Goal: Task Accomplishment & Management: Manage account settings

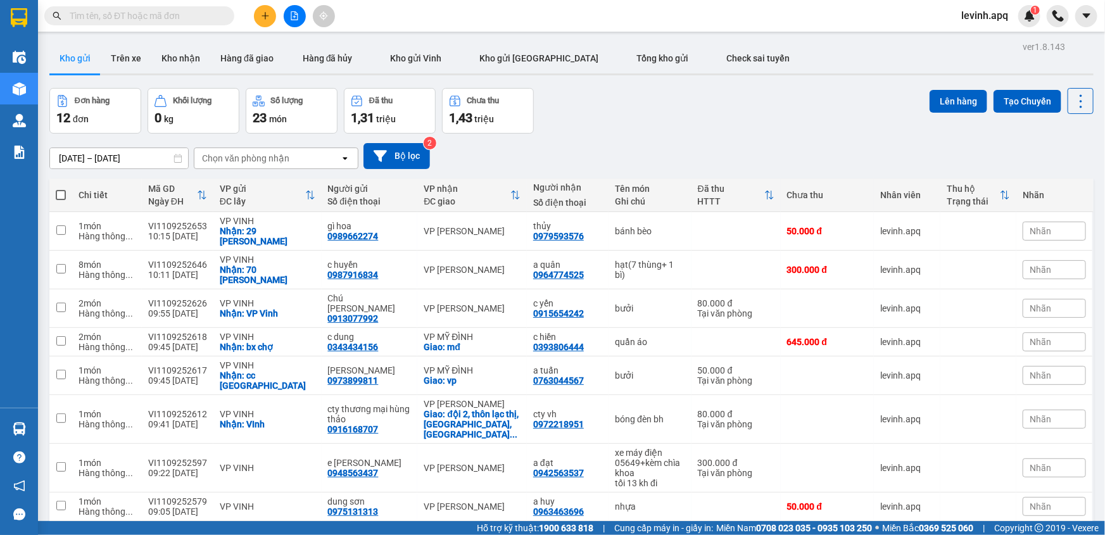
drag, startPoint x: 595, startPoint y: 108, endPoint x: 581, endPoint y: 73, distance: 37.5
click at [595, 108] on div "Đơn hàng 12 đơn Khối lượng 0 kg Số lượng 23 món Đã thu 1,31 triệu Chưa thu 1,43…" at bounding box center [571, 111] width 1044 height 46
drag, startPoint x: 37, startPoint y: 420, endPoint x: 27, endPoint y: 426, distance: 11.6
click at [30, 425] on section "Kết quả tìm kiếm ( 0 ) Bộ lọc No Data levinh.apq 1 Điều hành xe Kho hàng mới Qu…" at bounding box center [552, 267] width 1105 height 535
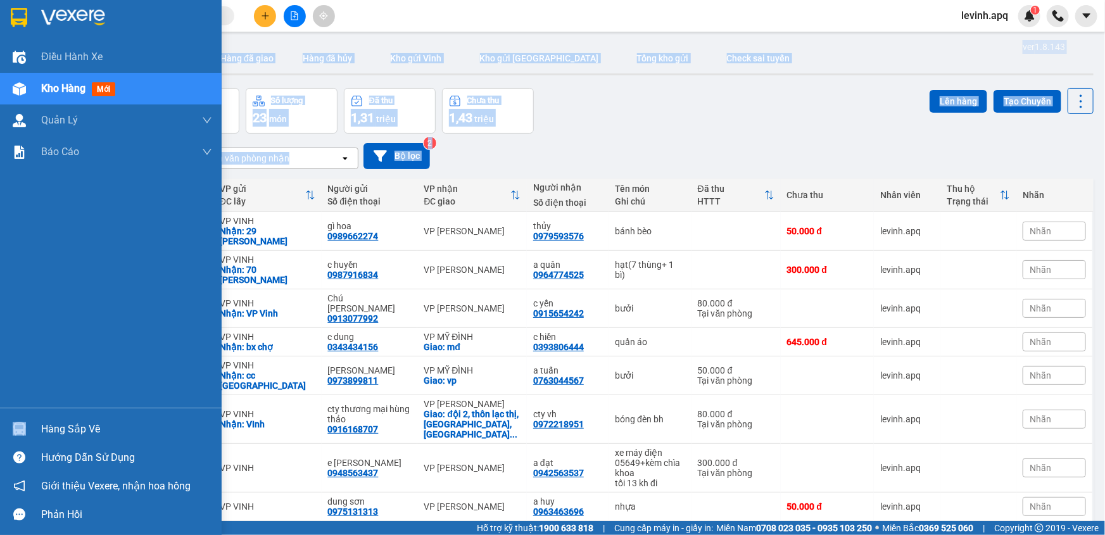
click at [27, 426] on div at bounding box center [19, 429] width 22 height 22
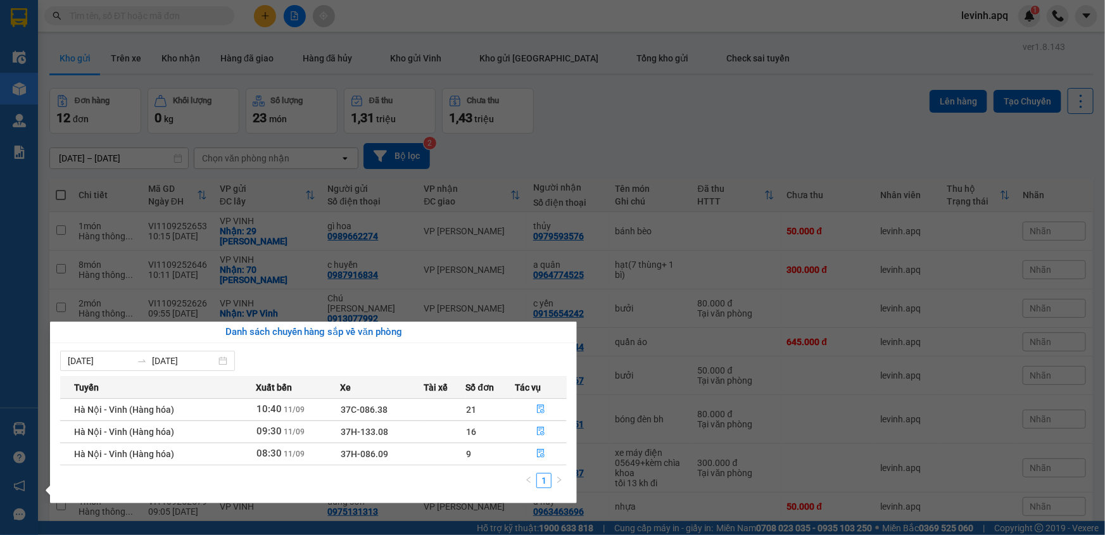
click at [668, 113] on section "Kết quả tìm kiếm ( 0 ) Bộ lọc No Data levinh.apq 1 Điều hành xe Kho hàng mới Qu…" at bounding box center [552, 267] width 1105 height 535
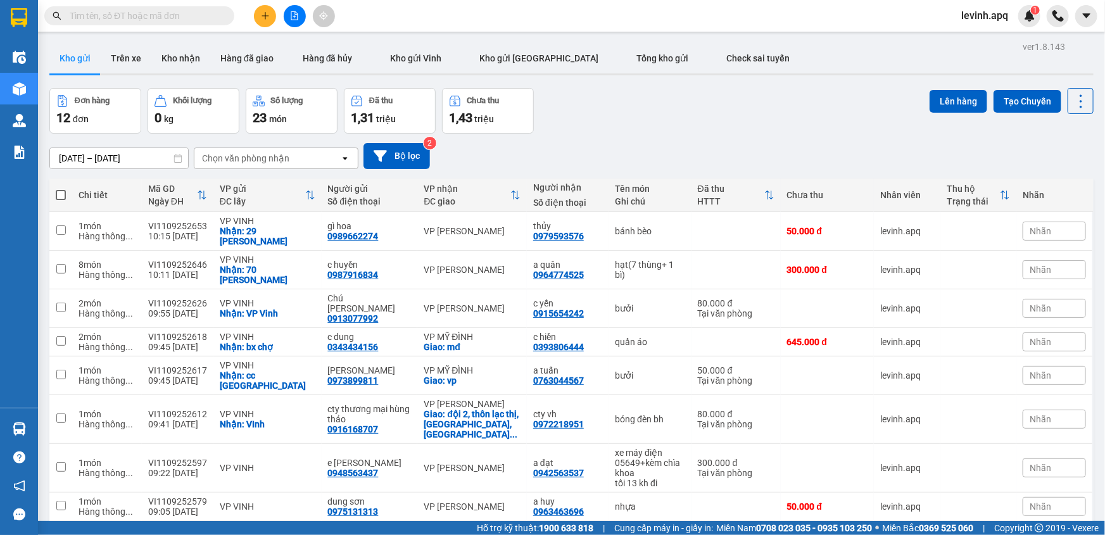
click at [170, 12] on input "text" at bounding box center [144, 16] width 149 height 14
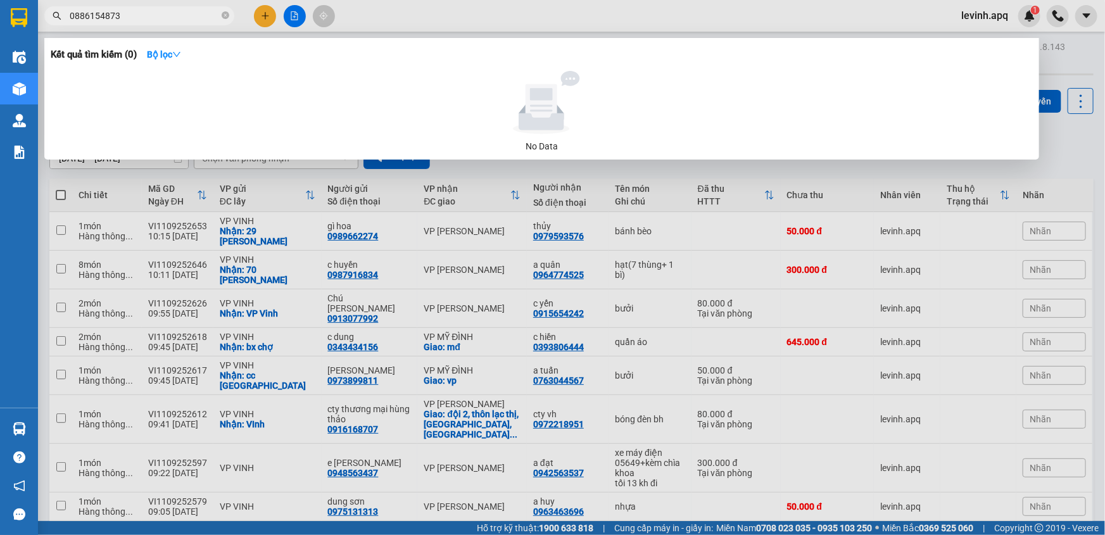
click at [136, 21] on input "0886154873" at bounding box center [144, 16] width 149 height 14
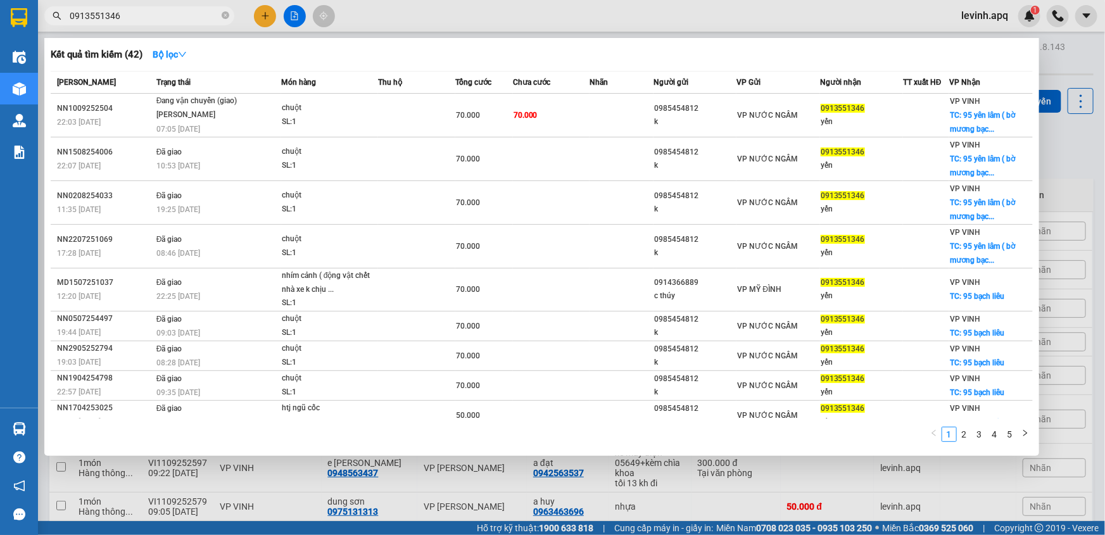
click at [166, 18] on input "0913551346" at bounding box center [144, 16] width 149 height 14
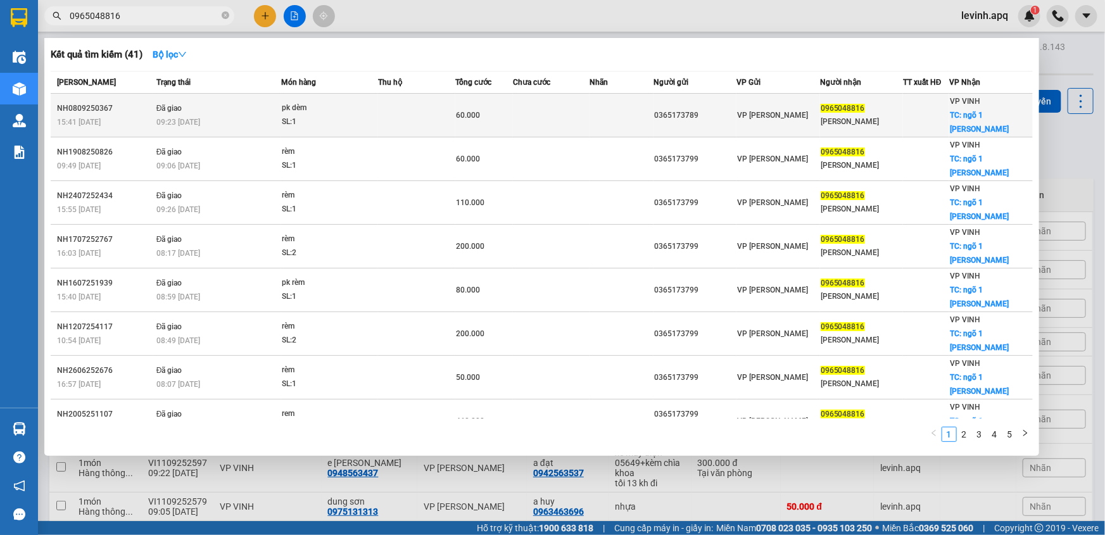
type input "0965048816"
click at [297, 116] on div "SL: 1" at bounding box center [329, 122] width 95 height 14
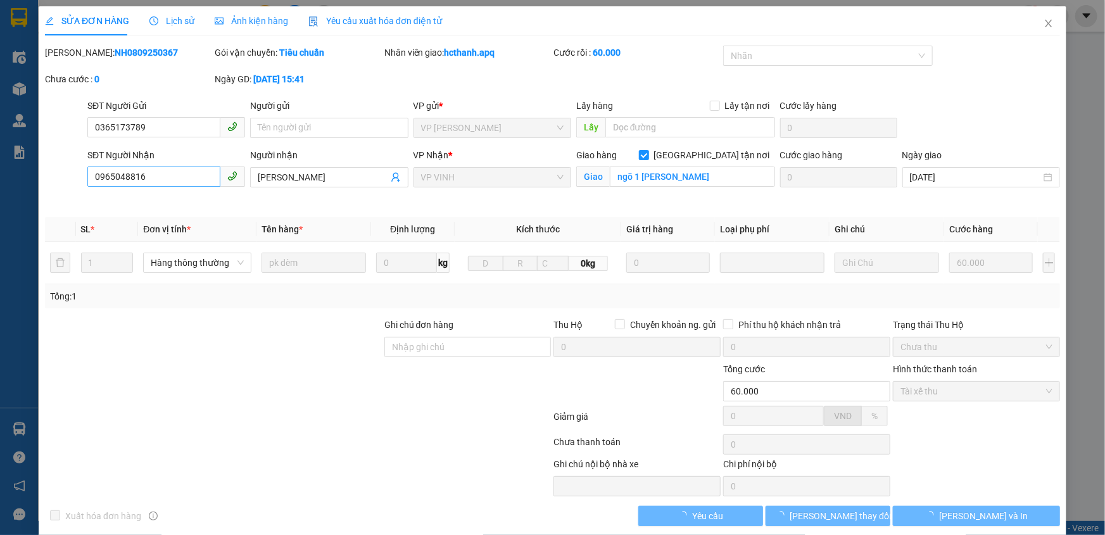
type input "0365173789"
type input "0965048816"
type input "[PERSON_NAME]"
checkbox input "true"
type input "ngõ 1 [PERSON_NAME]"
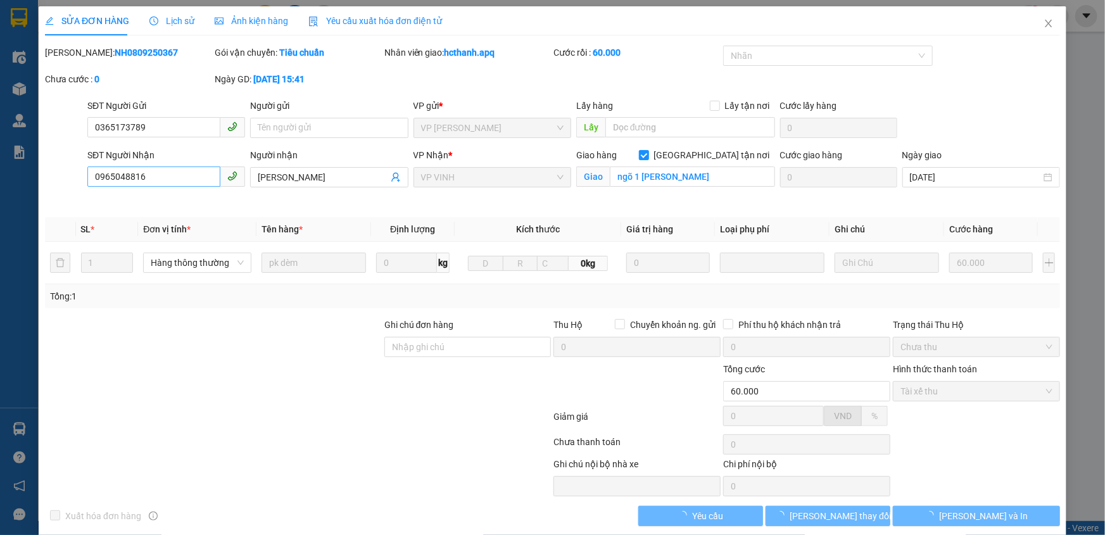
type input "60.000"
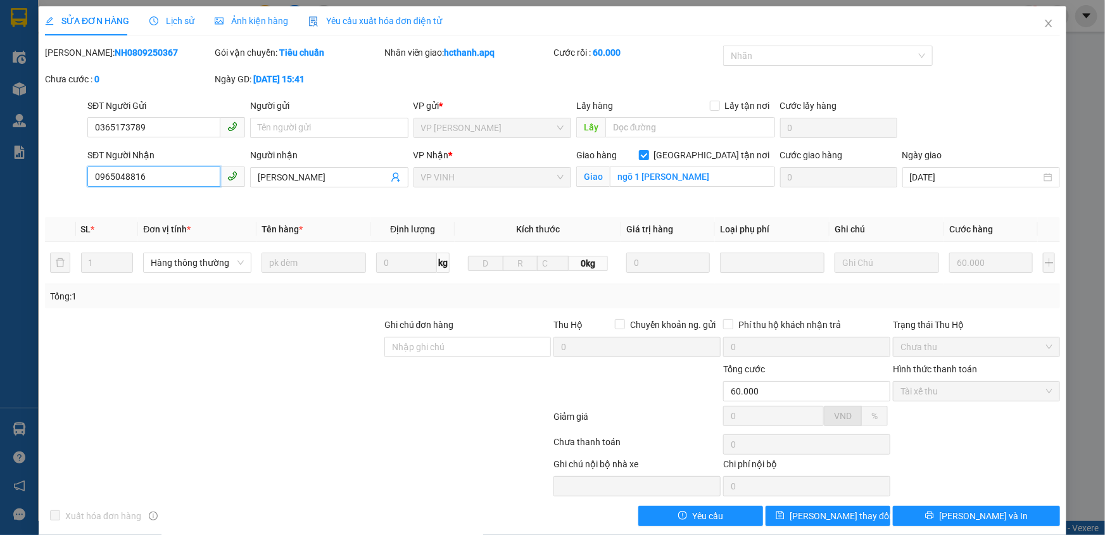
click at [178, 177] on input "0965048816" at bounding box center [153, 177] width 133 height 20
type input "0972401010"
click at [810, 514] on span "[PERSON_NAME] thay đổi" at bounding box center [840, 516] width 101 height 14
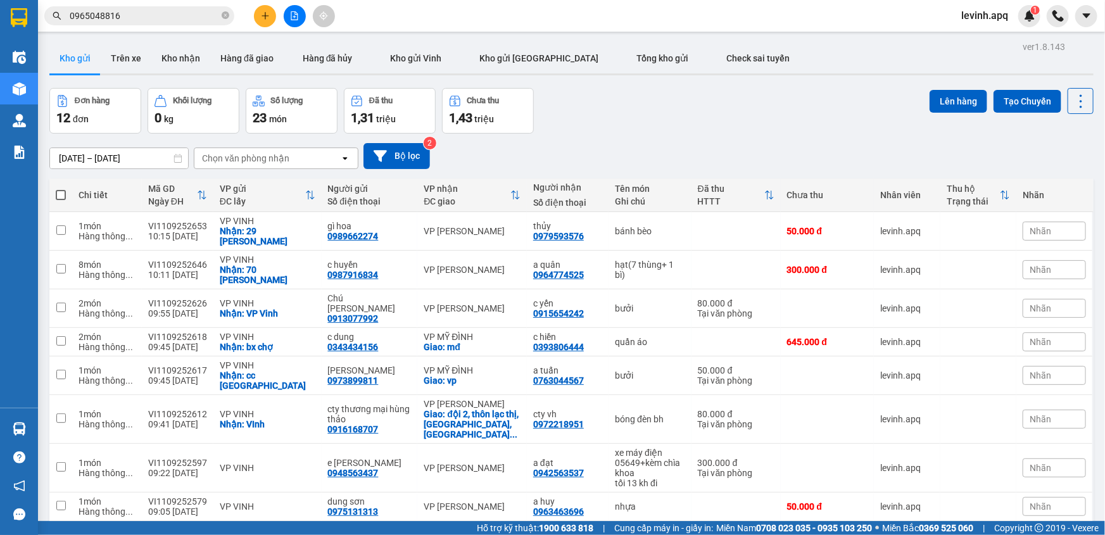
click at [301, 11] on button at bounding box center [295, 16] width 22 height 22
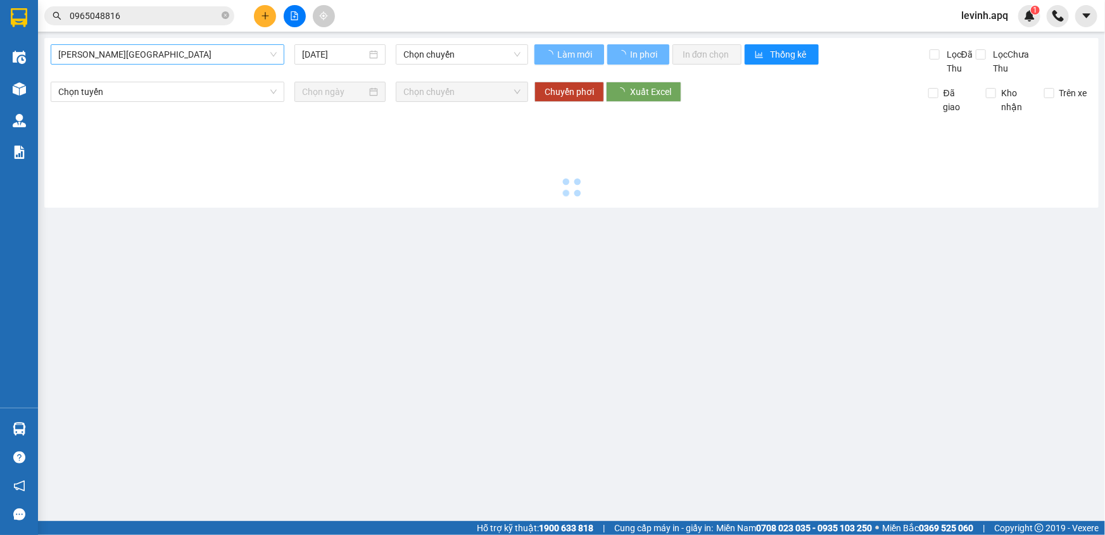
click at [133, 53] on span "[PERSON_NAME][GEOGRAPHIC_DATA]" at bounding box center [167, 54] width 219 height 19
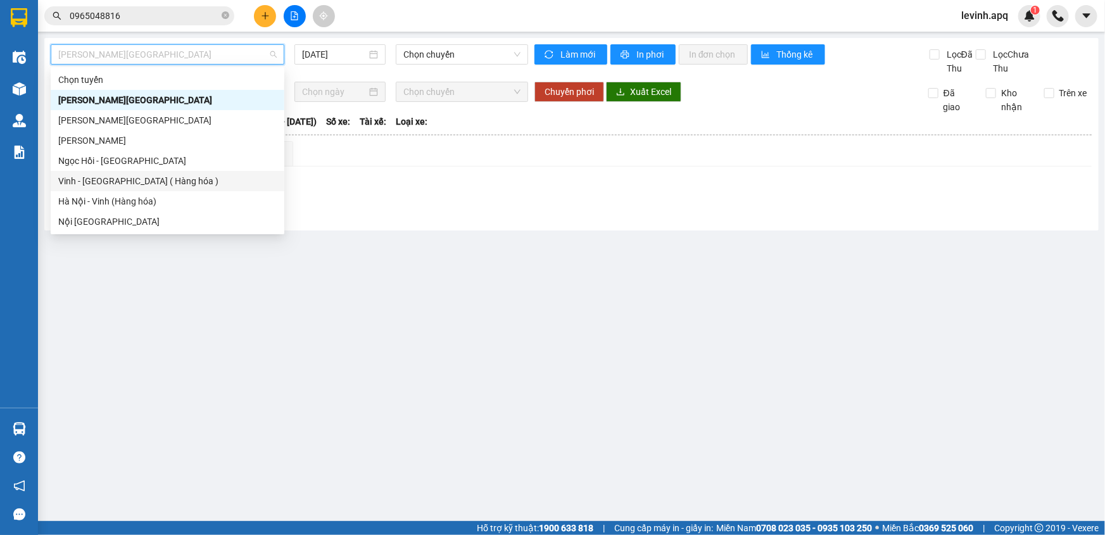
click at [159, 184] on div "Vinh - [GEOGRAPHIC_DATA] ( Hàng hóa )" at bounding box center [167, 181] width 219 height 14
type input "[DATE]"
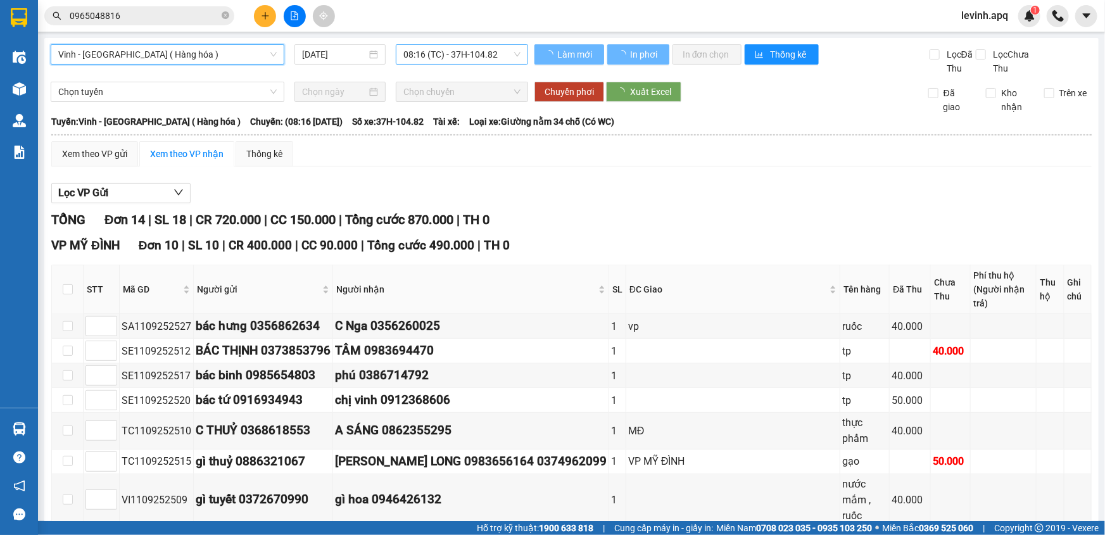
click at [463, 56] on span "08:16 (TC) - 37H-104.82" at bounding box center [461, 54] width 117 height 19
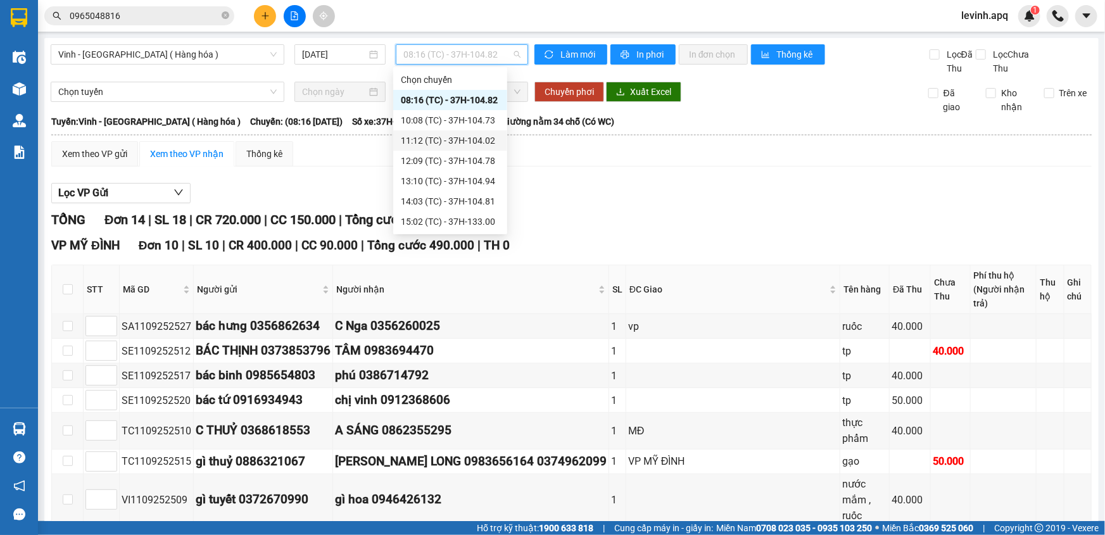
click at [460, 141] on div "11:12 (TC) - 37H-104.02" at bounding box center [450, 141] width 99 height 14
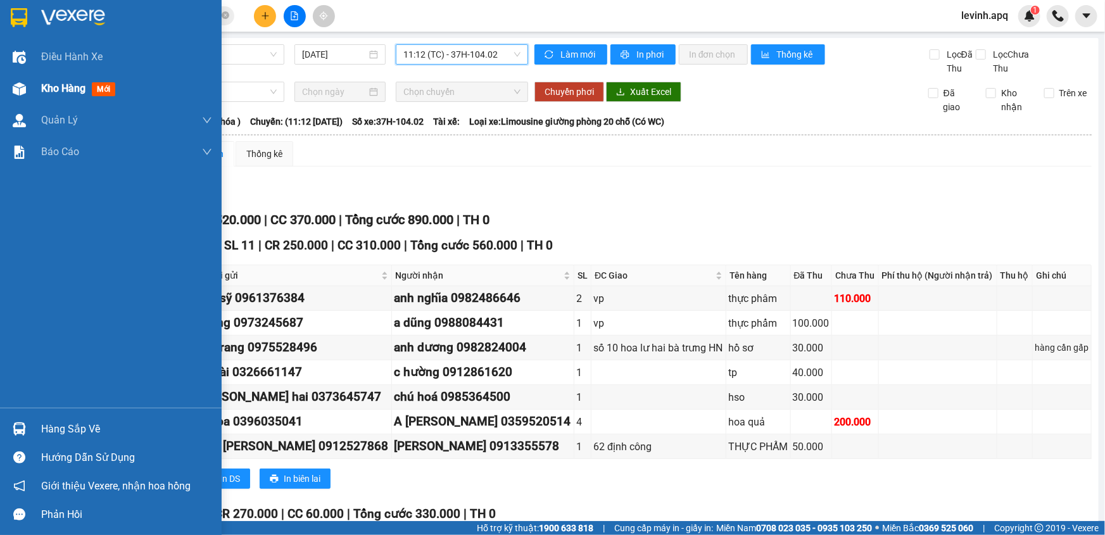
click at [46, 91] on span "Kho hàng" at bounding box center [63, 88] width 44 height 12
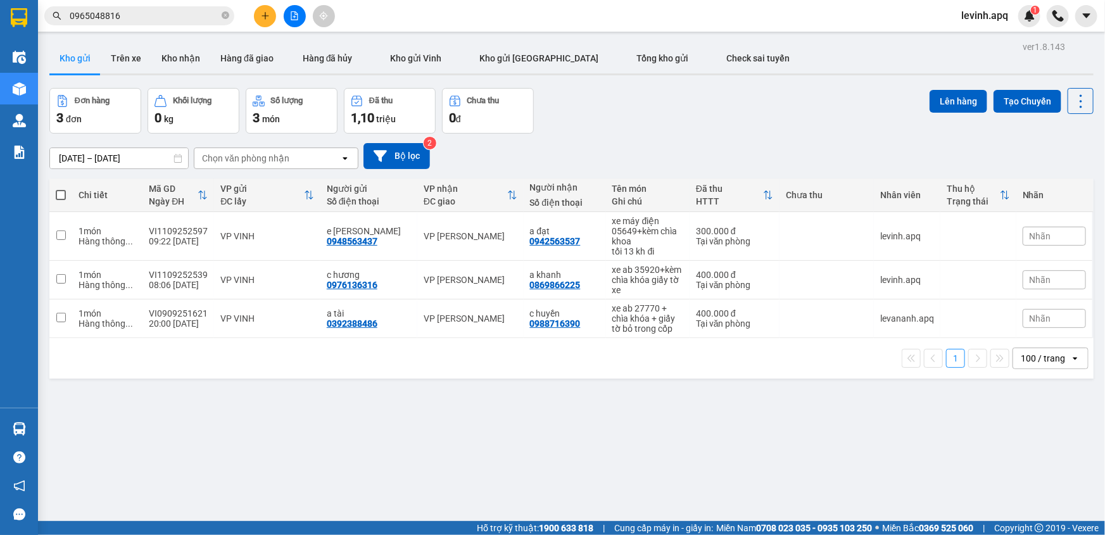
click at [142, 26] on div "Kết quả tìm kiếm ( 41 ) Bộ lọc Mã ĐH Trạng thái Món hàng Thu hộ Tổng cước Chưa …" at bounding box center [123, 16] width 247 height 22
click at [143, 6] on div "Kết quả tìm kiếm ( 41 ) Bộ lọc Mã ĐH Trạng thái Món hàng Thu hộ Tổng cước Chưa …" at bounding box center [123, 16] width 247 height 22
click at [148, 18] on input "0965048816" at bounding box center [144, 16] width 149 height 14
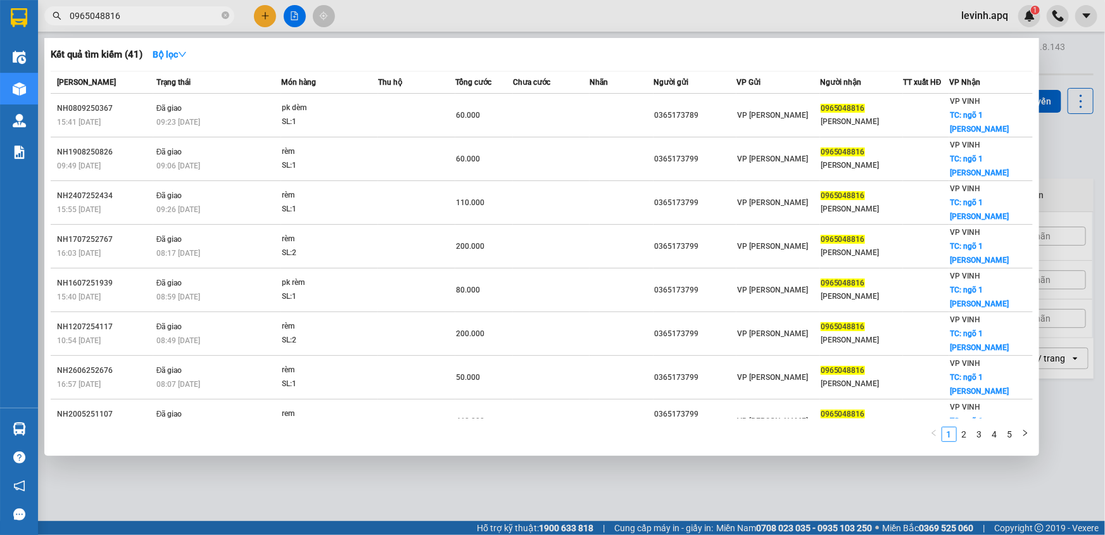
drag, startPoint x: 148, startPoint y: 18, endPoint x: 0, endPoint y: 47, distance: 150.9
click at [91, 27] on div "Kết quả tìm kiếm ( 41 ) Bộ lọc Mã ĐH Trạng thái Món hàng Thu hộ Tổng cước Chưa …" at bounding box center [123, 16] width 247 height 22
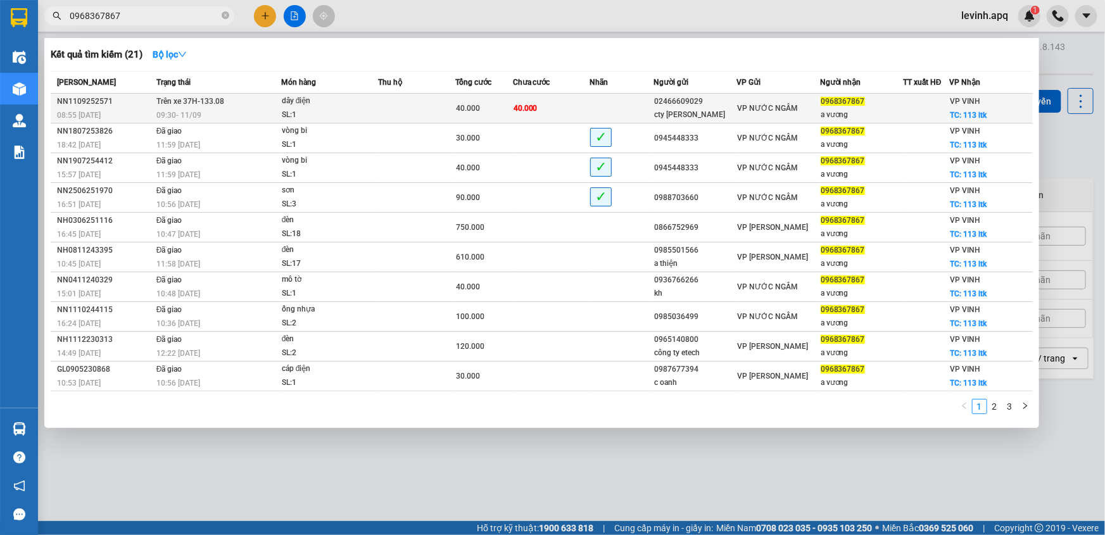
type input "0968367867"
click at [353, 101] on div "dây điện" at bounding box center [329, 101] width 95 height 14
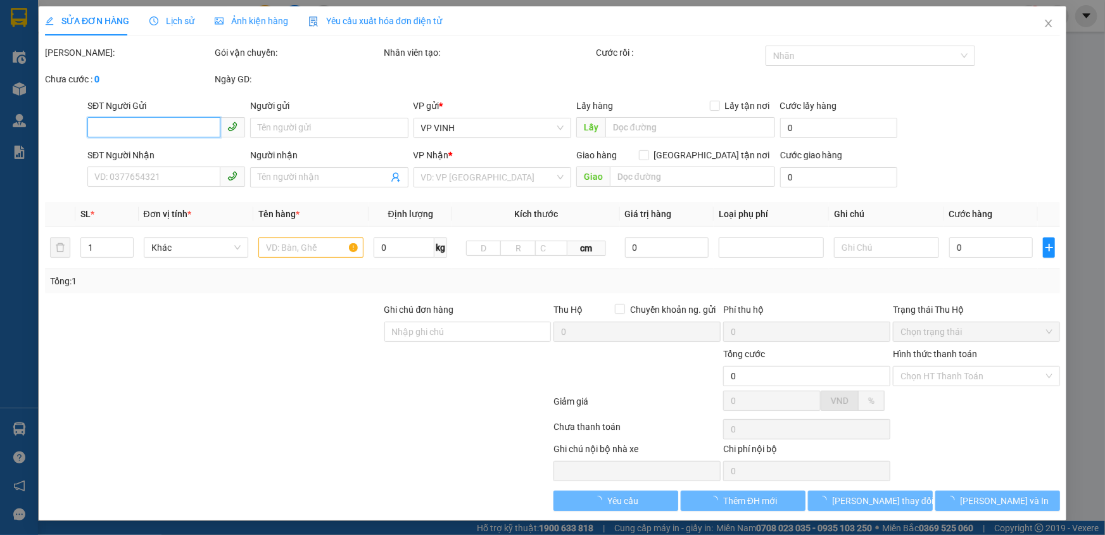
type input "02466609029"
type input "cty [PERSON_NAME]"
type input "0968367867"
type input "a vương"
checkbox input "true"
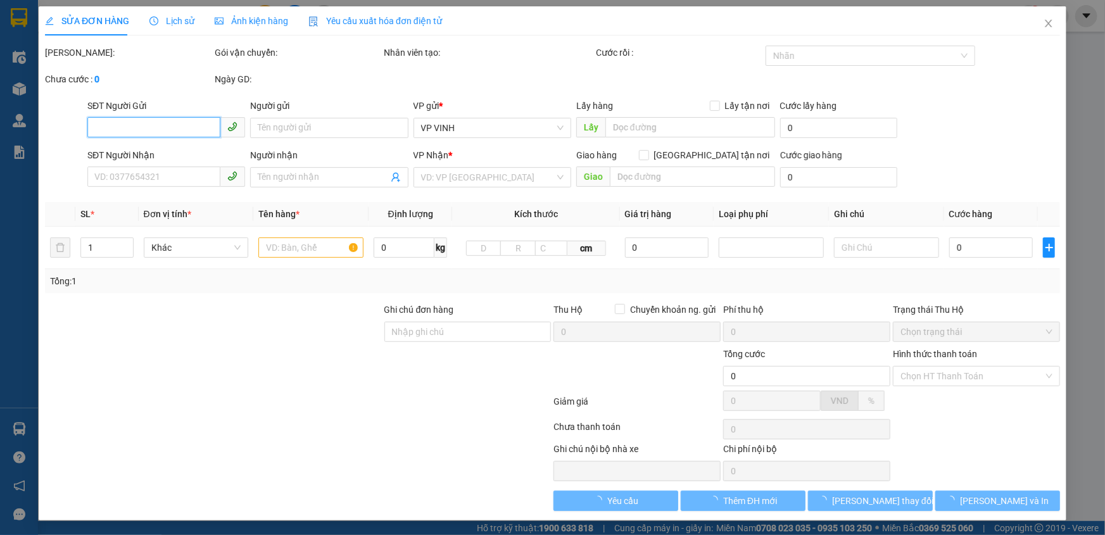
type input "113 ltk"
type input "40.000"
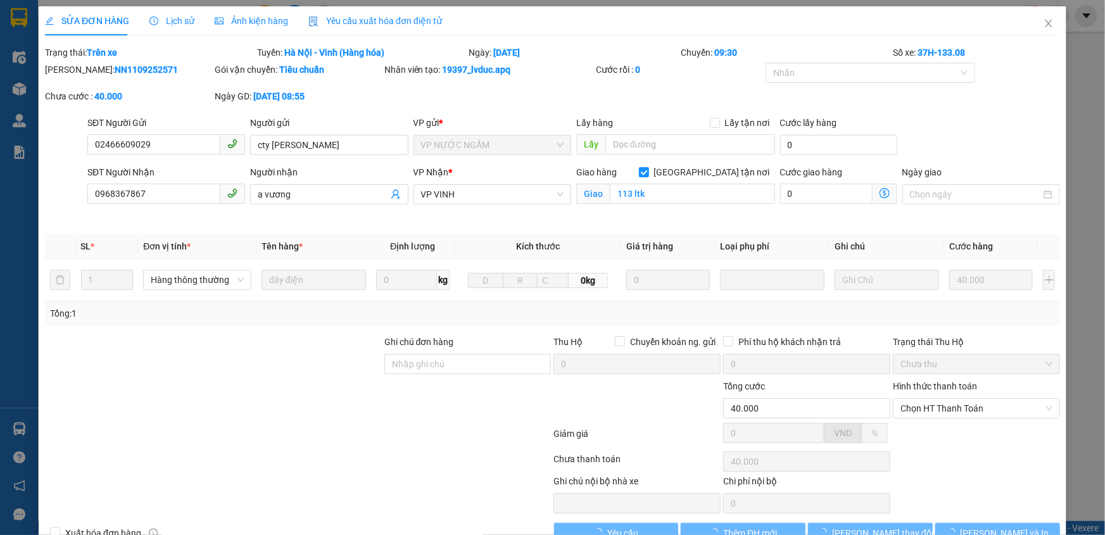
click at [927, 383] on label "Hình thức thanh toán" at bounding box center [935, 386] width 84 height 10
click at [927, 399] on input "Hình thức thanh toán" at bounding box center [972, 408] width 143 height 19
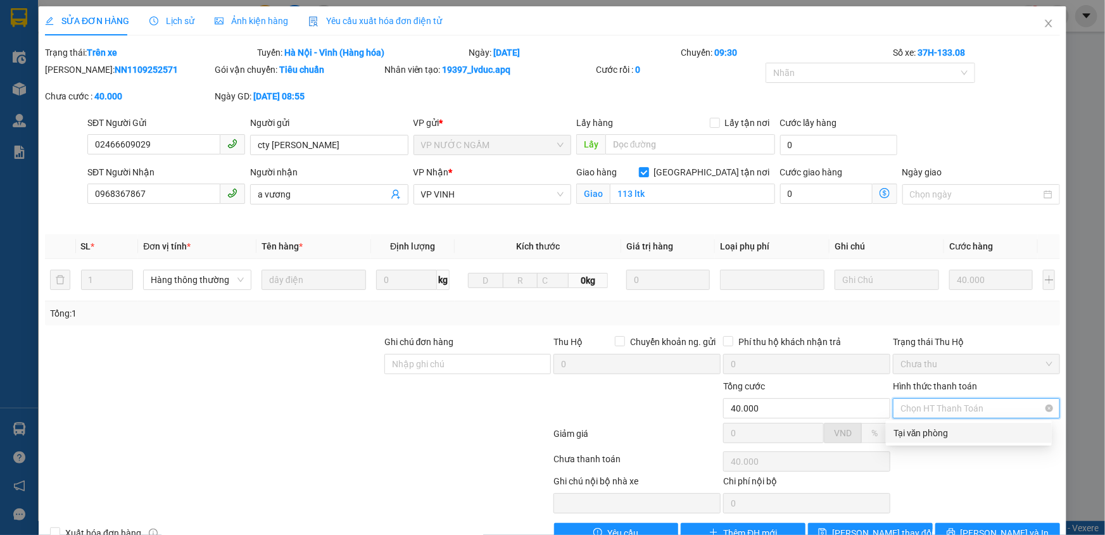
click at [936, 411] on span "Chọn HT Thanh Toán" at bounding box center [977, 408] width 152 height 19
click at [177, 17] on span "Lịch sử" at bounding box center [171, 21] width 45 height 10
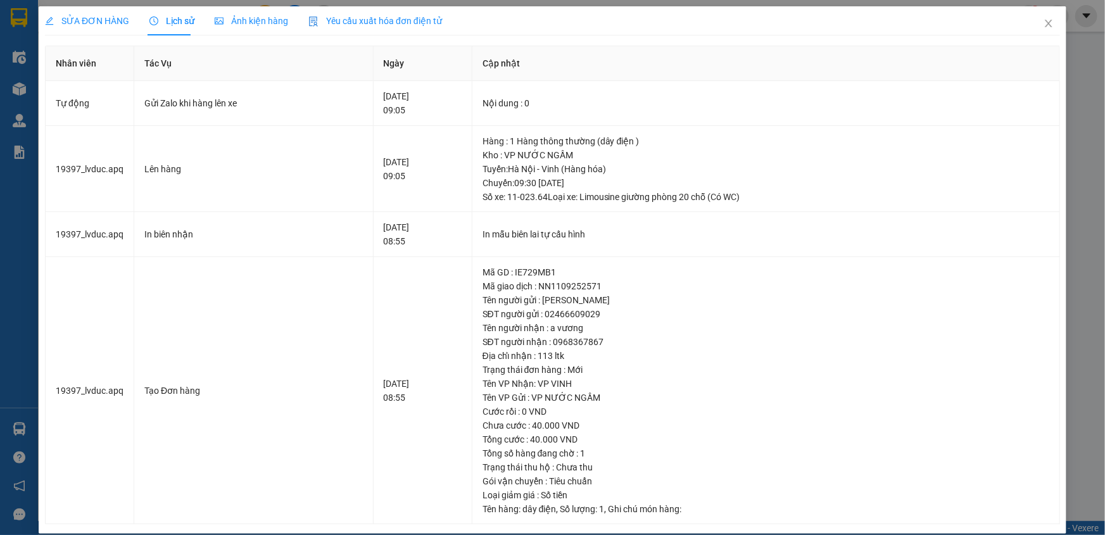
click at [97, 20] on span "SỬA ĐƠN HÀNG" at bounding box center [87, 21] width 84 height 10
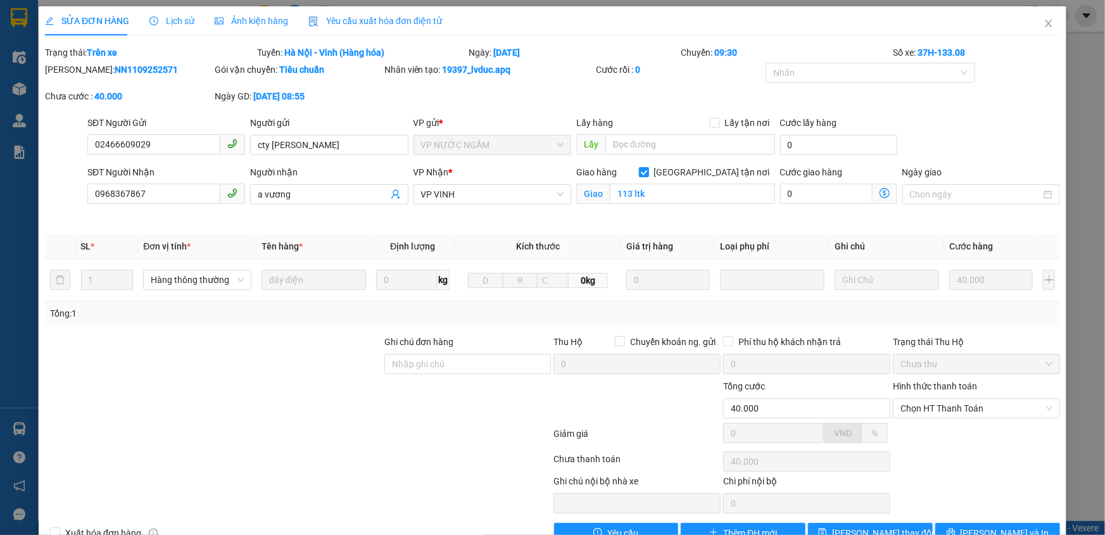
click at [162, 20] on span "Lịch sử" at bounding box center [171, 21] width 45 height 10
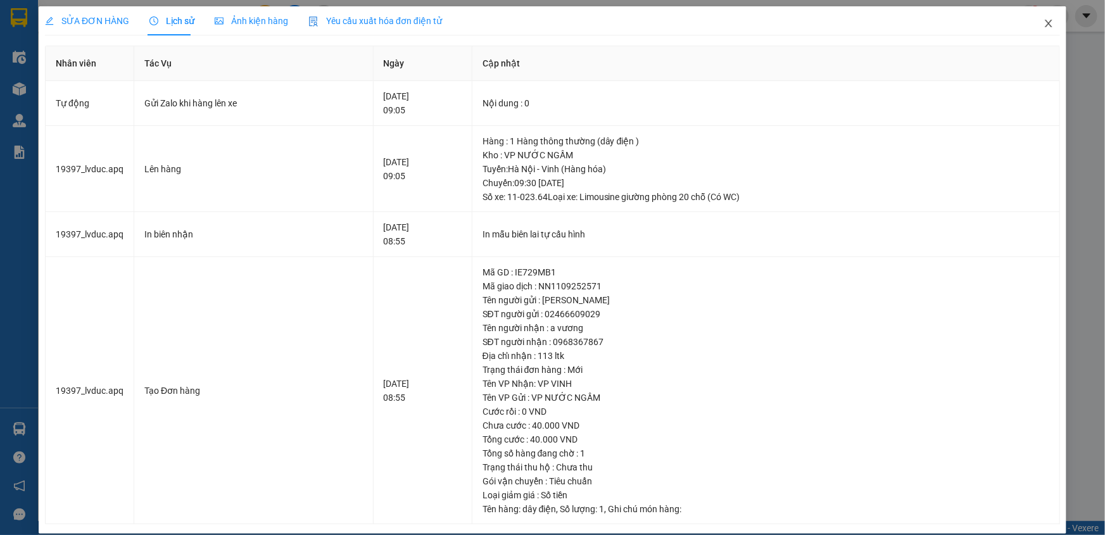
click at [1041, 18] on span "Close" at bounding box center [1048, 23] width 35 height 35
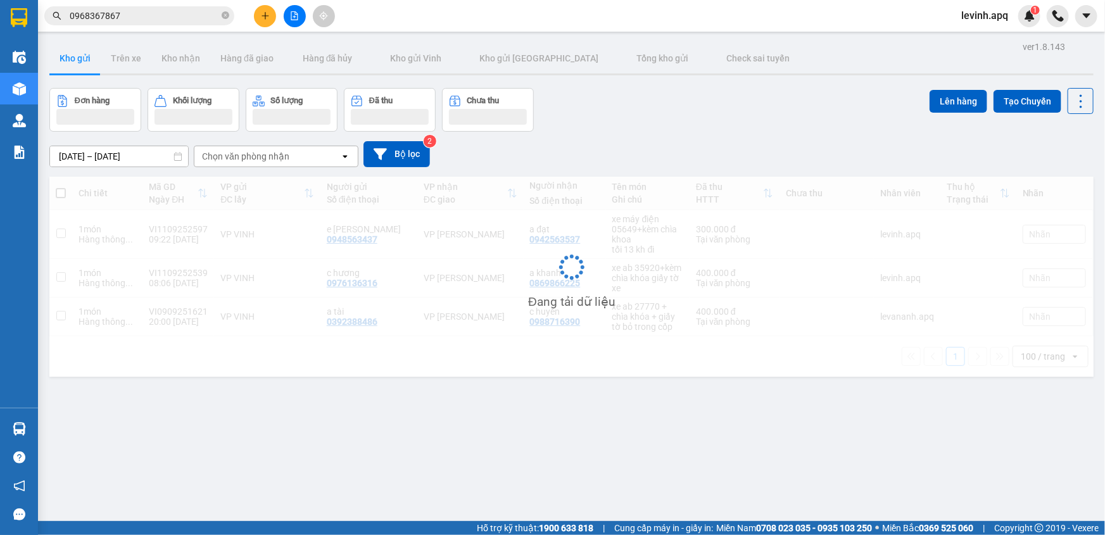
click at [132, 13] on input "0968367867" at bounding box center [144, 16] width 149 height 14
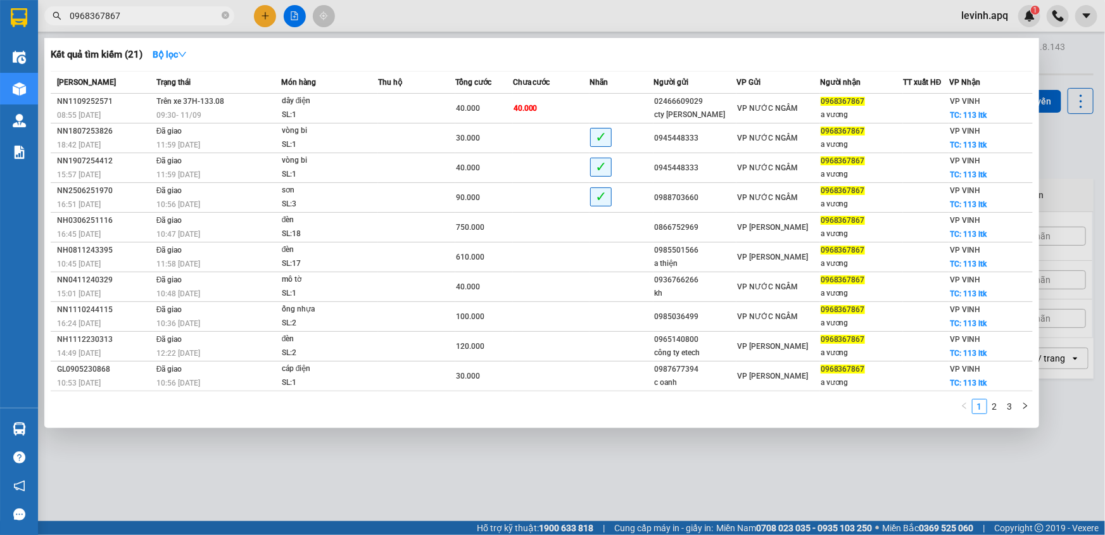
drag, startPoint x: 312, startPoint y: 469, endPoint x: 222, endPoint y: 497, distance: 93.7
click at [312, 469] on div at bounding box center [552, 267] width 1105 height 535
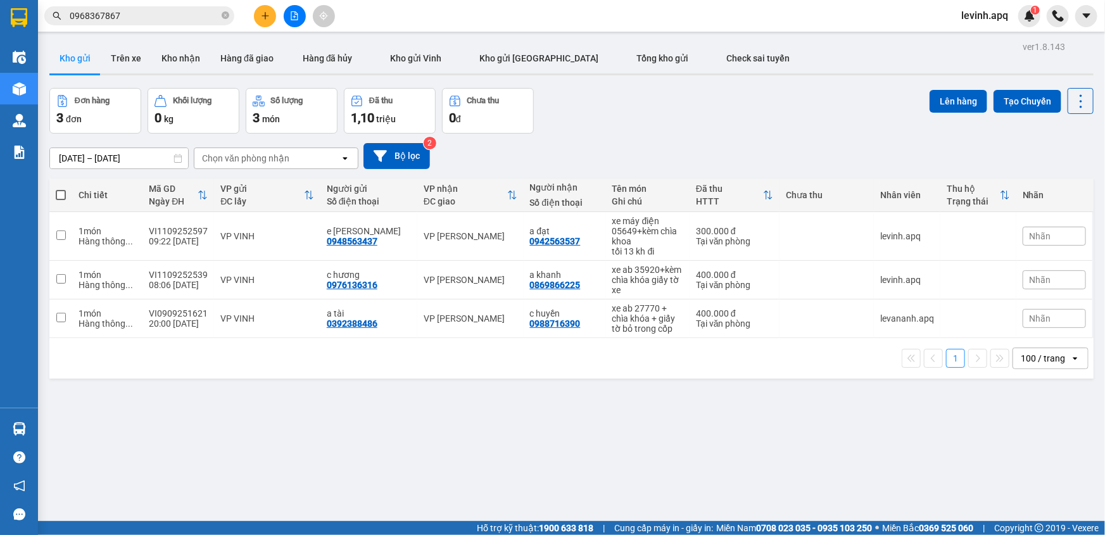
click at [635, 114] on div "Đơn hàng 3 đơn Khối lượng 0 kg Số lượng 3 món Đã thu 1,10 triệu Chưa thu 0 đ Lê…" at bounding box center [571, 111] width 1044 height 46
click at [267, 13] on icon "plus" at bounding box center [265, 15] width 9 height 9
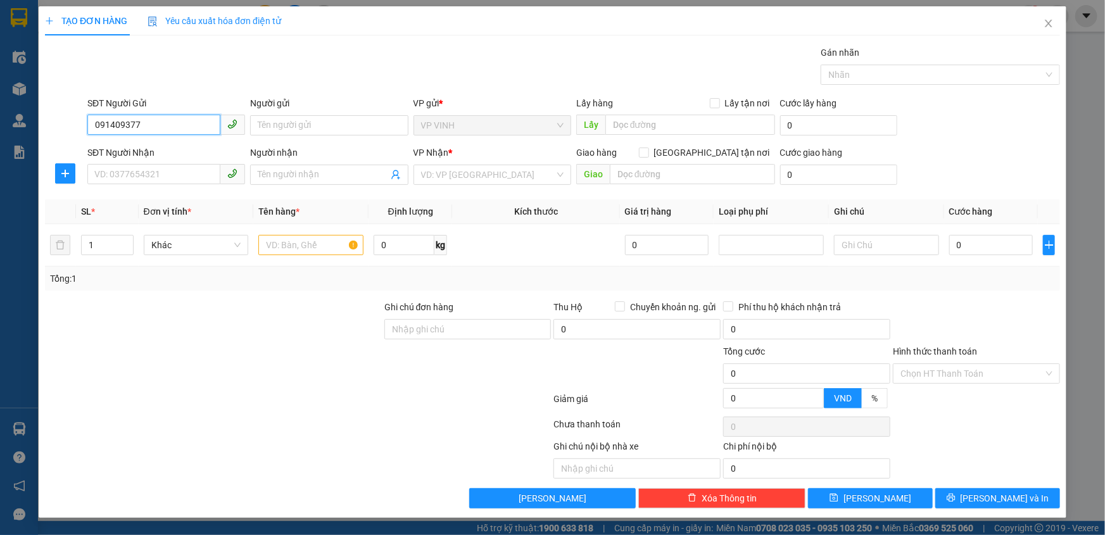
type input "0914093779"
click at [184, 156] on div "0914093779 - kh" at bounding box center [166, 151] width 143 height 14
type input "kh"
checkbox input "true"
type input "98 hà huy tập"
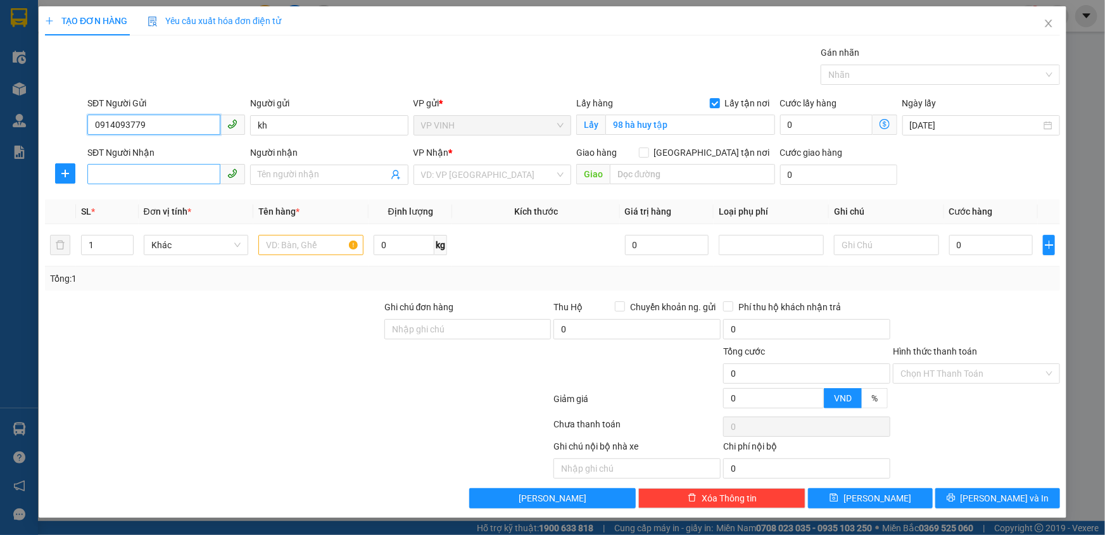
type input "0914093779"
click at [180, 173] on input "SĐT Người Nhận" at bounding box center [153, 174] width 133 height 20
click at [187, 209] on div "0984857007 - [PERSON_NAME]" at bounding box center [166, 200] width 158 height 20
type input "0984857007"
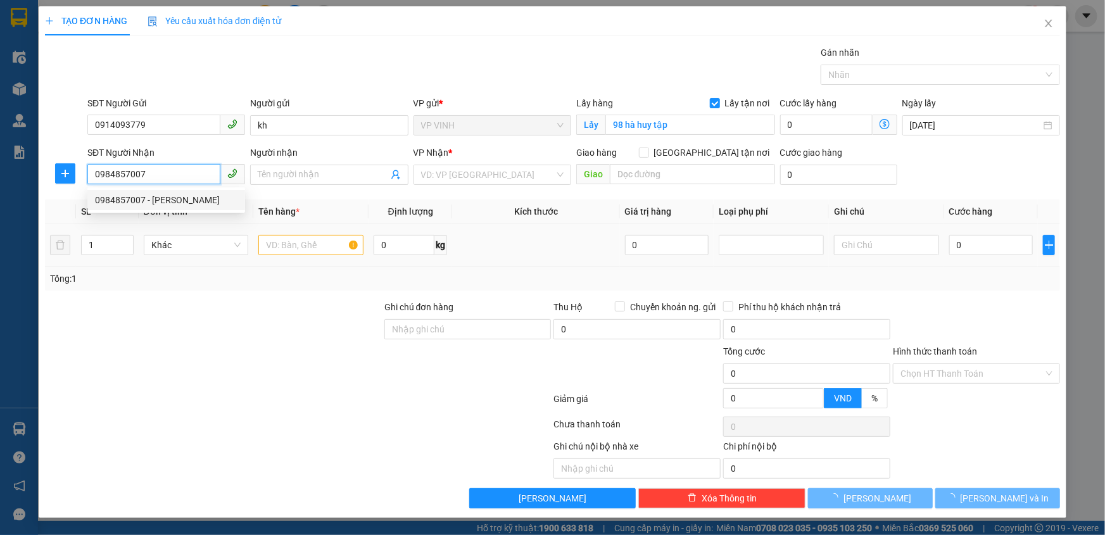
type input "anh tuấn"
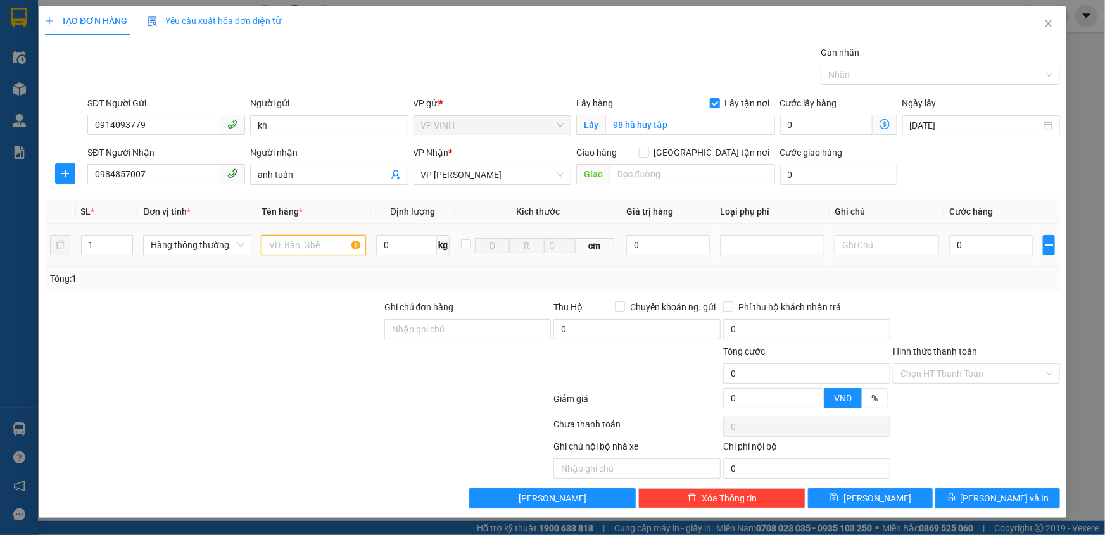
click at [297, 246] on input "text" at bounding box center [314, 245] width 105 height 20
type input "lươn dl"
click at [988, 245] on input "0" at bounding box center [991, 245] width 84 height 20
type input "5"
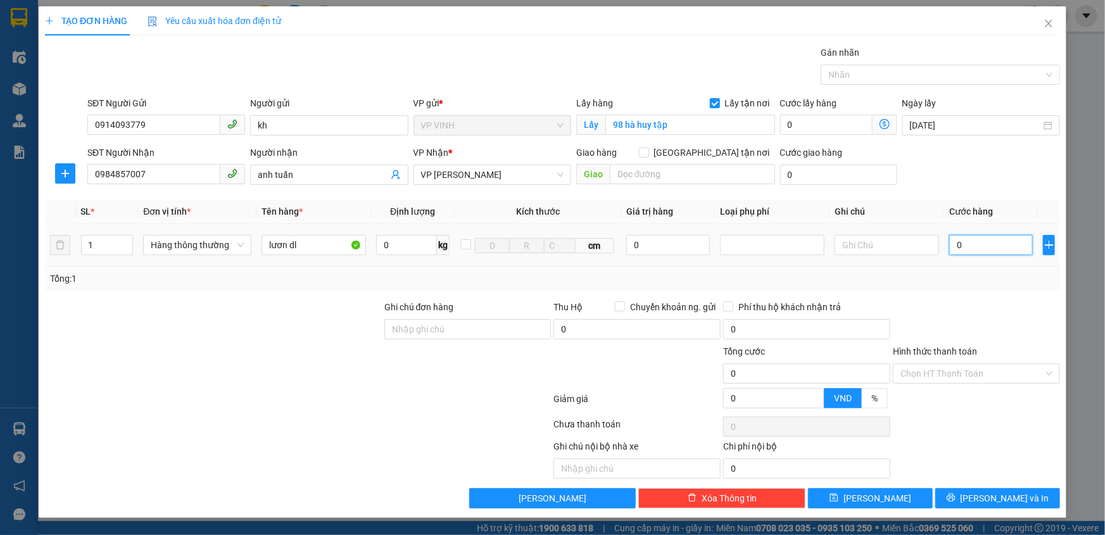
type input "5"
type input "50"
type input "50.000"
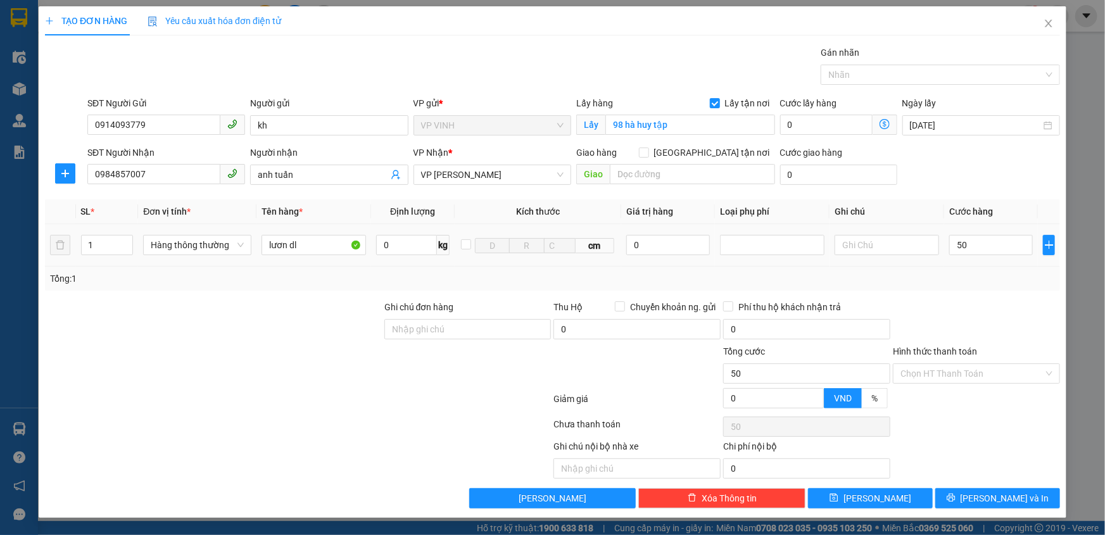
type input "50.000"
drag, startPoint x: 1006, startPoint y: 286, endPoint x: 930, endPoint y: 364, distance: 108.8
click at [1005, 286] on div "Tổng: 1" at bounding box center [552, 279] width 1015 height 24
click at [925, 379] on input "Hình thức thanh toán" at bounding box center [972, 373] width 143 height 19
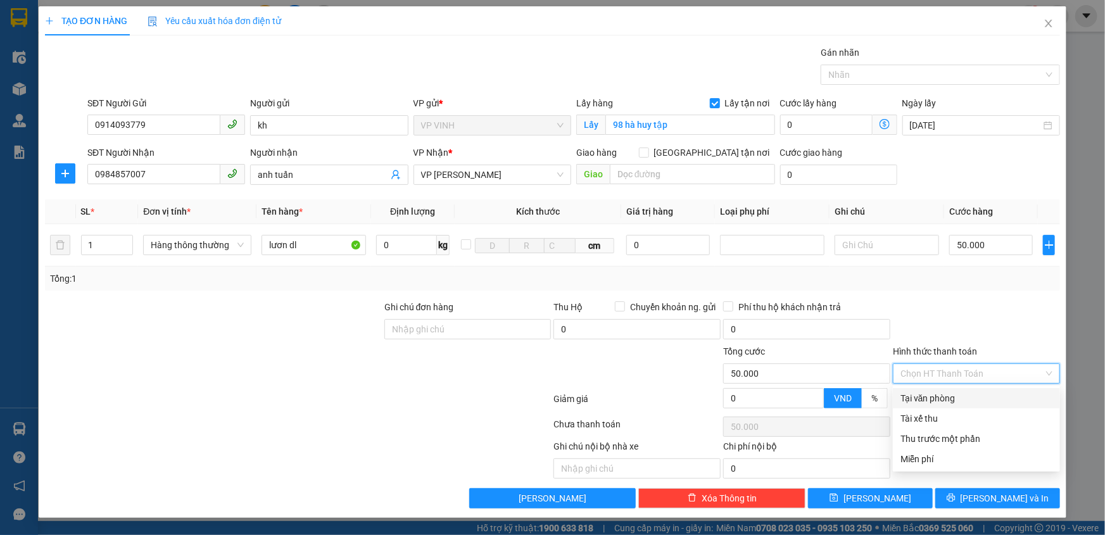
click at [926, 395] on div "Tại văn phòng" at bounding box center [977, 398] width 152 height 14
type input "0"
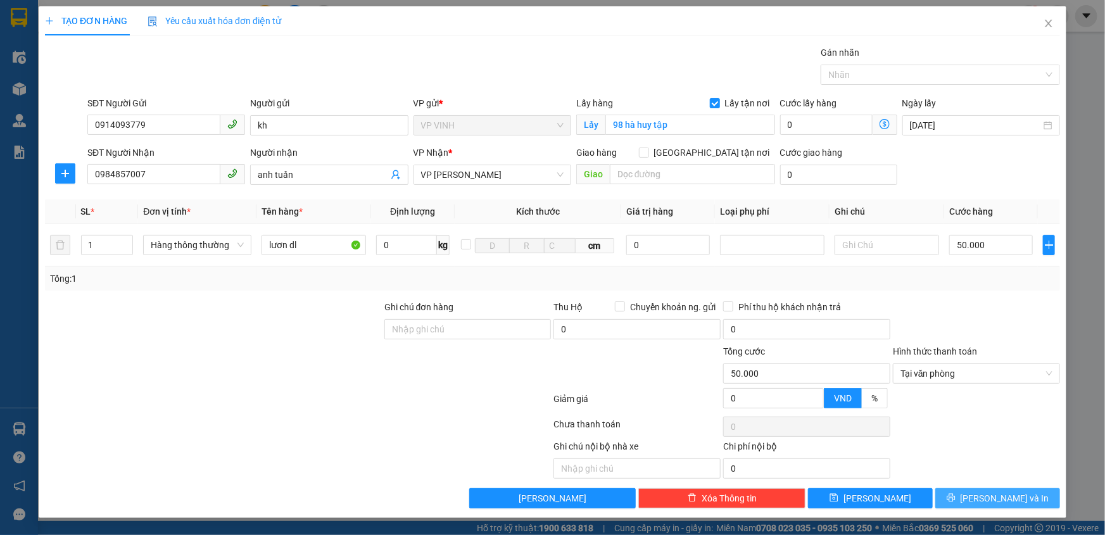
click at [972, 497] on button "[PERSON_NAME] và In" at bounding box center [998, 498] width 125 height 20
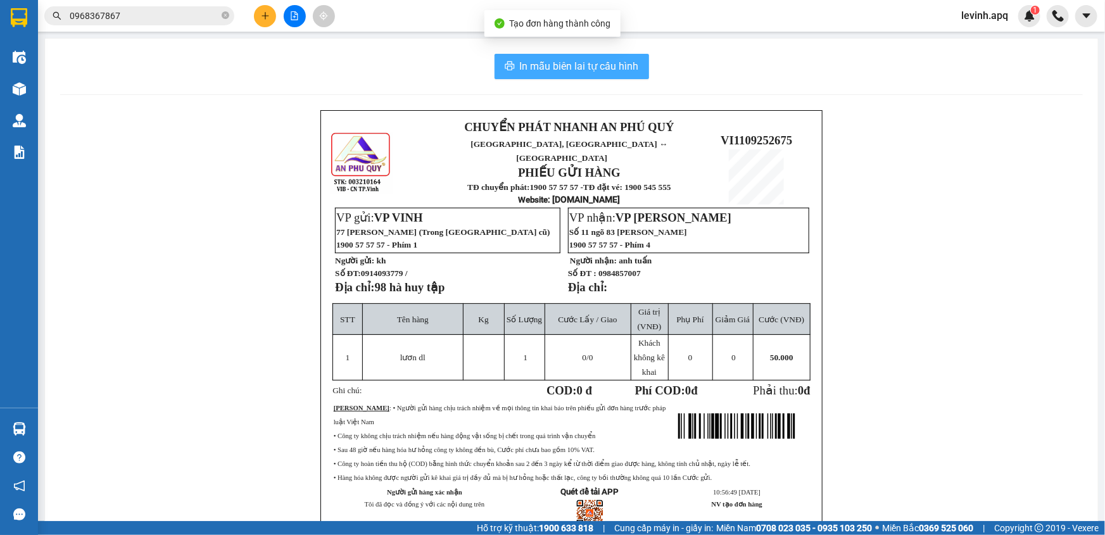
click at [620, 63] on span "In mẫu biên lai tự cấu hình" at bounding box center [579, 66] width 119 height 16
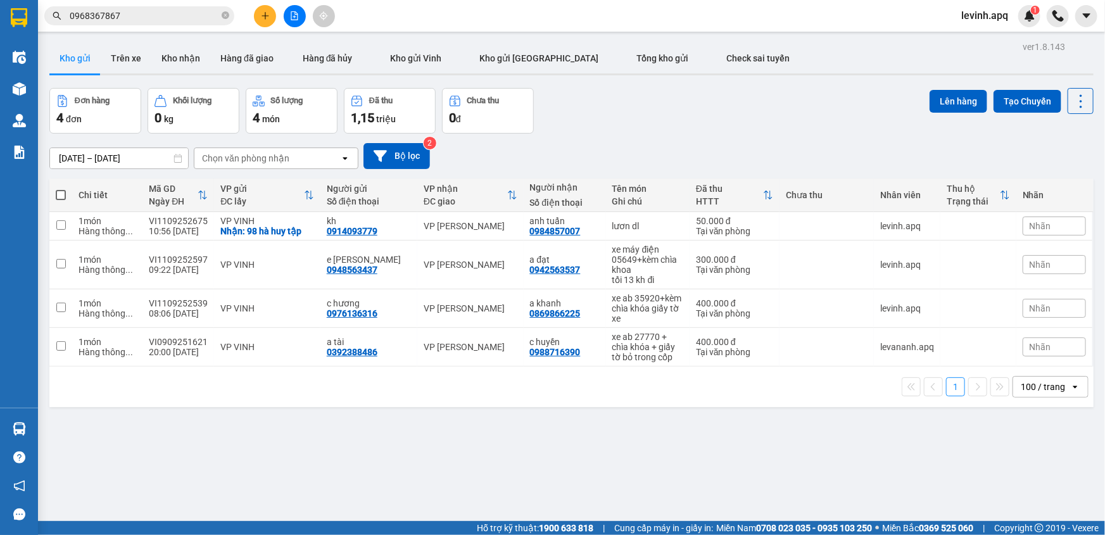
click at [170, 25] on div "Kết quả tìm kiếm ( 21 ) Bộ lọc Mã ĐH Trạng thái Món hàng Thu hộ Tổng cước Chưa …" at bounding box center [123, 16] width 247 height 22
click at [170, 21] on input "0968367867" at bounding box center [144, 16] width 149 height 14
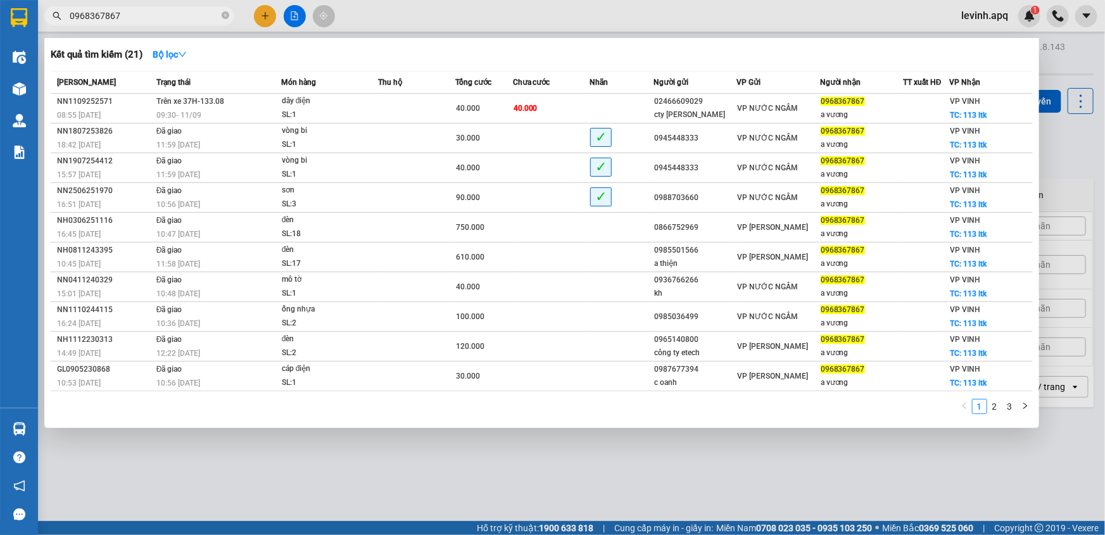
click at [170, 21] on input "0968367867" at bounding box center [144, 16] width 149 height 14
paste input "04049999"
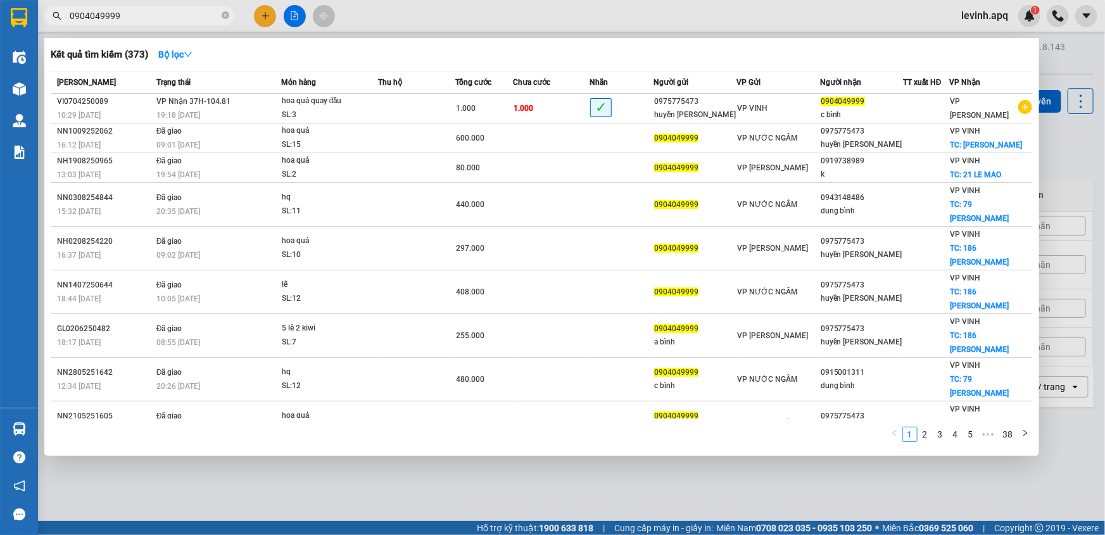
type input "0904049999"
click at [578, 426] on div "1 2 3 4 5 ••• 38" at bounding box center [542, 437] width 982 height 23
click at [575, 426] on div "1 2 3 4 5 ••• 38" at bounding box center [542, 437] width 982 height 23
click at [928, 428] on link "2" at bounding box center [925, 435] width 14 height 14
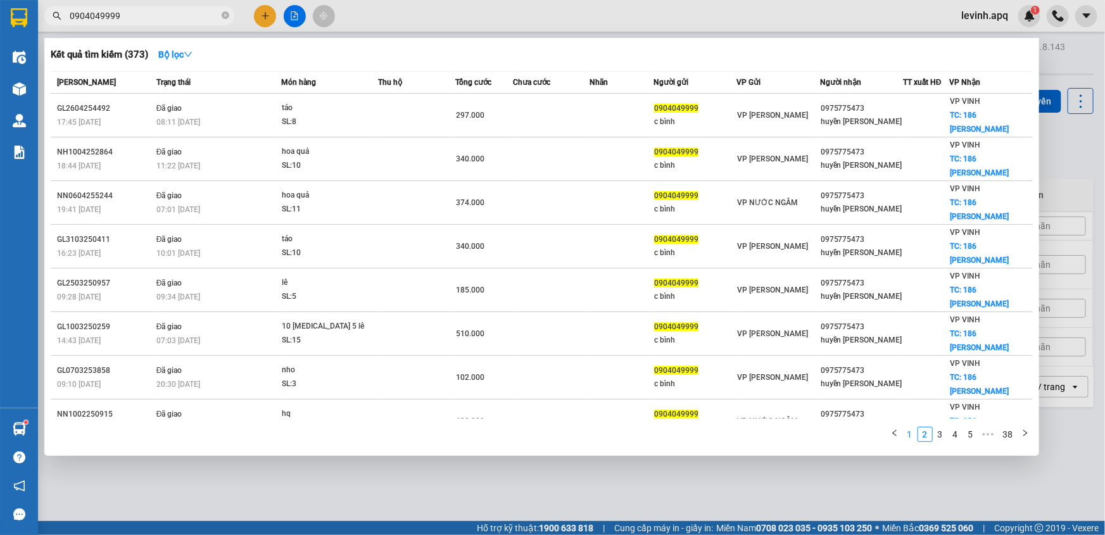
click at [912, 428] on link "1" at bounding box center [910, 435] width 14 height 14
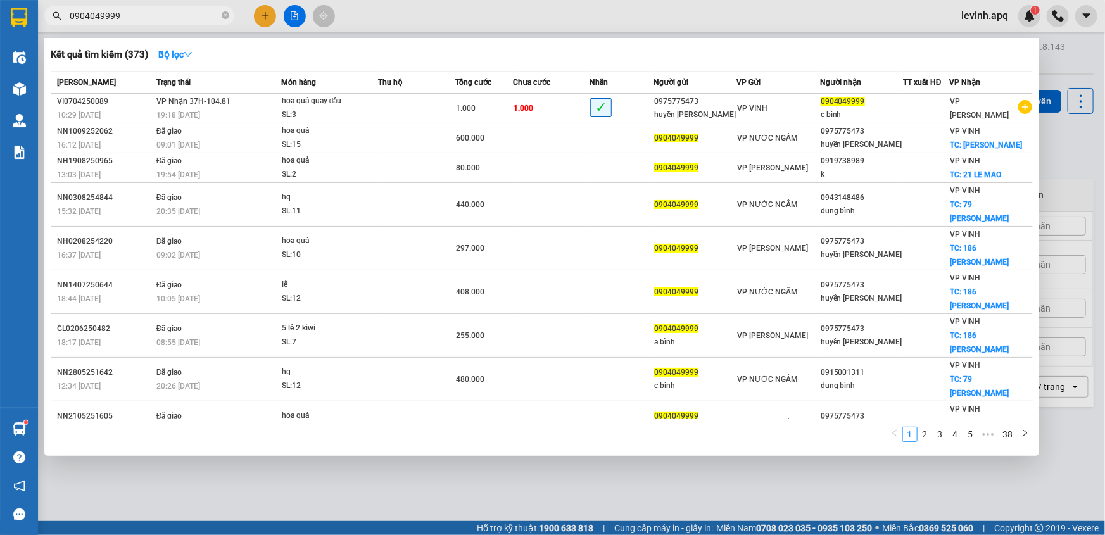
click at [626, 426] on div "1 2 3 4 5 ••• 38" at bounding box center [542, 437] width 982 height 23
click at [137, 20] on input "0904049999" at bounding box center [144, 16] width 149 height 14
click at [260, 17] on div at bounding box center [552, 267] width 1105 height 535
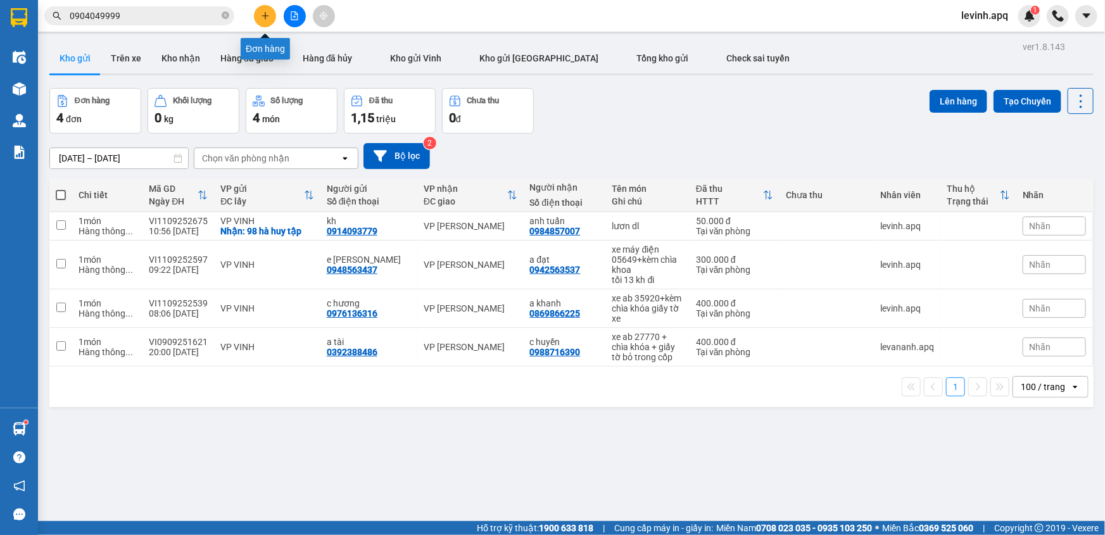
click at [262, 23] on button at bounding box center [265, 16] width 22 height 22
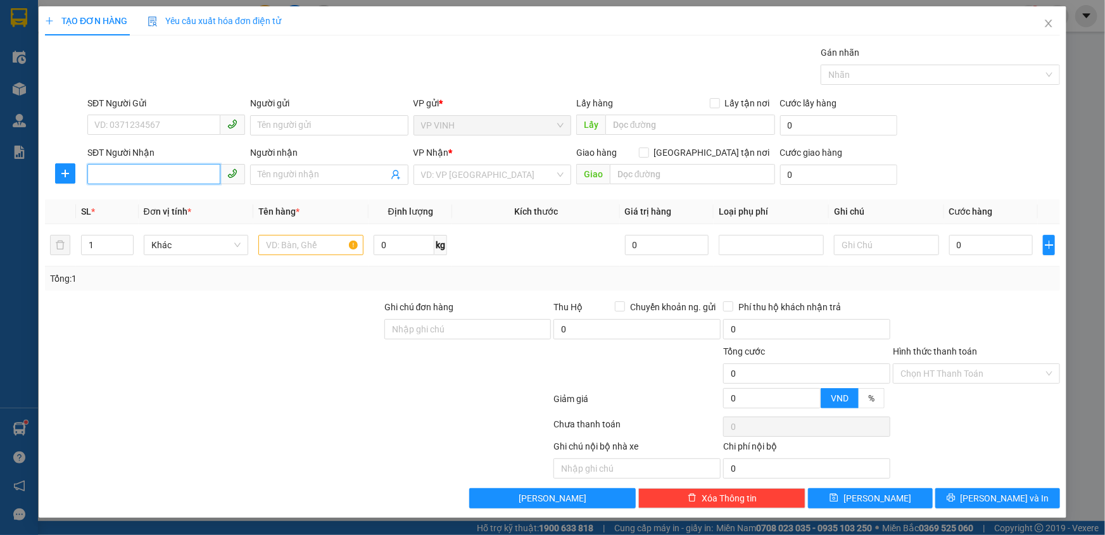
drag, startPoint x: 148, startPoint y: 162, endPoint x: 114, endPoint y: 168, distance: 34.8
paste input "0904049999"
click at [189, 191] on div "0904049999" at bounding box center [166, 200] width 158 height 20
type input "0904049999"
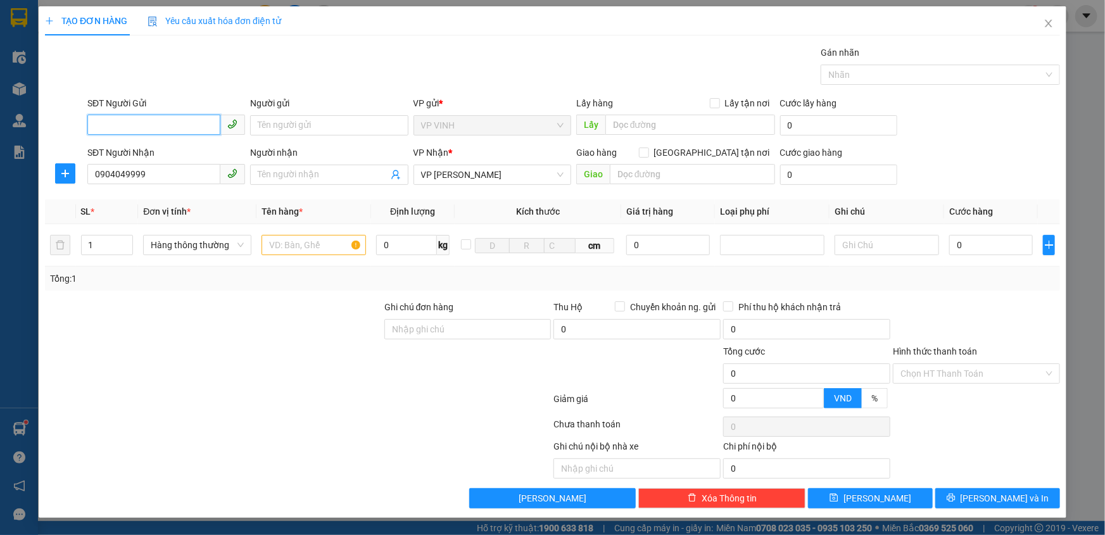
click at [166, 119] on input "SĐT Người Gửi" at bounding box center [153, 125] width 133 height 20
click at [177, 168] on div "0975775473 - [PERSON_NAME]" at bounding box center [166, 171] width 143 height 14
type input "0975775473"
type input "huyền [PERSON_NAME]"
type input "15"
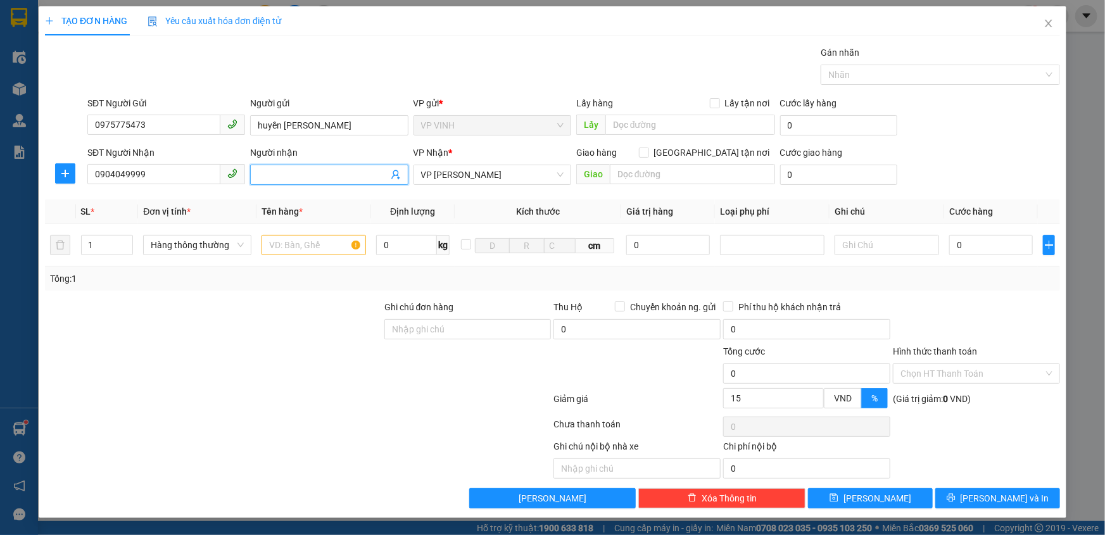
click at [308, 177] on input "Người nhận" at bounding box center [323, 175] width 130 height 14
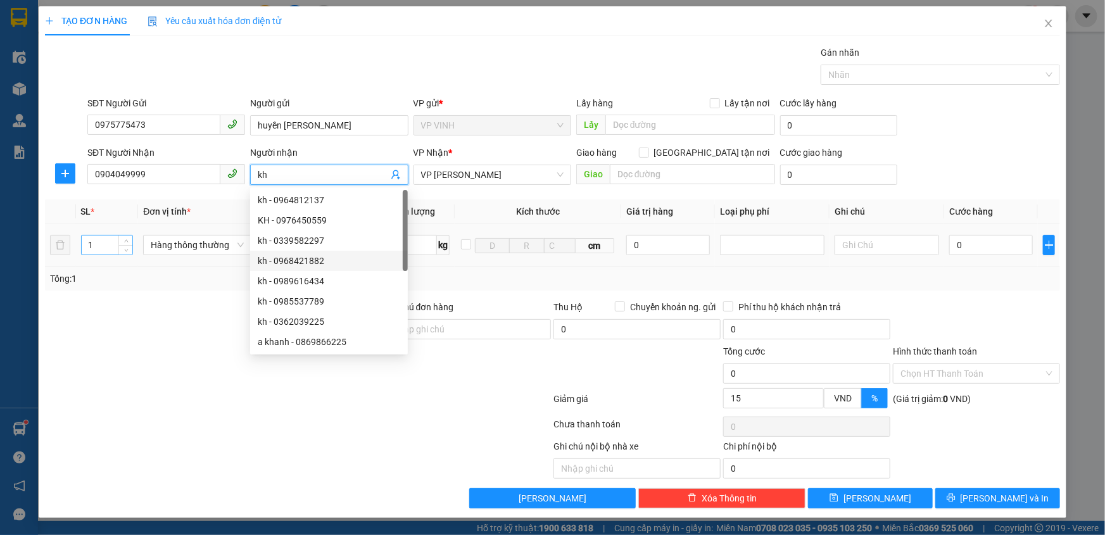
type input "kh"
click at [67, 247] on tr "1 Hàng thông thường 0 kg cm 0 0" at bounding box center [552, 245] width 1015 height 42
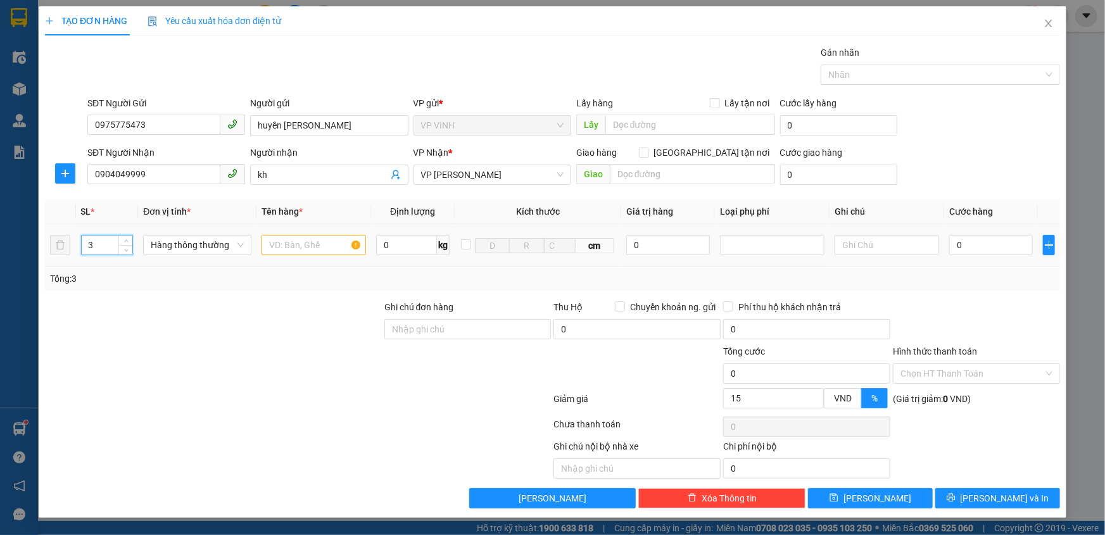
drag, startPoint x: 103, startPoint y: 249, endPoint x: 59, endPoint y: 256, distance: 44.9
click at [59, 256] on tr "3 Hàng thông thường 0 kg cm 0 0" at bounding box center [552, 245] width 1015 height 42
type input "4"
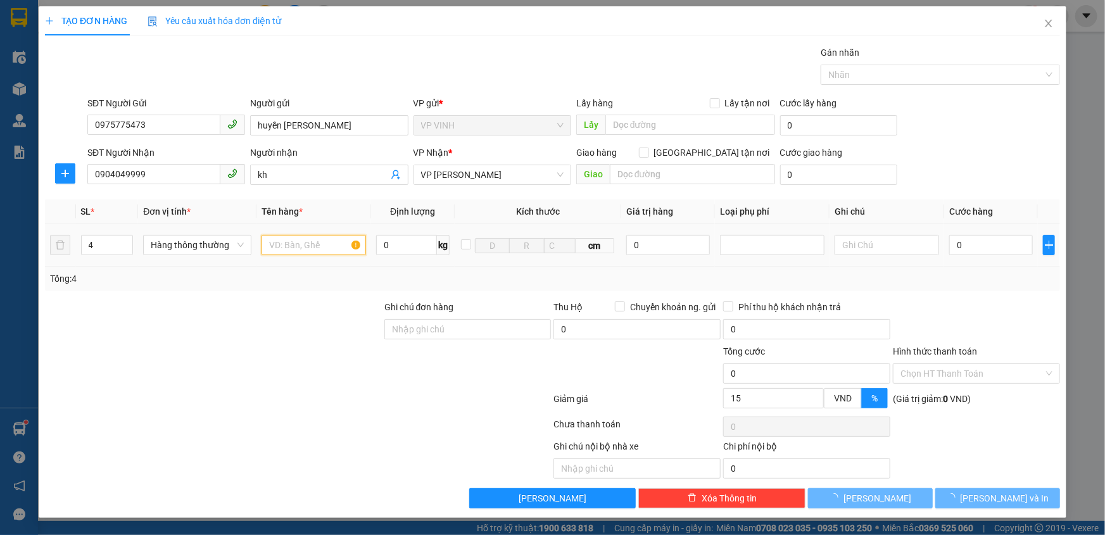
click at [284, 237] on input "text" at bounding box center [314, 245] width 105 height 20
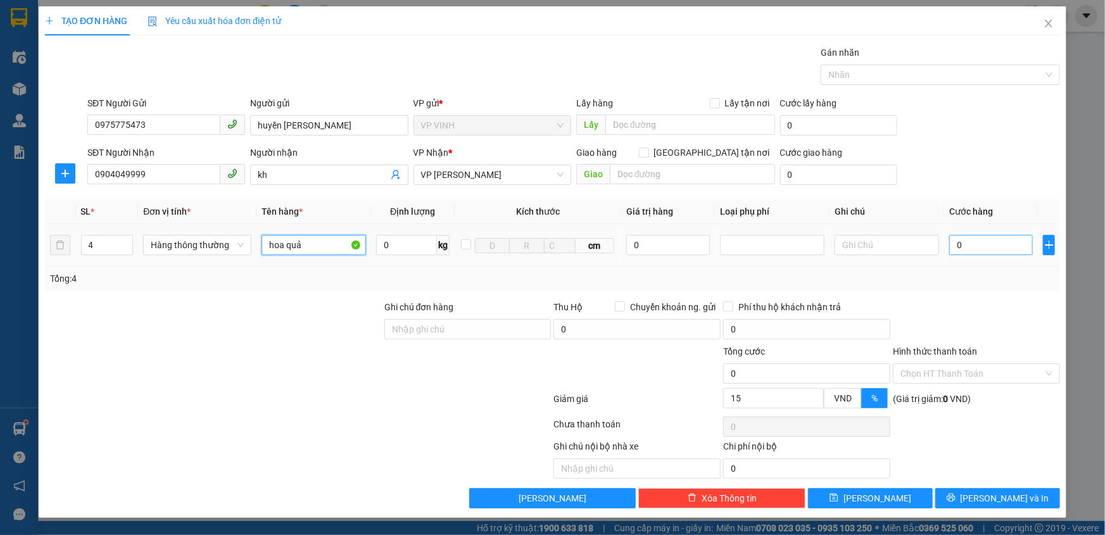
type input "hoa quả"
click at [962, 236] on input "0" at bounding box center [991, 245] width 84 height 20
type input "1"
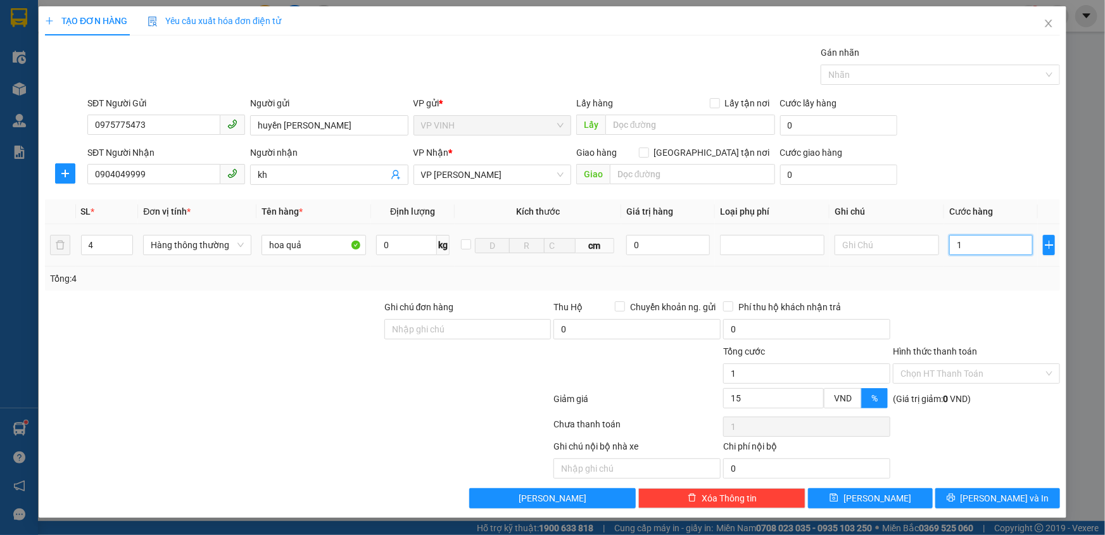
type input "16"
type input "160"
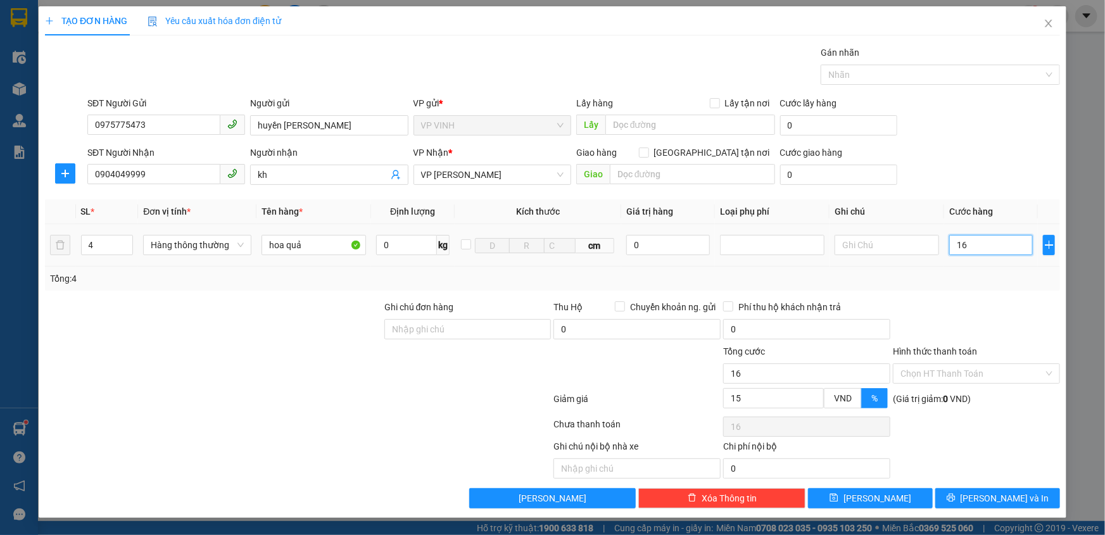
type input "160"
type input "160.000"
type input "136.000"
click at [744, 402] on input "15" at bounding box center [773, 398] width 99 height 19
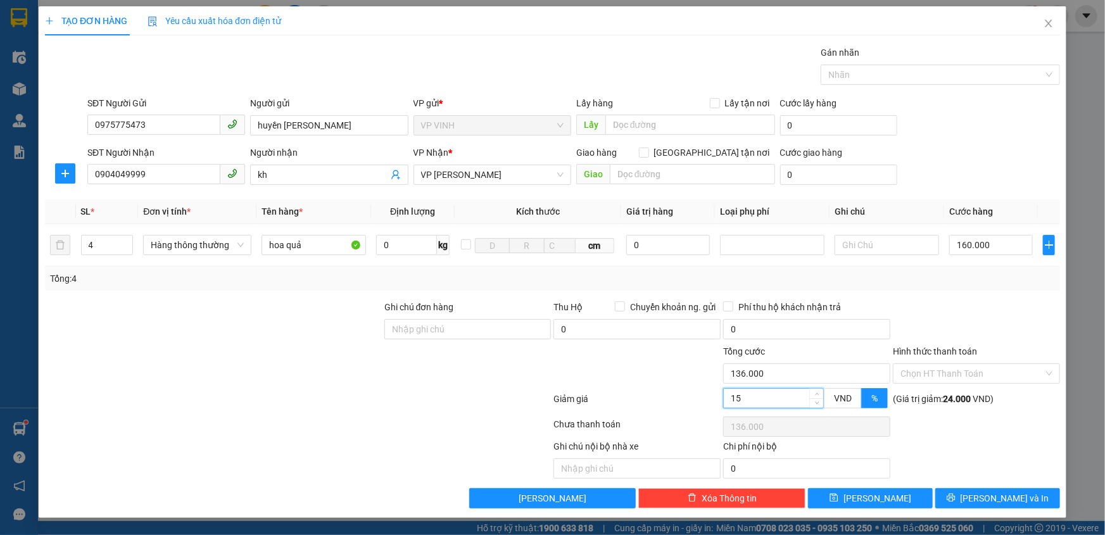
type input "160.000"
drag, startPoint x: 987, startPoint y: 498, endPoint x: 428, endPoint y: 499, distance: 559.9
click at [931, 424] on div "Transit Pickup Surcharge Ids Transit Deliver Surcharge Ids Transit Deliver Surc…" at bounding box center [552, 277] width 1015 height 463
click at [447, 425] on div at bounding box center [298, 426] width 509 height 25
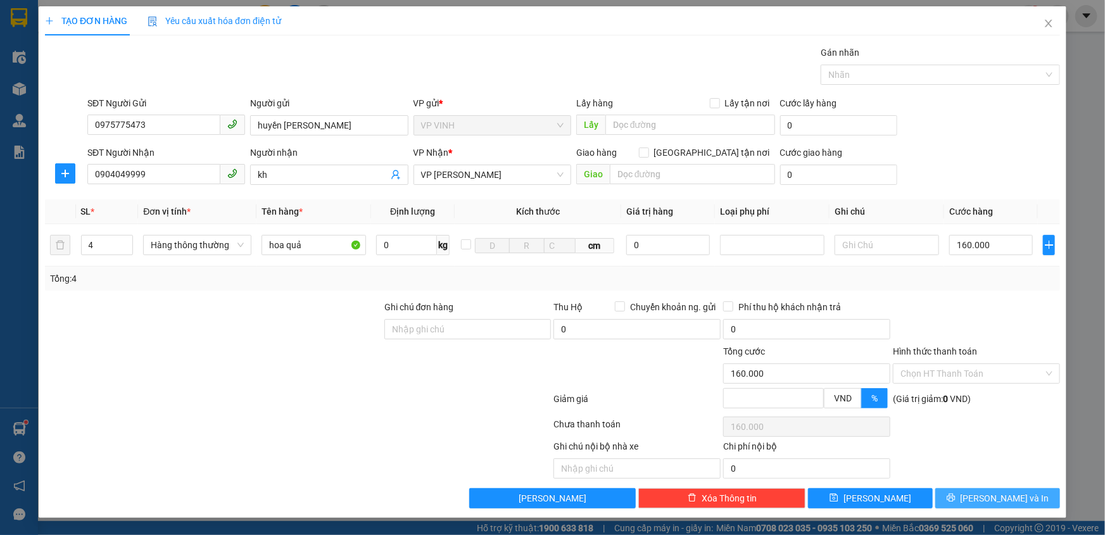
click at [1024, 498] on button "[PERSON_NAME] và In" at bounding box center [998, 498] width 125 height 20
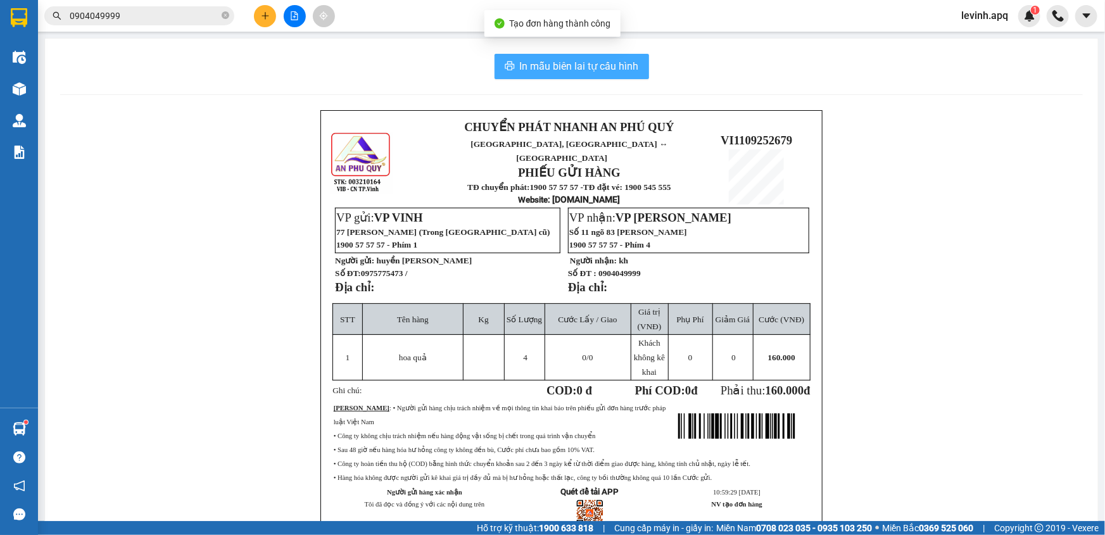
click at [569, 68] on span "In mẫu biên lai tự cấu hình" at bounding box center [579, 66] width 119 height 16
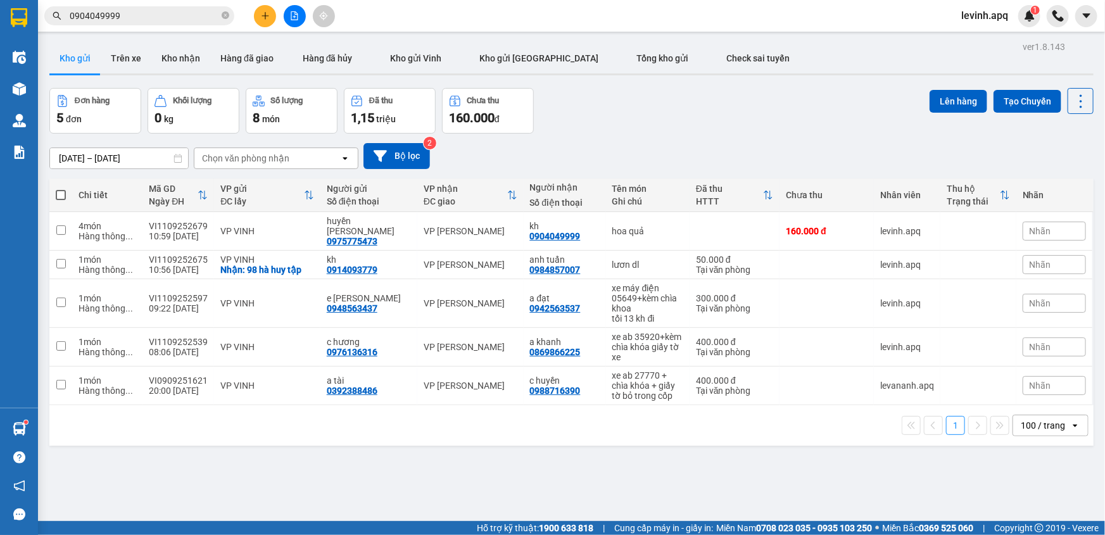
click at [387, 469] on div "ver 1.8.143 Kho gửi Trên xe Kho nhận Hàng đã giao Hàng đã hủy Kho gửi Vinh Kho …" at bounding box center [571, 305] width 1055 height 535
click at [698, 170] on div "[DATE] – [DATE] Press the down arrow key to interact with the calendar and sele…" at bounding box center [571, 156] width 1044 height 45
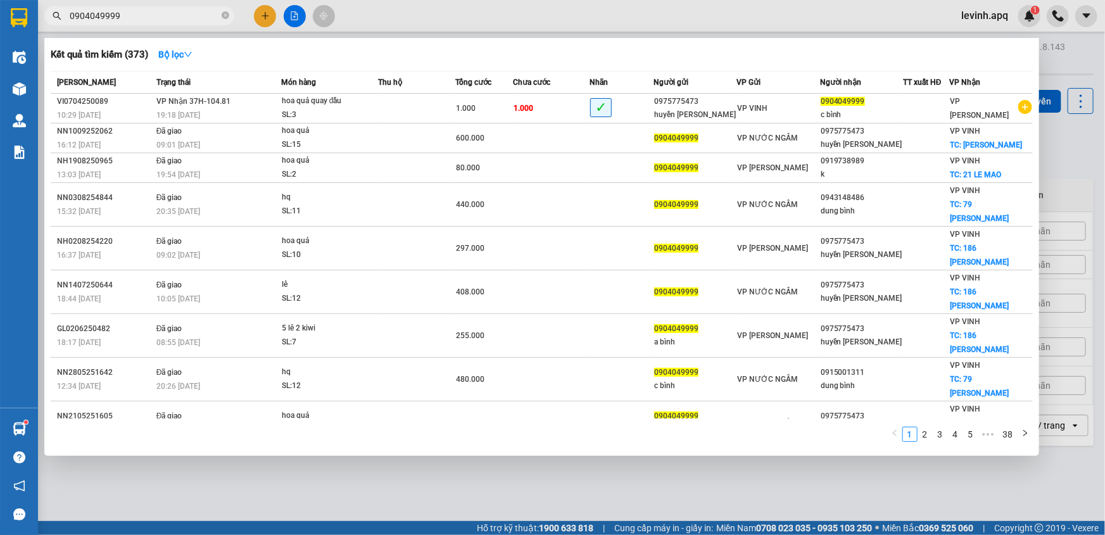
click at [168, 15] on input "0904049999" at bounding box center [144, 16] width 149 height 14
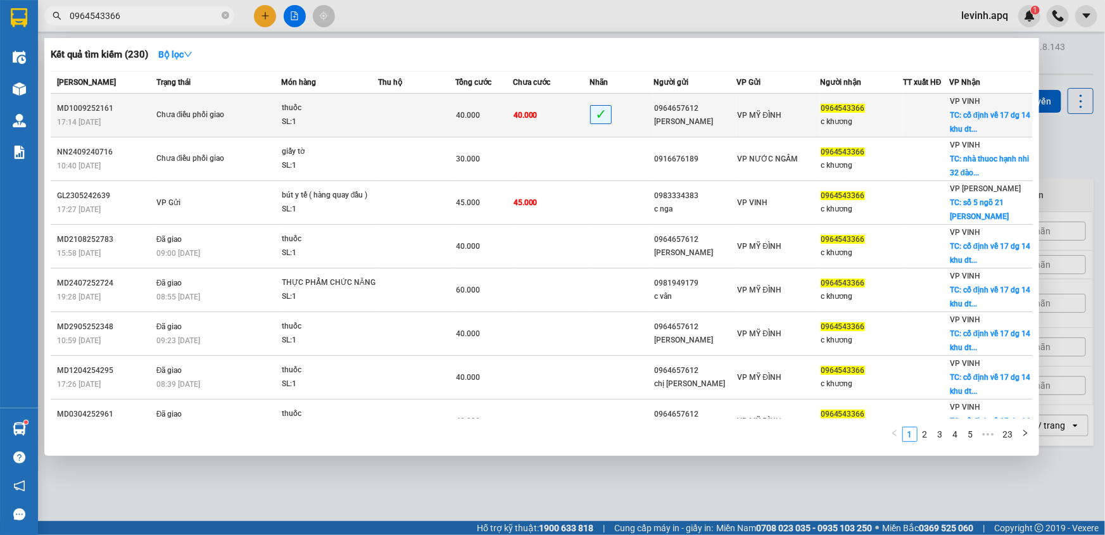
type input "0964543366"
click at [402, 108] on td at bounding box center [416, 116] width 77 height 44
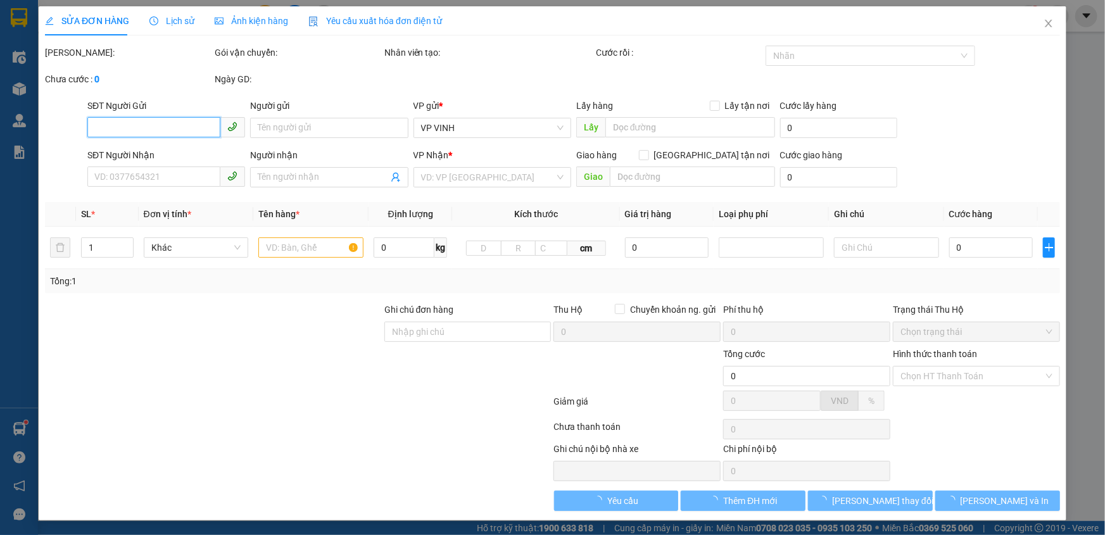
type input "0964657612"
type input "[PERSON_NAME]"
type input "0964543366"
type input "c khương"
checkbox input "true"
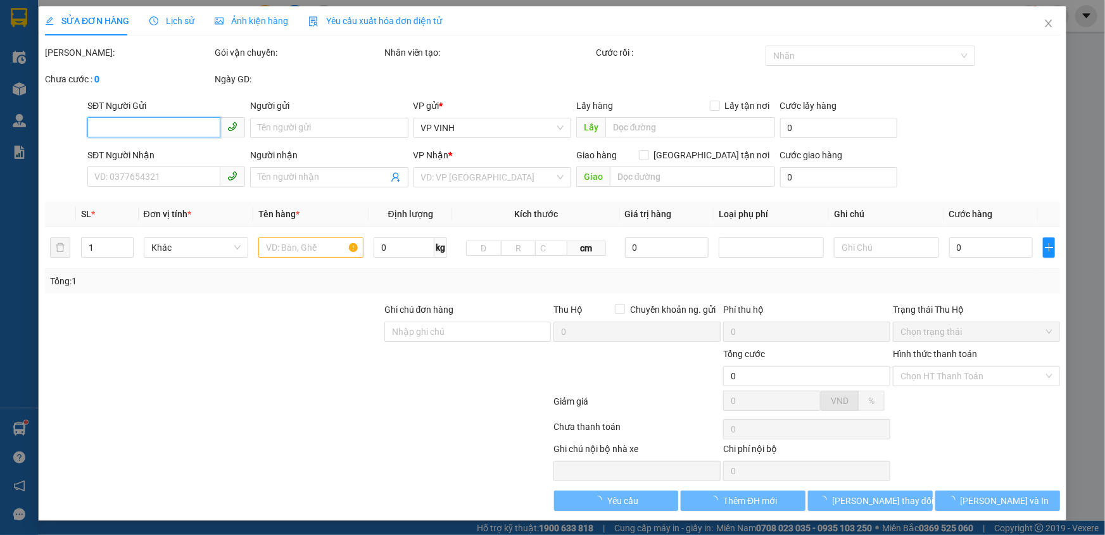
type input "cố định về 17 dg 14 khu dt vinh tân (k thay đổi )"
type input "40.000"
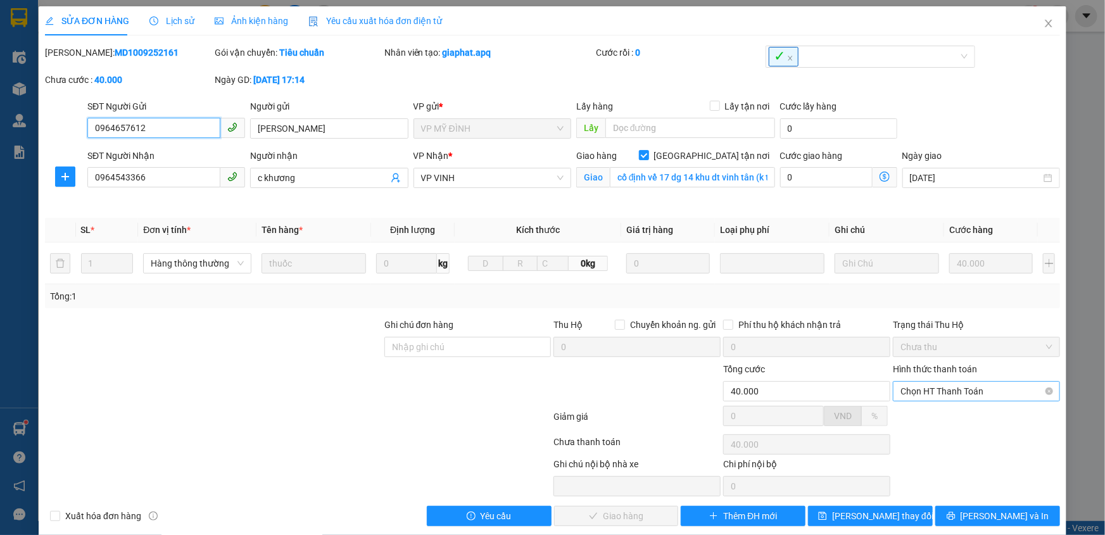
click at [946, 389] on span "Chọn HT Thanh Toán" at bounding box center [977, 391] width 152 height 19
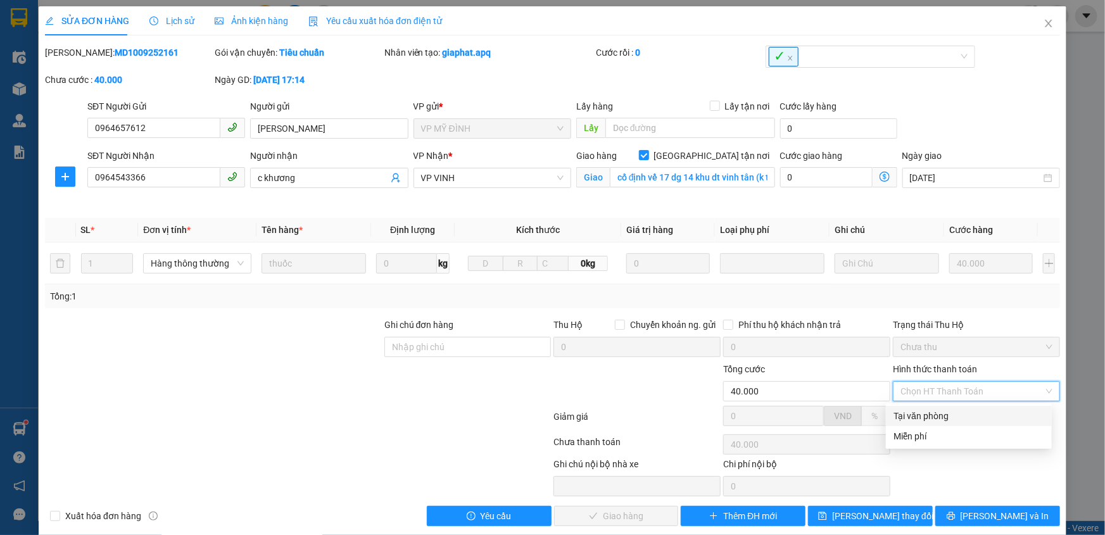
click at [939, 411] on div "Tại văn phòng" at bounding box center [969, 416] width 151 height 14
type input "0"
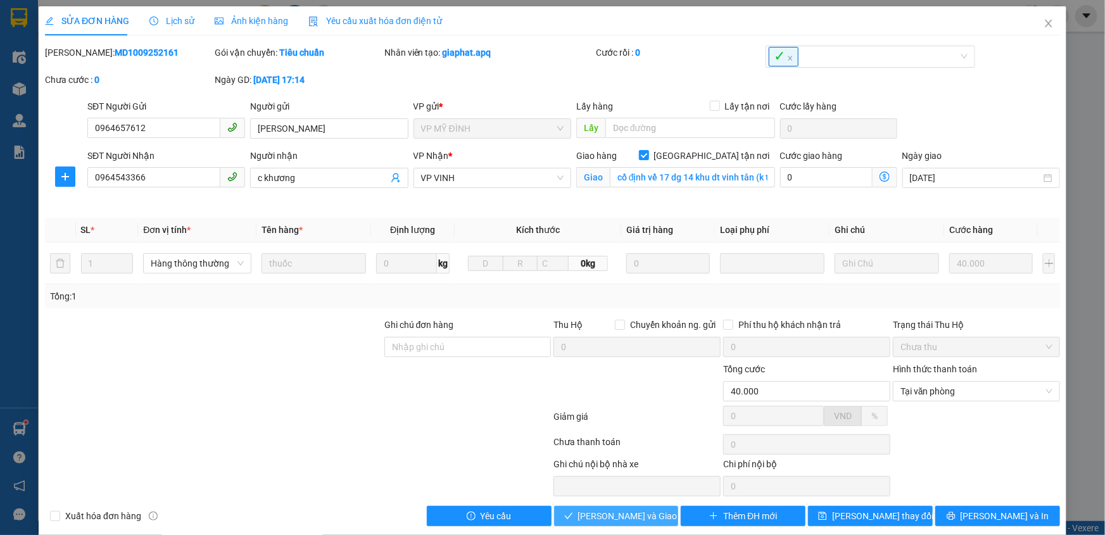
click at [630, 517] on span "[PERSON_NAME] và Giao hàng" at bounding box center [639, 516] width 122 height 14
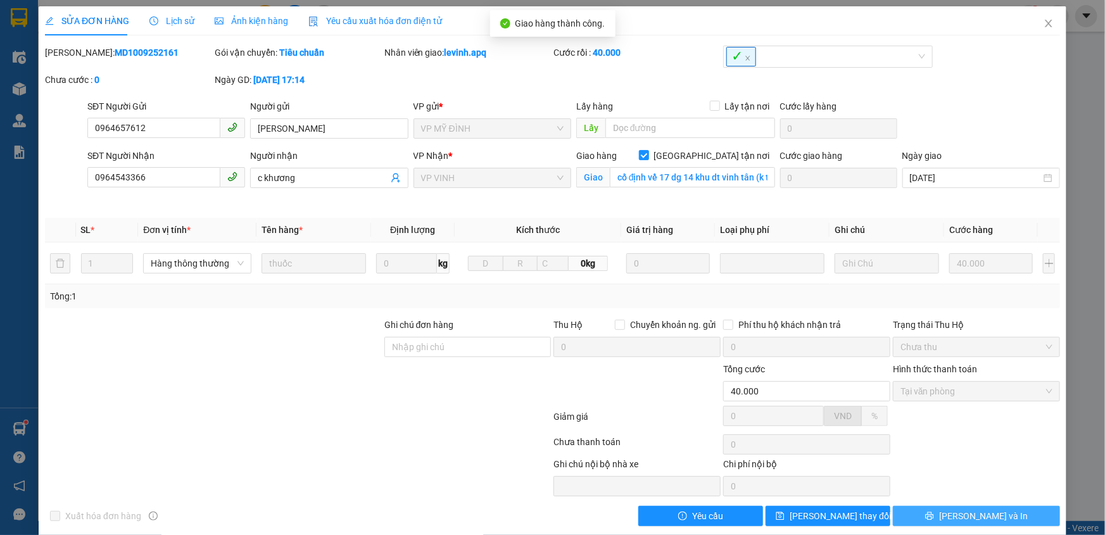
click at [979, 517] on span "[PERSON_NAME] và In" at bounding box center [983, 516] width 89 height 14
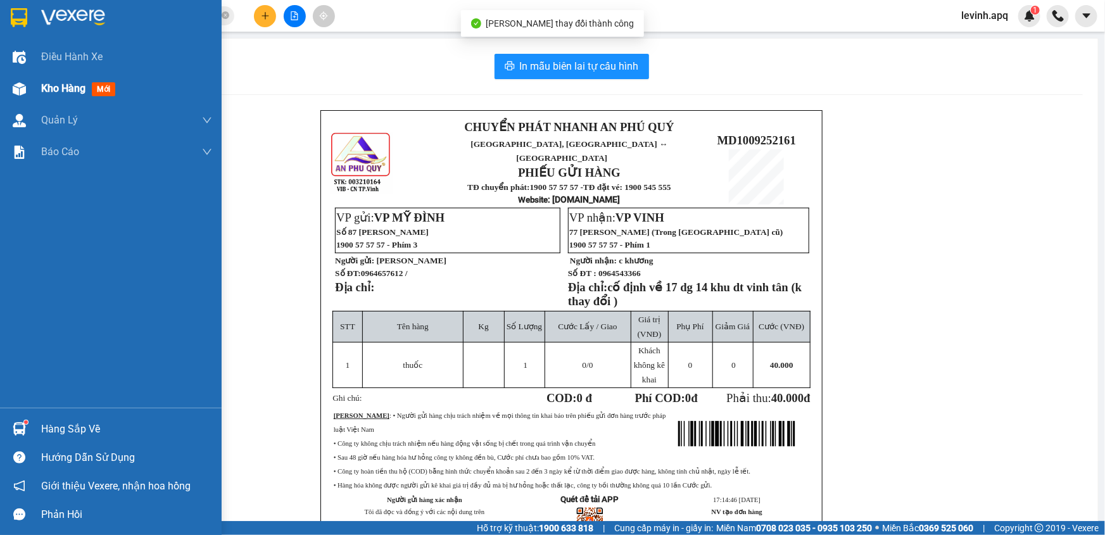
drag, startPoint x: 17, startPoint y: 70, endPoint x: 32, endPoint y: 85, distance: 20.6
click at [27, 79] on div "Điều hành xe Kho hàng mới Quản [PERSON_NAME] lý thu hộ Quản lý chuyến Quản lý g…" at bounding box center [111, 224] width 222 height 367
click at [32, 86] on div "Kho hàng mới" at bounding box center [111, 89] width 222 height 32
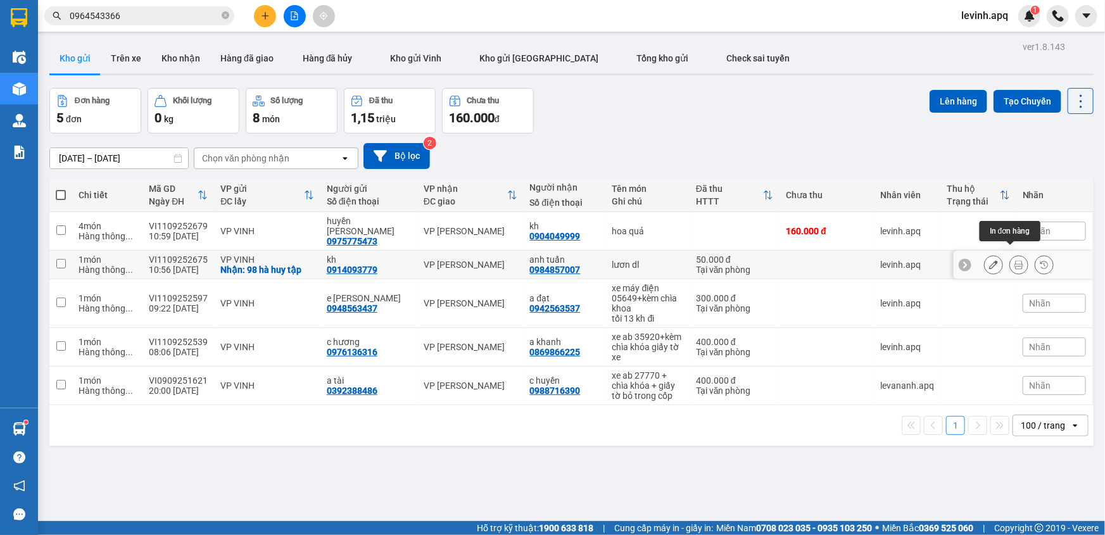
click at [1015, 260] on icon at bounding box center [1019, 264] width 9 height 9
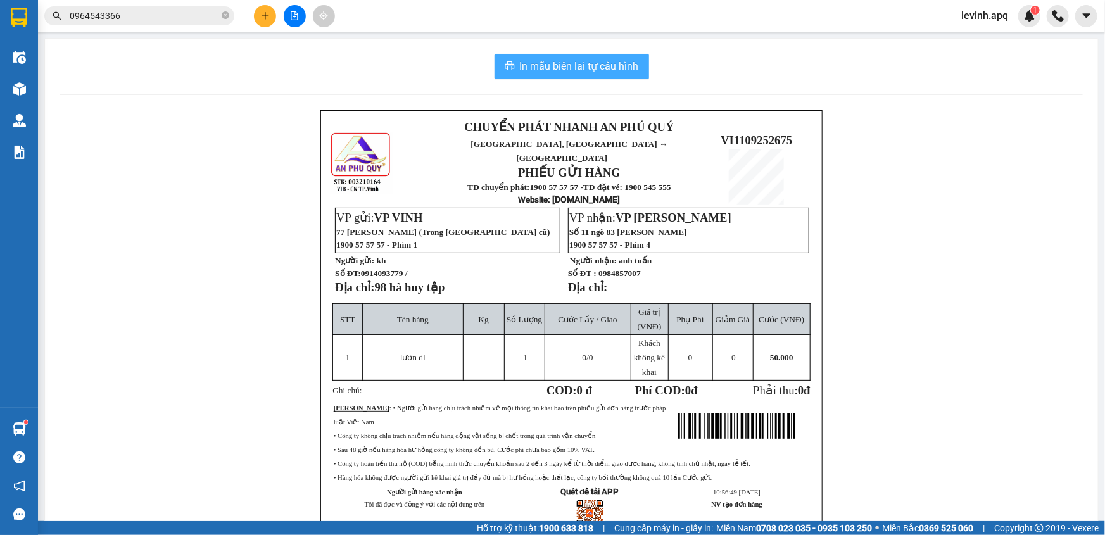
click at [495, 60] on button "In mẫu biên lai tự cấu hình" at bounding box center [572, 66] width 155 height 25
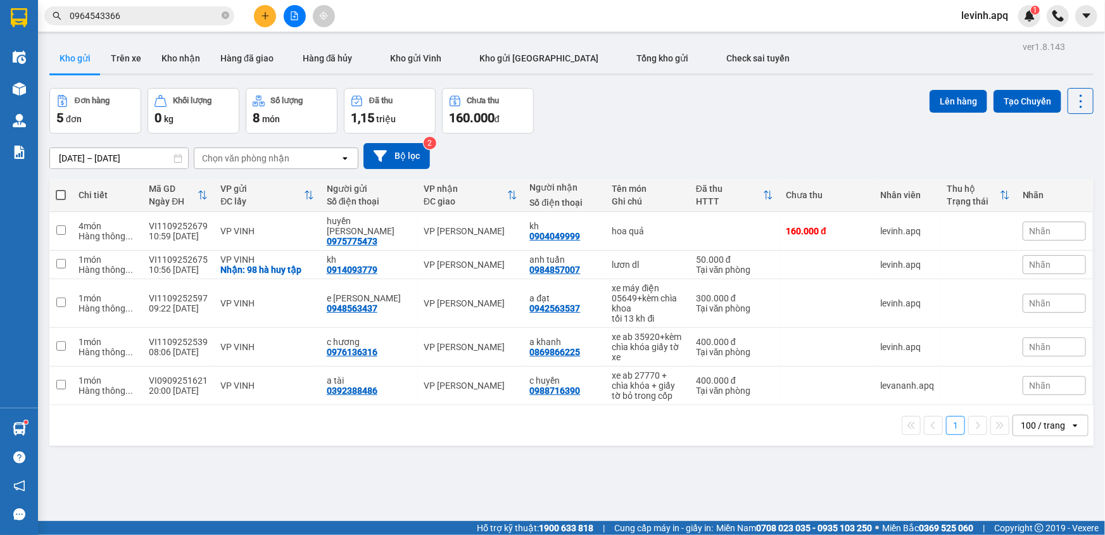
click at [696, 134] on div "[DATE] – [DATE] Press the down arrow key to interact with the calendar and sele…" at bounding box center [571, 156] width 1044 height 45
click at [664, 134] on div "[DATE] – [DATE] Press the down arrow key to interact with the calendar and sele…" at bounding box center [571, 156] width 1044 height 45
click at [155, 18] on input "0964543366" at bounding box center [144, 16] width 149 height 14
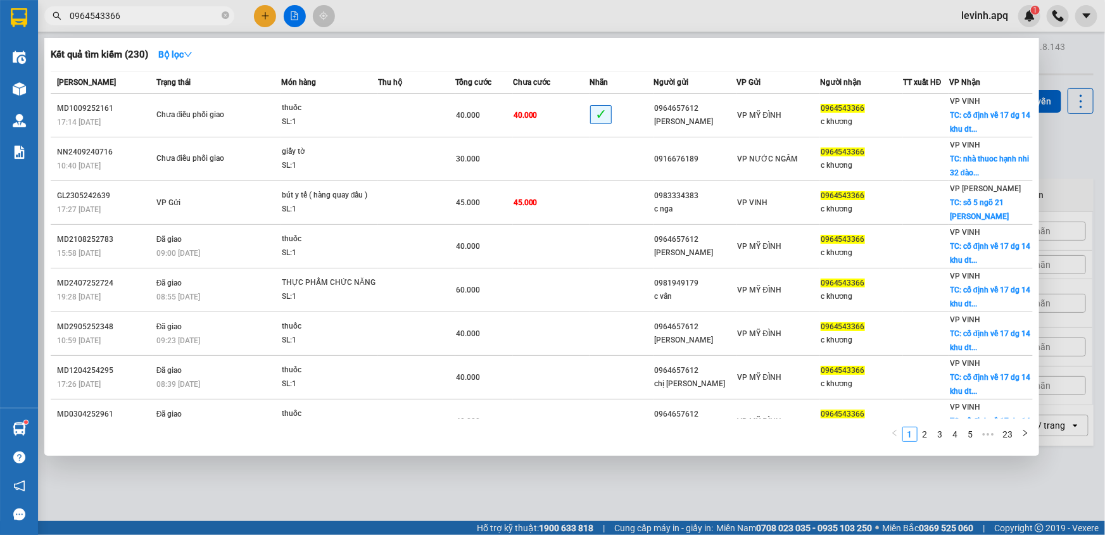
click at [155, 18] on input "0964543366" at bounding box center [144, 16] width 149 height 14
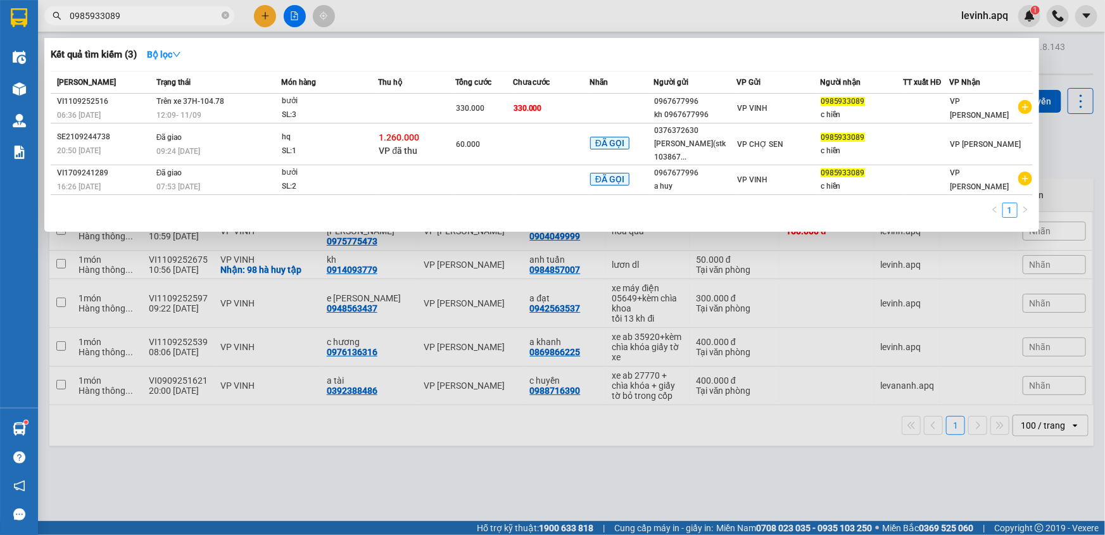
type input "0985933089"
drag, startPoint x: 467, startPoint y: 483, endPoint x: 639, endPoint y: 271, distance: 273.3
click at [467, 483] on div at bounding box center [552, 267] width 1105 height 535
click at [132, 12] on input "0985933089" at bounding box center [144, 16] width 149 height 14
click at [255, 403] on div at bounding box center [552, 267] width 1105 height 535
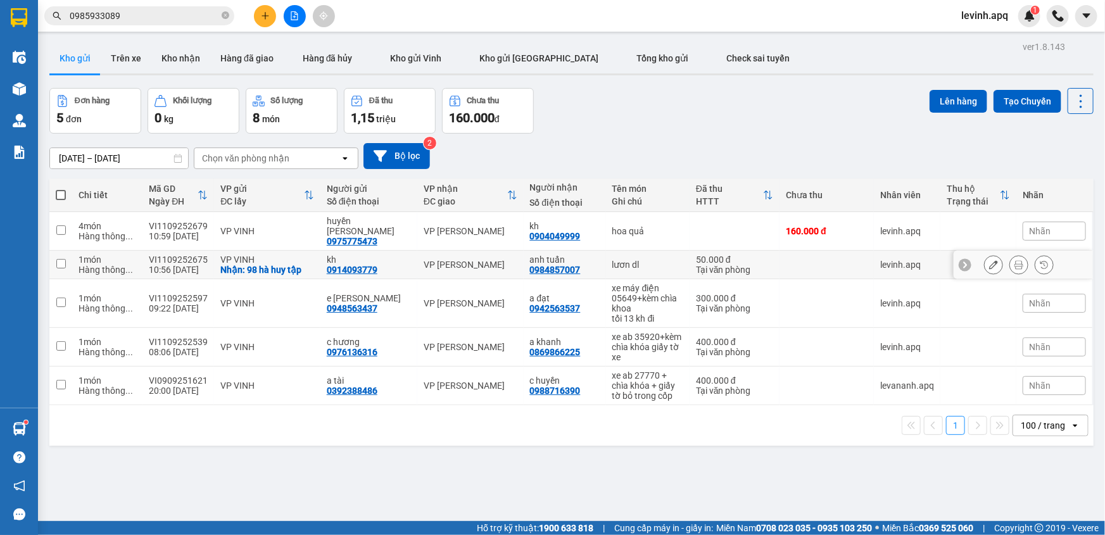
click at [280, 265] on div "Nhận: 98 hà huy tập" at bounding box center [267, 270] width 94 height 10
checkbox input "true"
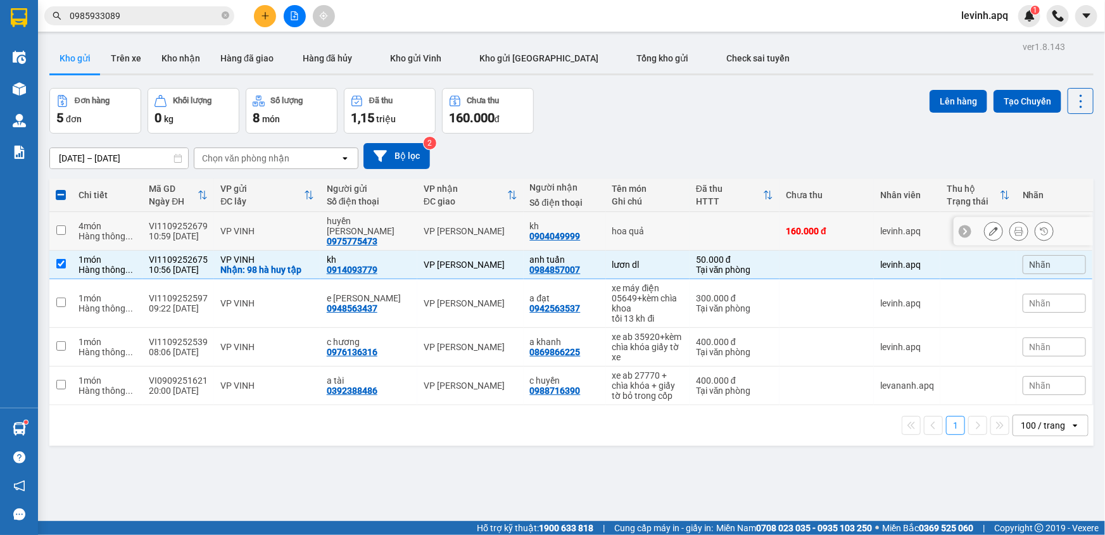
click at [239, 218] on td "VP VINH" at bounding box center [267, 231] width 106 height 39
checkbox input "true"
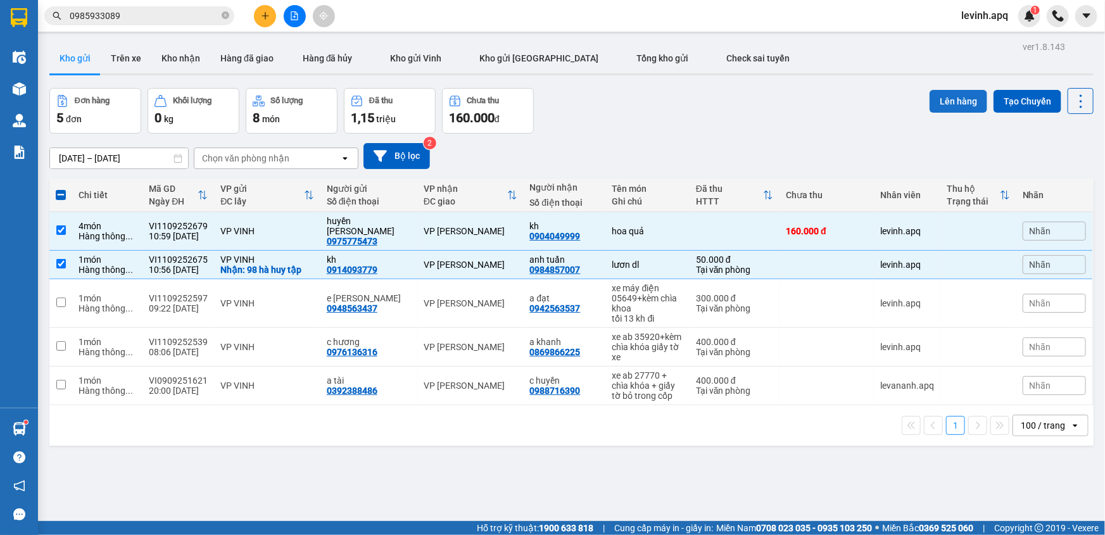
click at [939, 101] on button "Lên hàng" at bounding box center [959, 101] width 58 height 23
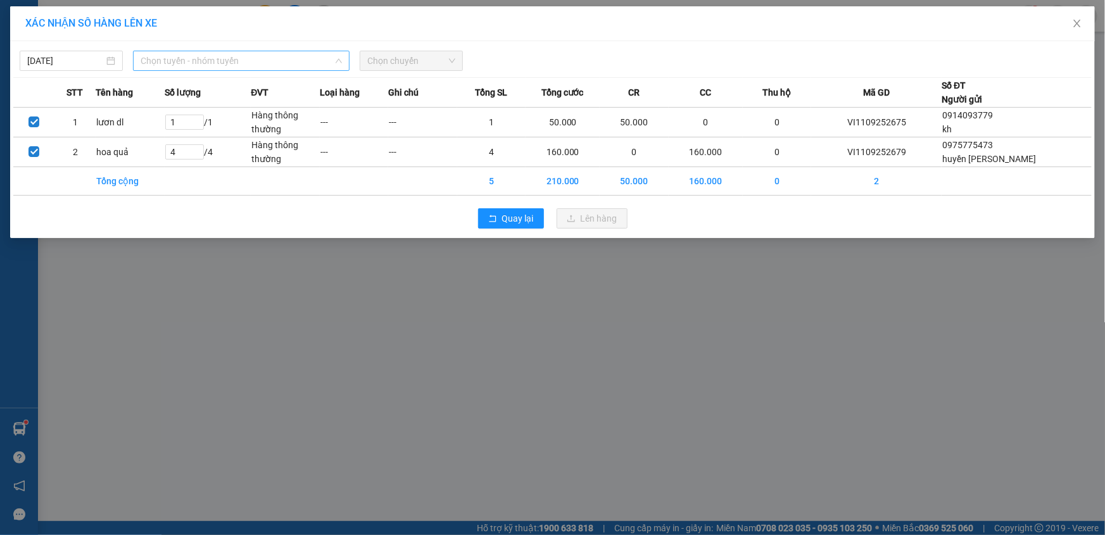
drag, startPoint x: 190, startPoint y: 65, endPoint x: 227, endPoint y: 135, distance: 79.1
click at [191, 65] on span "Chọn tuyến - nhóm tuyến" at bounding box center [241, 60] width 201 height 19
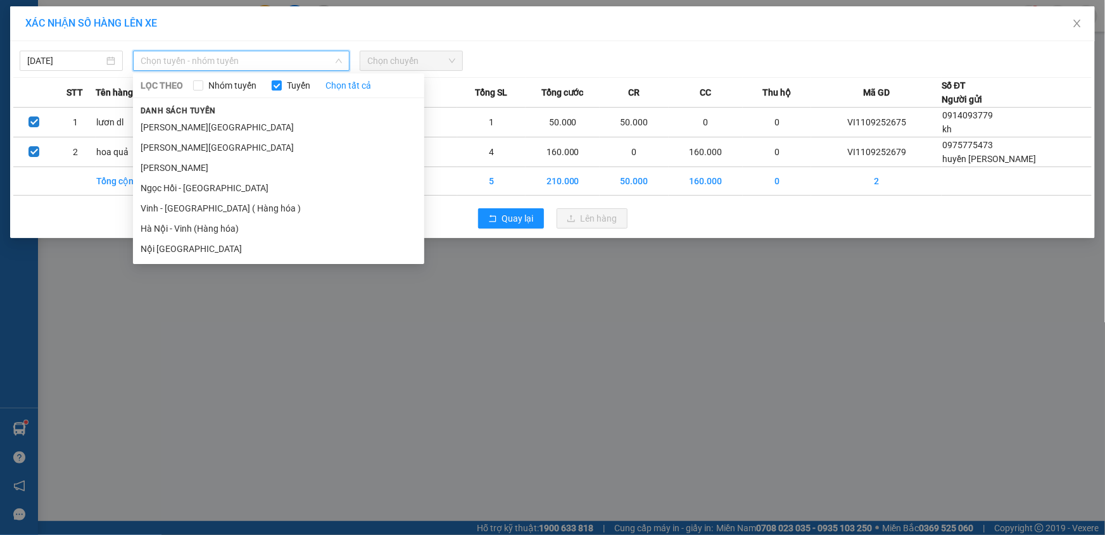
drag, startPoint x: 241, startPoint y: 210, endPoint x: 258, endPoint y: 185, distance: 29.7
click at [241, 210] on li "Vinh - [GEOGRAPHIC_DATA] ( Hàng hóa )" at bounding box center [278, 208] width 291 height 20
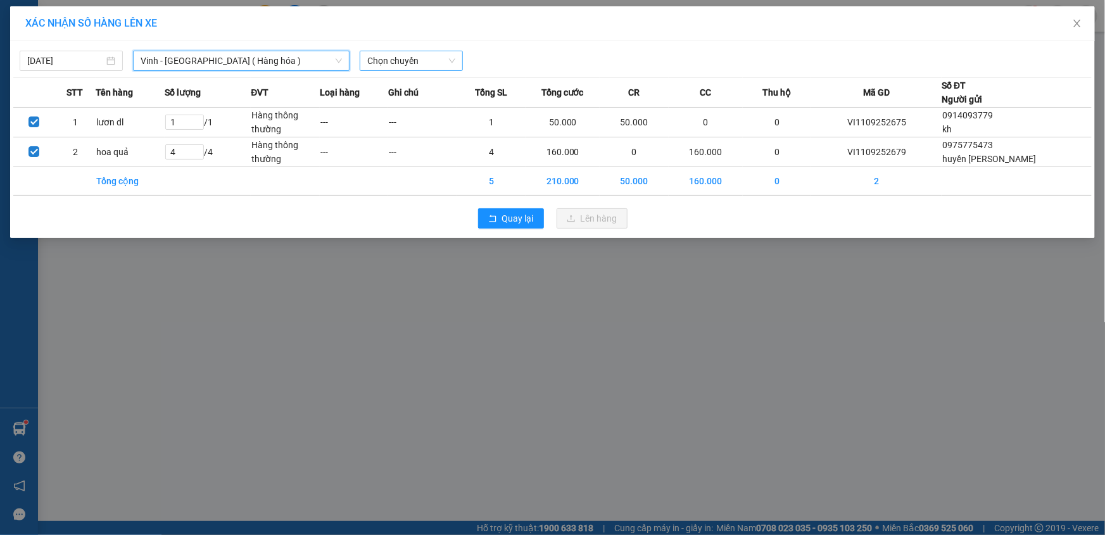
click at [418, 68] on span "Chọn chuyến" at bounding box center [411, 60] width 88 height 19
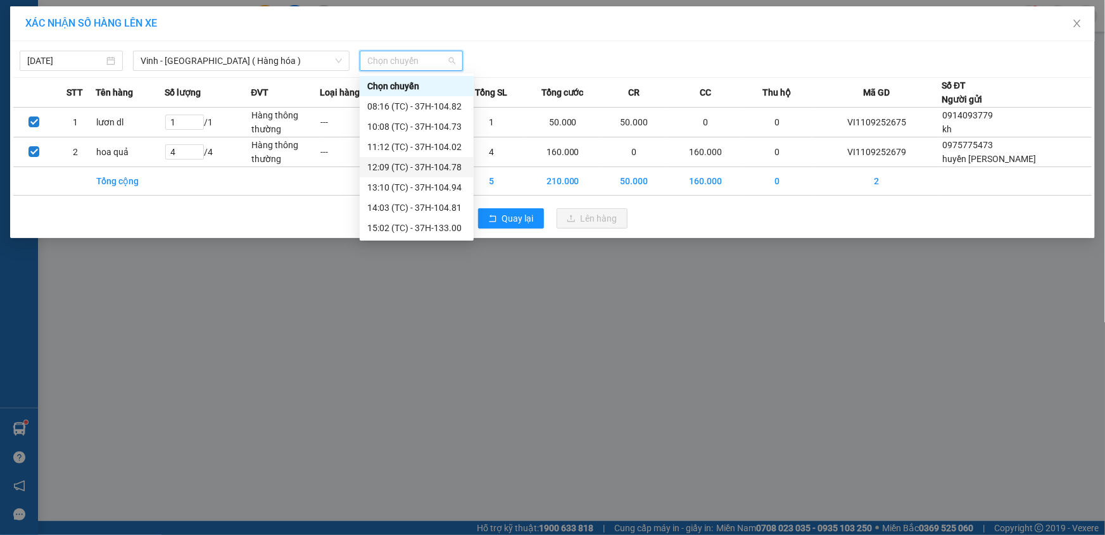
click at [423, 171] on div "12:09 (TC) - 37H-104.78" at bounding box center [416, 167] width 99 height 14
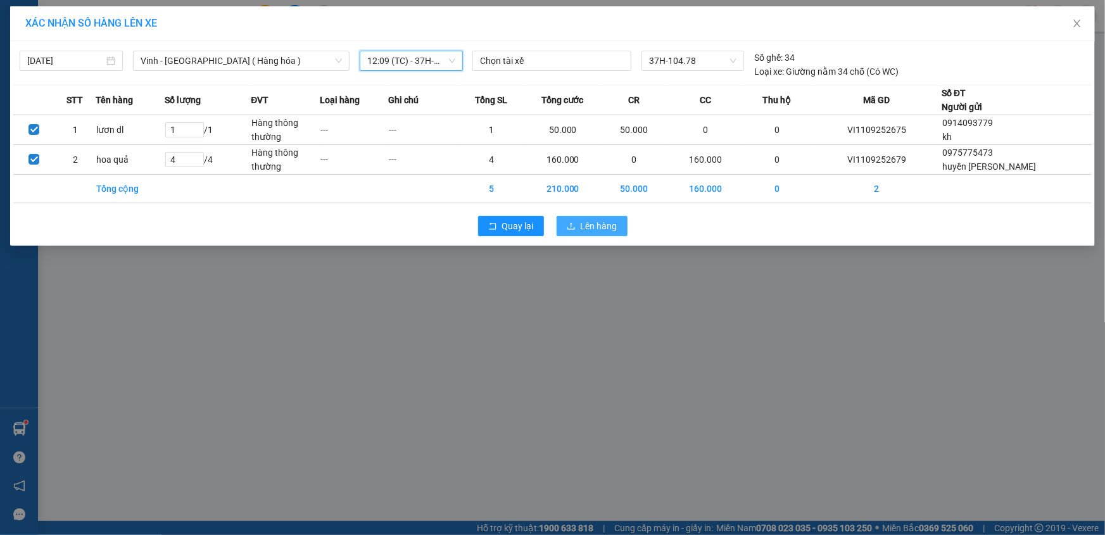
click at [584, 224] on span "Lên hàng" at bounding box center [599, 226] width 37 height 14
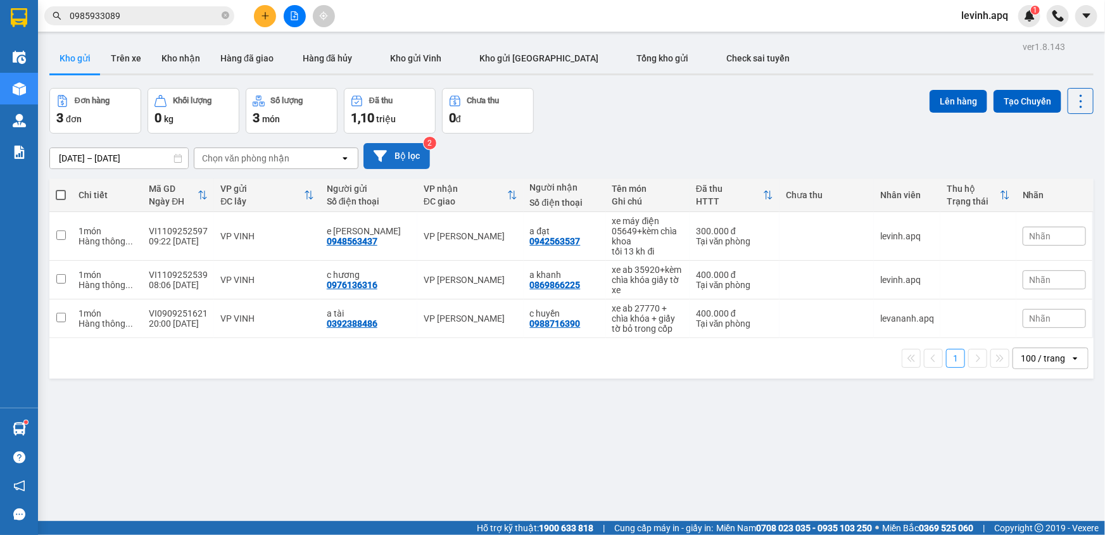
click at [410, 156] on button "Bộ lọc" at bounding box center [397, 156] width 67 height 26
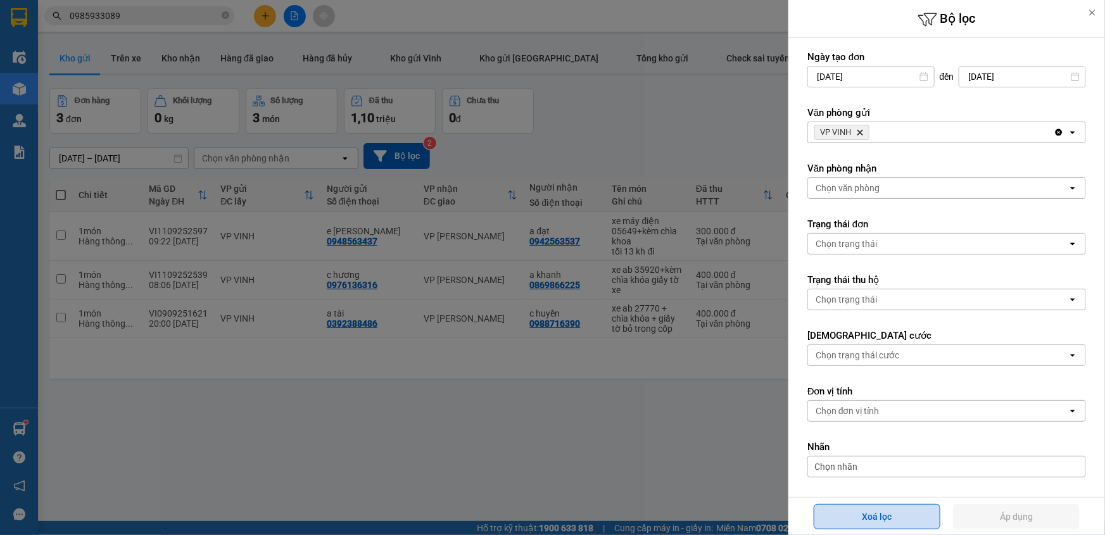
click at [866, 521] on button "Xoá lọc" at bounding box center [877, 516] width 127 height 25
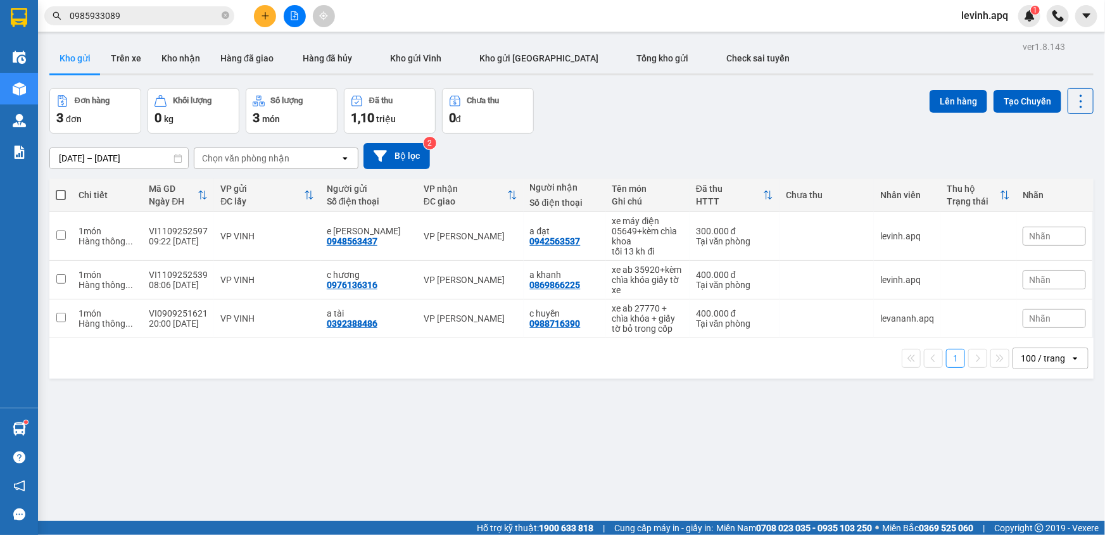
click at [291, 18] on icon "file-add" at bounding box center [294, 15] width 9 height 9
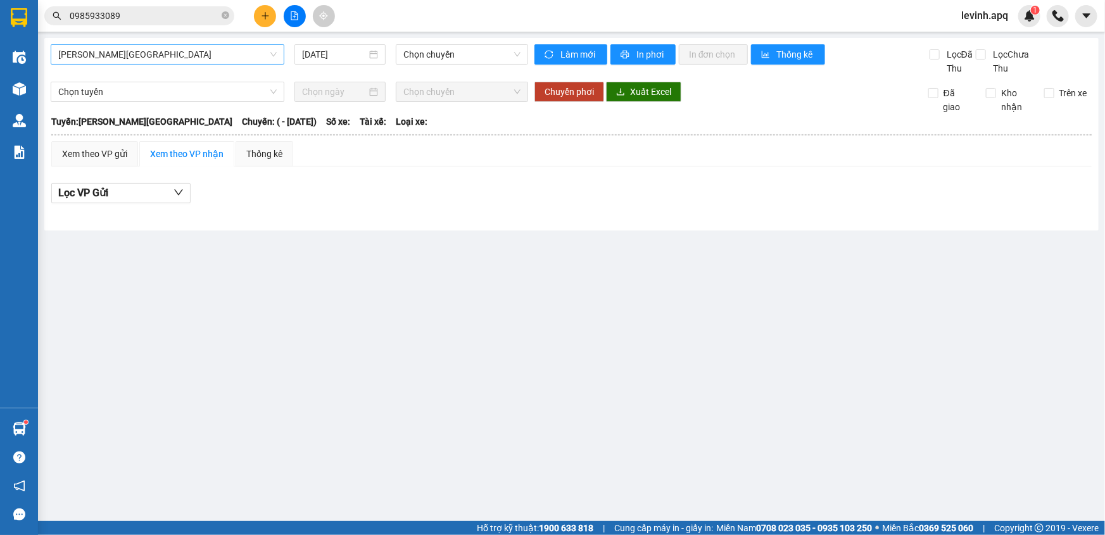
click at [162, 61] on span "[PERSON_NAME][GEOGRAPHIC_DATA]" at bounding box center [167, 54] width 219 height 19
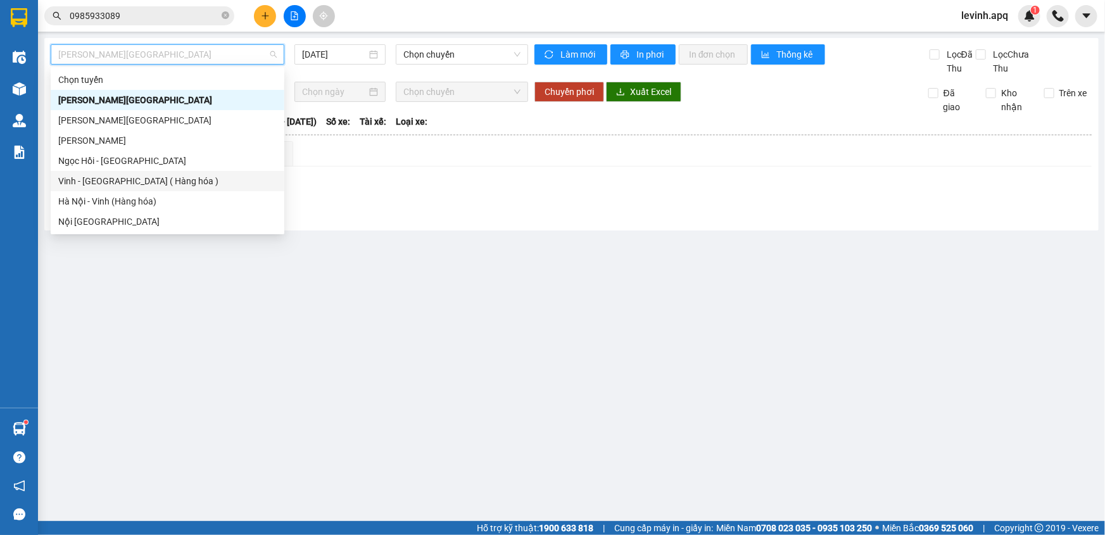
click at [158, 180] on div "Vinh - [GEOGRAPHIC_DATA] ( Hàng hóa )" at bounding box center [167, 181] width 219 height 14
type input "[DATE]"
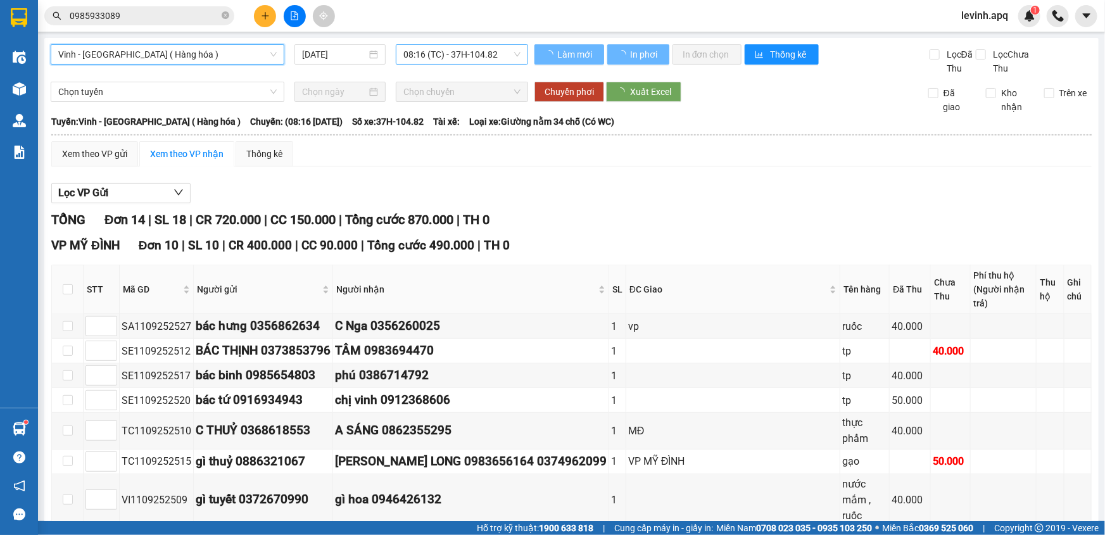
click at [440, 58] on span "08:16 (TC) - 37H-104.82" at bounding box center [461, 54] width 117 height 19
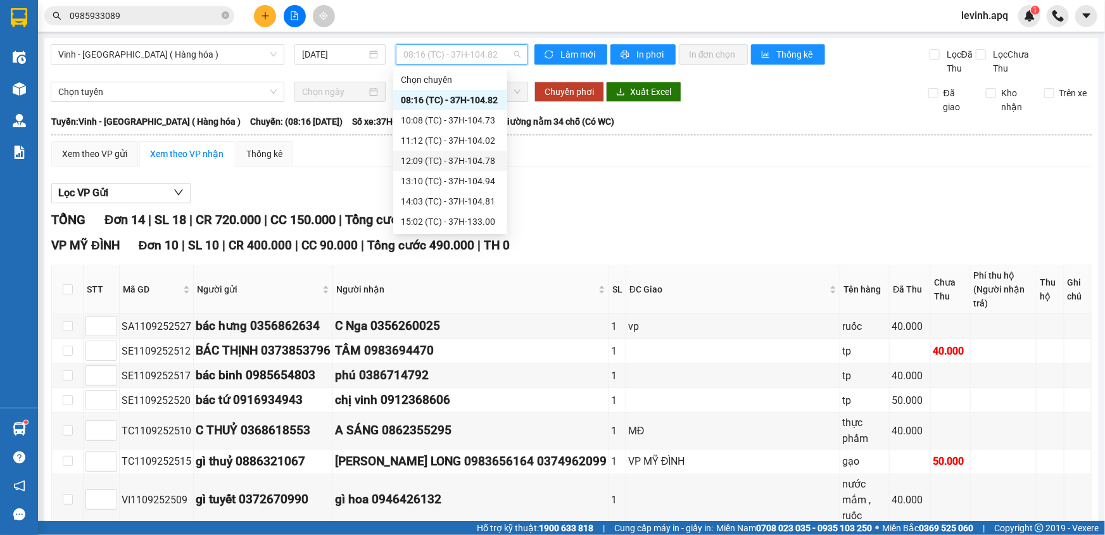
click at [431, 164] on div "12:09 (TC) - 37H-104.78" at bounding box center [450, 161] width 99 height 14
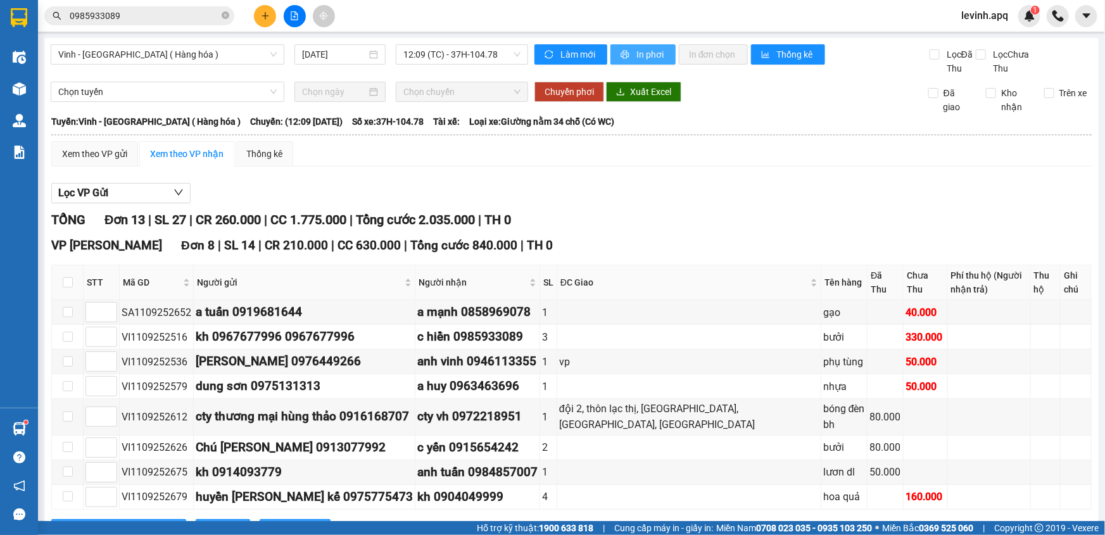
click at [633, 46] on button "In phơi" at bounding box center [643, 54] width 65 height 20
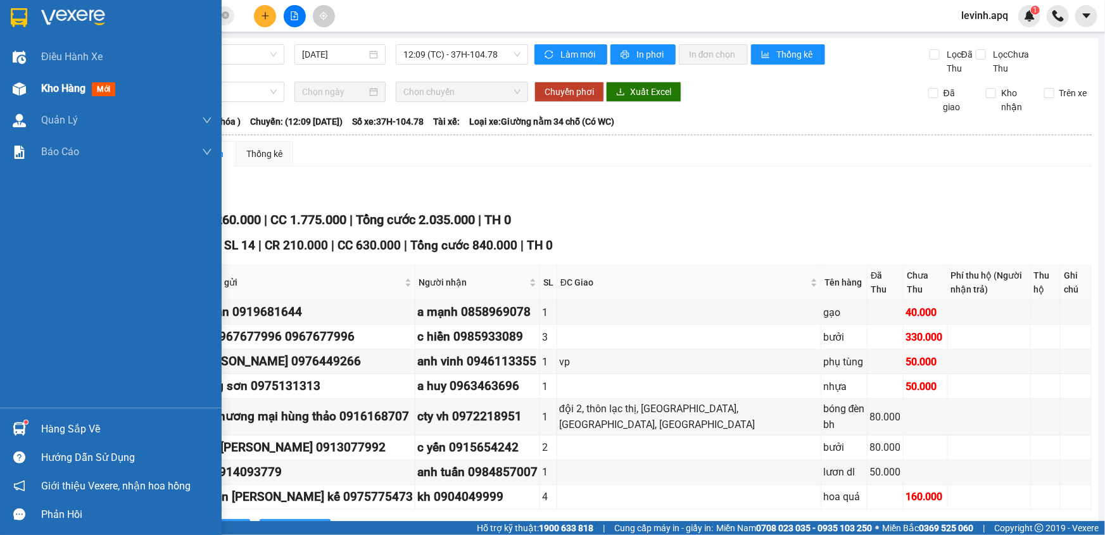
click at [26, 91] on div at bounding box center [19, 89] width 22 height 22
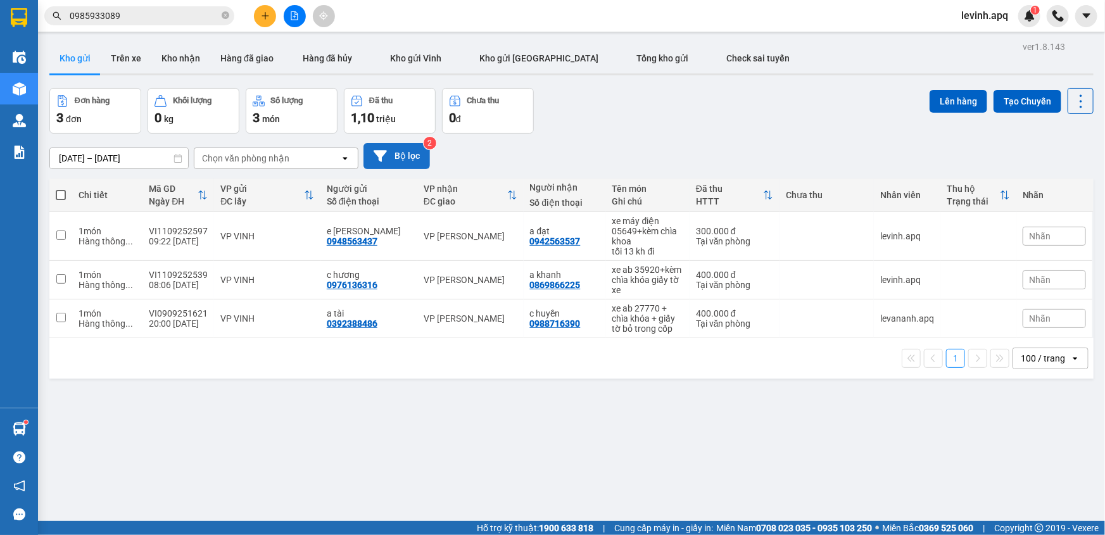
click at [417, 156] on button "Bộ lọc" at bounding box center [397, 156] width 67 height 26
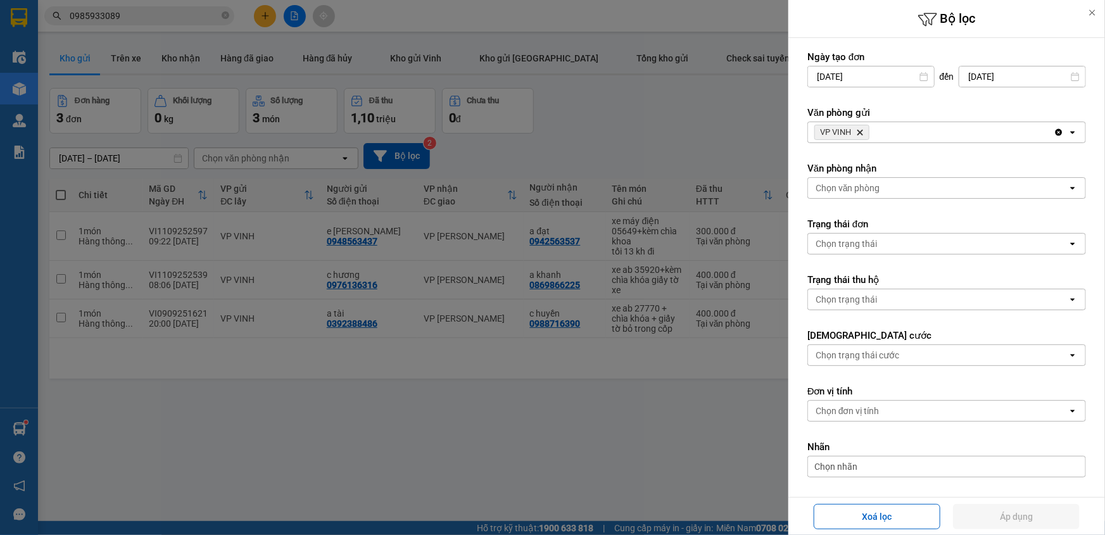
click at [864, 130] on icon "Delete" at bounding box center [860, 133] width 8 height 8
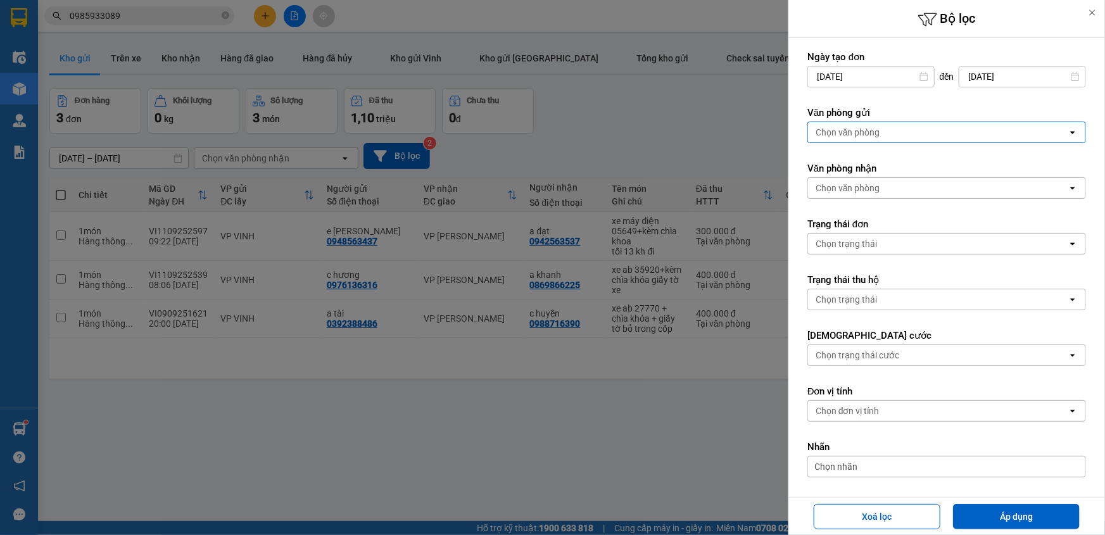
click at [864, 130] on div "Chọn văn phòng" at bounding box center [848, 132] width 65 height 13
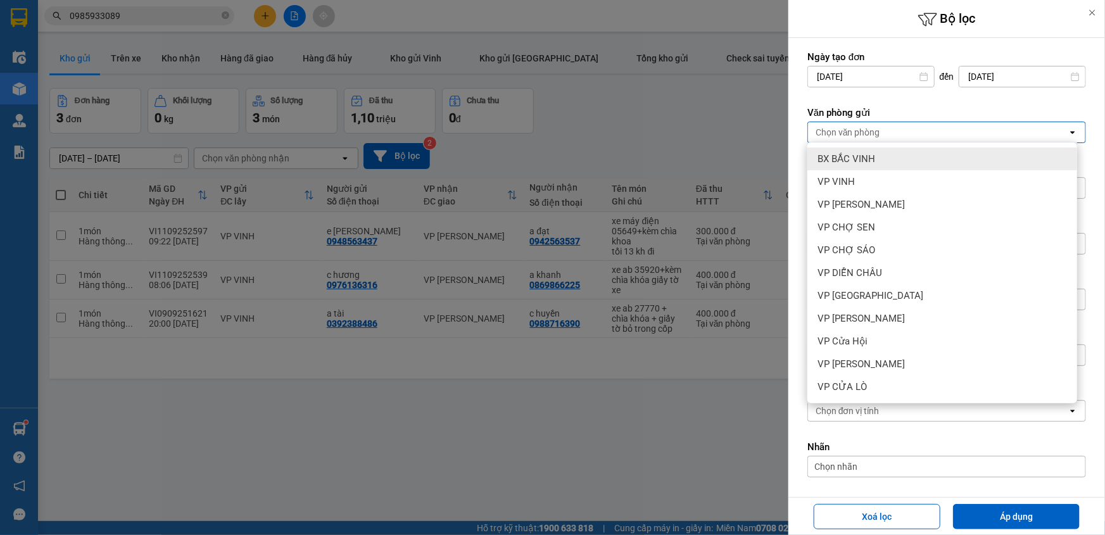
click at [874, 152] on div "BX BẮC VINH" at bounding box center [943, 159] width 270 height 23
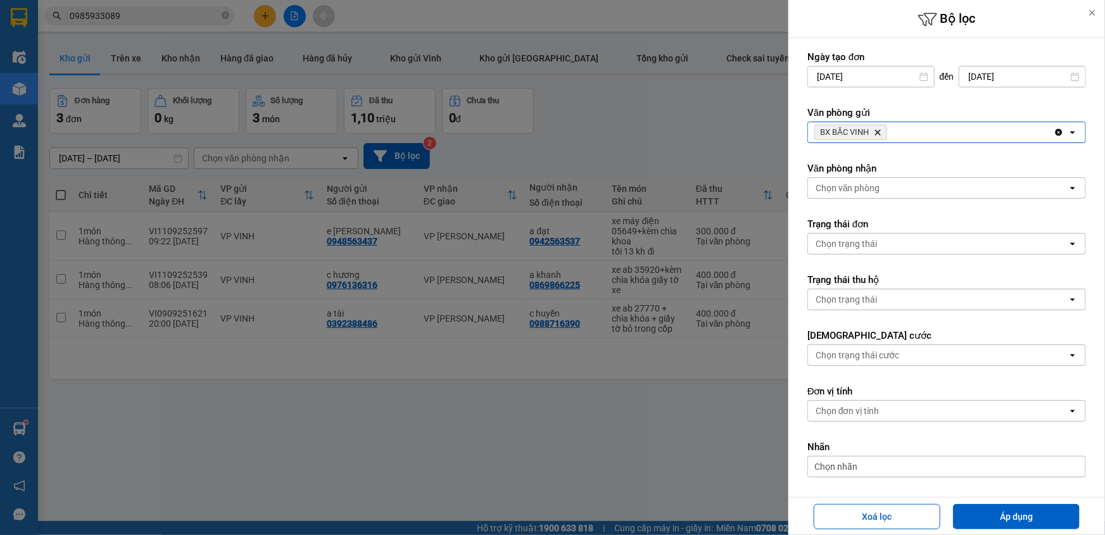
click at [910, 134] on div "BX BẮC VINH Delete" at bounding box center [931, 132] width 246 height 20
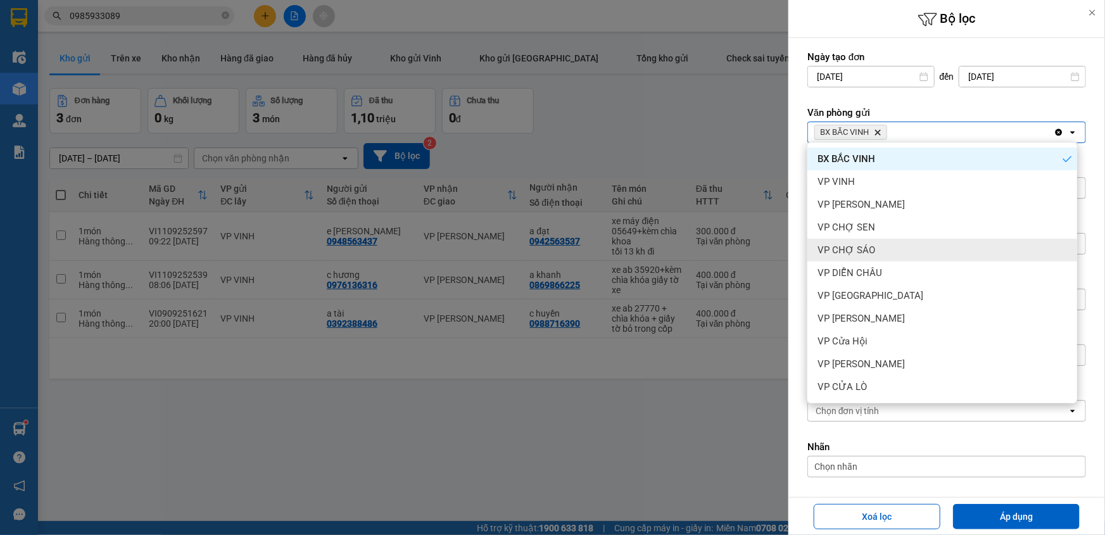
click at [896, 254] on div "VP CHỢ SÁO" at bounding box center [943, 250] width 270 height 23
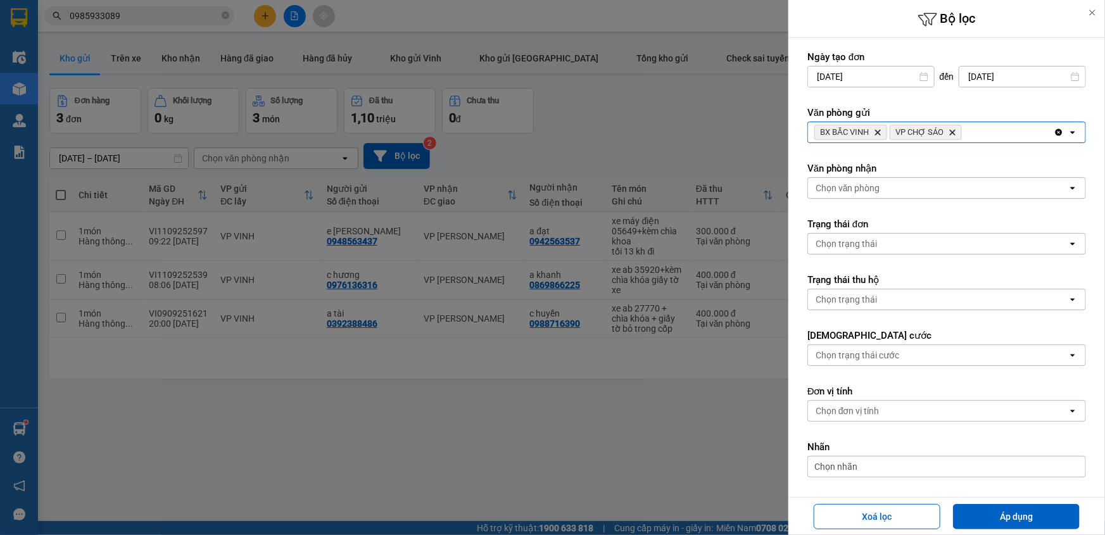
click at [993, 128] on div "BX BẮC VINH Delete VP CHỢ SÁO Delete" at bounding box center [931, 132] width 246 height 20
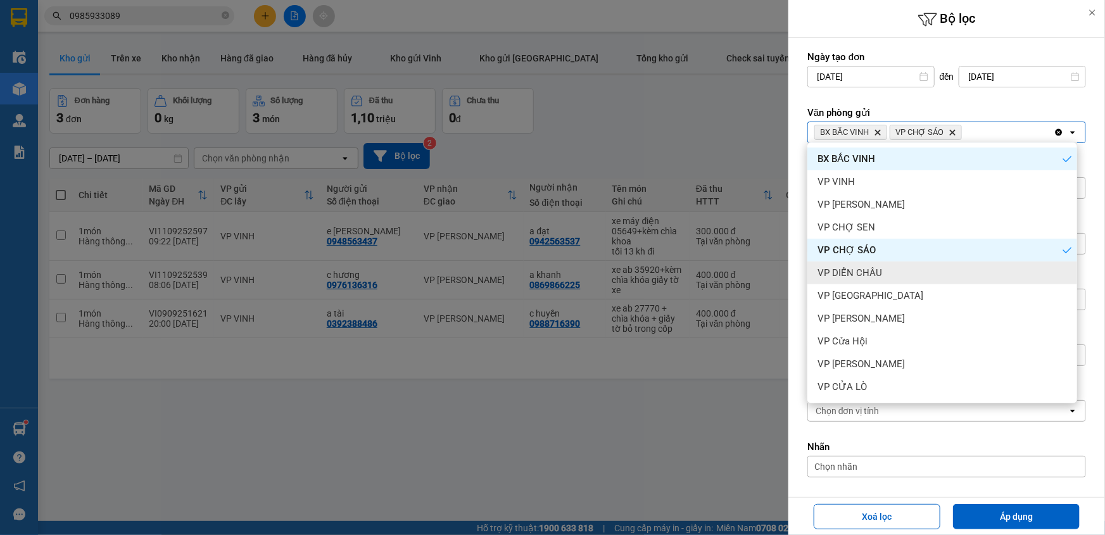
click at [918, 278] on div "VP DIỄN CHÂU" at bounding box center [943, 273] width 270 height 23
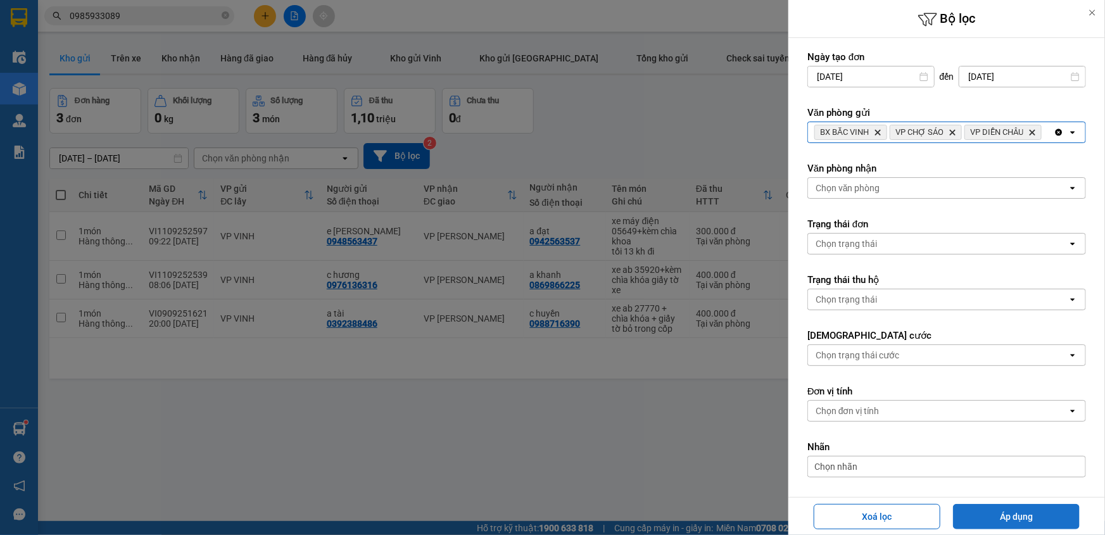
click at [1000, 516] on button "Áp dụng" at bounding box center [1016, 516] width 127 height 25
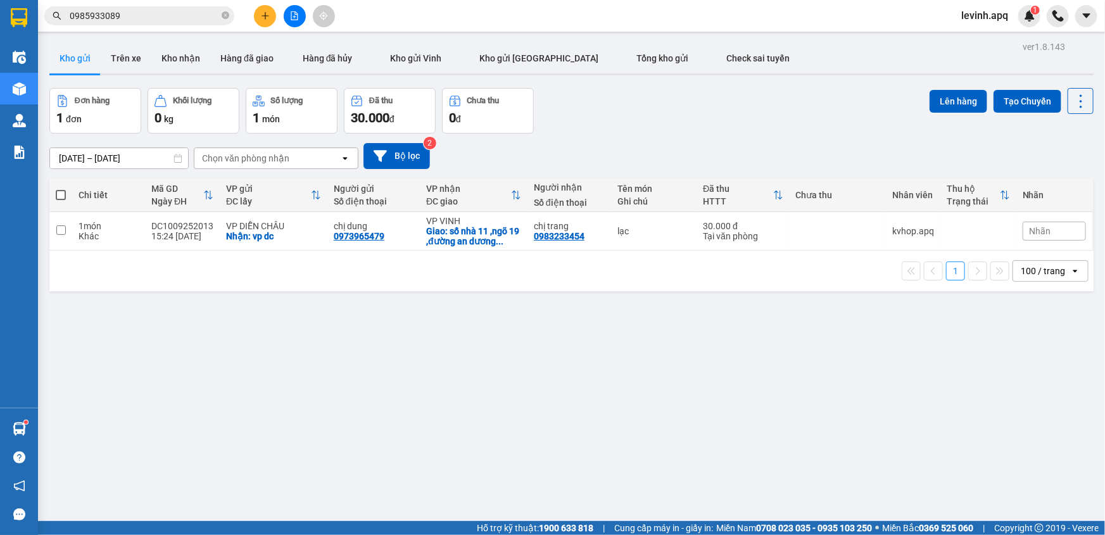
click at [172, 19] on input "0985933089" at bounding box center [144, 16] width 149 height 14
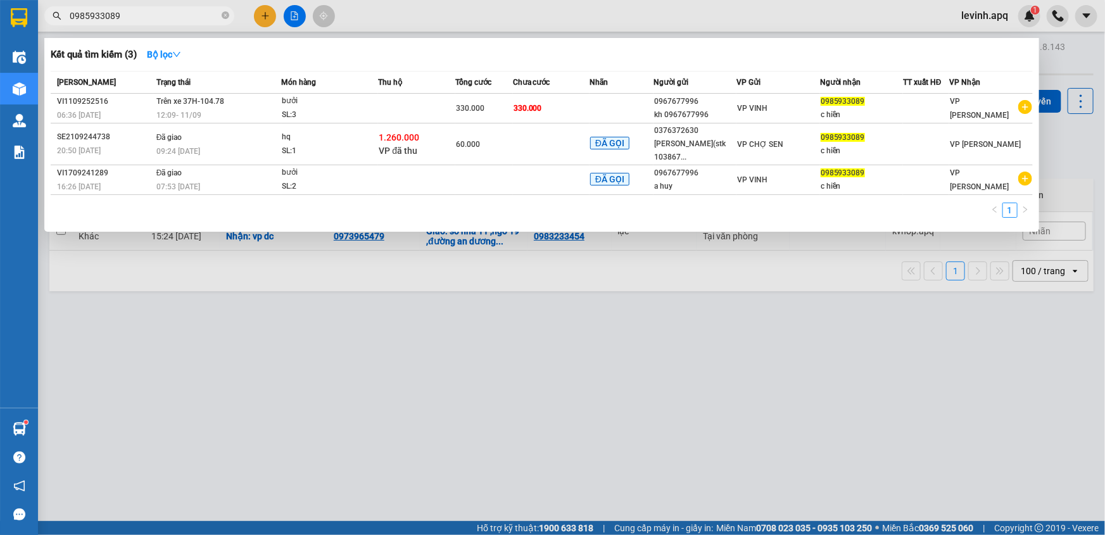
click at [172, 19] on input "0985933089" at bounding box center [144, 16] width 149 height 14
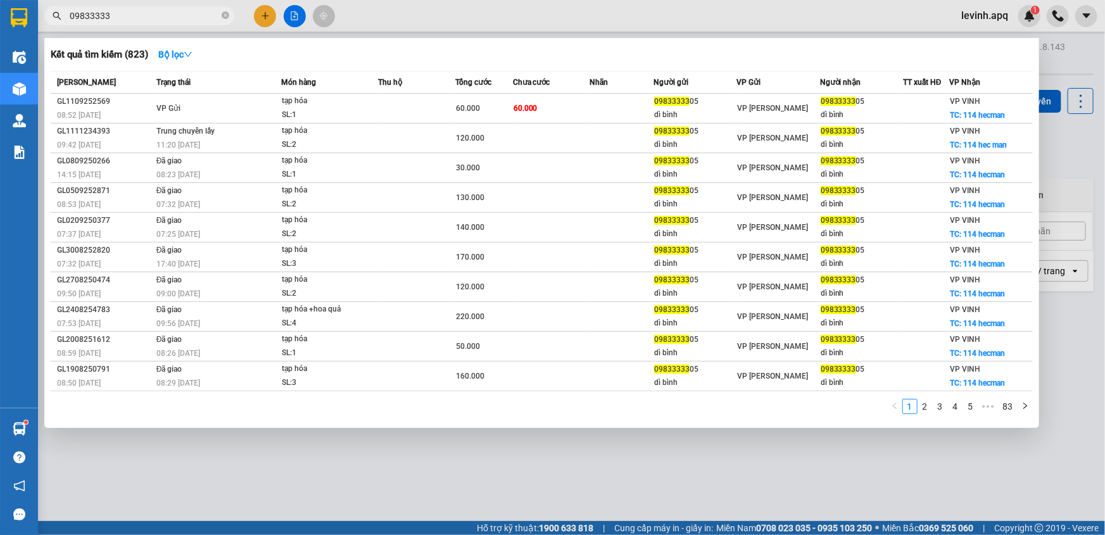
click at [162, 13] on input "09833333" at bounding box center [144, 16] width 149 height 14
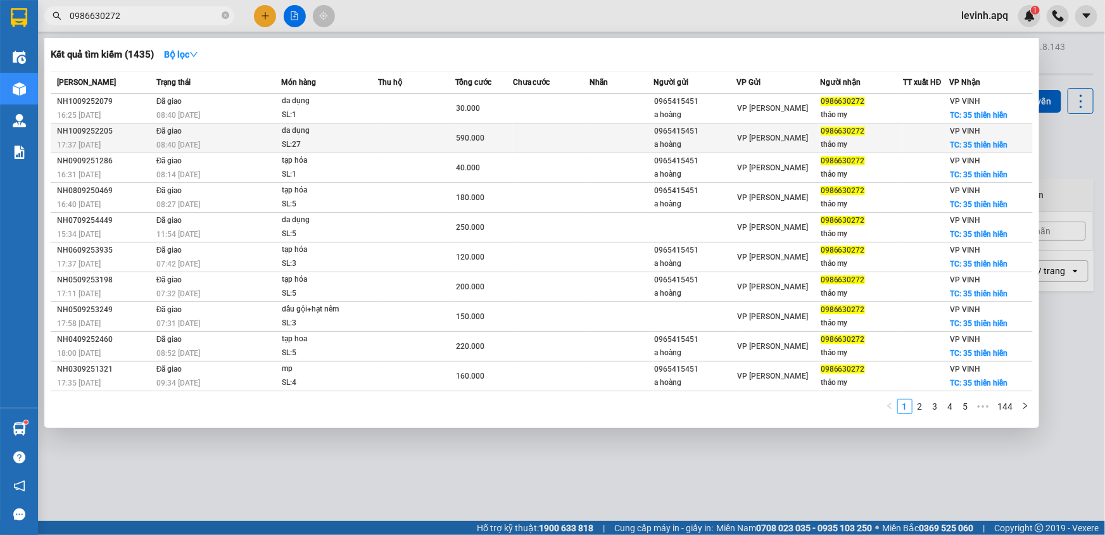
type input "0986630272"
click at [238, 147] on div "08:40 [DATE]" at bounding box center [218, 145] width 124 height 14
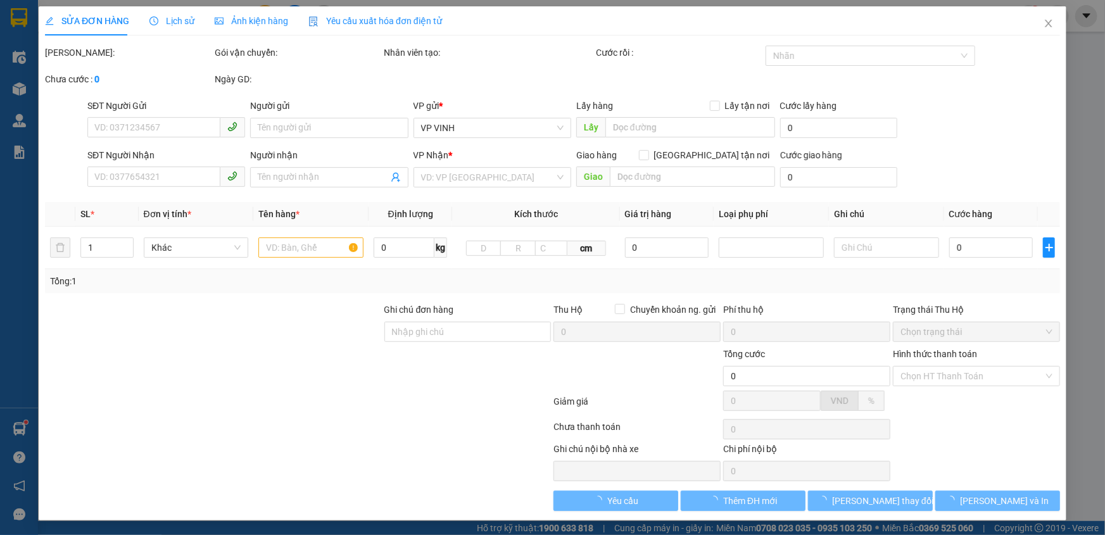
click at [180, 25] on span "Lịch sử" at bounding box center [171, 21] width 45 height 10
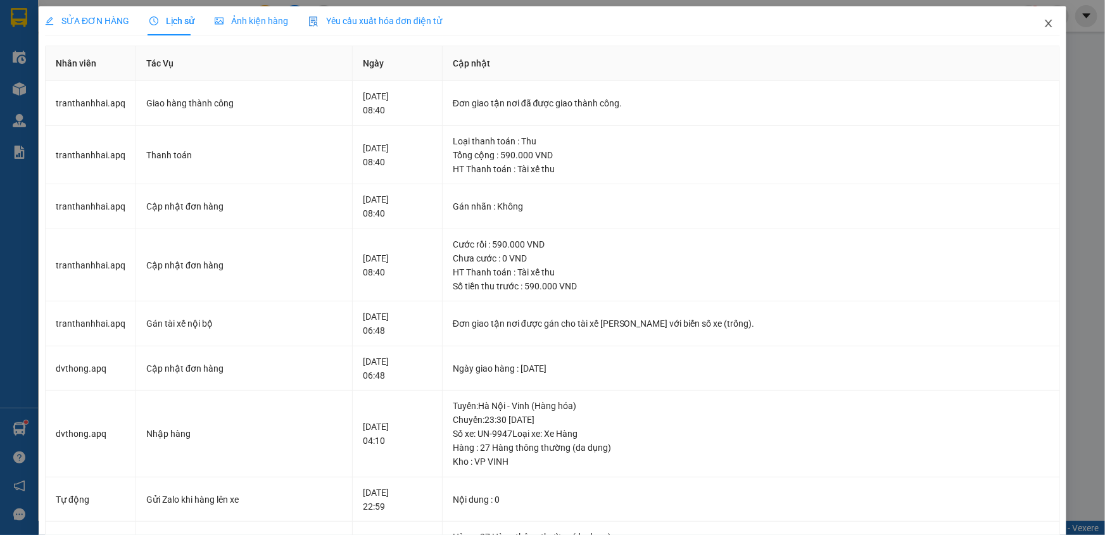
click at [1044, 23] on icon "close" at bounding box center [1049, 23] width 10 height 10
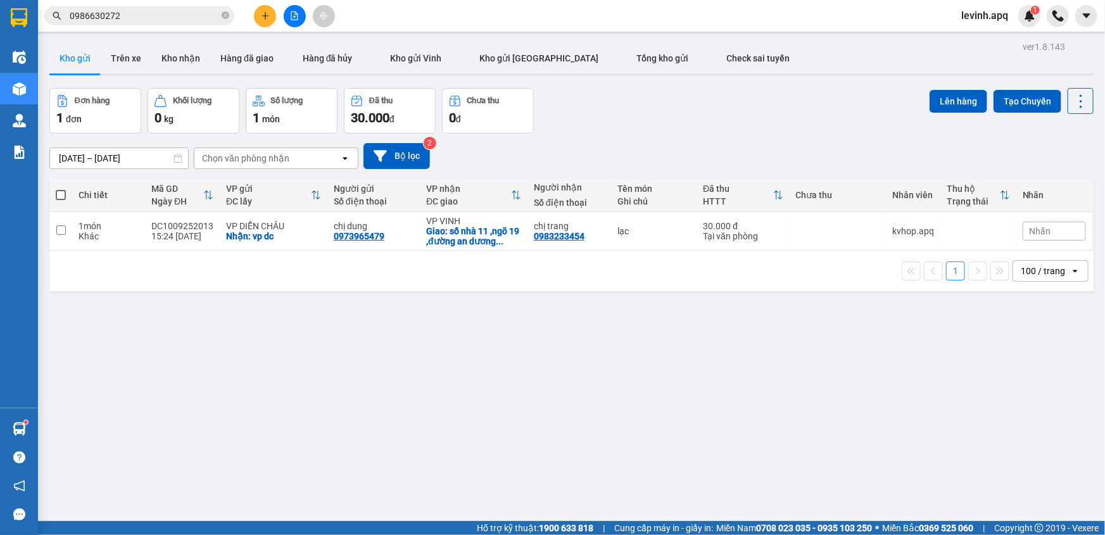
click at [104, 14] on input "0986630272" at bounding box center [144, 16] width 149 height 14
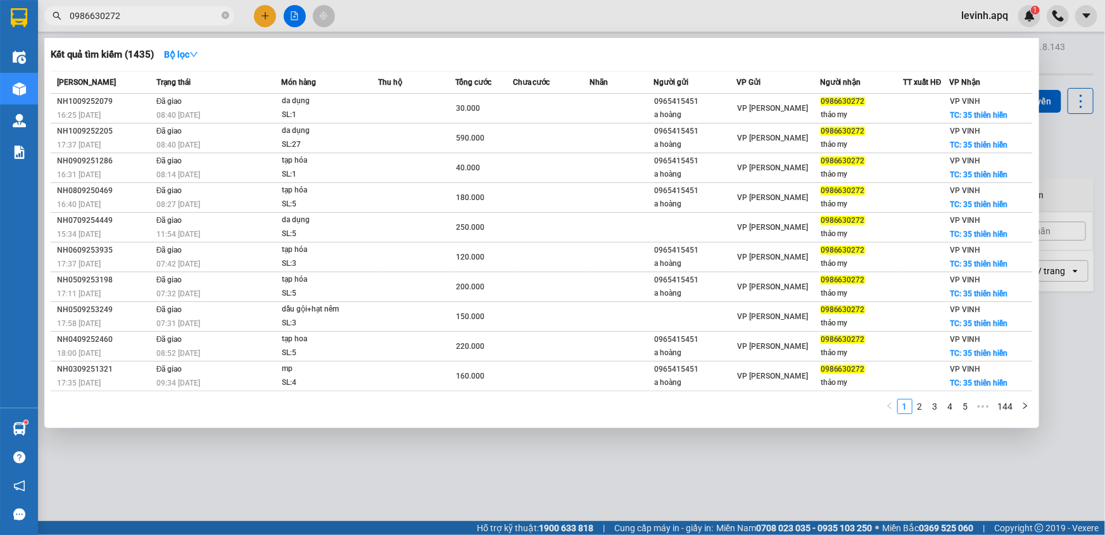
click at [682, 408] on div "1 2 3 4 5 ••• 144" at bounding box center [542, 410] width 982 height 23
click at [759, 399] on div "1 2 3 4 5 ••• 144" at bounding box center [542, 410] width 982 height 23
click at [220, 488] on div at bounding box center [552, 267] width 1105 height 535
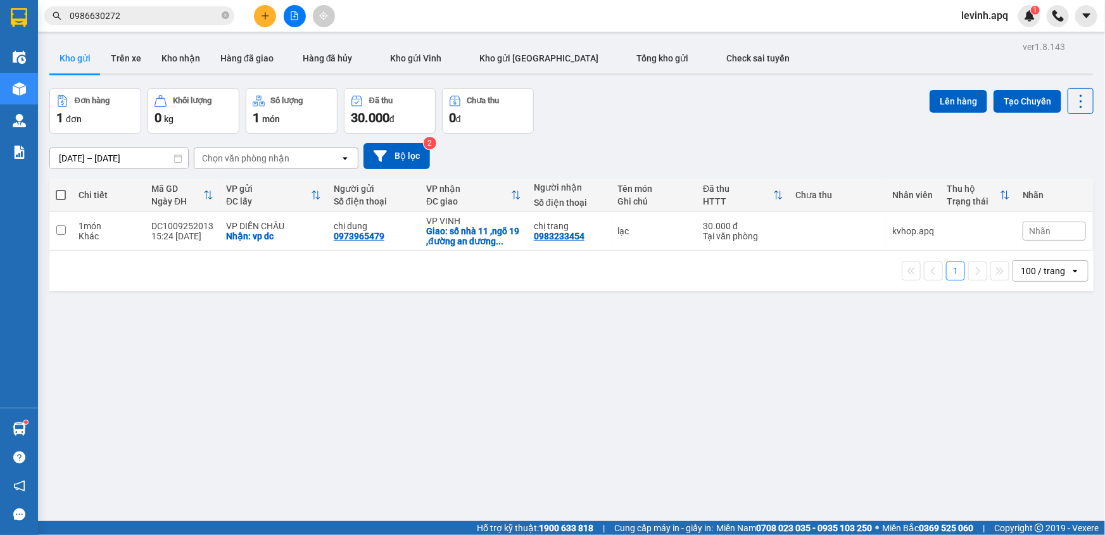
click at [130, 339] on div "ver 1.8.143 Kho gửi Trên xe Kho nhận Hàng đã giao Hàng đã hủy Kho gửi Vinh Kho …" at bounding box center [571, 305] width 1055 height 535
click at [267, 15] on icon "plus" at bounding box center [265, 15] width 7 height 1
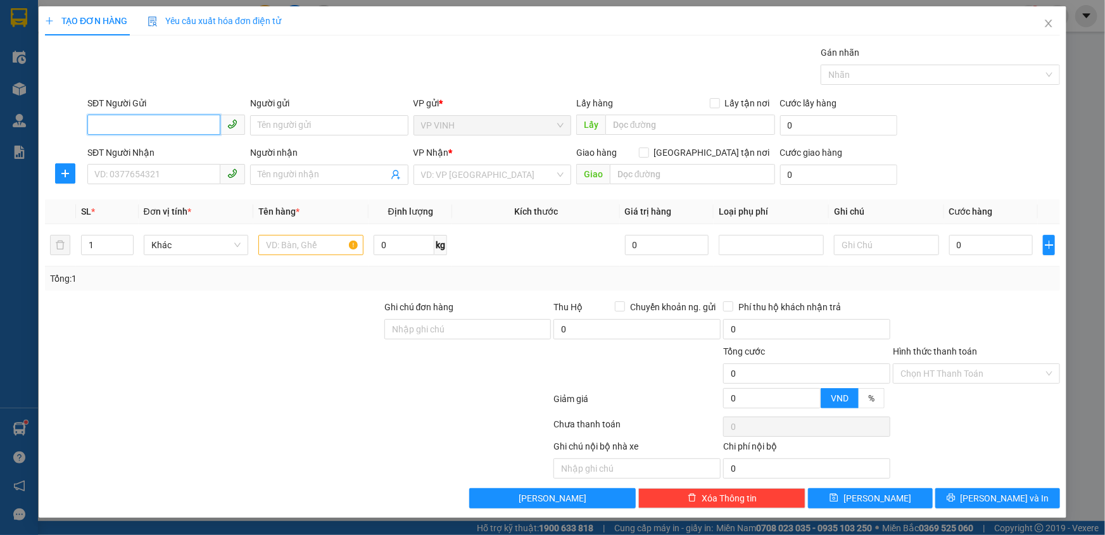
click at [153, 134] on span at bounding box center [166, 125] width 158 height 20
type input "0986482996"
drag, startPoint x: 163, startPoint y: 141, endPoint x: 176, endPoint y: 177, distance: 38.5
click at [166, 146] on div "0986482996 - chị linh" at bounding box center [166, 151] width 158 height 20
type input "chị linh"
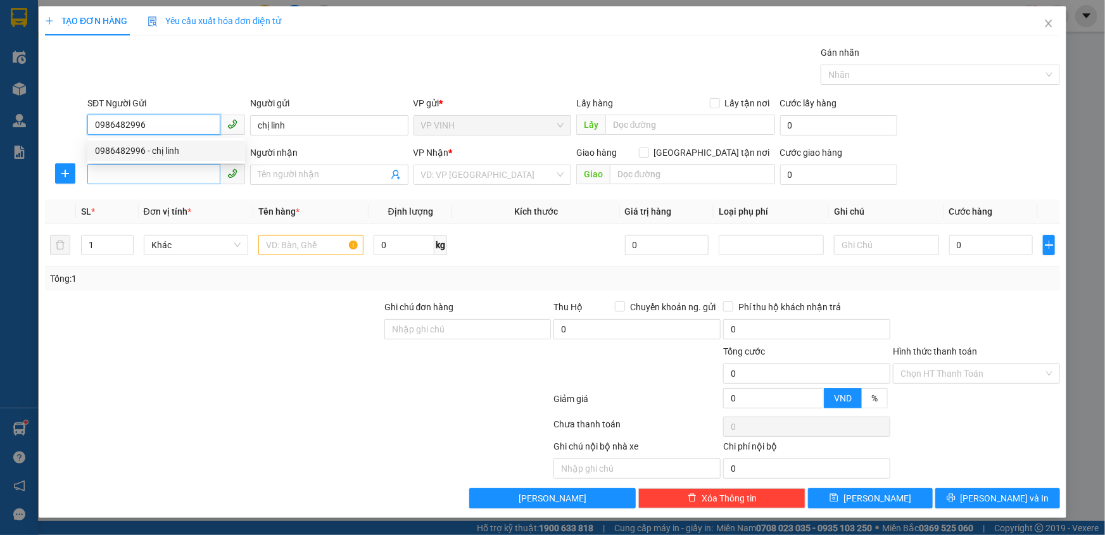
type input "0986482996"
click at [176, 177] on input "SĐT Người Nhận" at bounding box center [153, 174] width 133 height 20
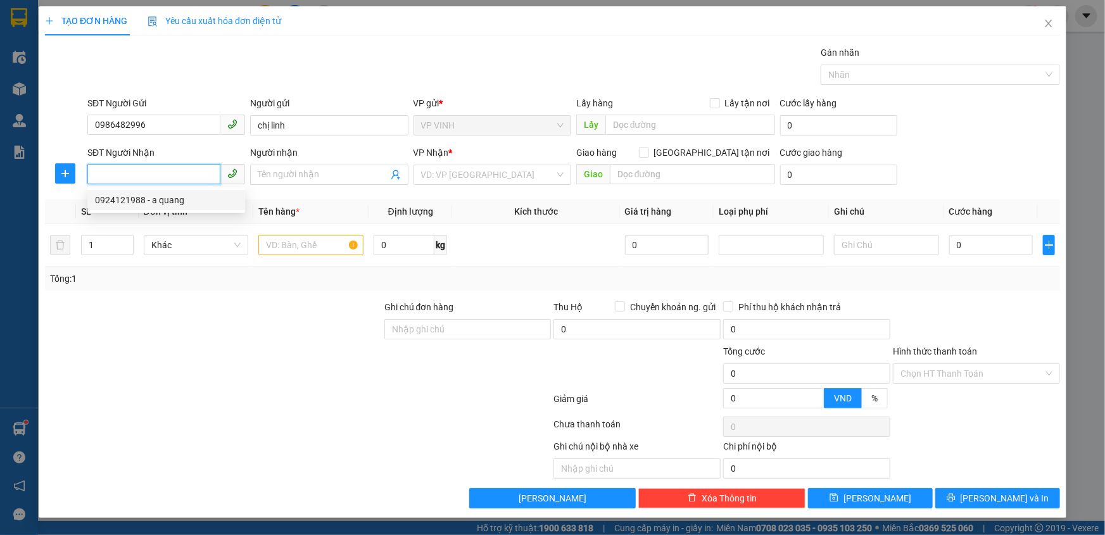
click at [171, 203] on div "0924121988 - a quang" at bounding box center [166, 200] width 143 height 14
type input "0924121988"
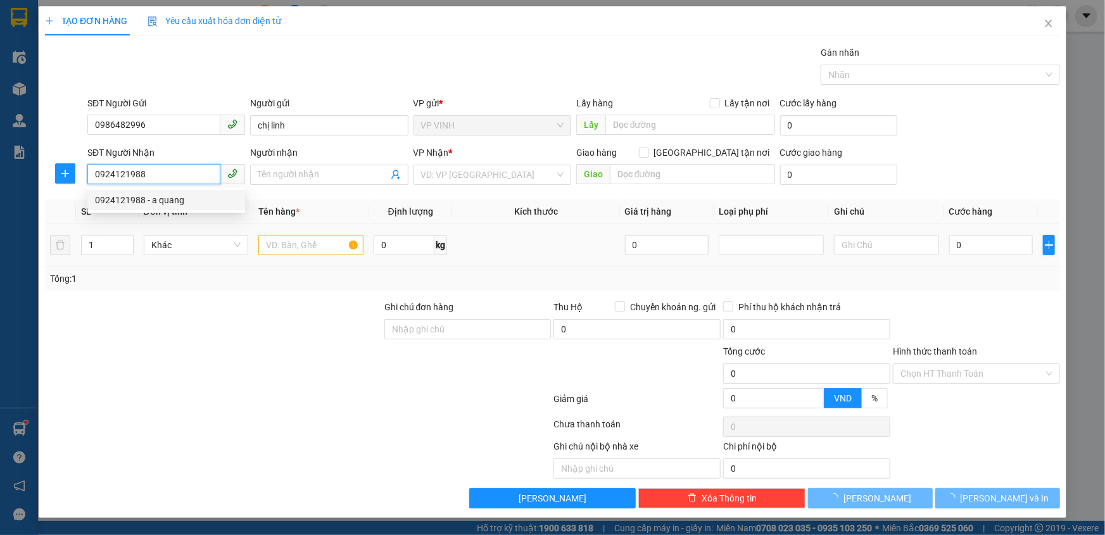
type input "a quang"
checkbox input "true"
type input "vp"
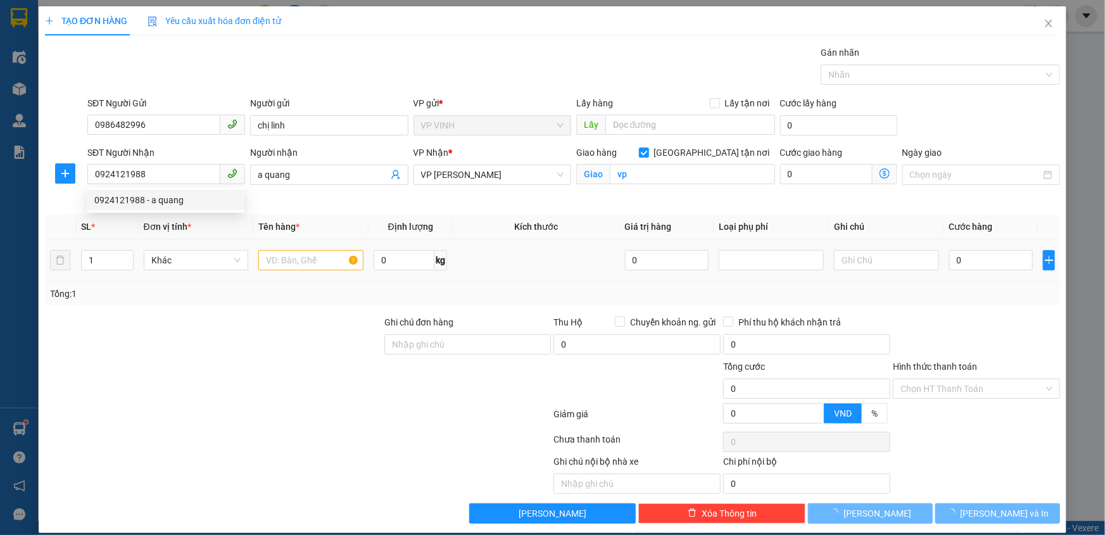
drag, startPoint x: 308, startPoint y: 248, endPoint x: 314, endPoint y: 253, distance: 7.2
click at [309, 249] on div at bounding box center [310, 260] width 105 height 25
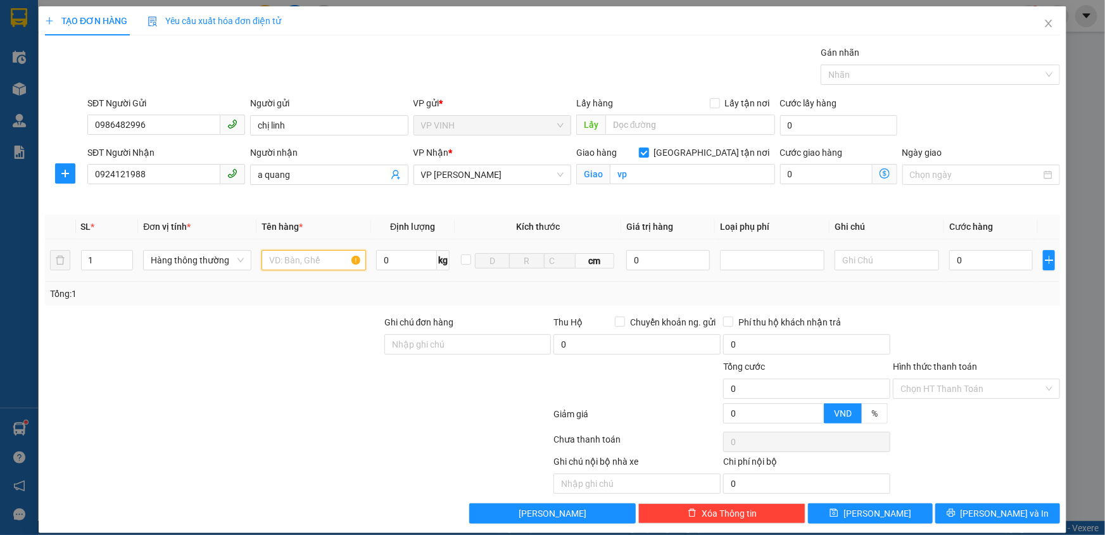
click at [319, 262] on input "text" at bounding box center [314, 260] width 105 height 20
type input "cá dl"
click at [972, 255] on input "0" at bounding box center [991, 260] width 84 height 20
type input "5"
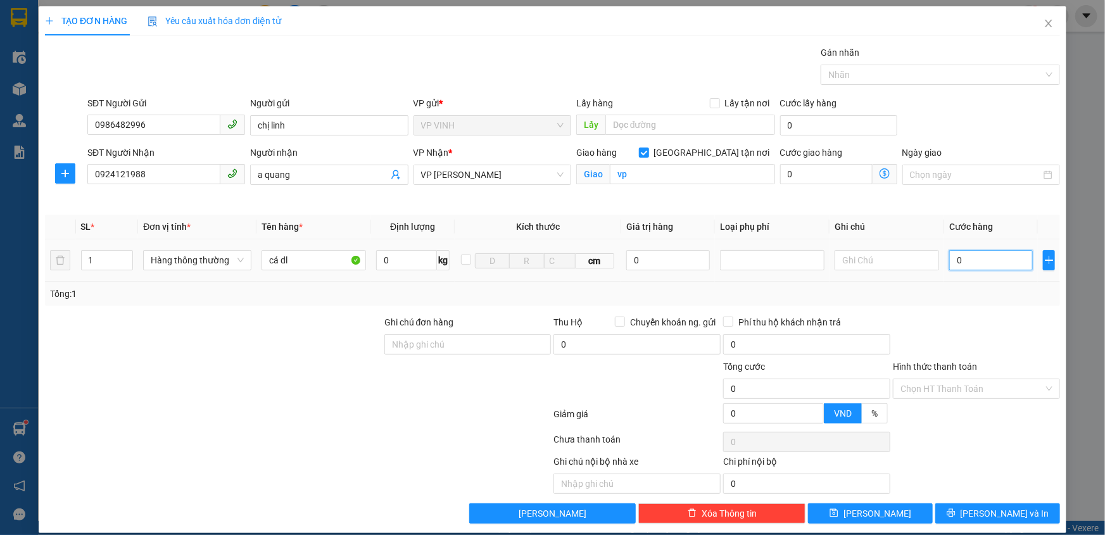
type input "5"
type input "50"
type input "50.000"
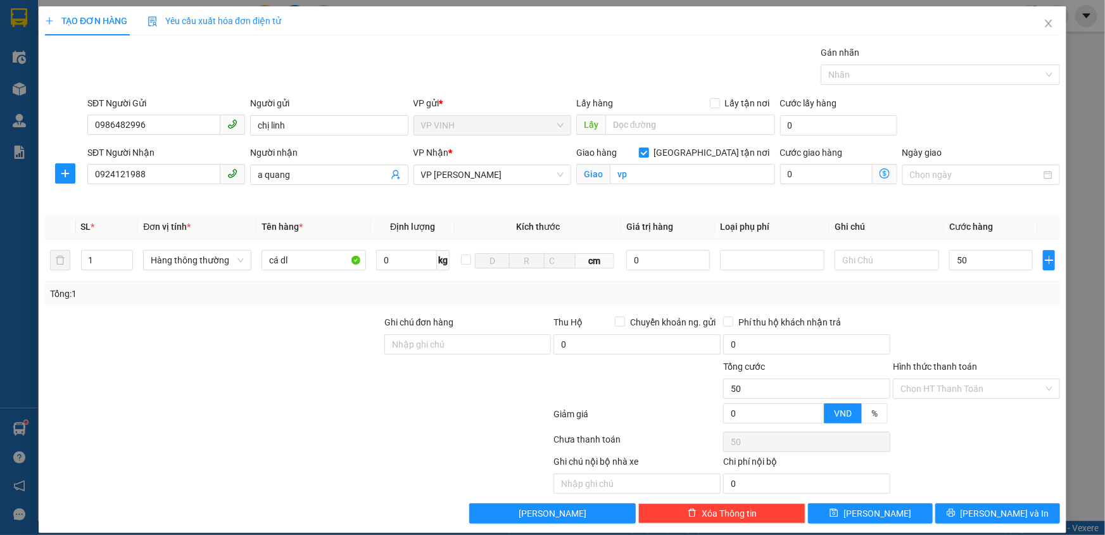
type input "50.000"
click at [998, 324] on div at bounding box center [977, 337] width 170 height 44
click at [988, 523] on div "TẠO ĐƠN HÀNG Yêu cầu xuất hóa đơn điện tử Transit Pickup Surcharge Ids Transit …" at bounding box center [553, 269] width 1028 height 527
click at [988, 519] on button "[PERSON_NAME] và In" at bounding box center [998, 514] width 125 height 20
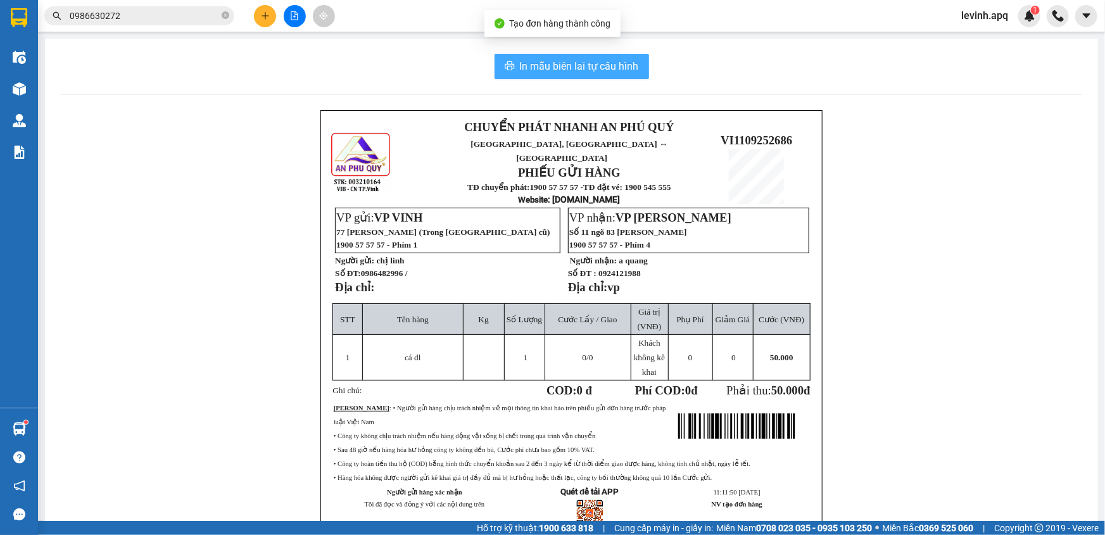
click at [585, 72] on span "In mẫu biên lai tự cấu hình" at bounding box center [579, 66] width 119 height 16
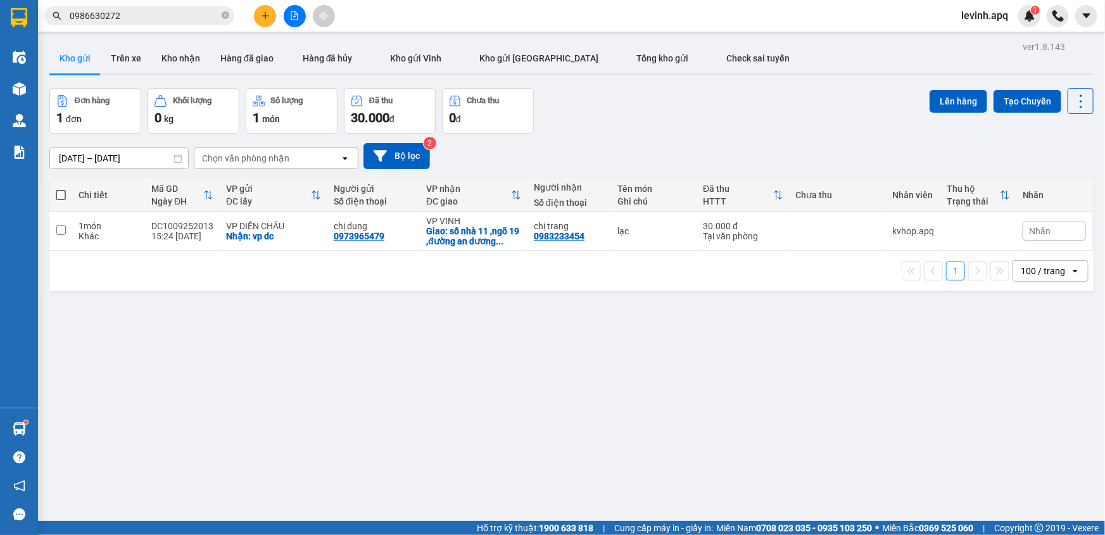
click at [162, 18] on input "0986630272" at bounding box center [144, 16] width 149 height 14
click at [167, 15] on input "0986630272" at bounding box center [144, 16] width 149 height 14
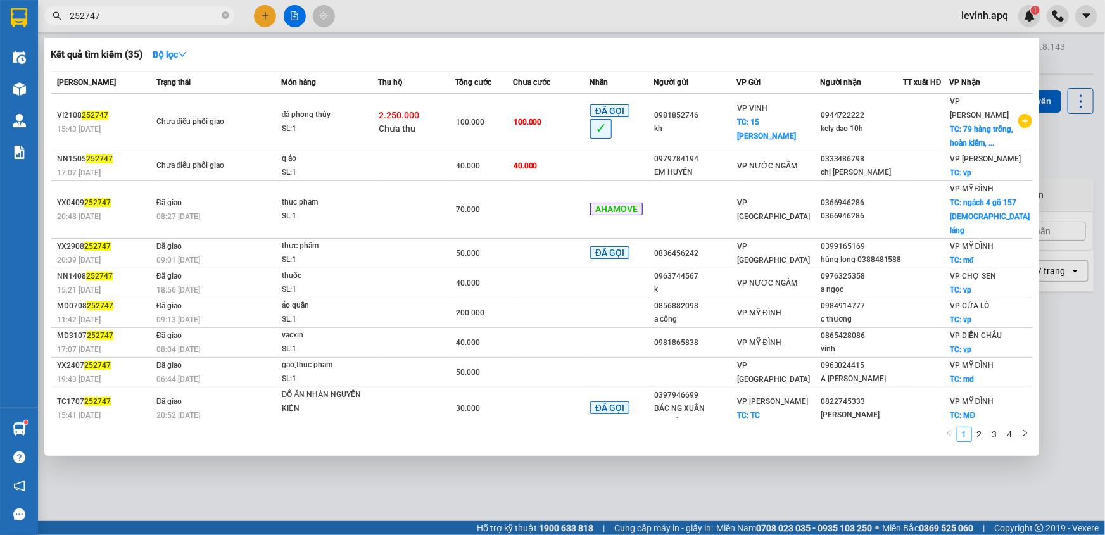
type input "252747"
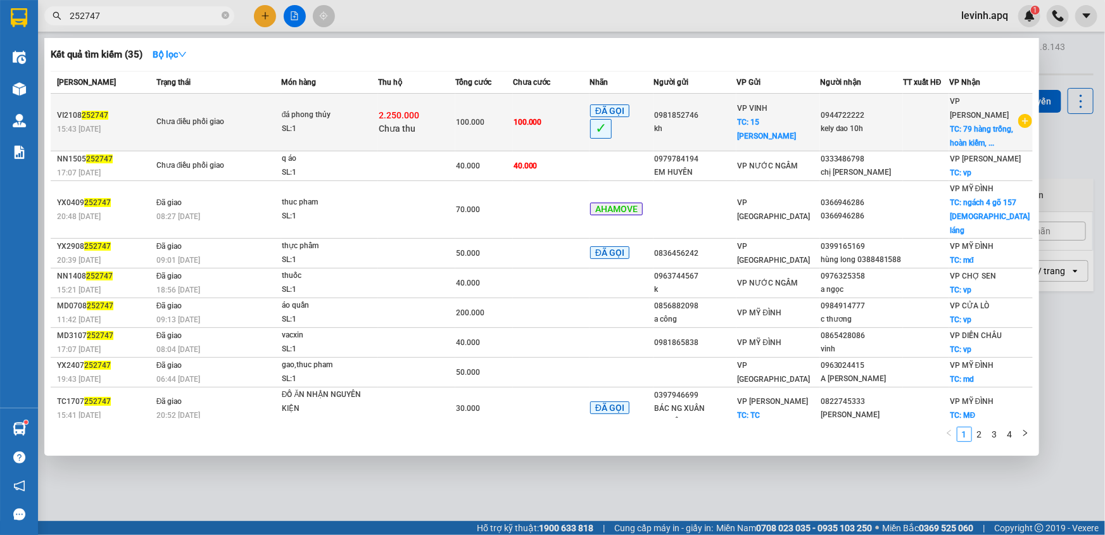
click at [249, 115] on div "Chưa điều phối giao" at bounding box center [203, 122] width 95 height 14
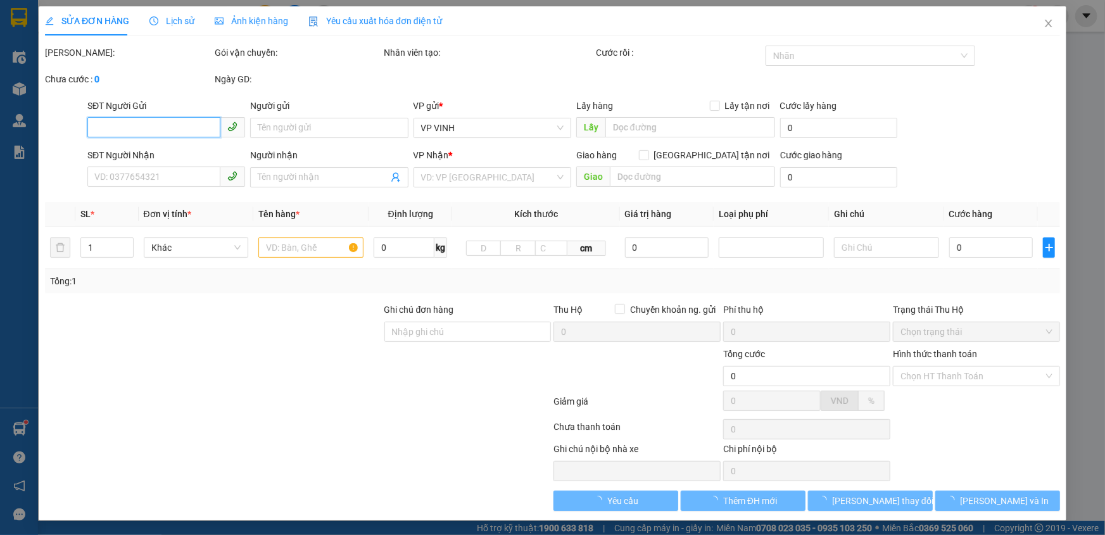
type input "0981852746"
type input "kh"
checkbox input "true"
type input "15 [PERSON_NAME]"
type input "0944722222"
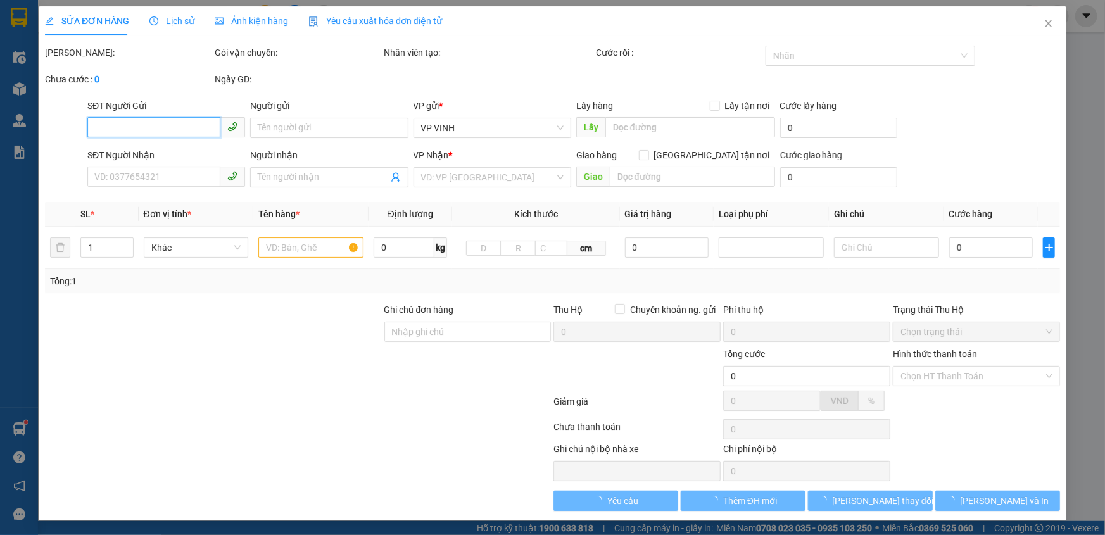
type input "kely dao 10h"
checkbox input "true"
type input "79 hàng trống, hoàn kiếm, [GEOGRAPHIC_DATA]"
type input "100.000"
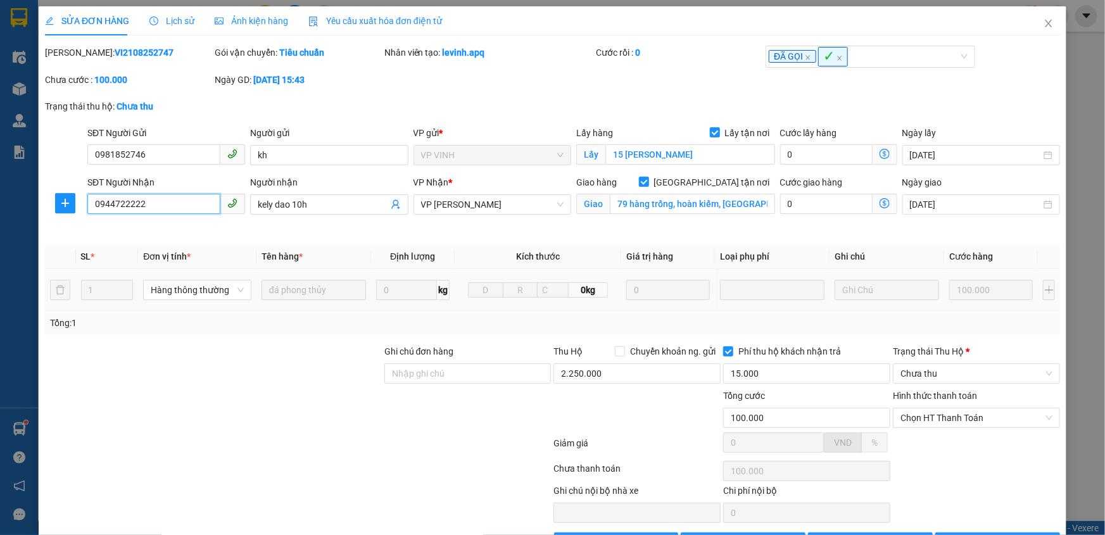
click at [149, 208] on input "0944722222" at bounding box center [153, 204] width 133 height 20
click at [1045, 22] on icon "close" at bounding box center [1048, 24] width 7 height 8
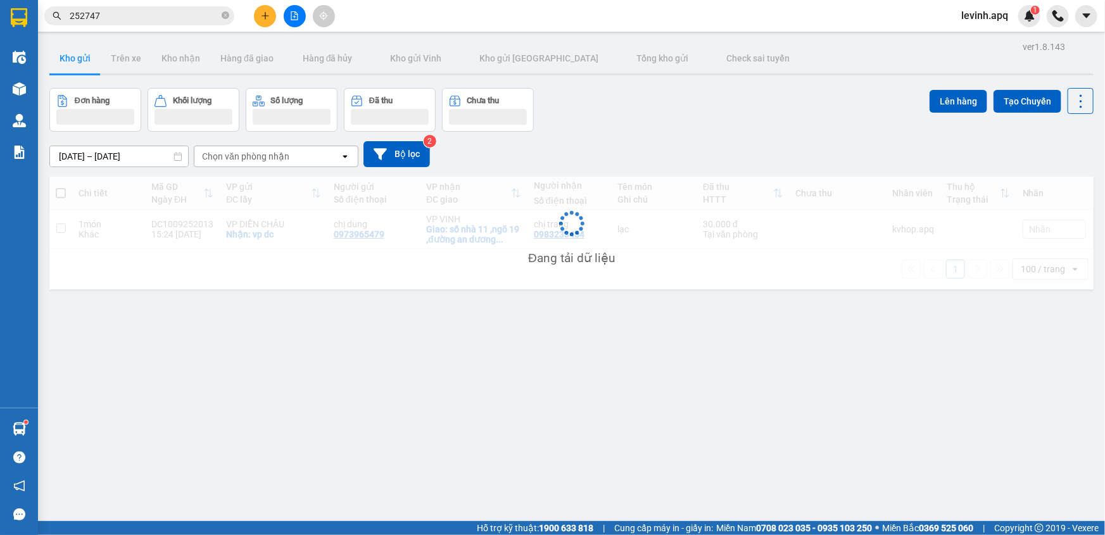
click at [138, 20] on input "252747" at bounding box center [144, 16] width 149 height 14
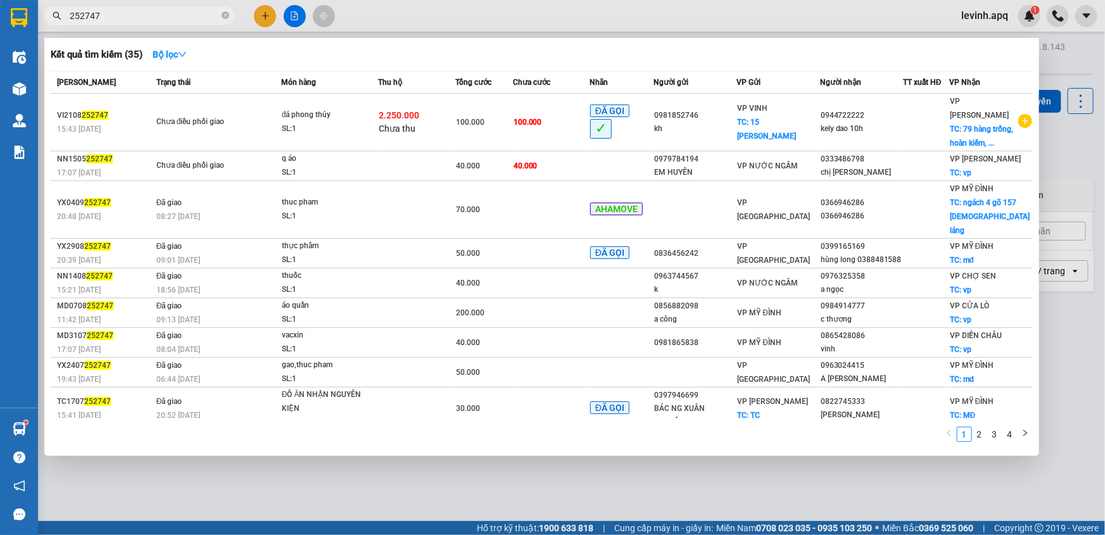
click at [138, 20] on input "252747" at bounding box center [144, 16] width 149 height 14
paste input "0944722222"
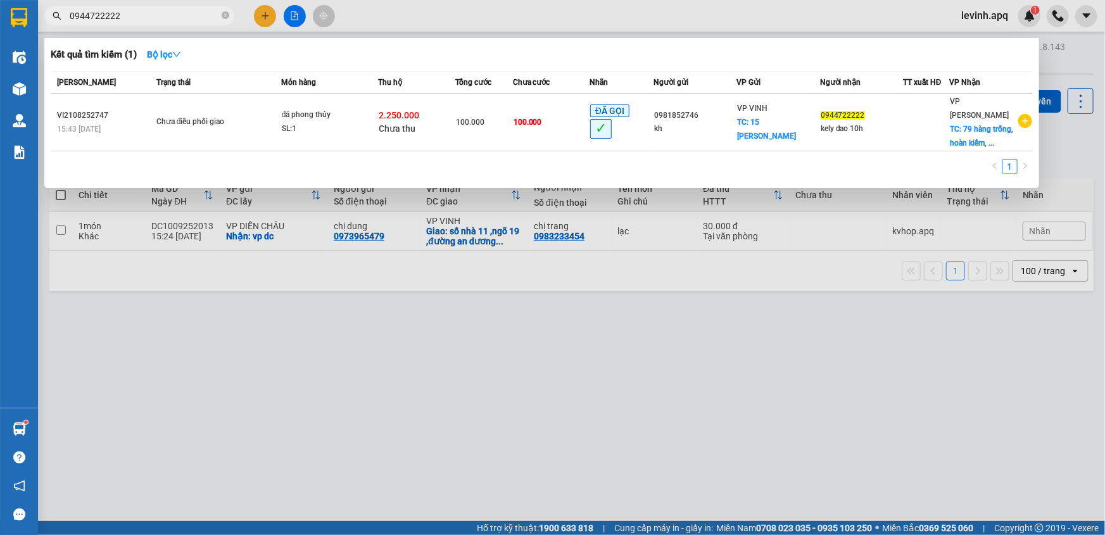
type input "0944722222"
click at [343, 303] on div at bounding box center [552, 267] width 1105 height 535
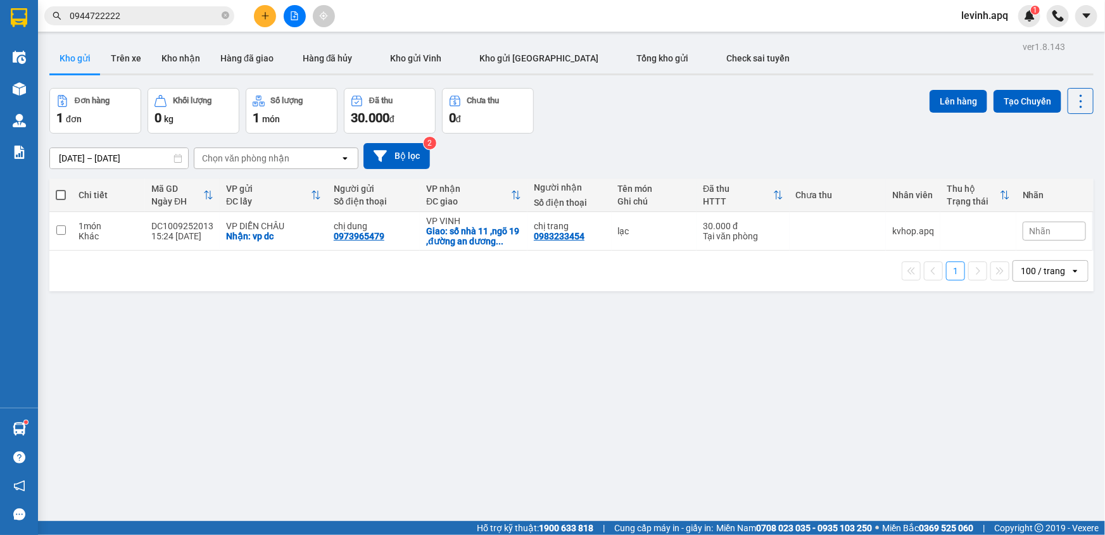
click at [263, 15] on icon "plus" at bounding box center [265, 15] width 9 height 9
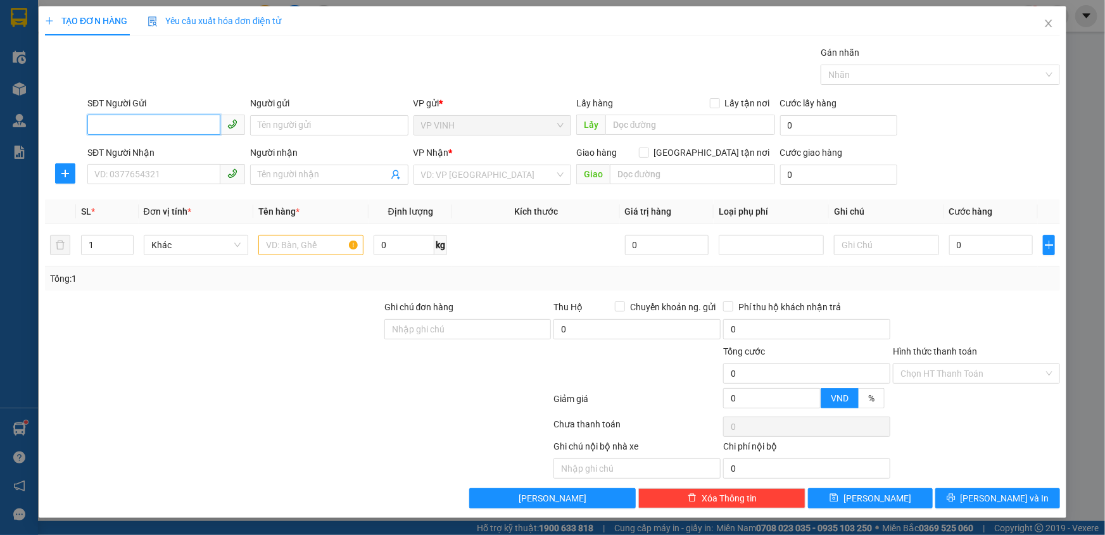
click at [150, 126] on input "SĐT Người Gửi" at bounding box center [153, 125] width 133 height 20
type input "0983213758"
type input "[PERSON_NAME]"
type input "0983213758"
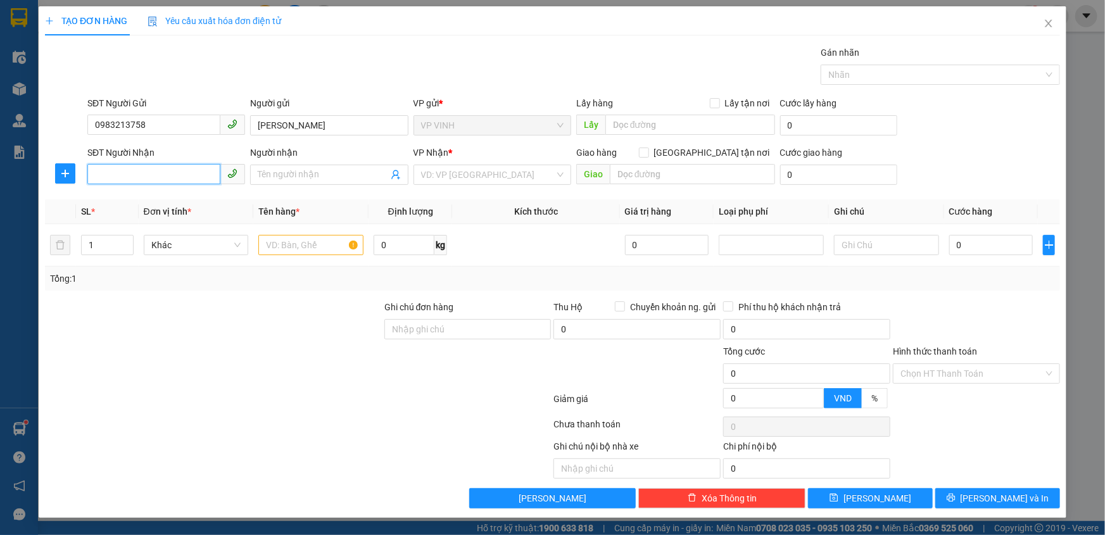
click at [172, 175] on input "SĐT Người Nhận" at bounding box center [153, 174] width 133 height 20
type input "0945822277"
click at [278, 170] on input "Người nhận" at bounding box center [323, 175] width 130 height 14
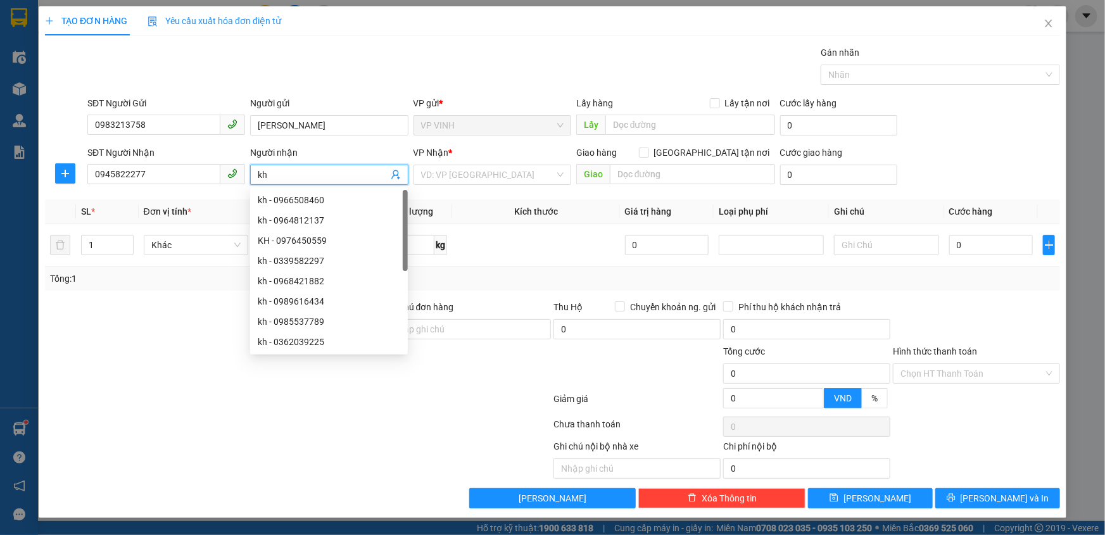
click at [280, 175] on input "kh" at bounding box center [323, 175] width 130 height 14
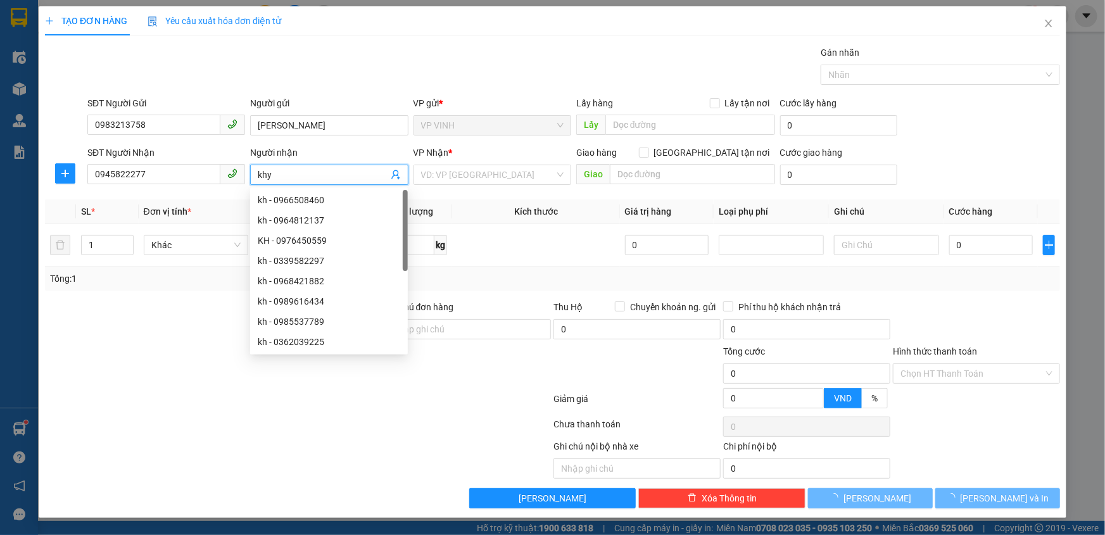
type input "kh"
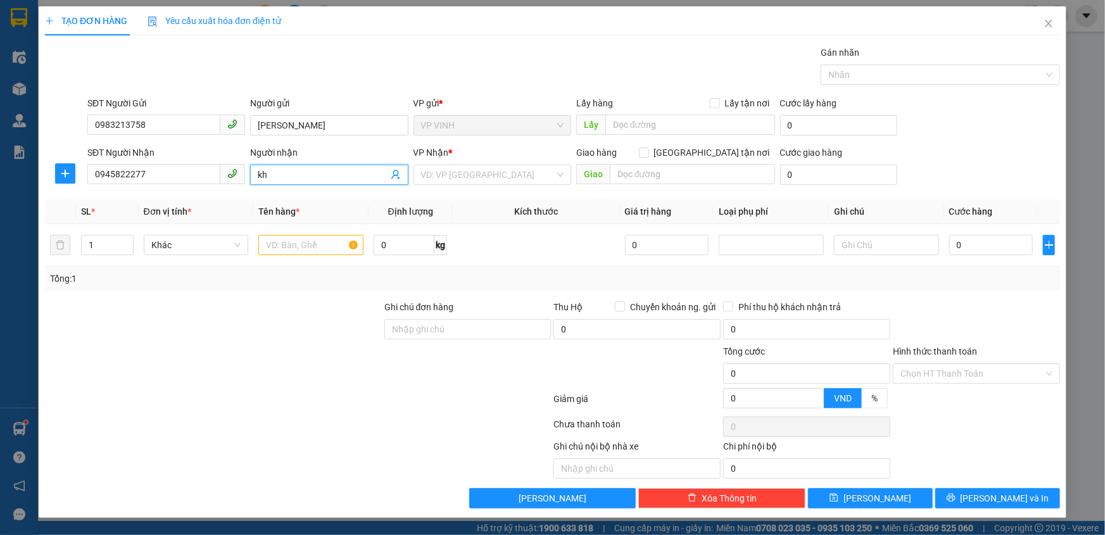
click at [280, 177] on input "kh" at bounding box center [323, 175] width 130 height 14
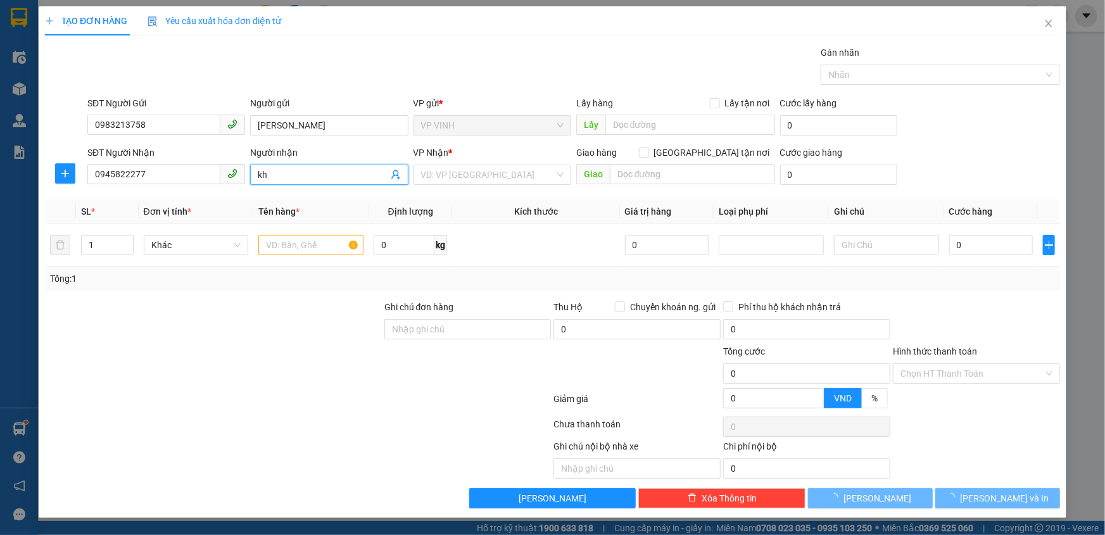
click at [280, 177] on input "kh" at bounding box center [323, 175] width 130 height 14
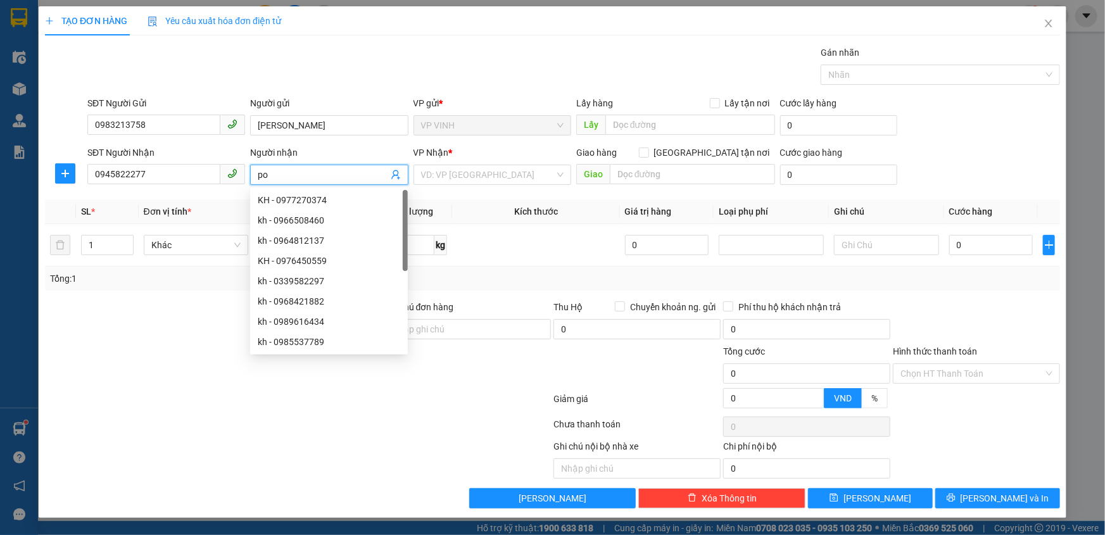
type input "p"
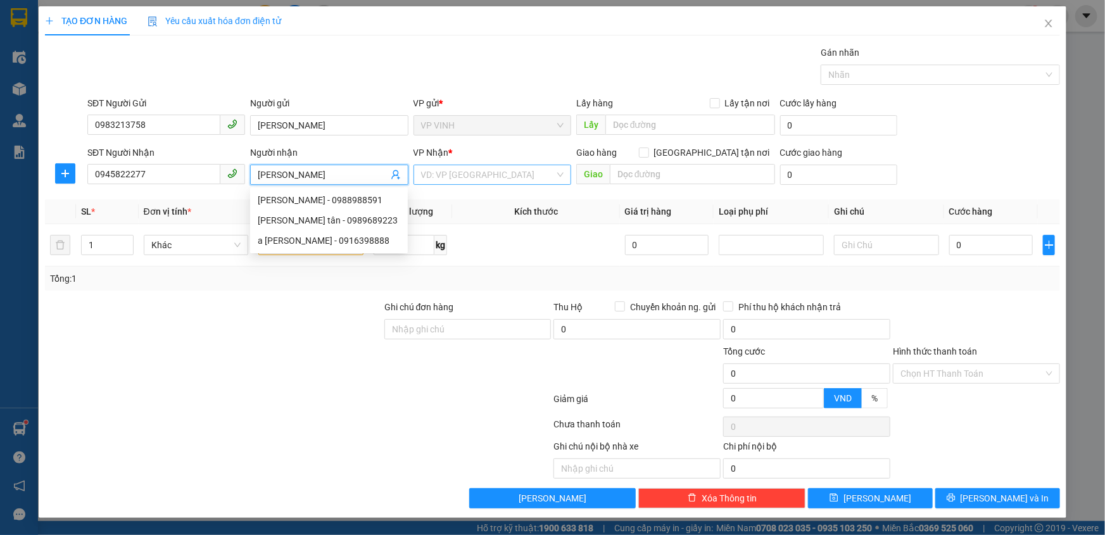
type input "[PERSON_NAME]"
click at [473, 171] on input "search" at bounding box center [488, 174] width 134 height 19
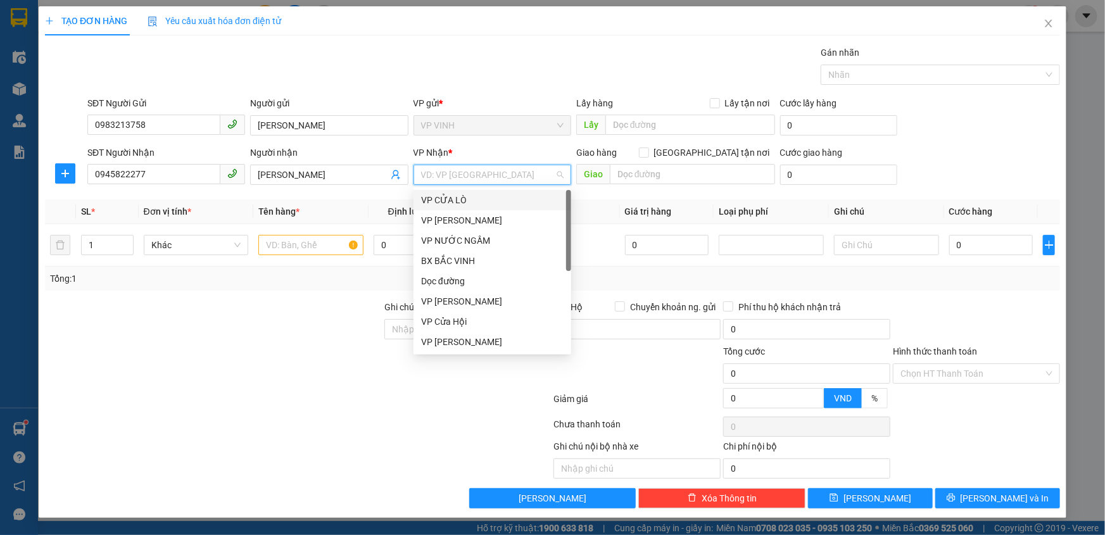
click at [473, 171] on input "search" at bounding box center [488, 174] width 134 height 19
type input "ng"
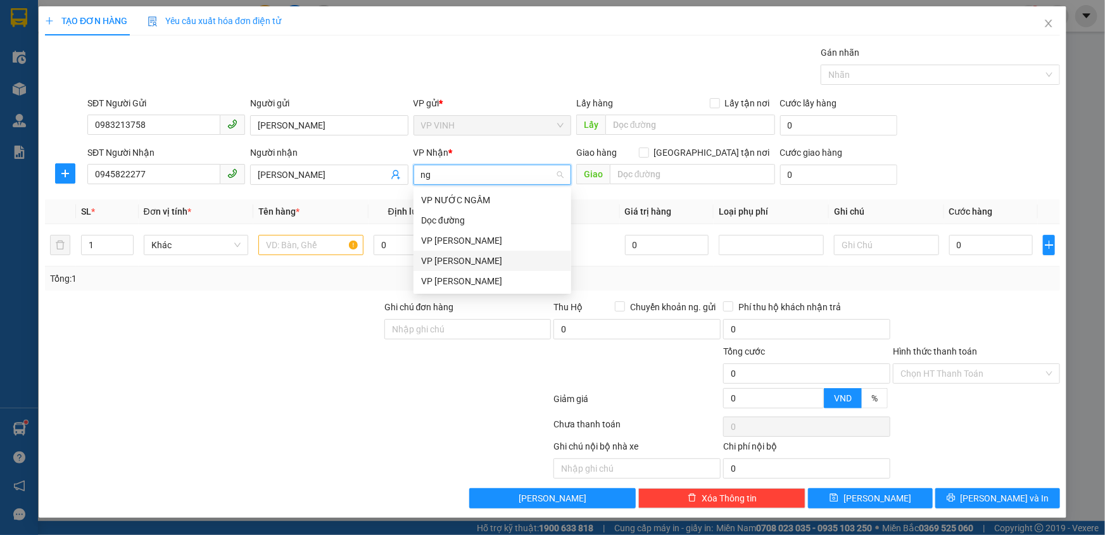
click at [450, 257] on div "VP [PERSON_NAME]" at bounding box center [493, 261] width 158 height 20
click at [450, 257] on td "0 kg" at bounding box center [411, 245] width 84 height 42
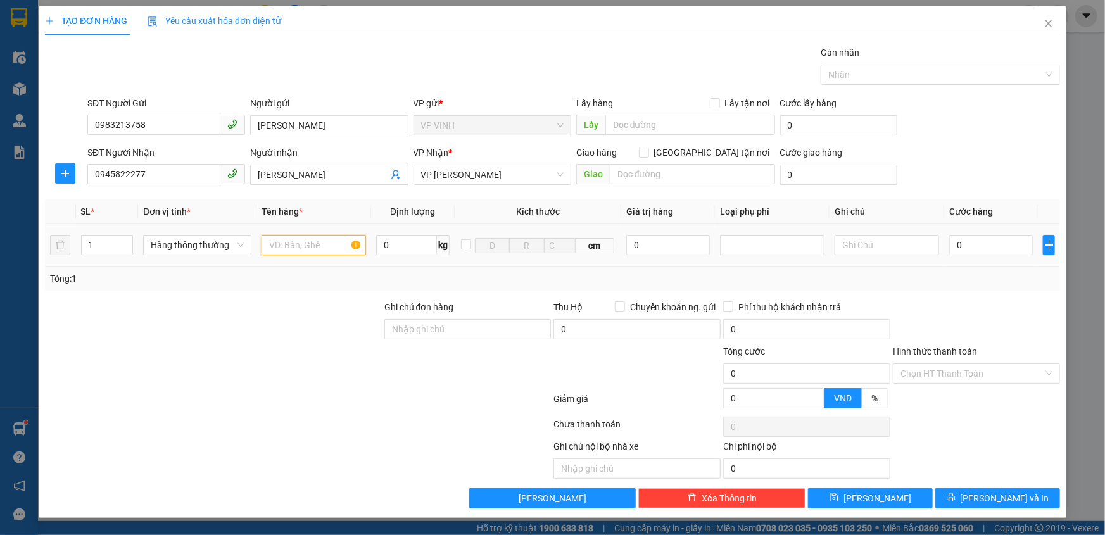
click at [312, 240] on input "text" at bounding box center [314, 245] width 105 height 20
type input "cà muối"
click at [955, 246] on input "0" at bounding box center [991, 245] width 84 height 20
type input "4"
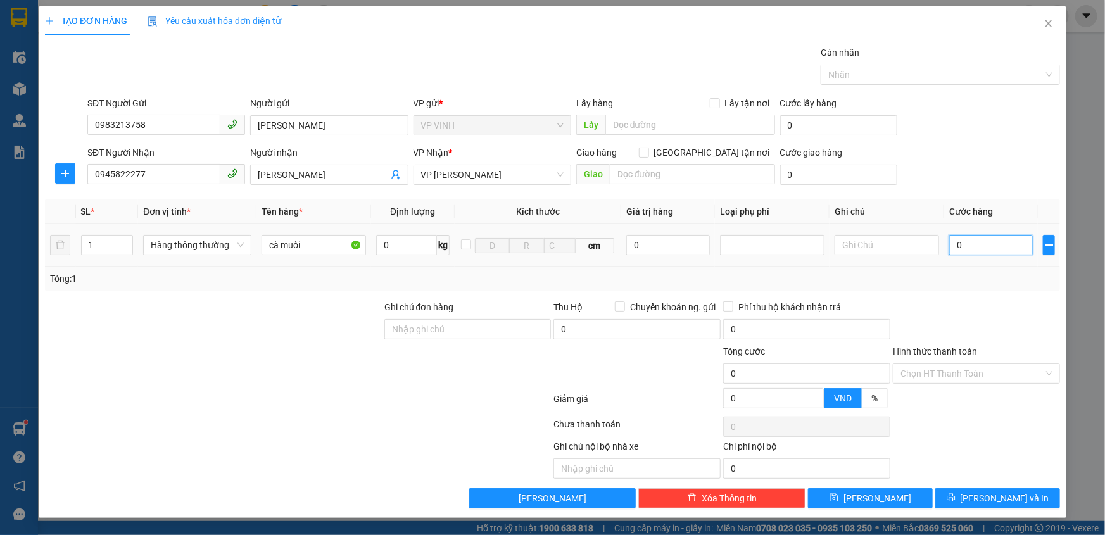
type input "4"
type input "40"
type input "40.000"
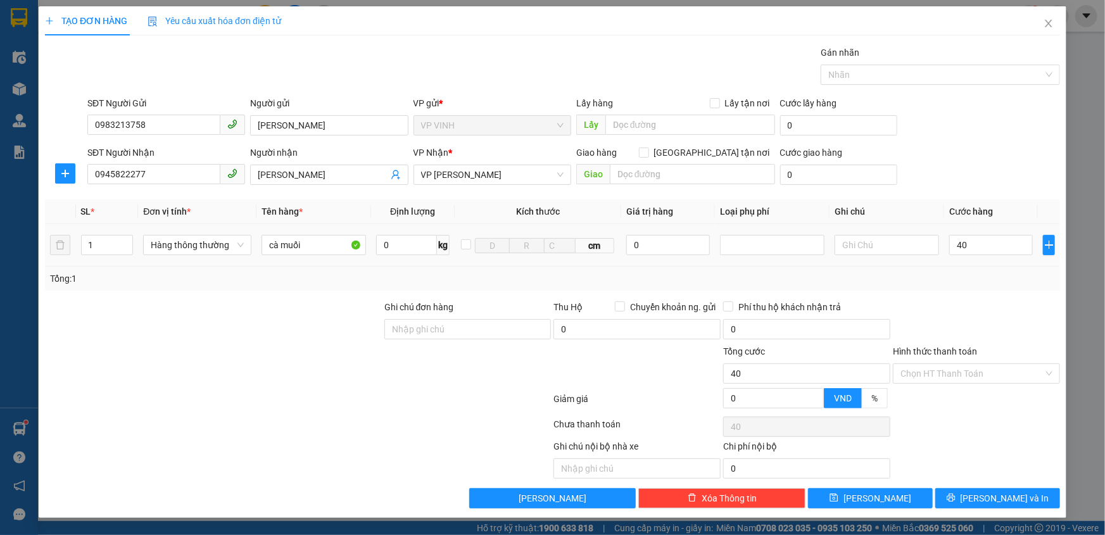
type input "40.000"
click at [981, 279] on div "Tổng: 1" at bounding box center [552, 279] width 1005 height 14
drag, startPoint x: 952, startPoint y: 509, endPoint x: 960, endPoint y: 492, distance: 18.1
click at [953, 506] on div "TẠO ĐƠN HÀNG Yêu cầu xuất hóa đơn điện tử Transit Pickup Surcharge Ids Transit …" at bounding box center [553, 262] width 1028 height 512
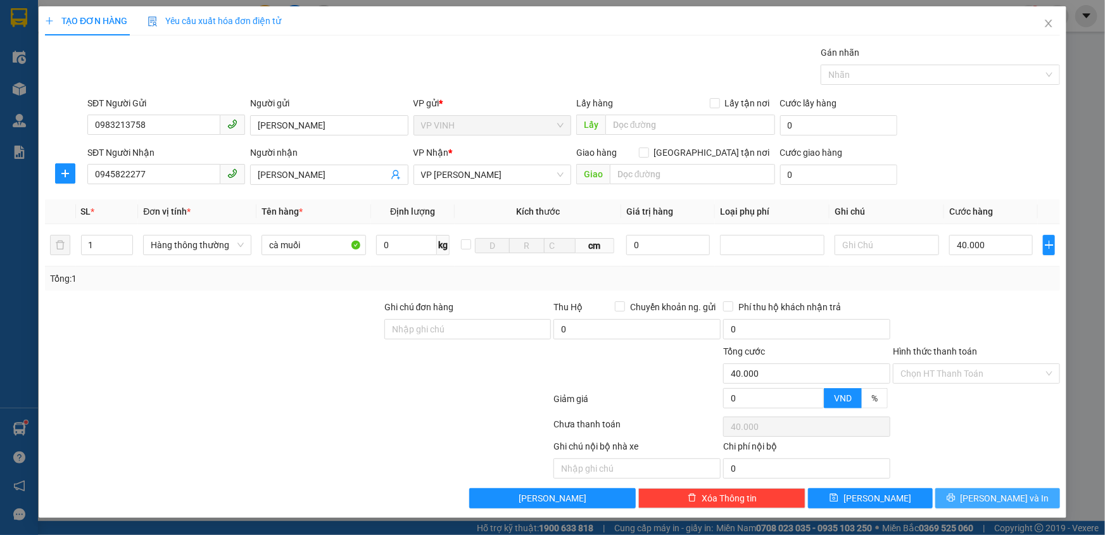
click at [960, 492] on button "[PERSON_NAME] và In" at bounding box center [998, 498] width 125 height 20
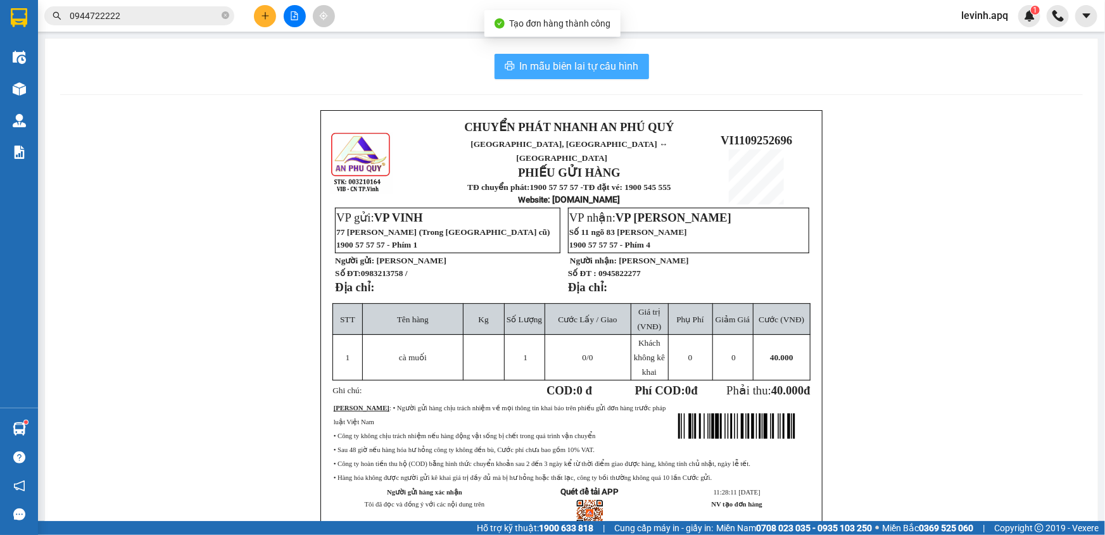
click at [520, 66] on span "In mẫu biên lai tự cấu hình" at bounding box center [579, 66] width 119 height 16
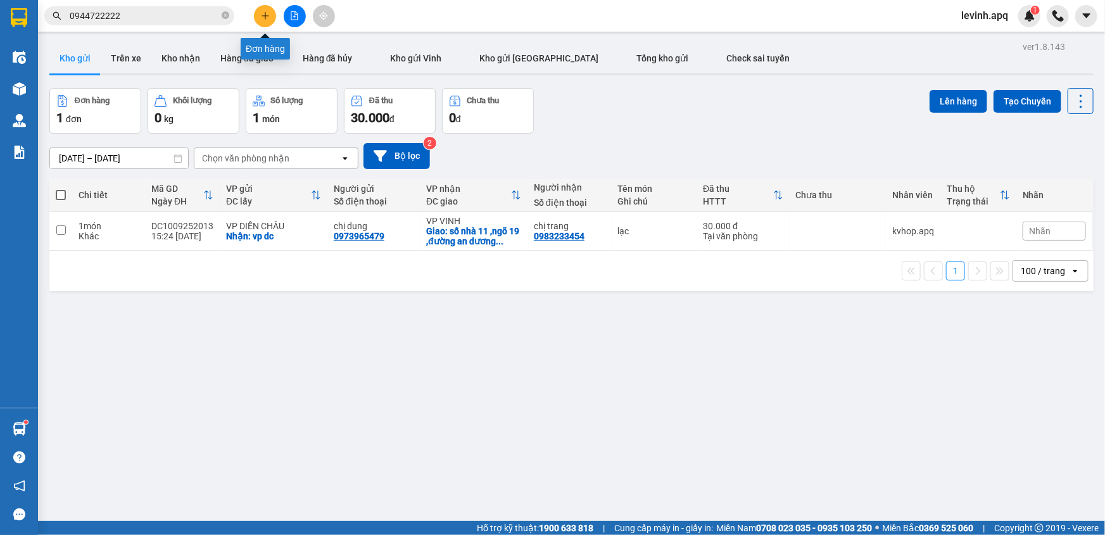
click at [261, 15] on icon "plus" at bounding box center [265, 15] width 9 height 9
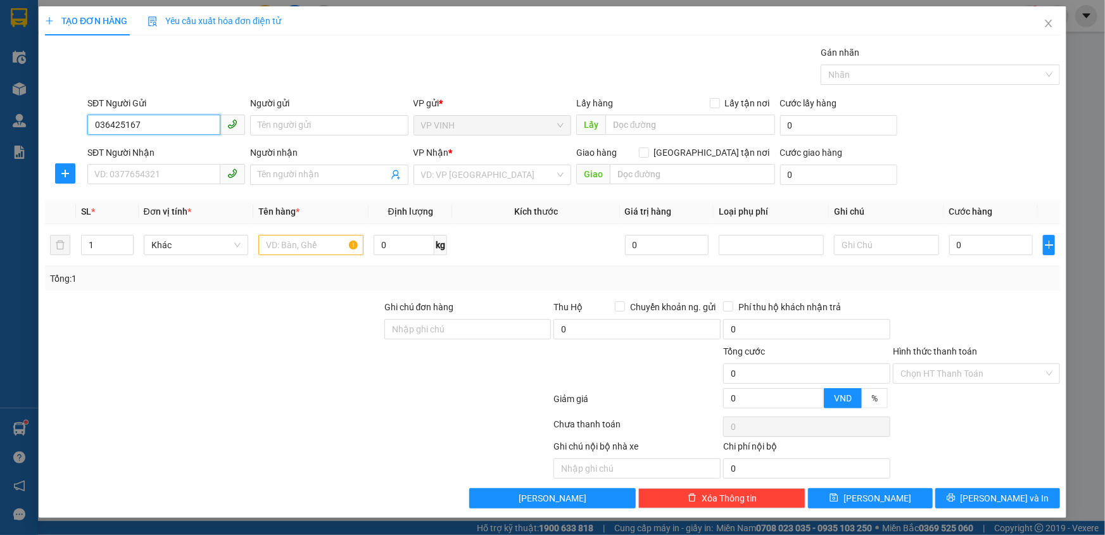
type input "0364251670"
click at [168, 125] on input "0364251670" at bounding box center [153, 125] width 133 height 20
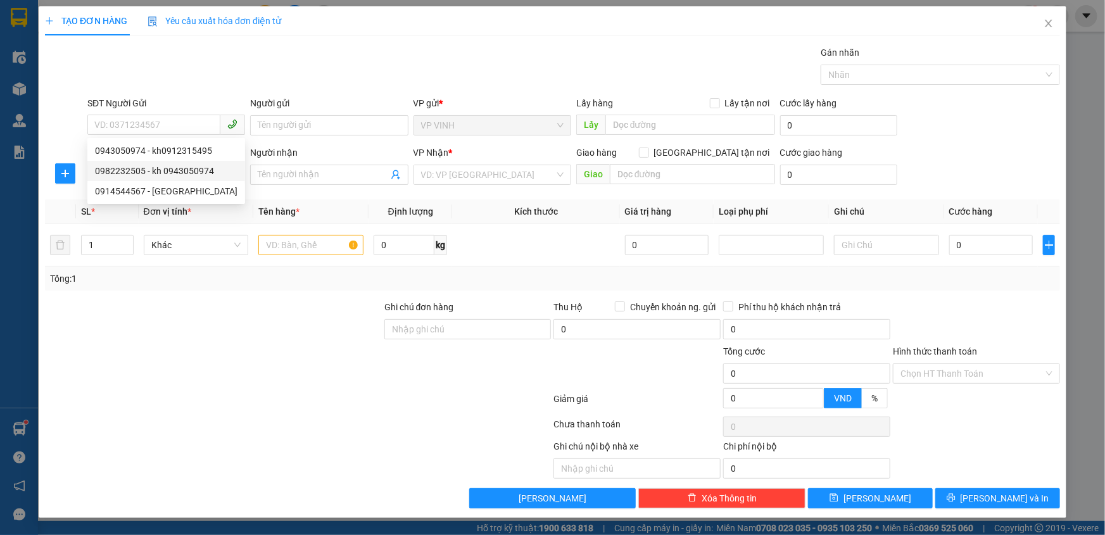
drag, startPoint x: 156, startPoint y: 175, endPoint x: 114, endPoint y: 300, distance: 131.2
click at [114, 300] on div at bounding box center [214, 322] width 340 height 44
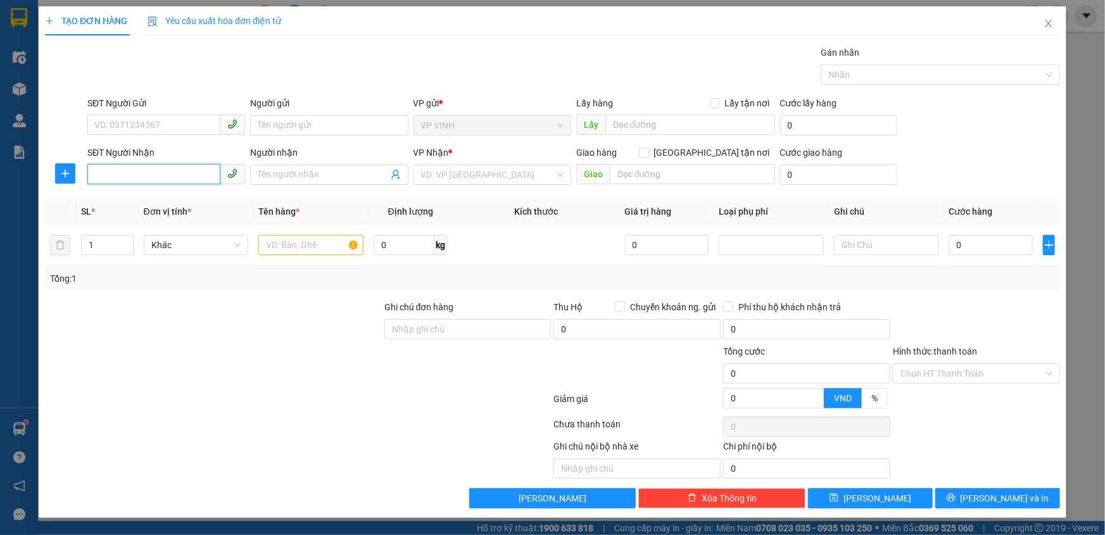
click at [139, 172] on input "SĐT Người Nhận" at bounding box center [153, 174] width 133 height 20
paste input "0364251670"
type input "0364251670"
click at [150, 188] on div "0364251670 0364251670 - c linh" at bounding box center [166, 199] width 158 height 25
click at [152, 200] on th "Đơn vị tính *" at bounding box center [196, 212] width 115 height 25
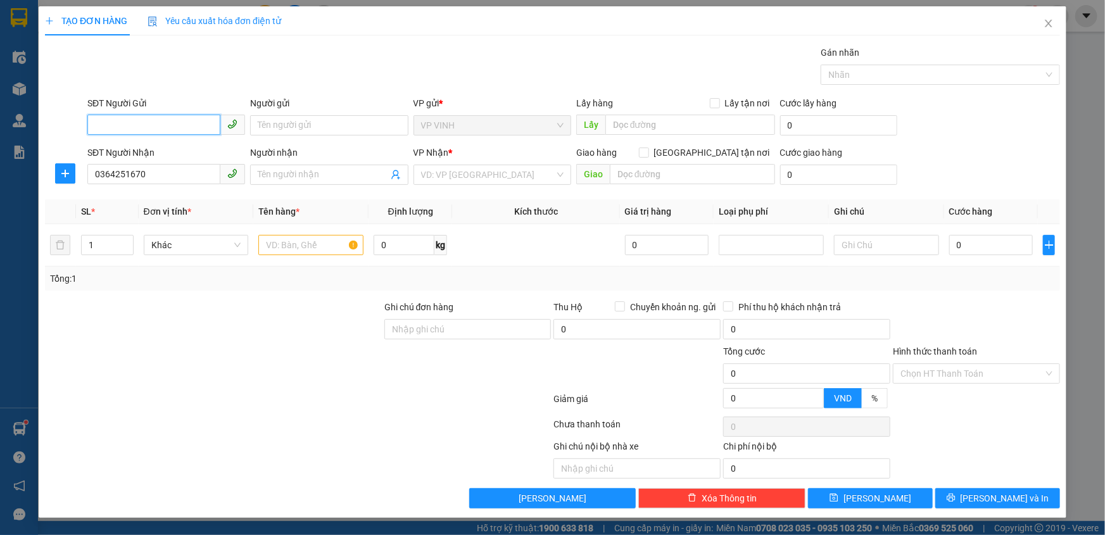
click at [160, 132] on input "SĐT Người Gửi" at bounding box center [153, 125] width 133 height 20
click at [160, 152] on div "0943050974 - kh0912315495" at bounding box center [166, 151] width 143 height 14
type input "0943050974"
type input "kh0912315495"
click at [172, 173] on input "0364251670" at bounding box center [153, 174] width 133 height 20
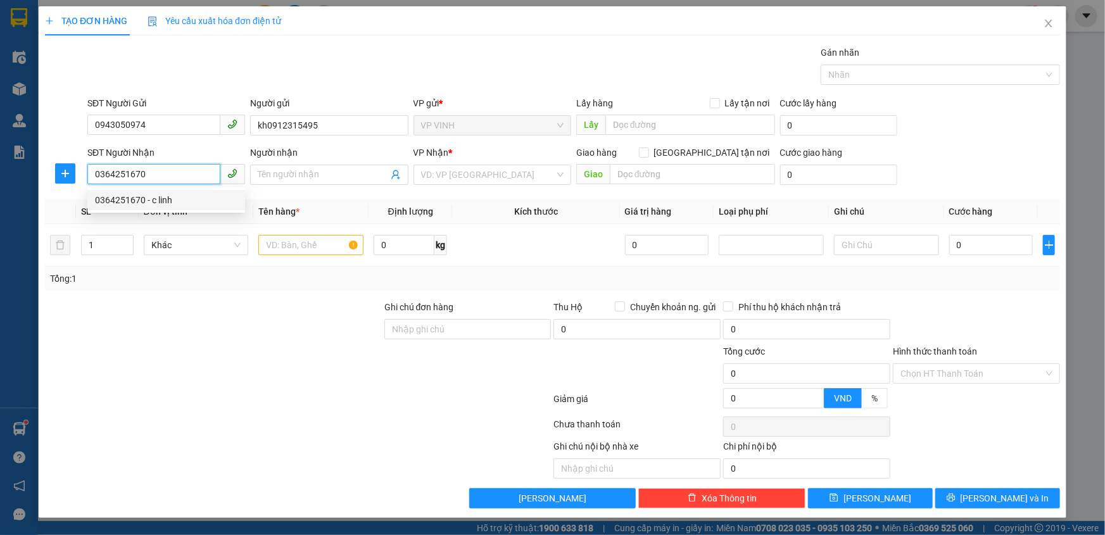
click at [165, 194] on div "0364251670 - c linh" at bounding box center [166, 200] width 143 height 14
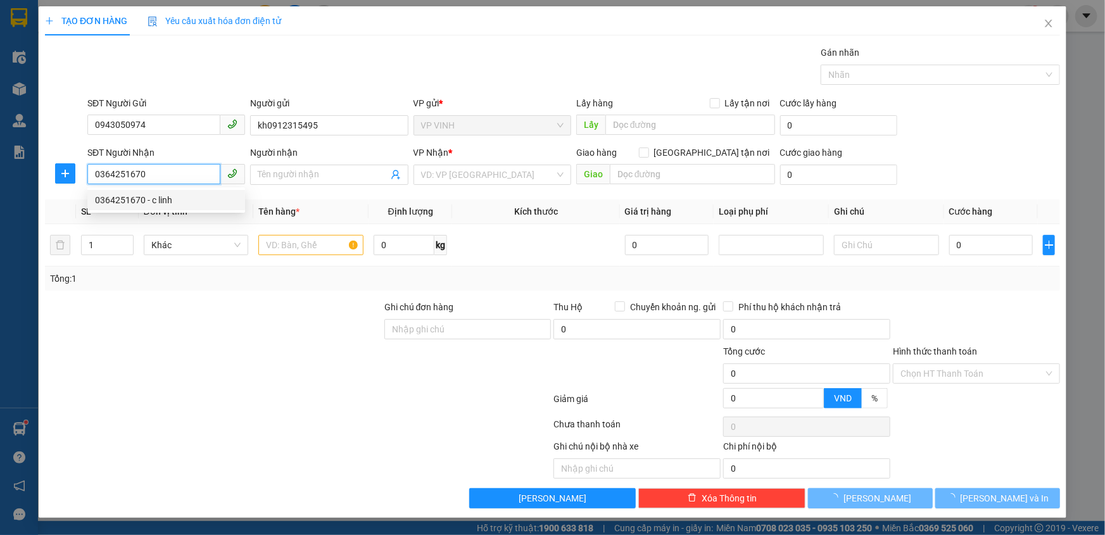
type input "c linh"
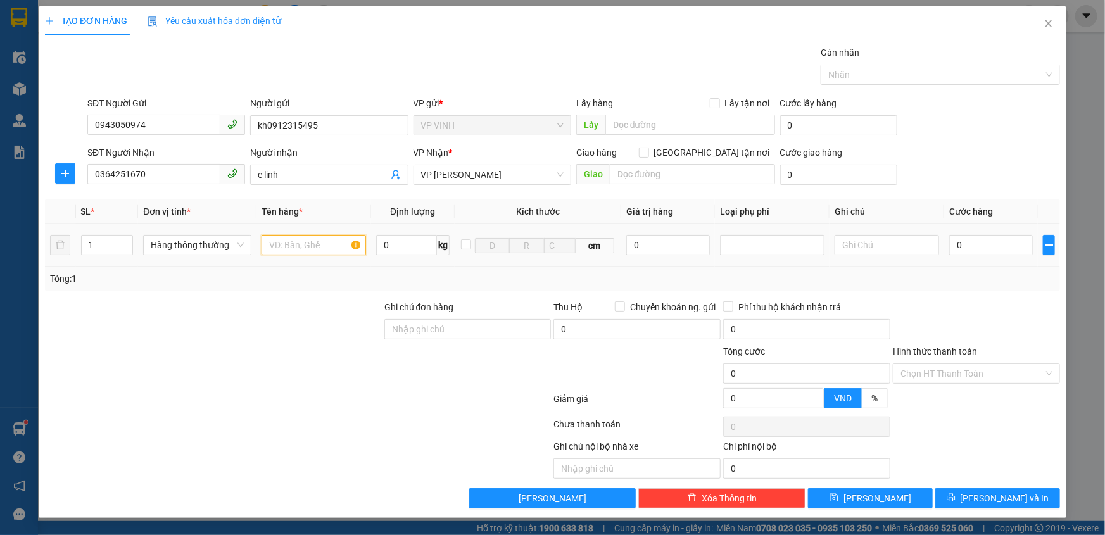
click at [278, 251] on input "text" at bounding box center [314, 245] width 105 height 20
type input "thiệp"
click at [1006, 244] on input "0" at bounding box center [991, 245] width 84 height 20
type input "4"
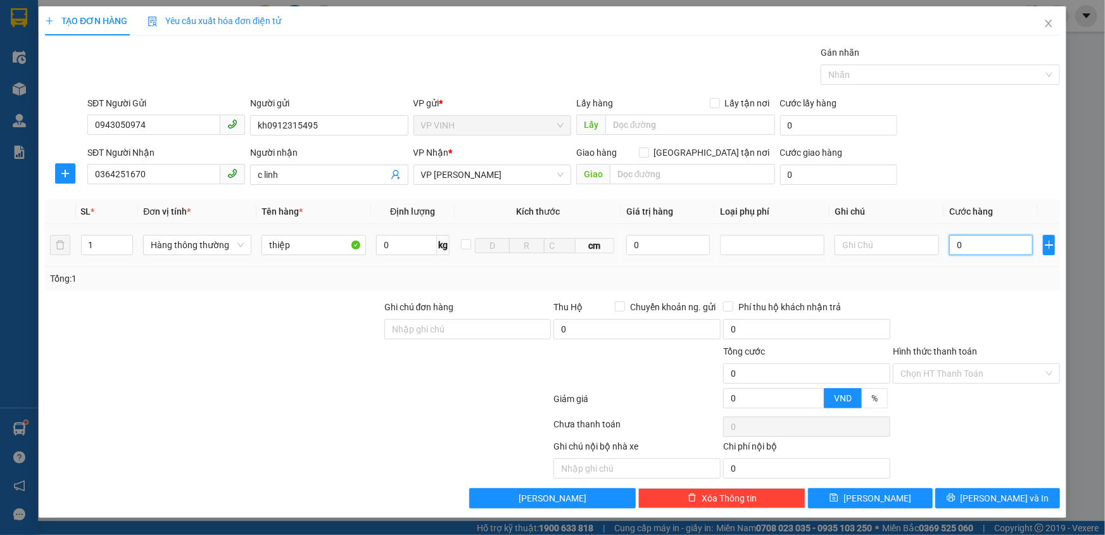
type input "4"
type input "40"
type input "40.000"
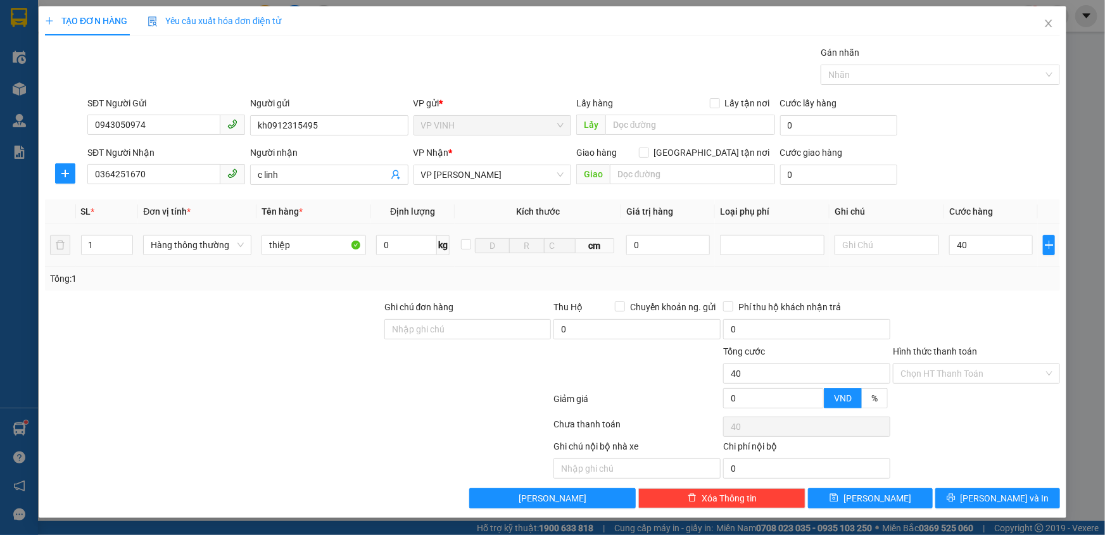
type input "40.000"
click at [1017, 267] on div "Tổng: 1" at bounding box center [552, 279] width 1015 height 24
click at [930, 378] on input "Hình thức thanh toán" at bounding box center [972, 373] width 143 height 19
click at [969, 493] on button "[PERSON_NAME] và In" at bounding box center [998, 498] width 125 height 20
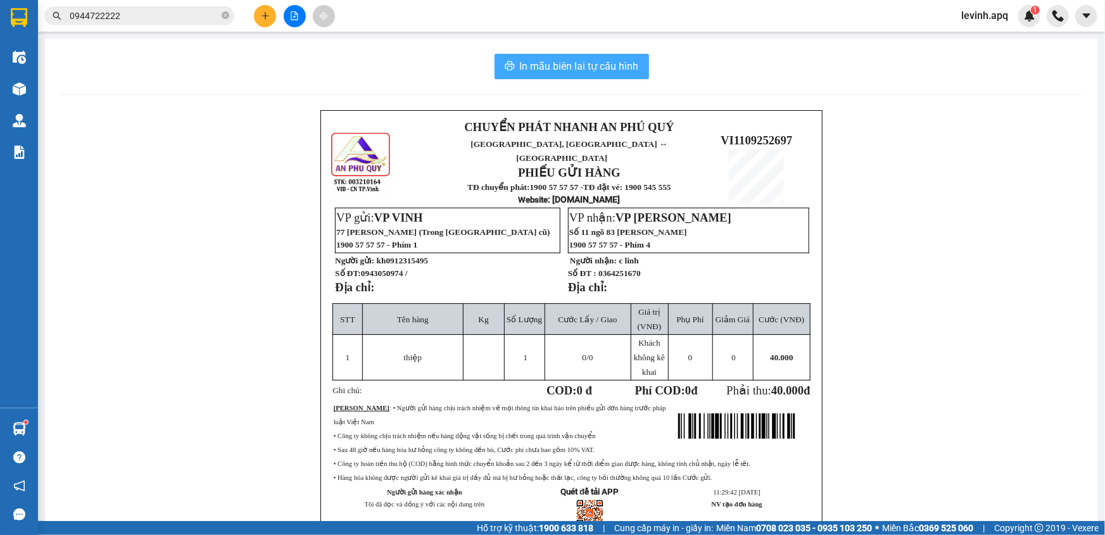
click at [573, 57] on button "In mẫu biên lai tự cấu hình" at bounding box center [572, 66] width 155 height 25
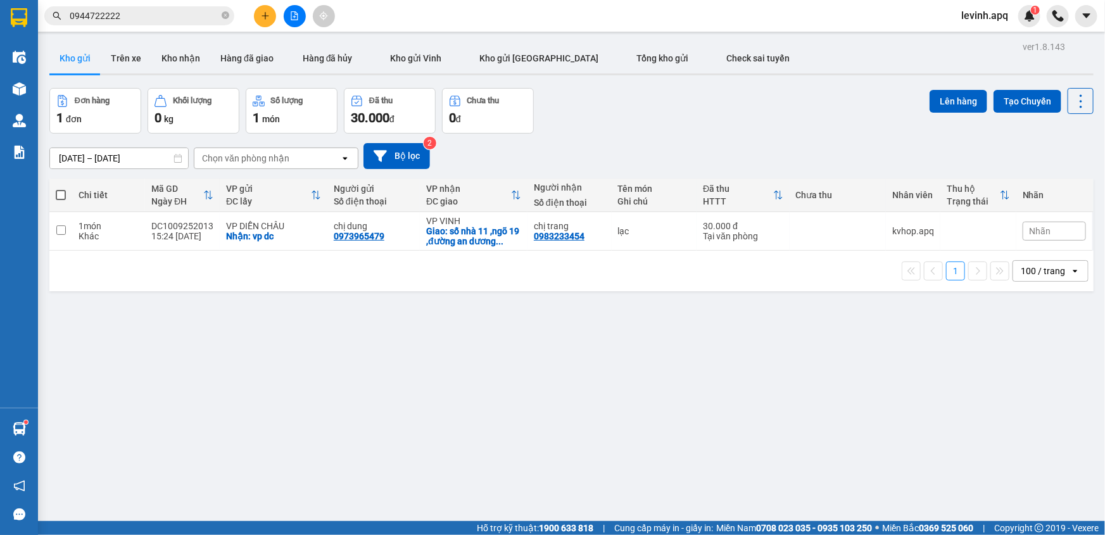
click at [138, 13] on input "0944722222" at bounding box center [144, 16] width 149 height 14
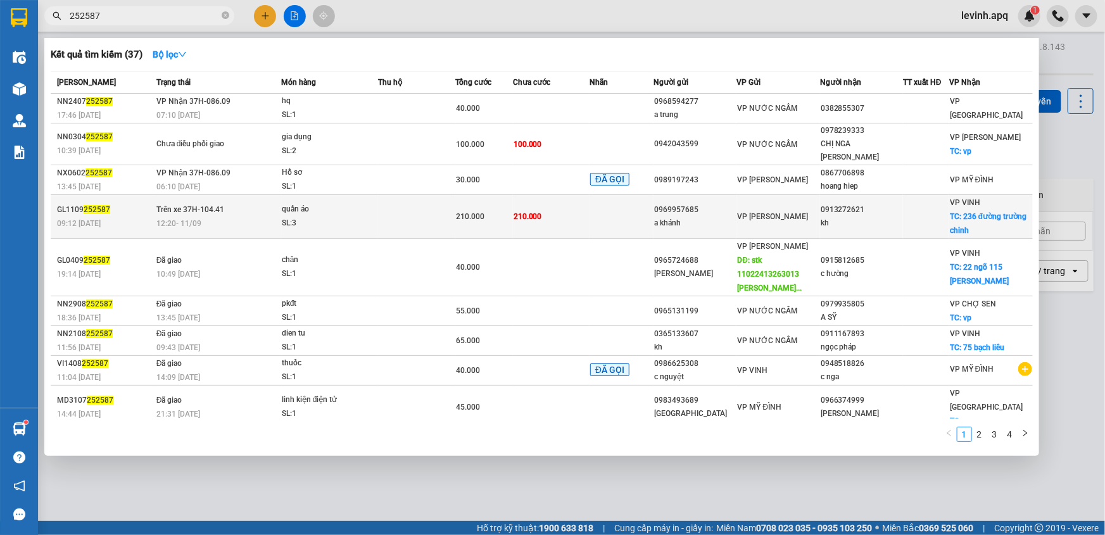
type input "252587"
click at [255, 195] on td "Trên xe 37H-104.41 12:20 [DATE]" at bounding box center [217, 217] width 128 height 44
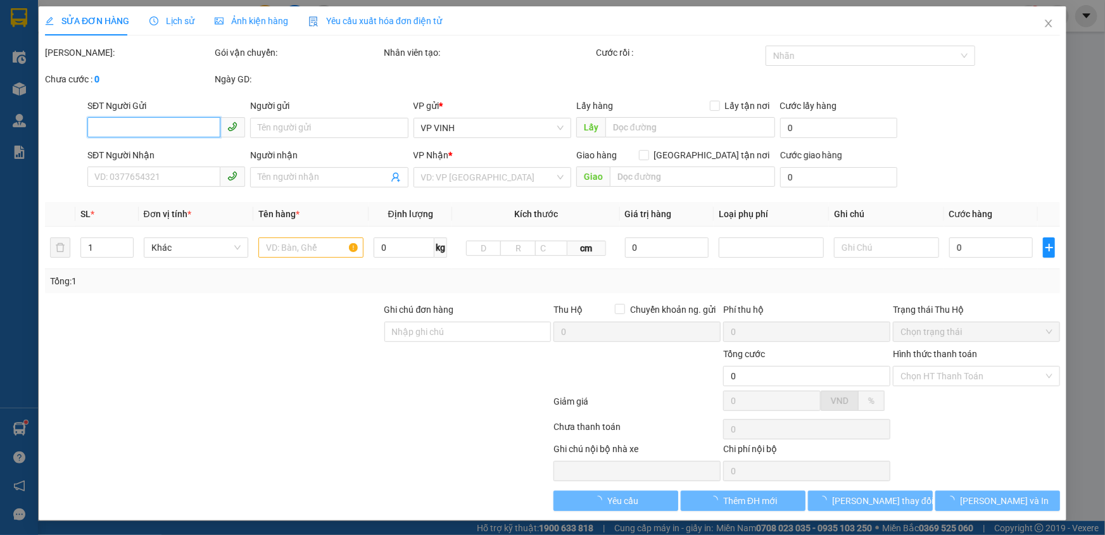
type input "0969957685"
type input "a khánh"
type input "0913272621"
type input "kh"
checkbox input "true"
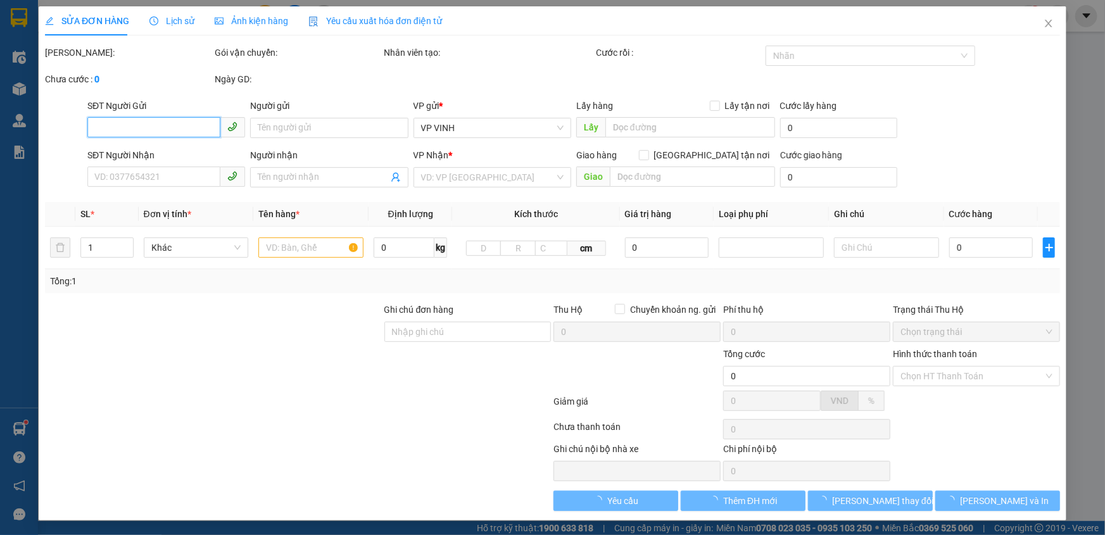
type input "236 đường trường chinh"
type input "210.000"
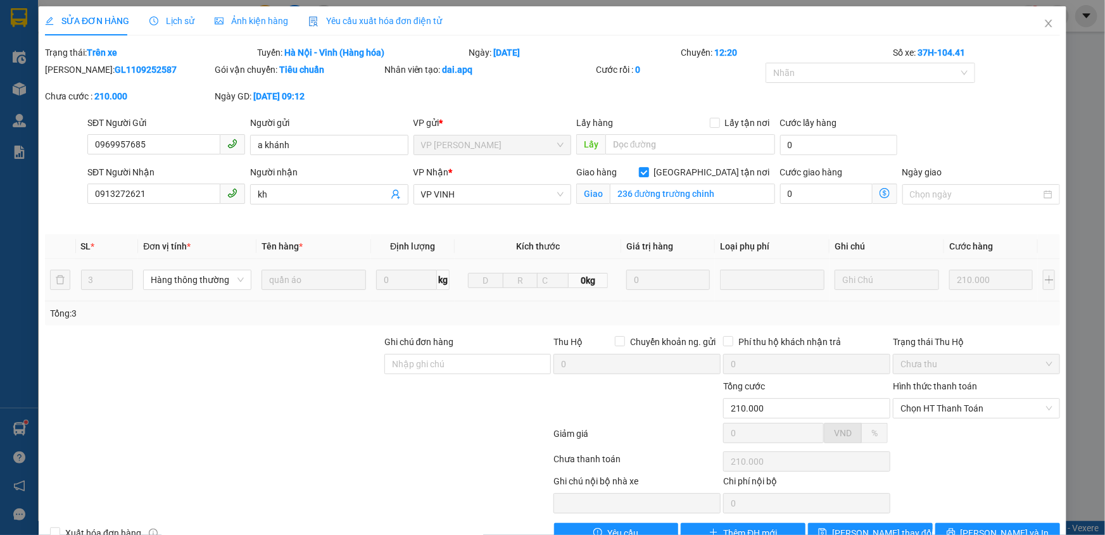
scroll to position [32, 0]
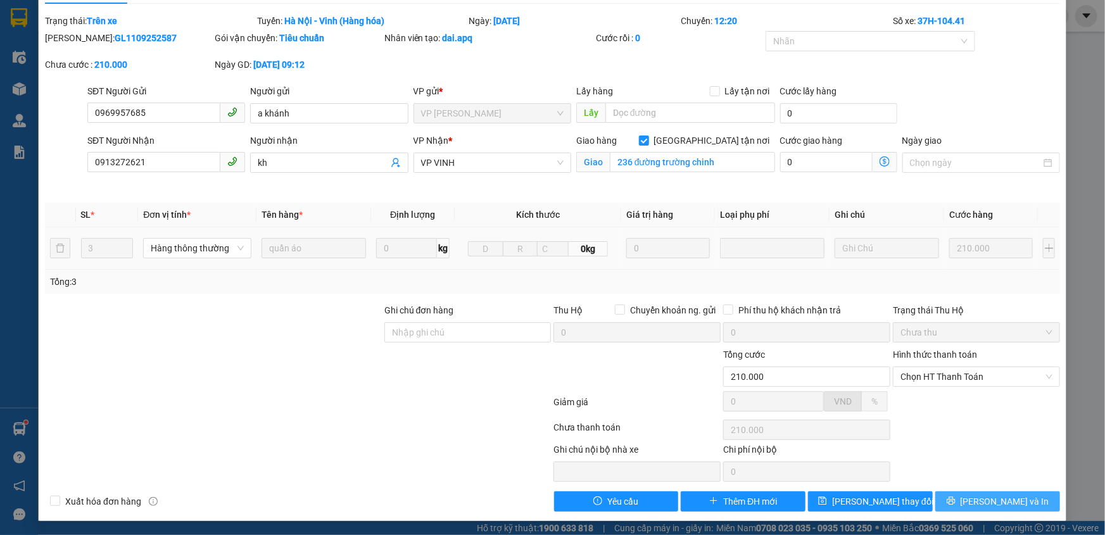
click at [987, 501] on span "[PERSON_NAME] và In" at bounding box center [1005, 502] width 89 height 14
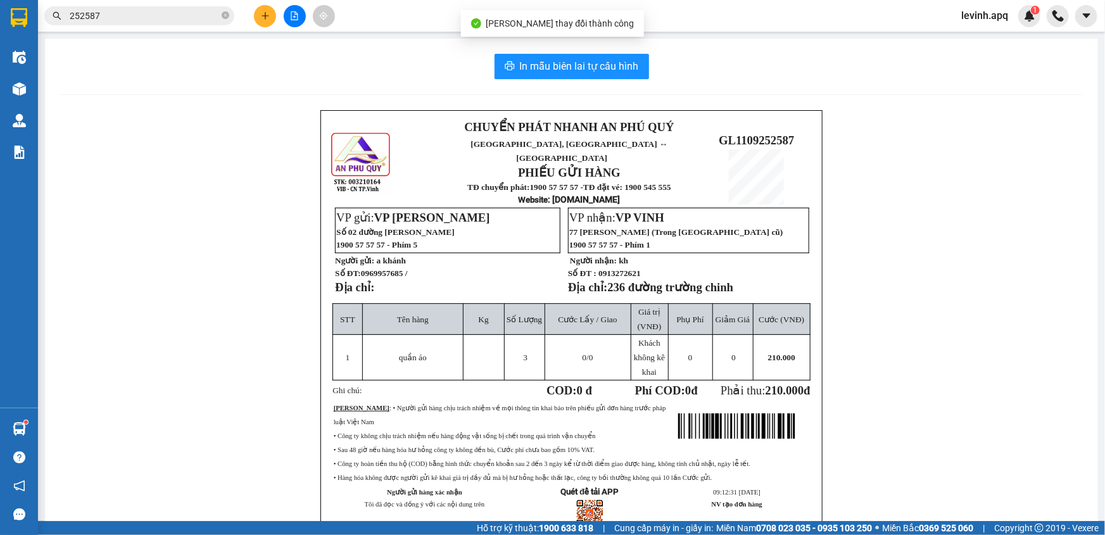
scroll to position [54, 0]
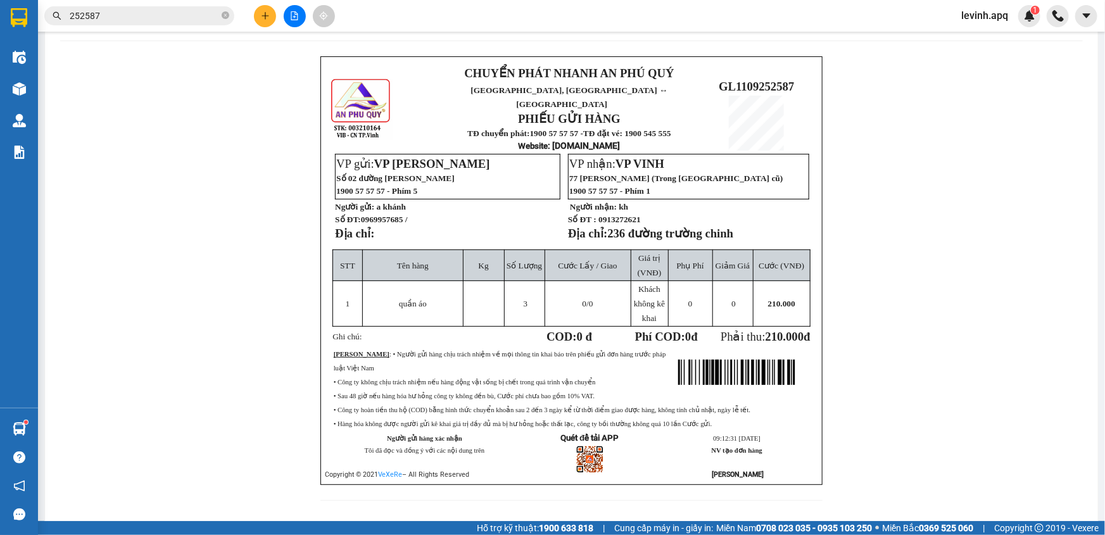
click at [232, 313] on div "CHUYỂN PHÁT NHANH AN PHÚ QUÝ NGHỆ AN, [GEOGRAPHIC_DATA] ↔ [GEOGRAPHIC_DATA] PHI…" at bounding box center [571, 286] width 1023 height 460
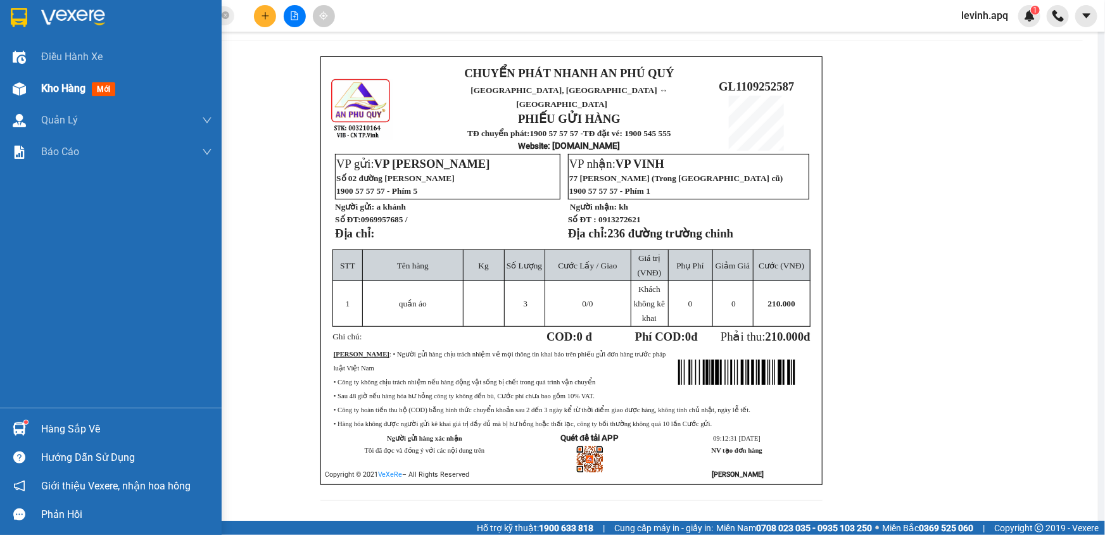
click at [30, 89] on div "Kho hàng mới" at bounding box center [111, 89] width 222 height 32
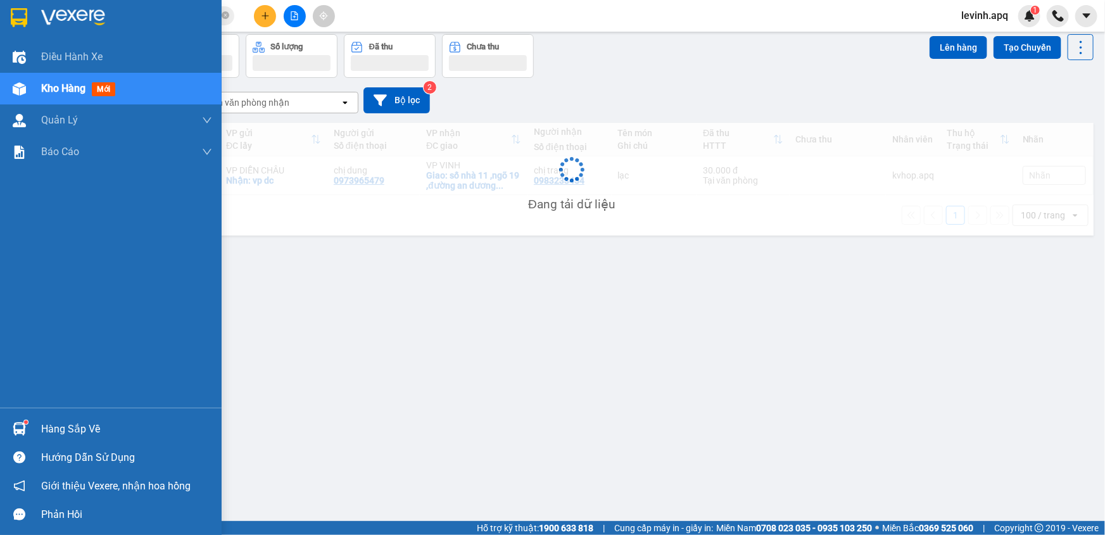
click at [97, 432] on div "Hàng sắp về" at bounding box center [126, 429] width 171 height 19
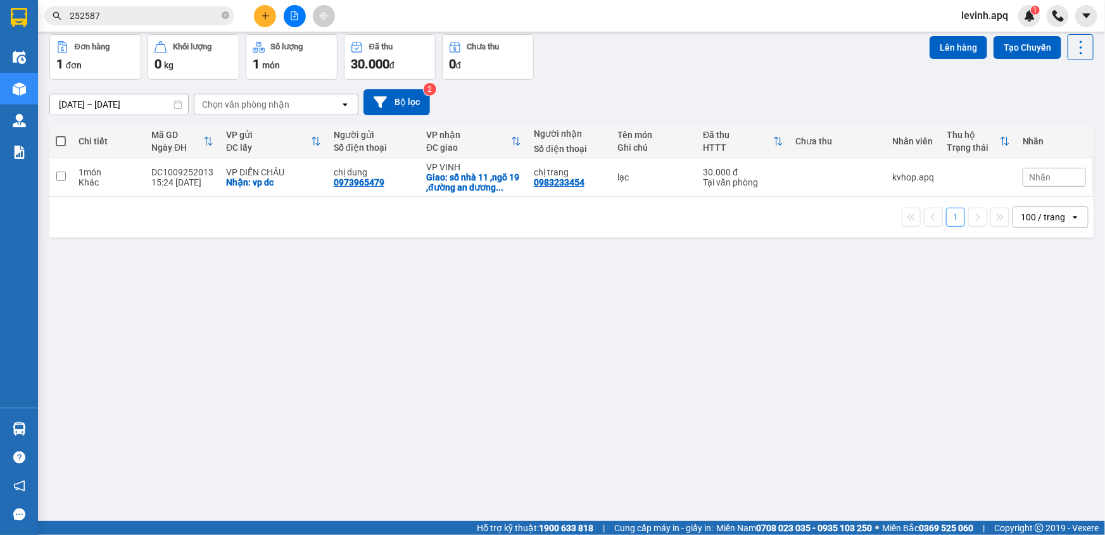
click at [690, 376] on section "Kết quả tìm kiếm ( 37 ) Bộ lọc Mã ĐH Trạng thái Món hàng Thu hộ Tổng cước Chưa …" at bounding box center [552, 267] width 1105 height 535
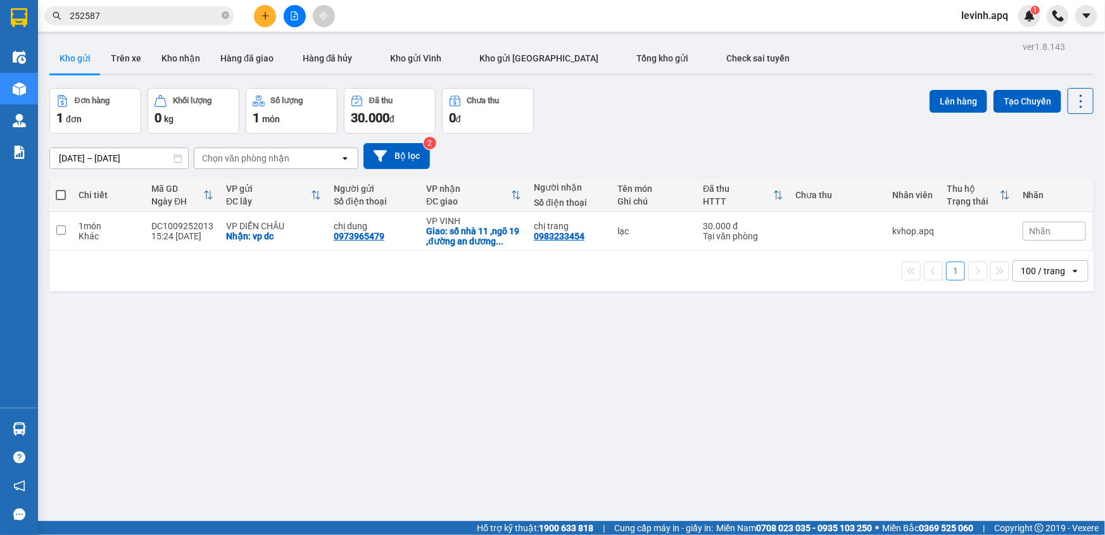
drag, startPoint x: 181, startPoint y: 56, endPoint x: 291, endPoint y: 152, distance: 145.9
click at [284, 151] on div "ver 1.8.143 Kho gửi Trên xe Kho nhận Hàng đã giao Hàng đã hủy Kho gửi Vinh Kho …" at bounding box center [571, 305] width 1055 height 535
click at [393, 156] on button "Bộ lọc" at bounding box center [397, 156] width 67 height 26
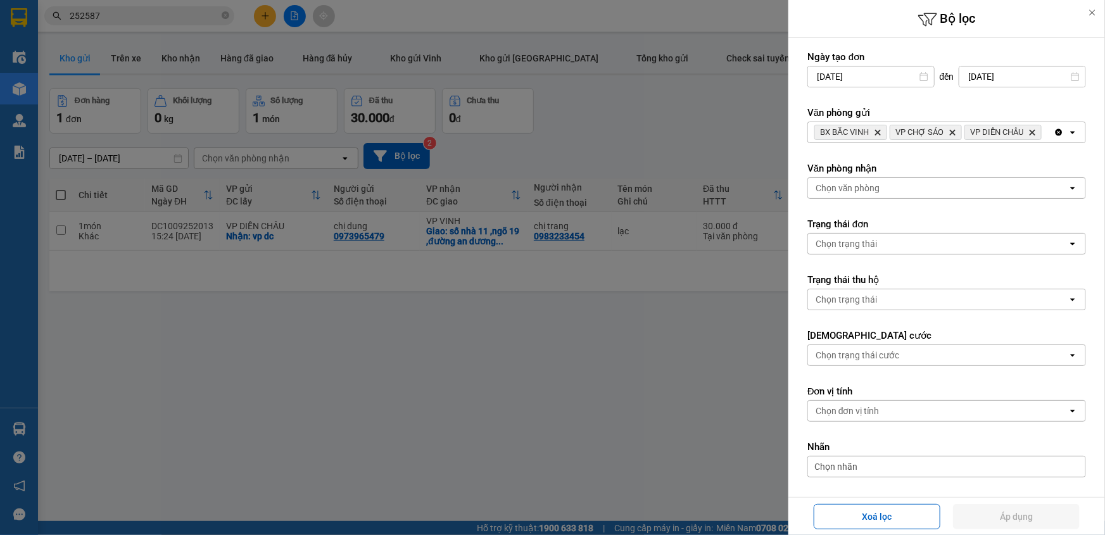
click at [505, 402] on div at bounding box center [552, 267] width 1105 height 535
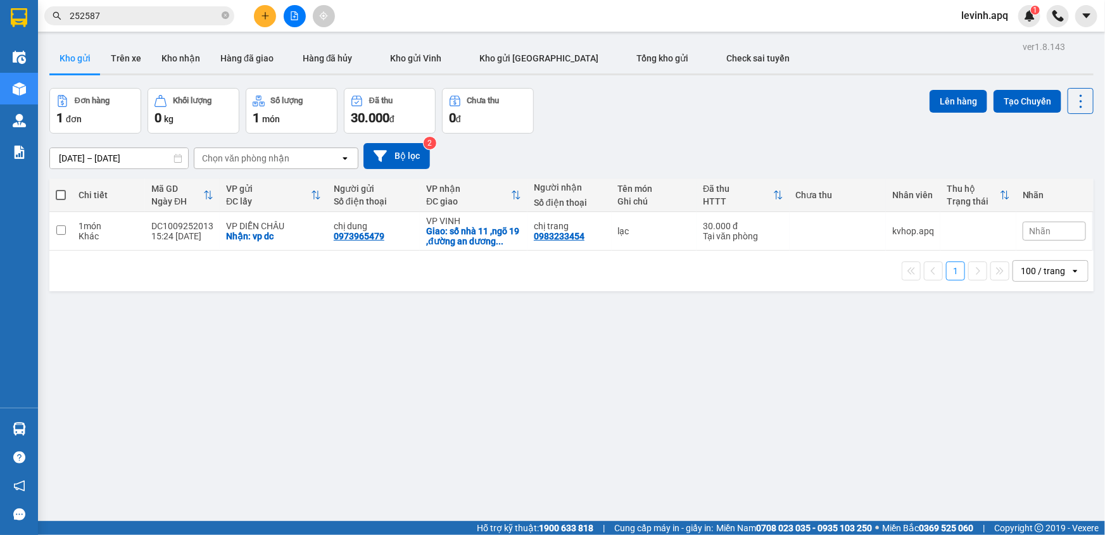
click at [362, 373] on div "ver 1.8.143 Kho gửi Trên xe Kho nhận Hàng đã giao Hàng đã hủy Kho gửi Vinh Kho …" at bounding box center [571, 305] width 1055 height 535
click at [1021, 105] on button "Tạo Chuyến" at bounding box center [1028, 101] width 68 height 23
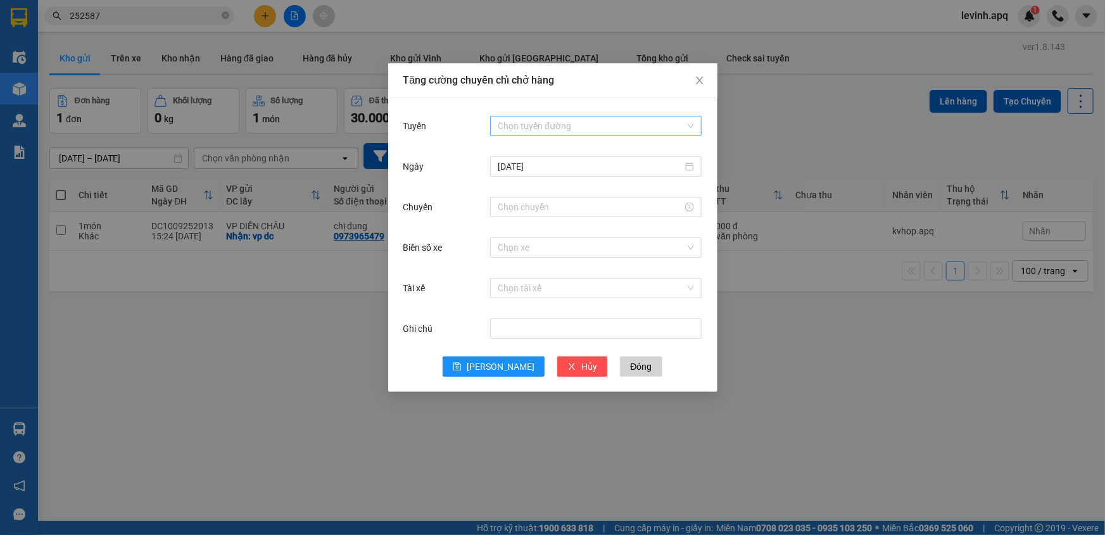
click at [563, 126] on input "Tuyến" at bounding box center [591, 126] width 187 height 19
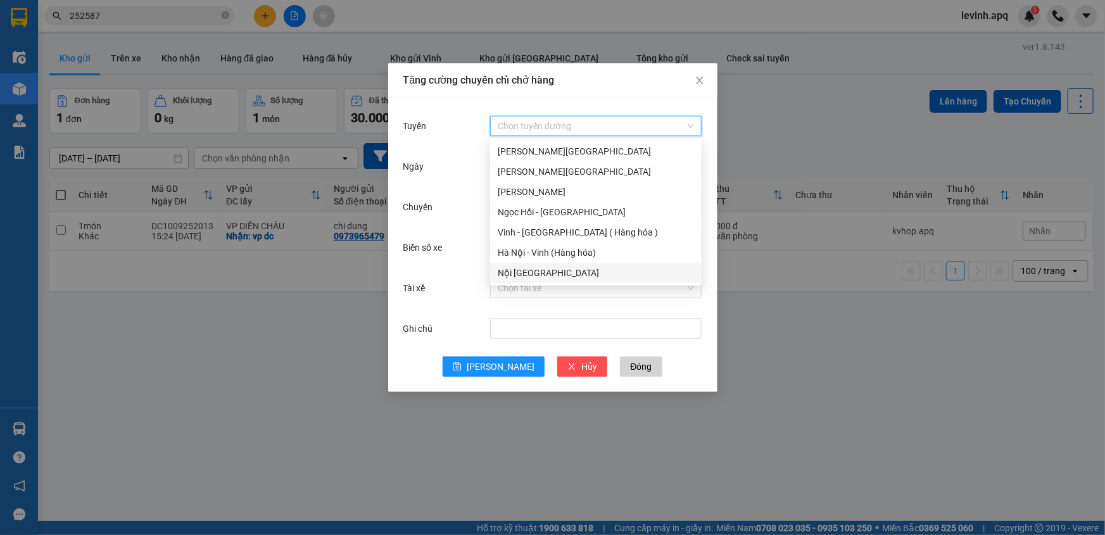
click at [537, 278] on div "Nội [GEOGRAPHIC_DATA]" at bounding box center [596, 273] width 196 height 14
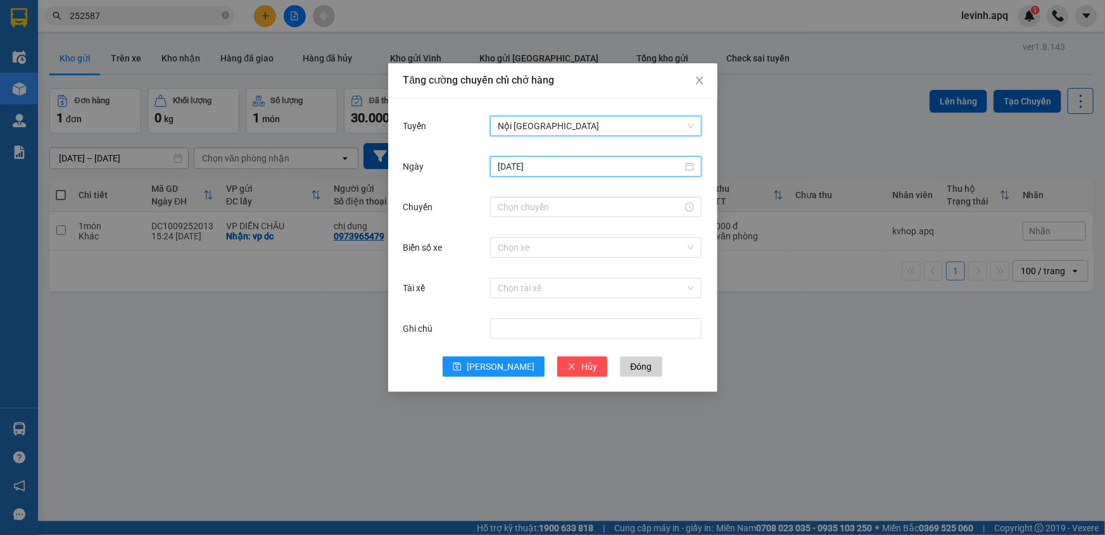
click at [524, 167] on input "[DATE]" at bounding box center [590, 167] width 185 height 14
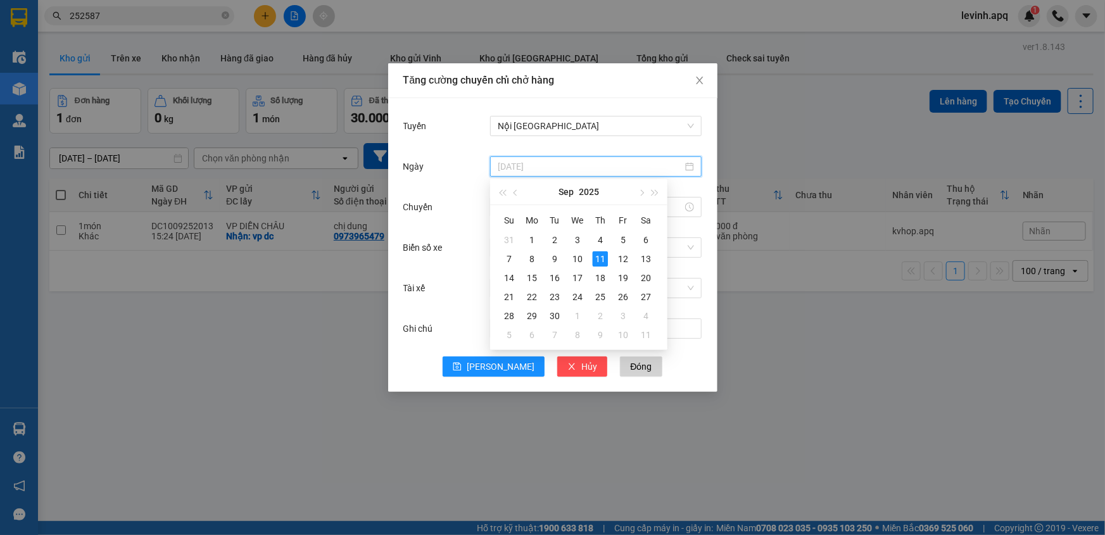
type input "[DATE]"
drag, startPoint x: 602, startPoint y: 255, endPoint x: 533, endPoint y: 229, distance: 74.0
click at [602, 256] on div "11" at bounding box center [600, 258] width 15 height 15
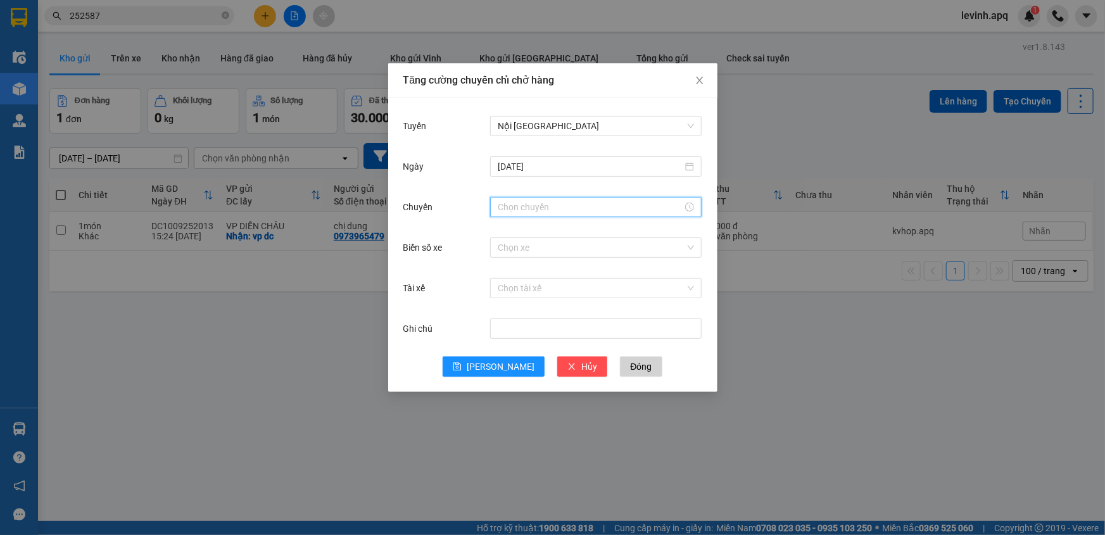
click at [512, 208] on input "Chuyến" at bounding box center [590, 207] width 185 height 14
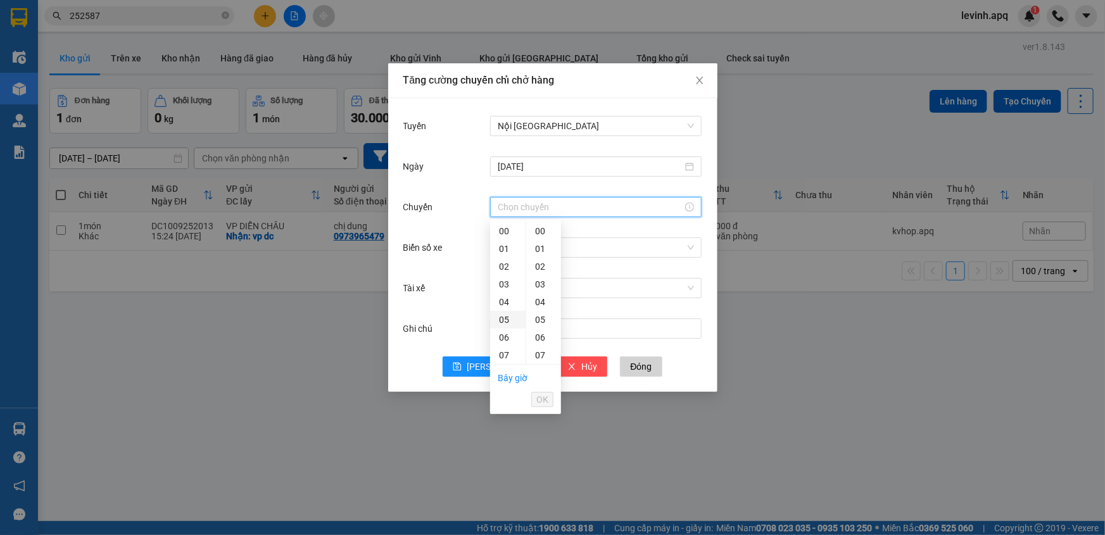
scroll to position [172, 0]
drag, startPoint x: 507, startPoint y: 267, endPoint x: 541, endPoint y: 320, distance: 62.7
click at [507, 267] on div "12" at bounding box center [507, 272] width 35 height 18
type input "12:00"
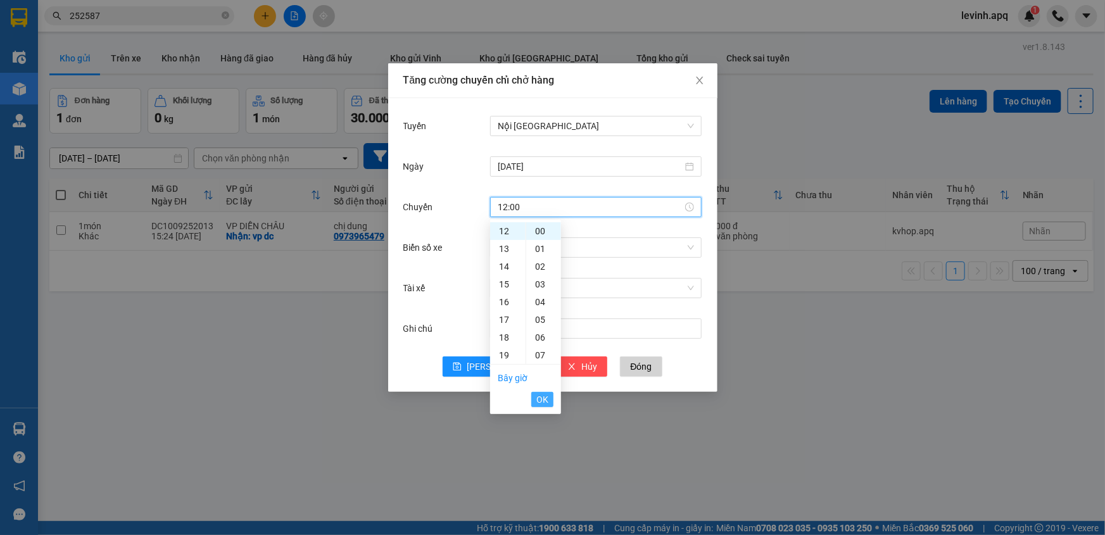
click at [540, 401] on span "OK" at bounding box center [542, 400] width 12 height 14
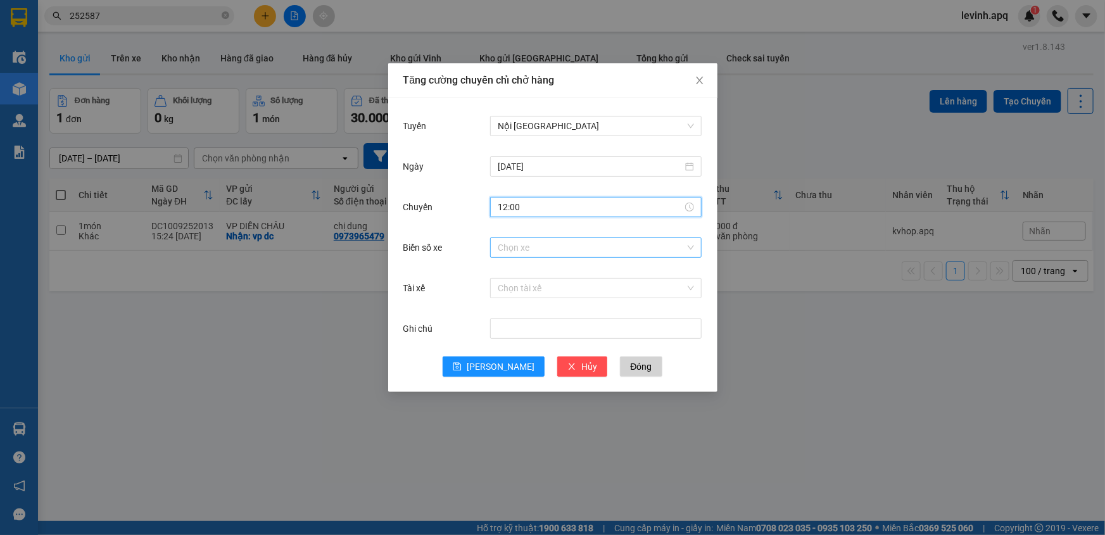
click at [583, 249] on input "Biển số xe" at bounding box center [591, 247] width 187 height 19
click at [556, 238] on input "Biển số xe" at bounding box center [591, 247] width 187 height 19
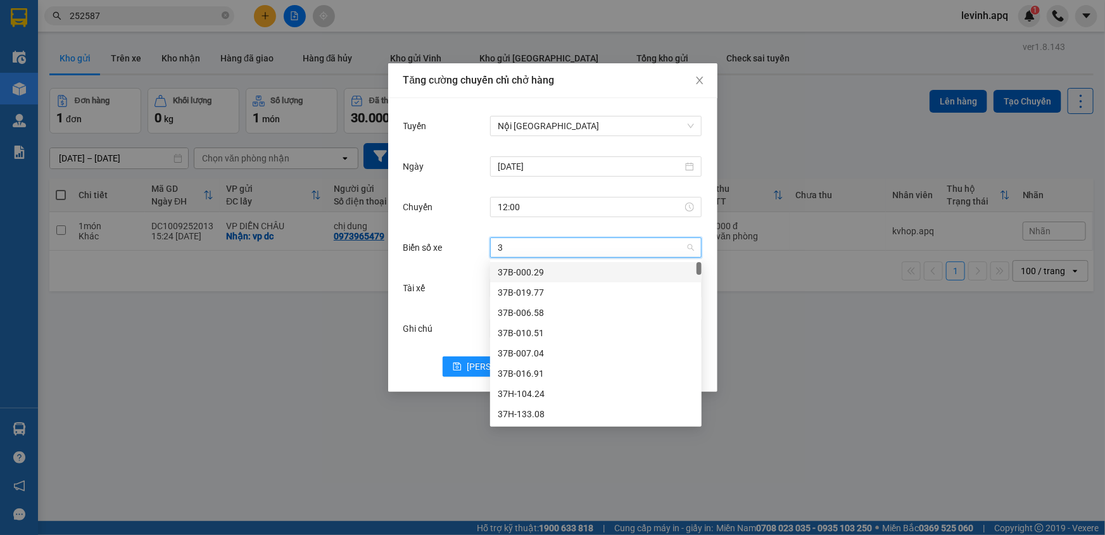
type input "38"
click at [580, 270] on div "37H-086.38" at bounding box center [596, 272] width 212 height 20
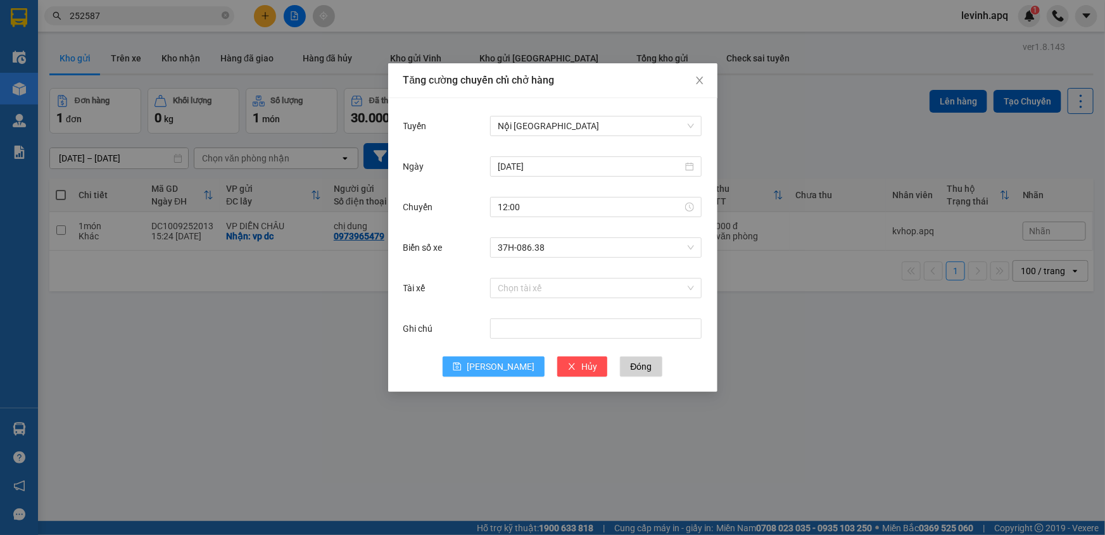
click at [493, 372] on button "[PERSON_NAME]" at bounding box center [494, 367] width 102 height 20
click at [424, 348] on div "Ghi chú" at bounding box center [552, 336] width 299 height 41
click at [702, 79] on icon "close" at bounding box center [699, 81] width 7 height 8
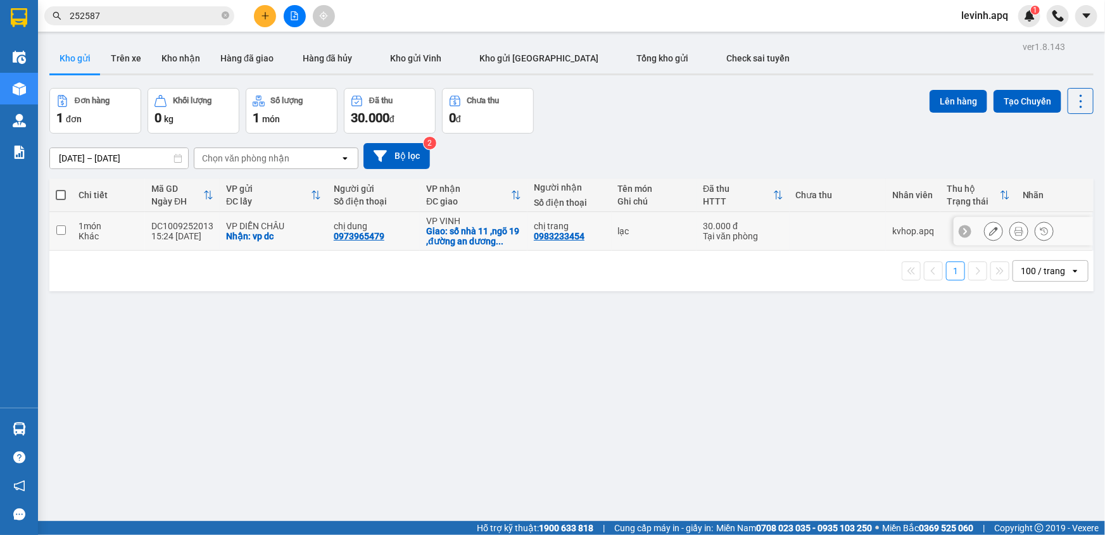
click at [295, 247] on td "VP DIỄN CHÂU Nhận: vp dc" at bounding box center [274, 231] width 108 height 39
checkbox input "true"
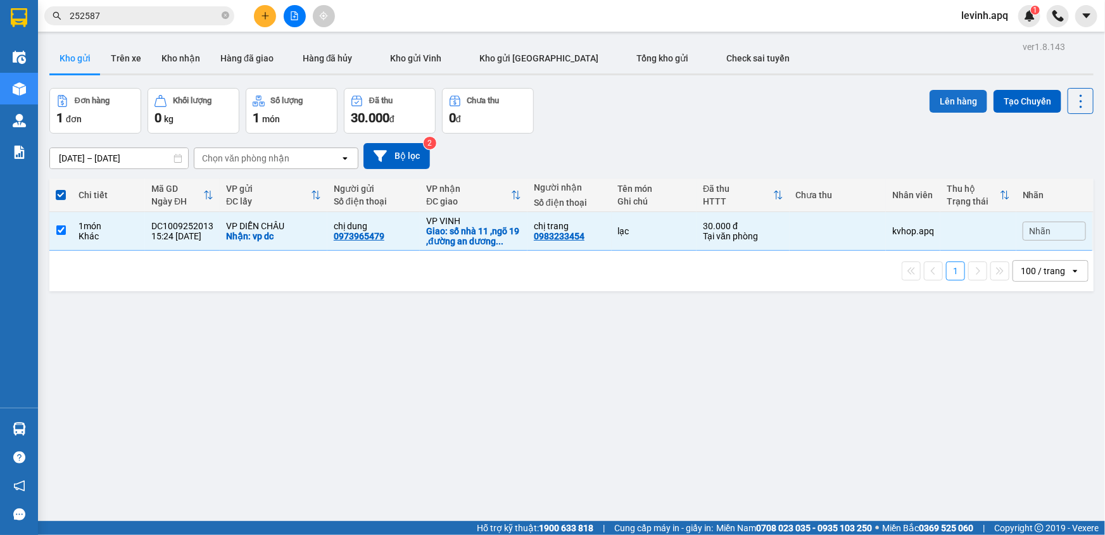
click at [970, 96] on button "Lên hàng" at bounding box center [959, 101] width 58 height 23
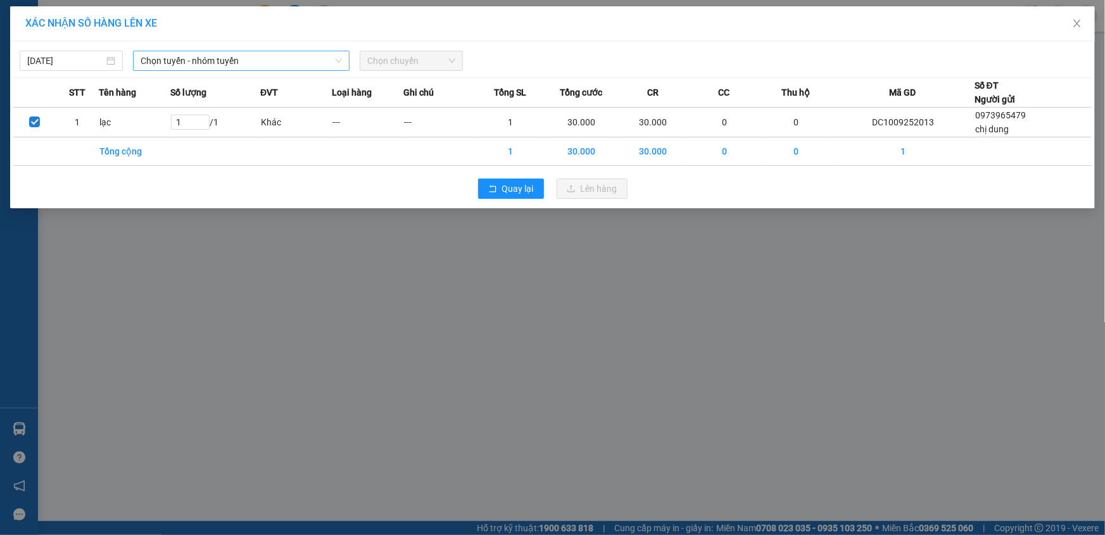
click at [182, 57] on span "Chọn tuyến - nhóm tuyến" at bounding box center [241, 60] width 201 height 19
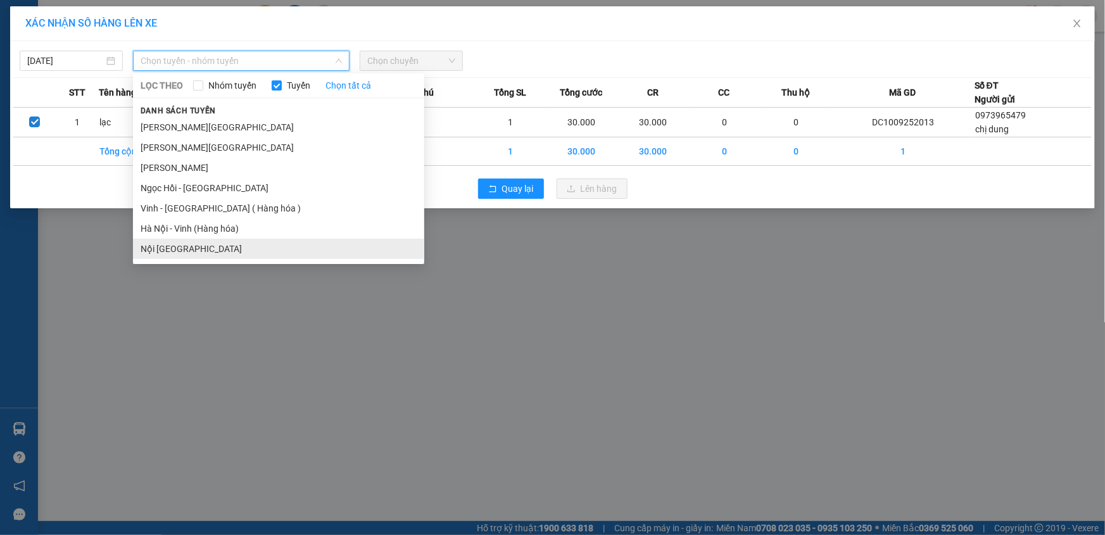
click at [217, 253] on li "Nội [GEOGRAPHIC_DATA]" at bounding box center [278, 249] width 291 height 20
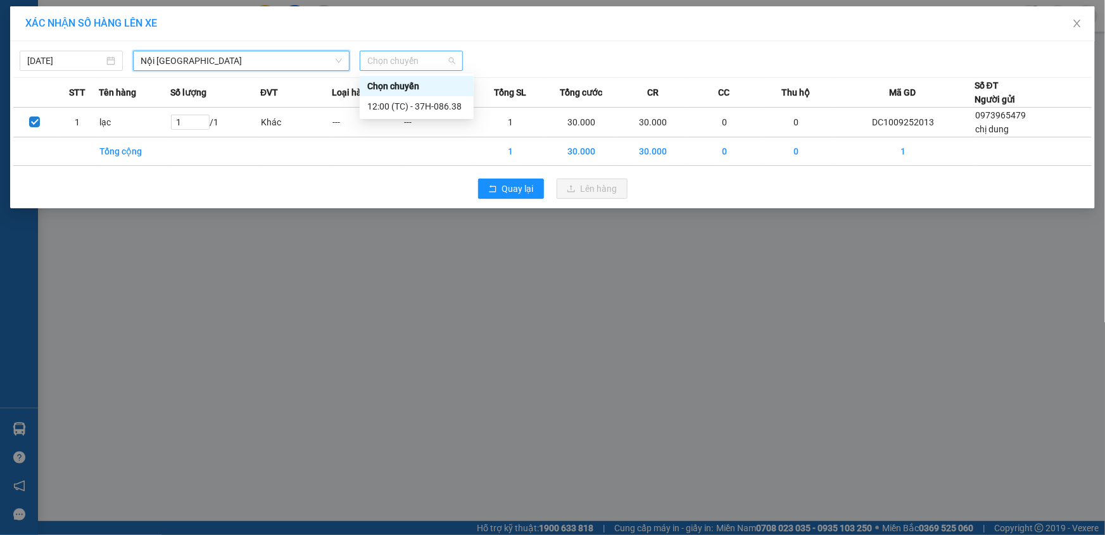
click at [423, 67] on span "Chọn chuyến" at bounding box center [411, 60] width 88 height 19
click at [398, 106] on div "12:00 (TC) - 37H-086.38" at bounding box center [416, 106] width 99 height 14
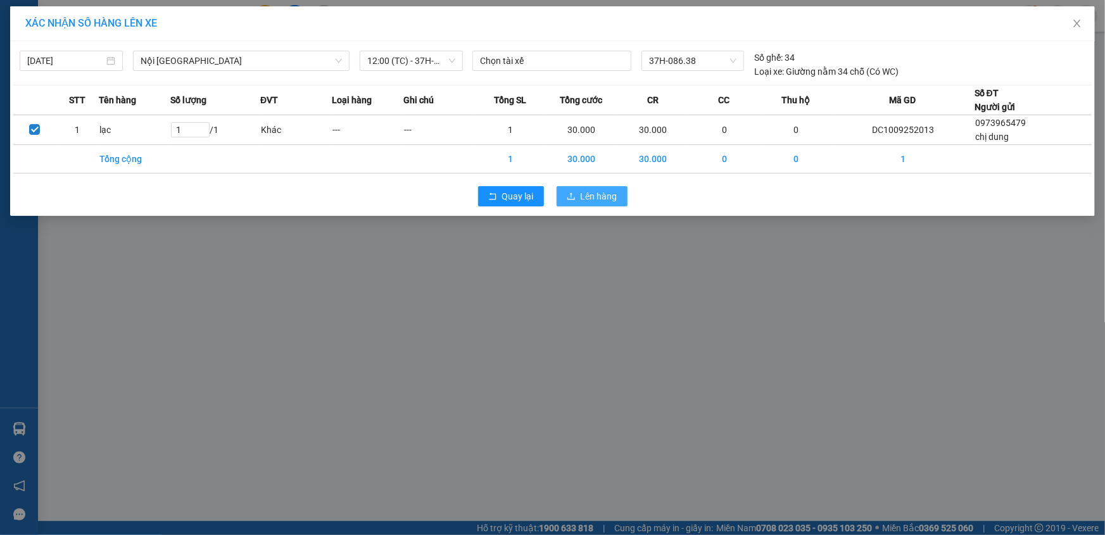
click at [591, 196] on span "Lên hàng" at bounding box center [599, 196] width 37 height 14
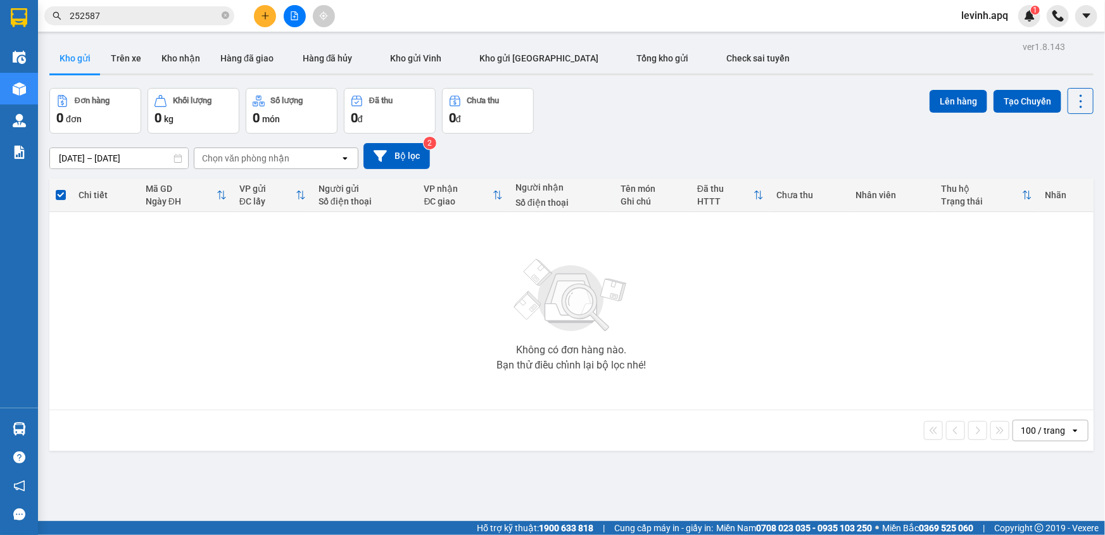
click at [164, 16] on input "252587" at bounding box center [144, 16] width 149 height 14
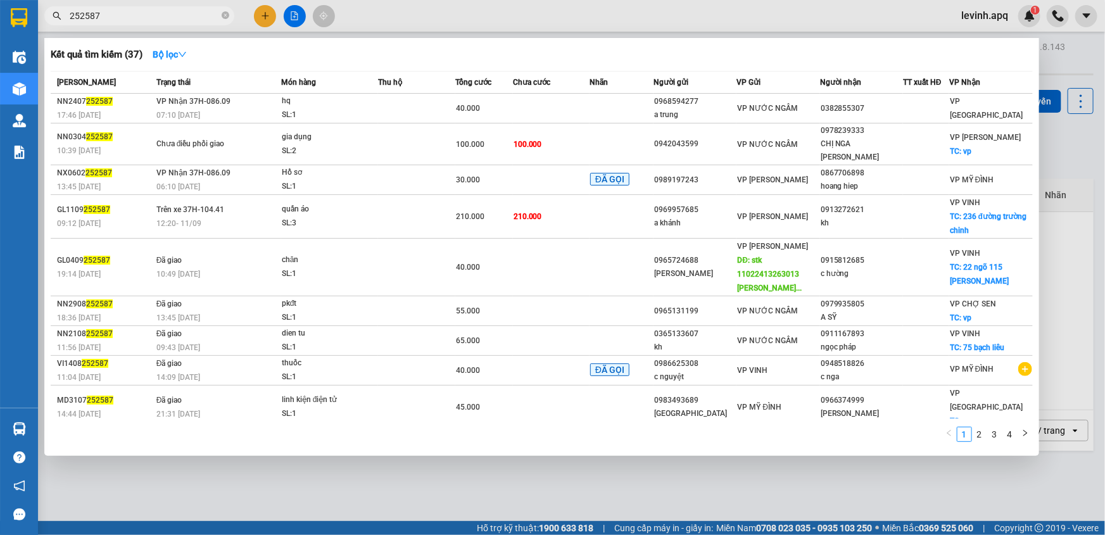
click at [164, 16] on input "252587" at bounding box center [144, 16] width 149 height 14
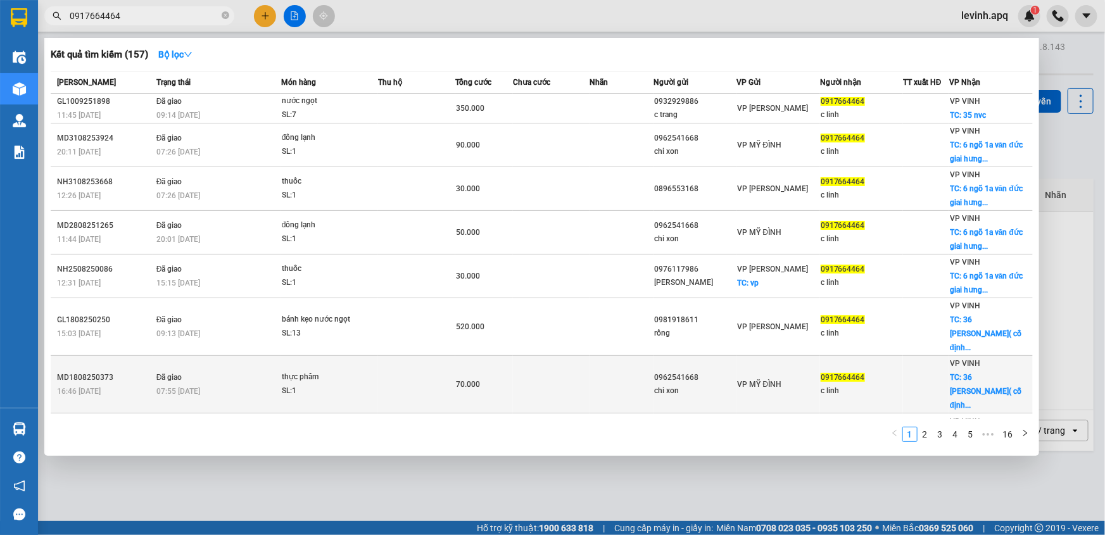
type input "0917664464"
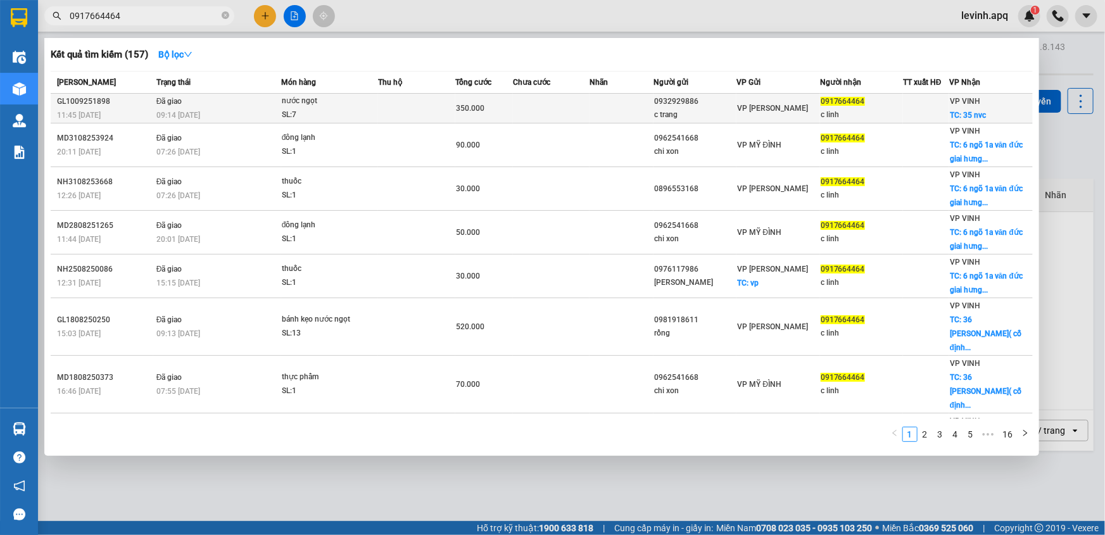
click at [214, 99] on td "Đã giao 09:14 [DATE]" at bounding box center [217, 109] width 128 height 30
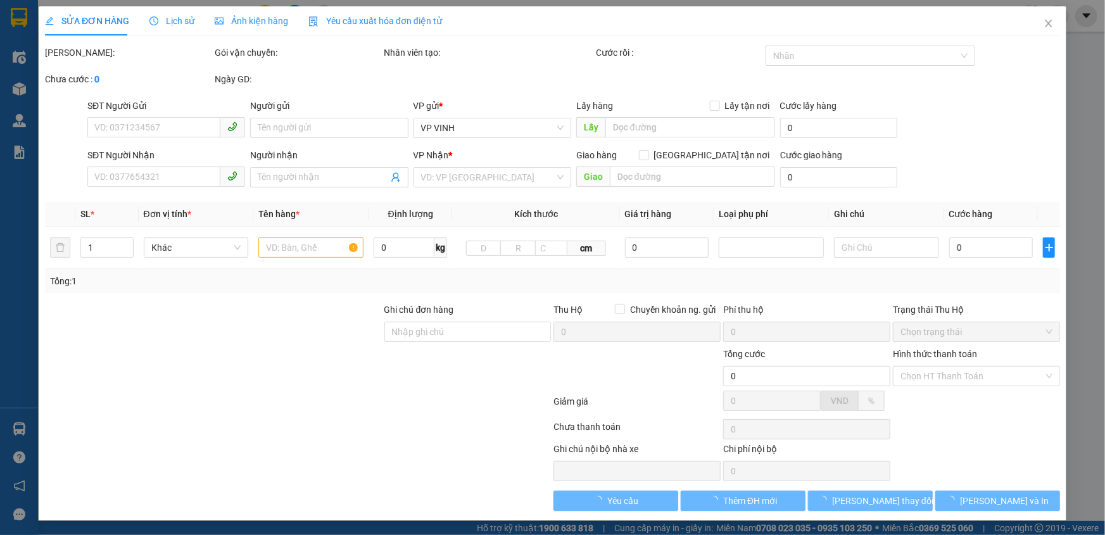
type input "0932929886"
type input "c trang"
type input "0917664464"
type input "c linh"
checkbox input "true"
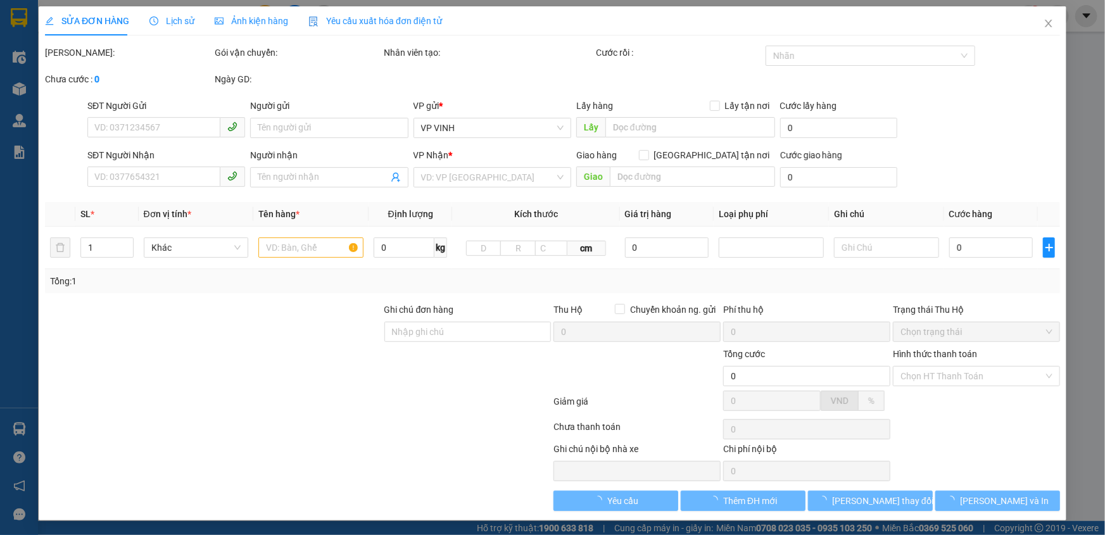
type input "35 nvc"
type input "350.000"
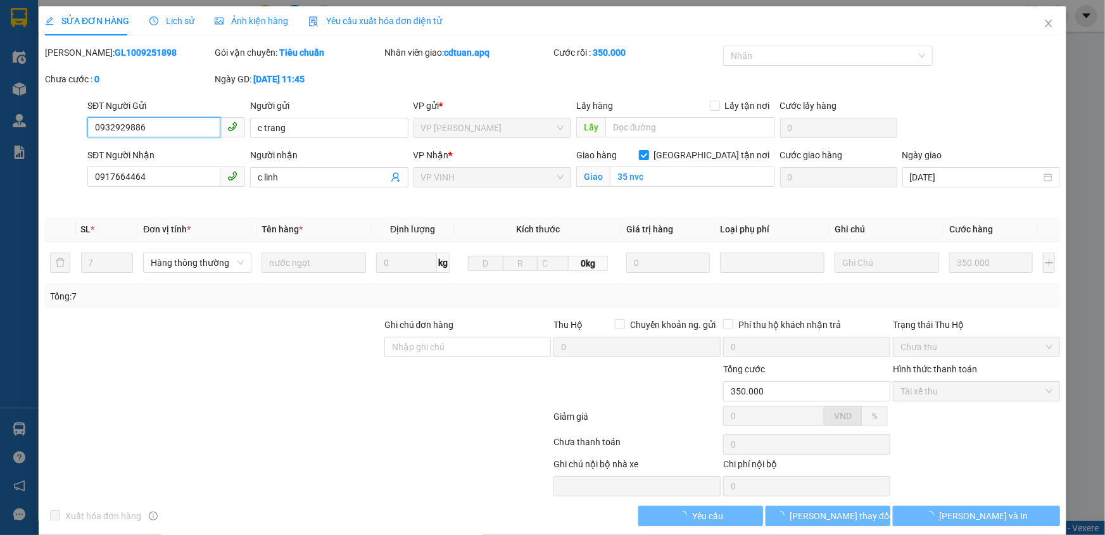
click at [181, 19] on span "Lịch sử" at bounding box center [171, 21] width 45 height 10
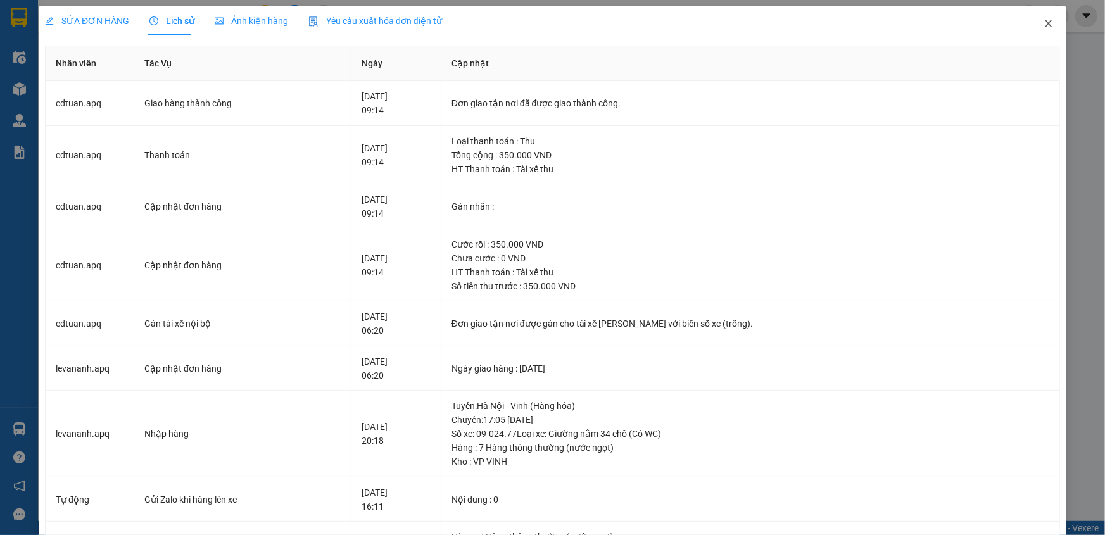
drag, startPoint x: 1039, startPoint y: 13, endPoint x: 181, endPoint y: 22, distance: 858.3
click at [1039, 14] on span "Close" at bounding box center [1048, 23] width 35 height 35
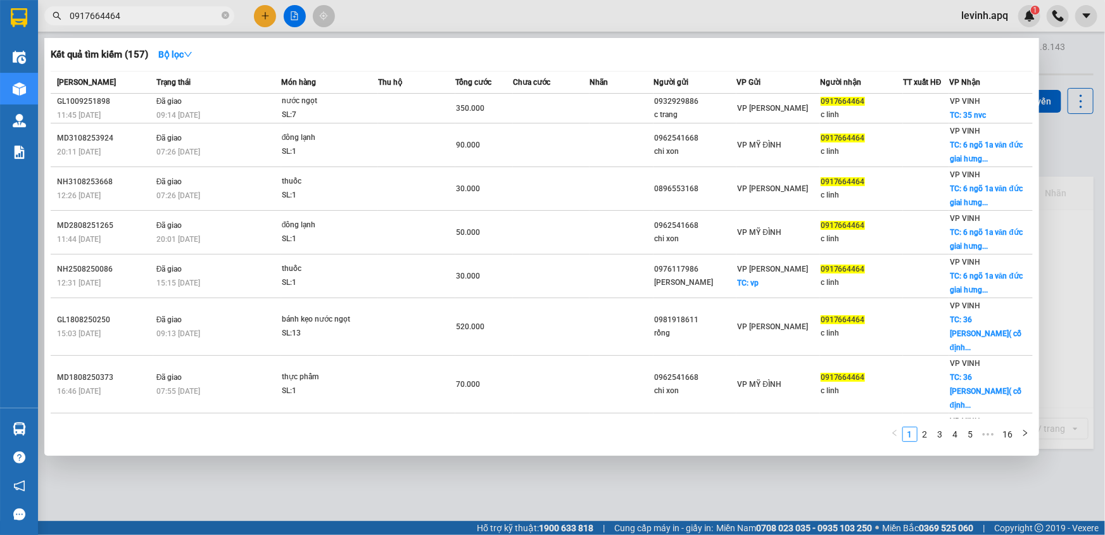
click at [156, 18] on input "0917664464" at bounding box center [144, 16] width 149 height 14
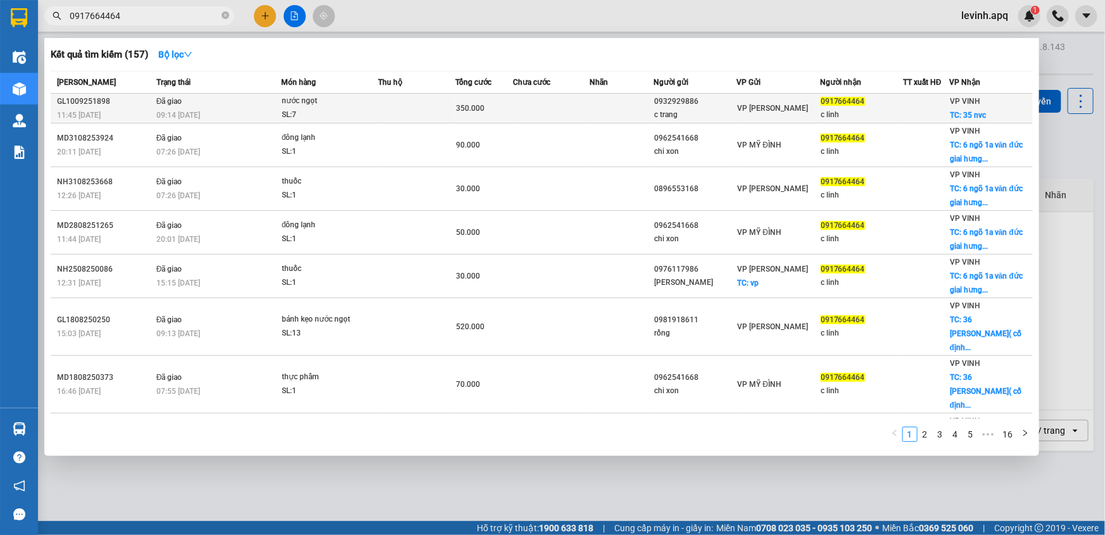
click at [182, 110] on span "09:14 [DATE]" at bounding box center [178, 115] width 44 height 10
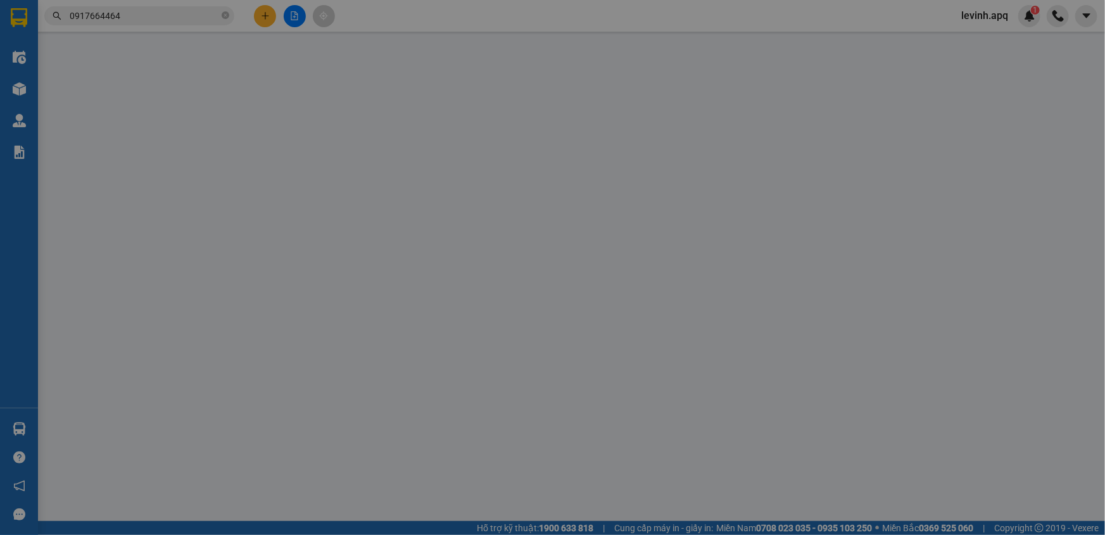
click at [173, 20] on div "SỬA ĐƠN HÀNG Lịch sử Ảnh kiện hàng Yêu cầu xuất hóa đơn điện tử Total Paid Fee …" at bounding box center [552, 267] width 1105 height 535
type input "0932929886"
type input "c trang"
type input "0917664464"
type input "c linh"
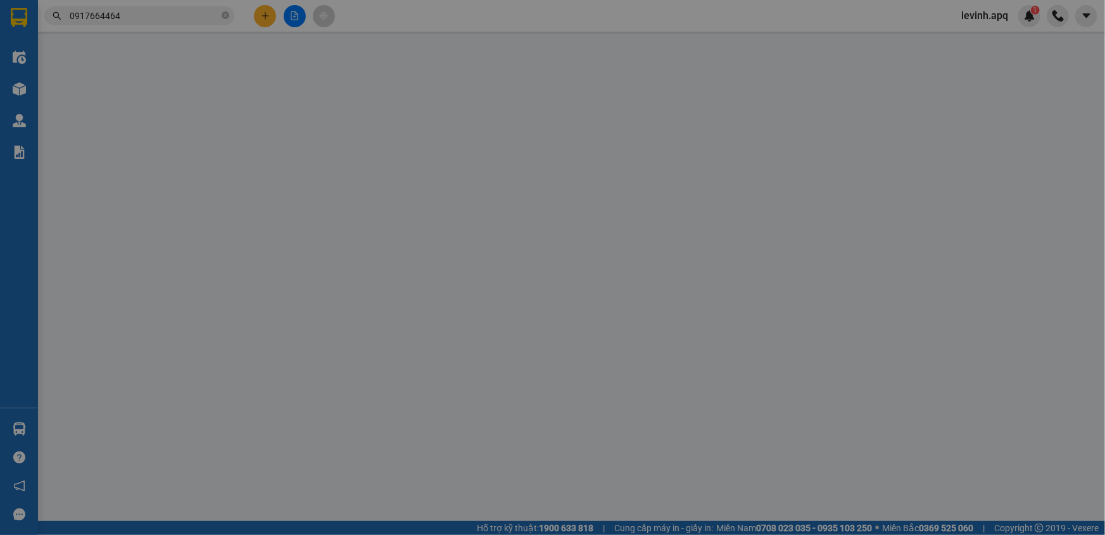
checkbox input "true"
type input "35 nvc"
type input "350.000"
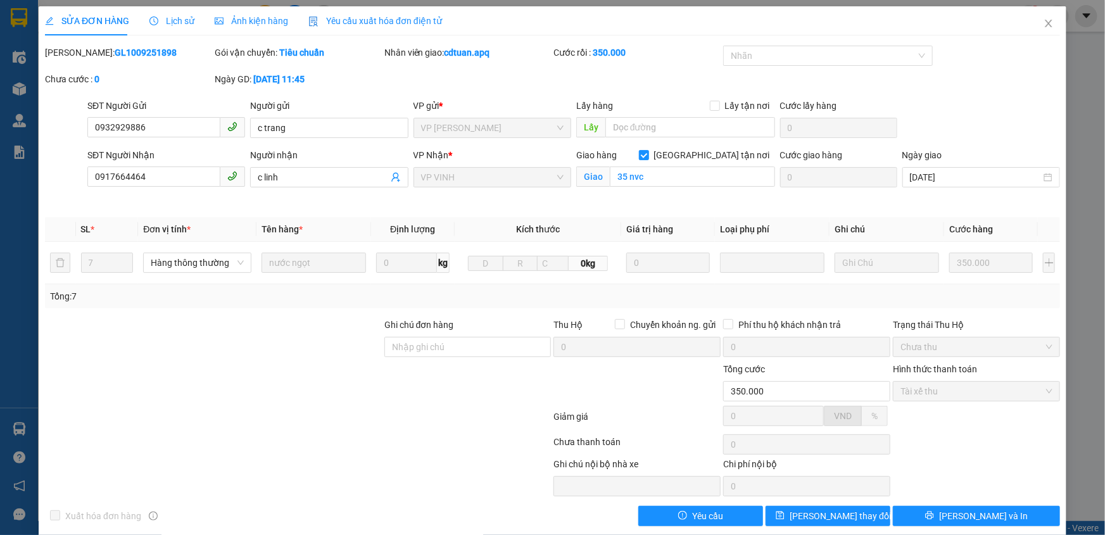
click at [178, 22] on span "Lịch sử" at bounding box center [171, 21] width 45 height 10
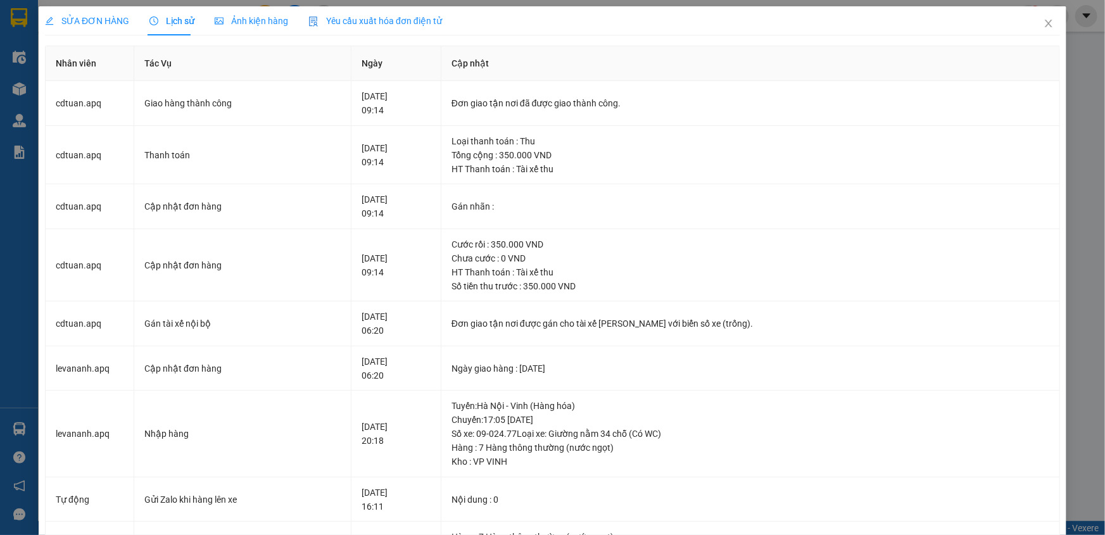
click at [84, 16] on span "SỬA ĐƠN HÀNG" at bounding box center [87, 21] width 84 height 10
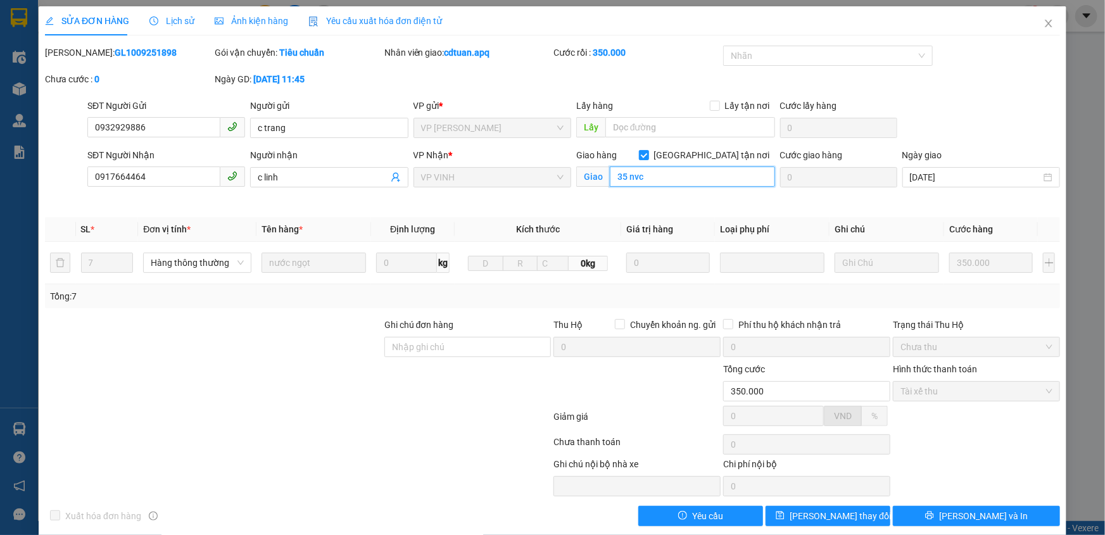
click at [619, 178] on input "35 nvc" at bounding box center [692, 177] width 165 height 20
click at [624, 178] on input "35 nvc" at bounding box center [692, 177] width 165 height 20
click at [618, 172] on input "35 nvc" at bounding box center [692, 177] width 165 height 20
type input "36 nvc"
click at [815, 512] on span "[PERSON_NAME] thay đổi" at bounding box center [840, 516] width 101 height 14
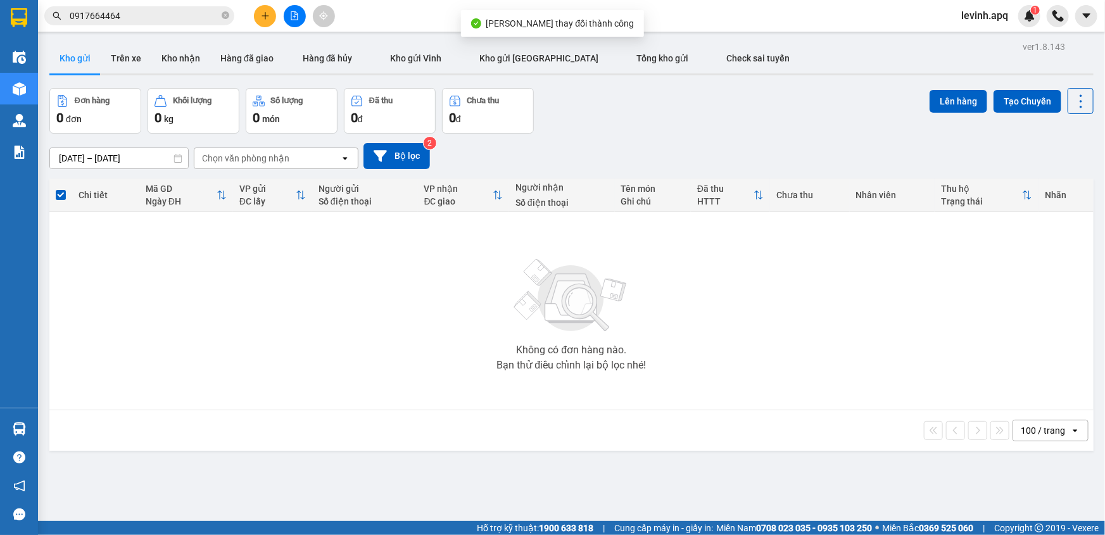
drag, startPoint x: 269, startPoint y: 417, endPoint x: 236, endPoint y: 443, distance: 42.8
click at [266, 424] on div "100 / trang open" at bounding box center [571, 430] width 1044 height 41
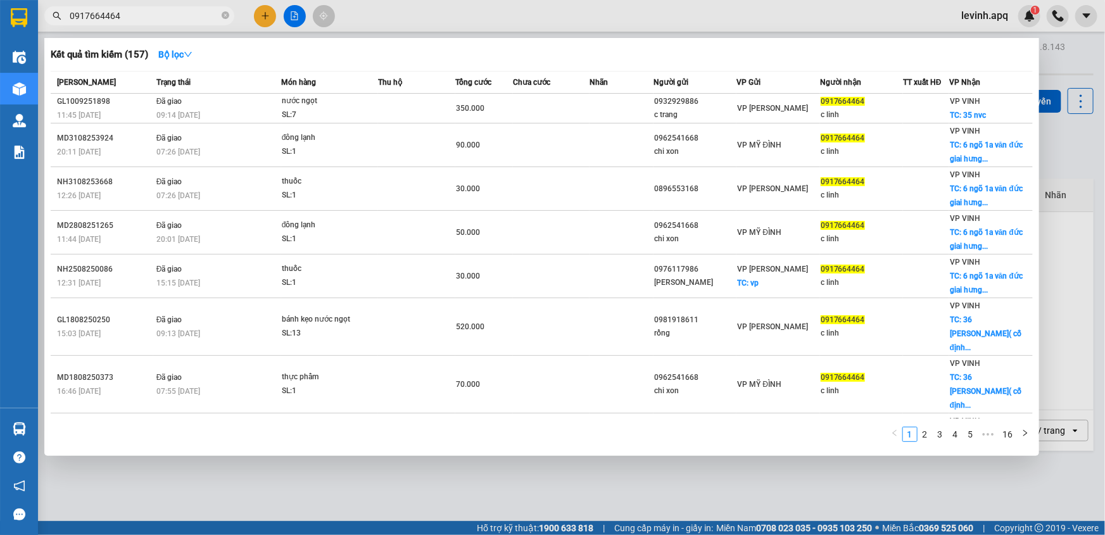
click at [160, 22] on input "0917664464" at bounding box center [144, 16] width 149 height 14
click at [322, 471] on div at bounding box center [552, 267] width 1105 height 535
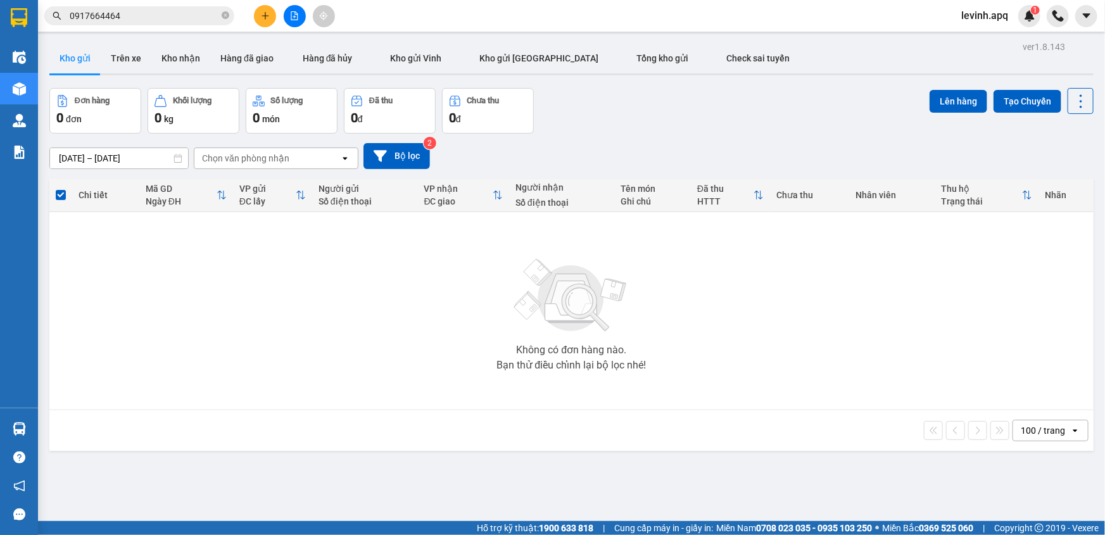
click at [607, 144] on div "[DATE] – [DATE] Press the down arrow key to interact with the calendar and sele…" at bounding box center [571, 156] width 1044 height 26
click at [259, 11] on button at bounding box center [265, 16] width 22 height 22
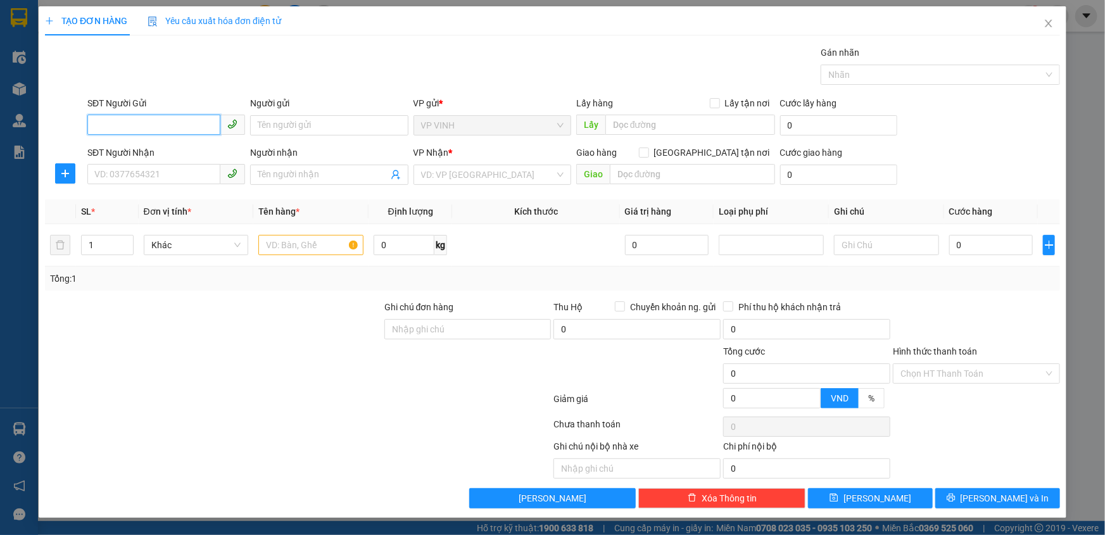
click at [175, 122] on input "SĐT Người Gửi" at bounding box center [153, 125] width 133 height 20
type input "0394588542"
click at [189, 155] on div "0394588542 - a ngọc" at bounding box center [166, 151] width 143 height 14
type input "a ngọc"
type input "0394588542"
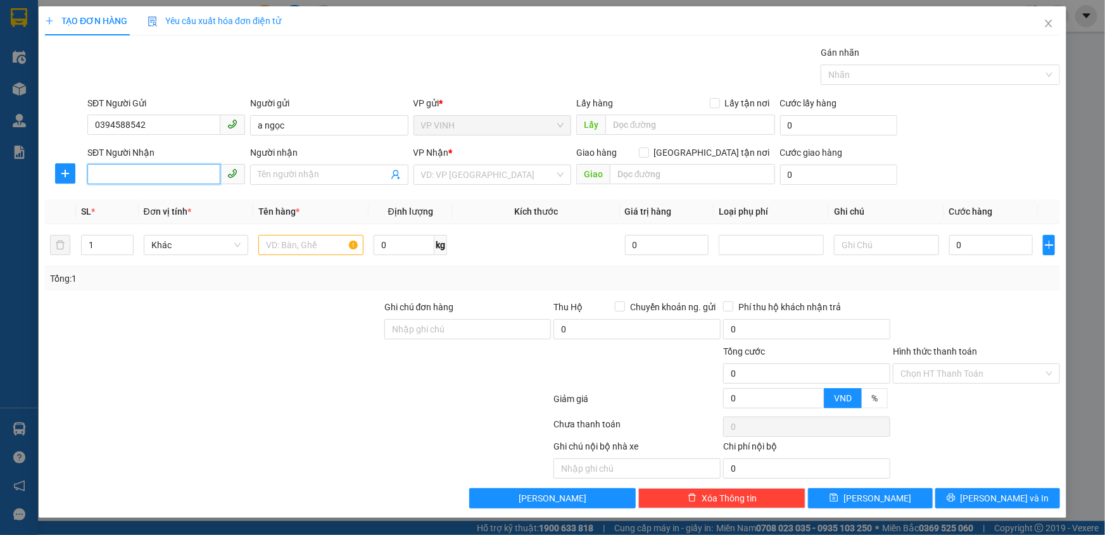
click at [169, 171] on input "SĐT Người Nhận" at bounding box center [153, 174] width 133 height 20
click at [184, 205] on div "0932223668 - a thành" at bounding box center [166, 200] width 143 height 14
type input "0932223668"
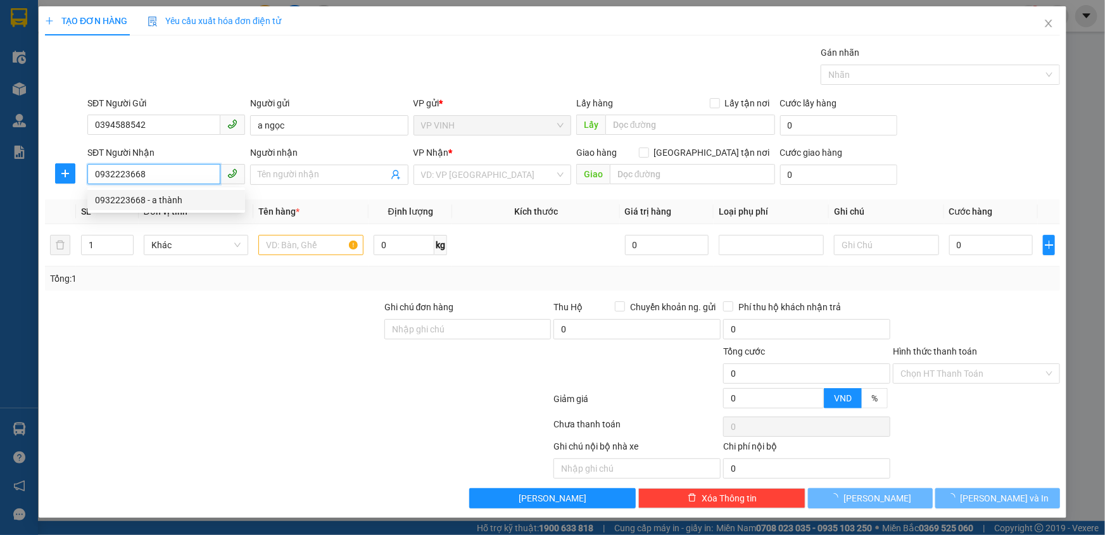
type input "a thành"
checkbox input "true"
type input "khu tái định cư quân đội"
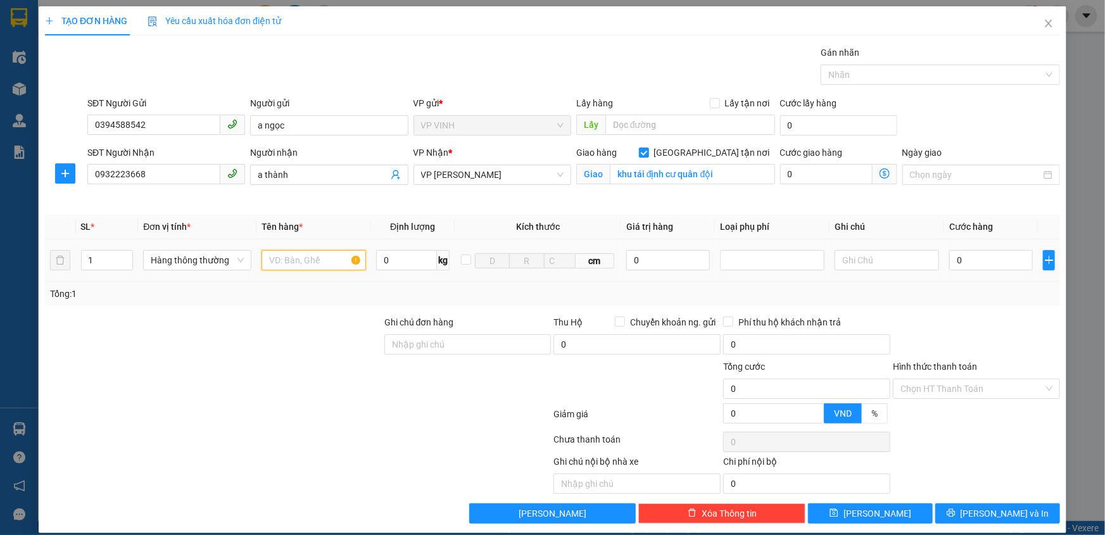
click at [329, 267] on input "text" at bounding box center [314, 260] width 105 height 20
type input "hồ sơ"
type input "2"
click at [129, 253] on span "up" at bounding box center [126, 257] width 8 height 8
click at [962, 258] on input "0" at bounding box center [991, 260] width 84 height 20
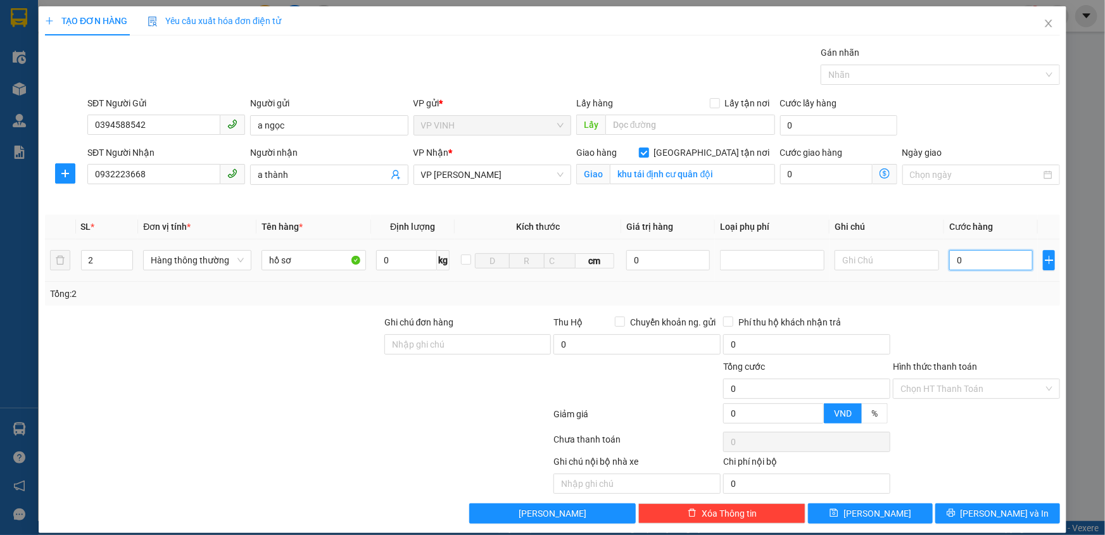
type input "1"
type input "12"
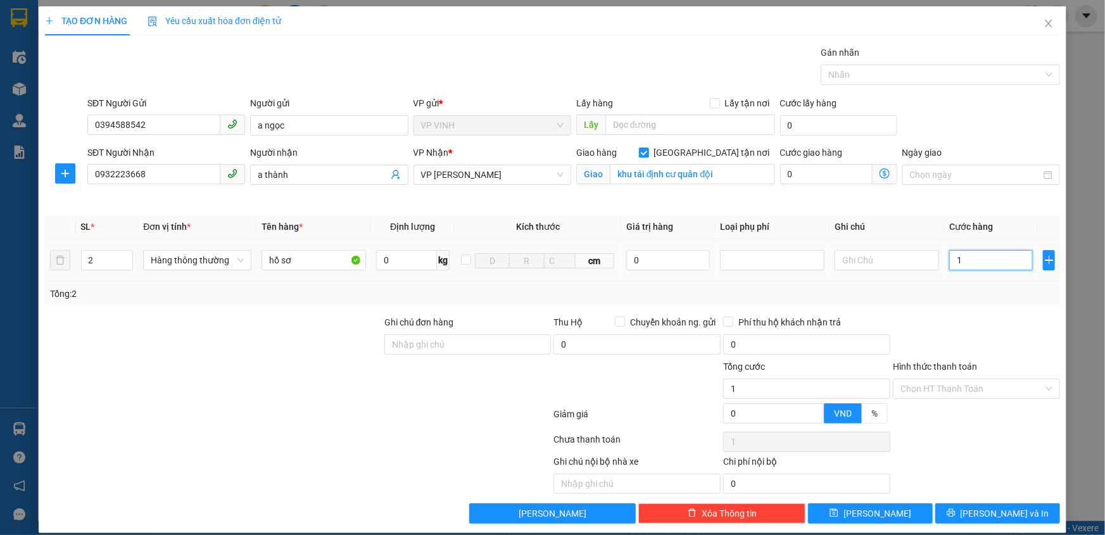
type input "12"
type input "120"
type input "120.000"
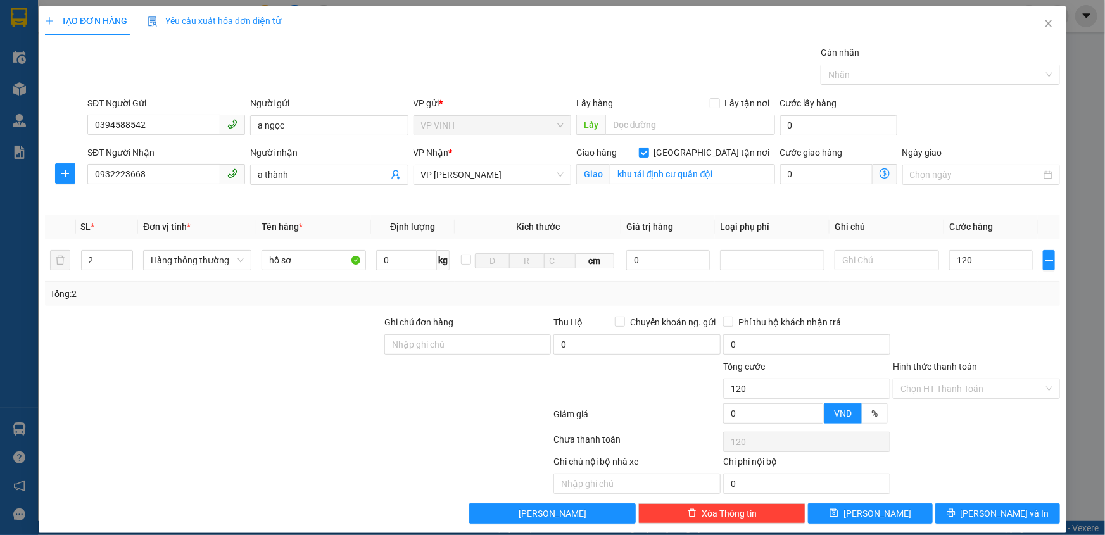
type input "120.000"
click at [1015, 356] on div at bounding box center [977, 337] width 170 height 44
click at [991, 511] on div "Transit Pickup Surcharge Ids Transit Deliver Surcharge Ids Transit Deliver Surc…" at bounding box center [552, 285] width 1015 height 478
click at [991, 511] on span "[PERSON_NAME] và In" at bounding box center [1005, 514] width 89 height 14
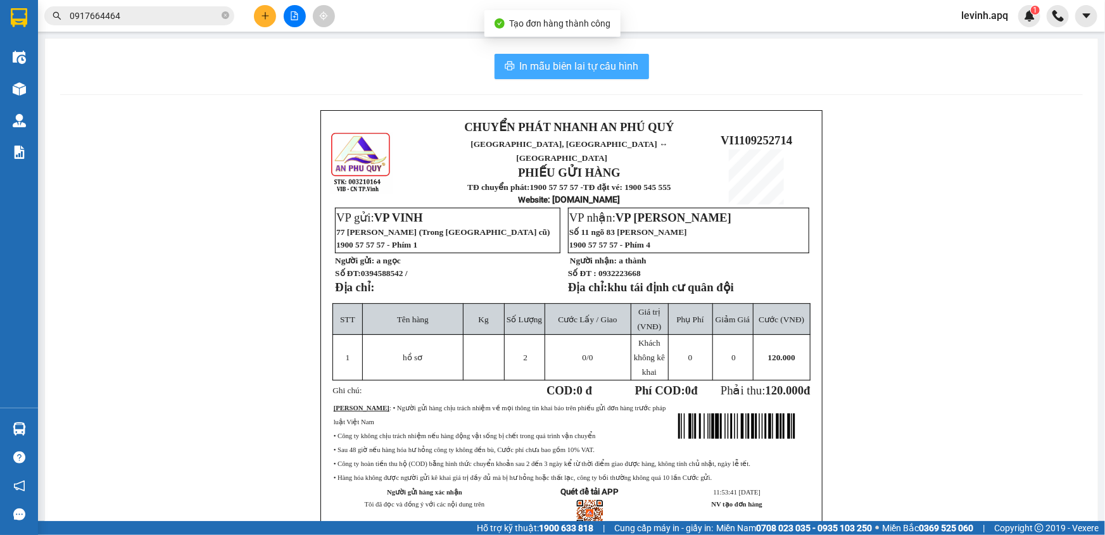
click at [543, 70] on span "In mẫu biên lai tự cấu hình" at bounding box center [579, 66] width 119 height 16
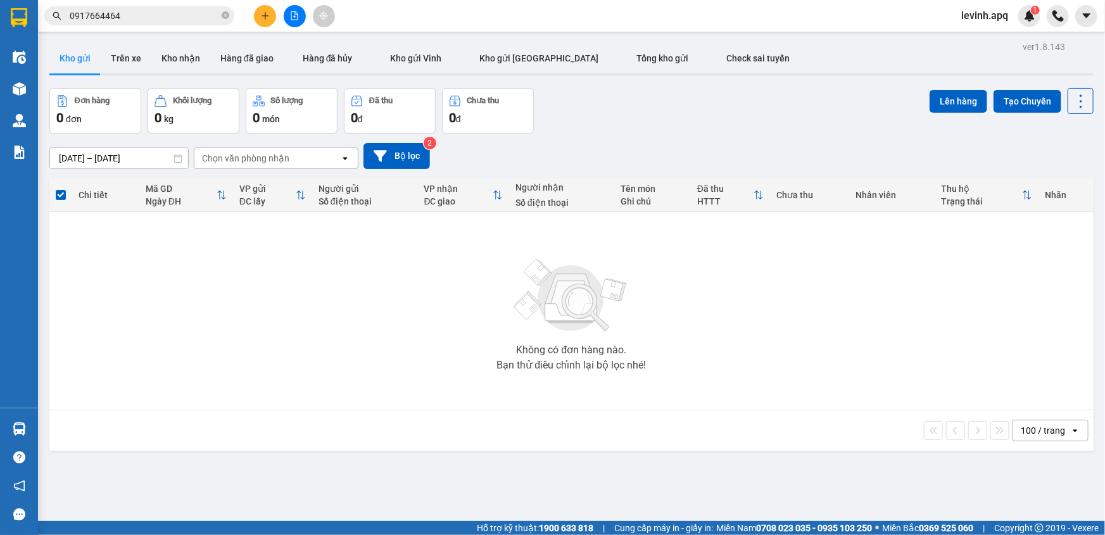
drag, startPoint x: 713, startPoint y: 149, endPoint x: 393, endPoint y: 48, distance: 335.4
click at [713, 146] on div "[DATE] – [DATE] Press the down arrow key to interact with the calendar and sele…" at bounding box center [571, 156] width 1044 height 26
click at [394, 149] on button "Bộ lọc" at bounding box center [397, 156] width 67 height 26
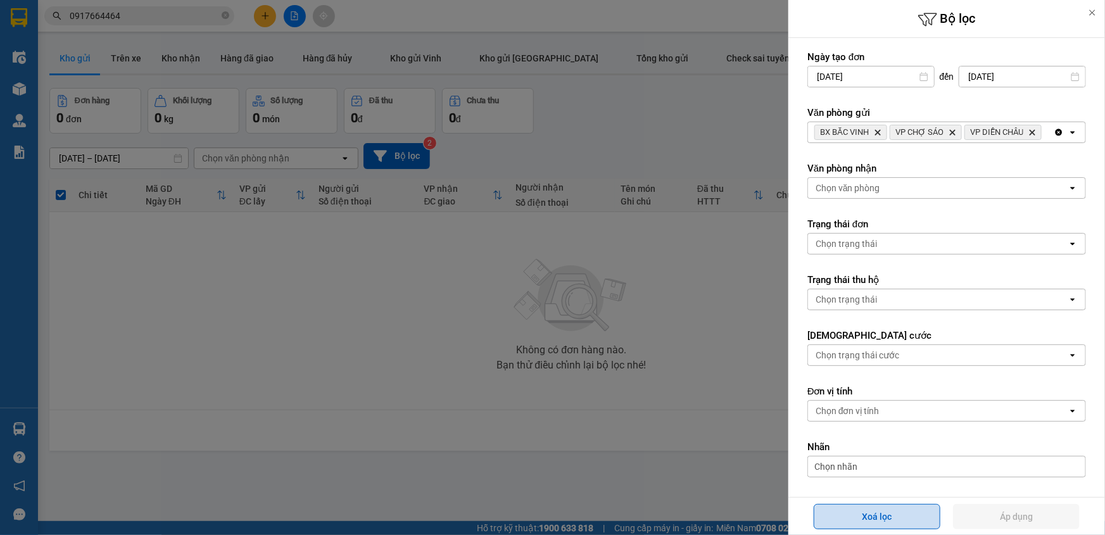
click at [906, 512] on button "Xoá lọc" at bounding box center [877, 516] width 127 height 25
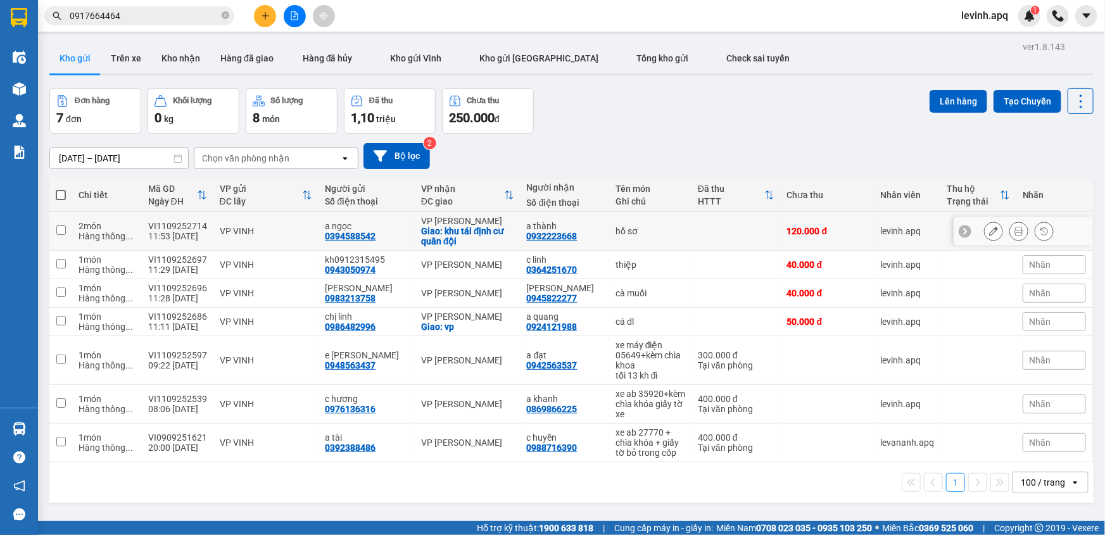
click at [376, 233] on div "a ngọc 0394588542" at bounding box center [367, 231] width 84 height 20
checkbox input "true"
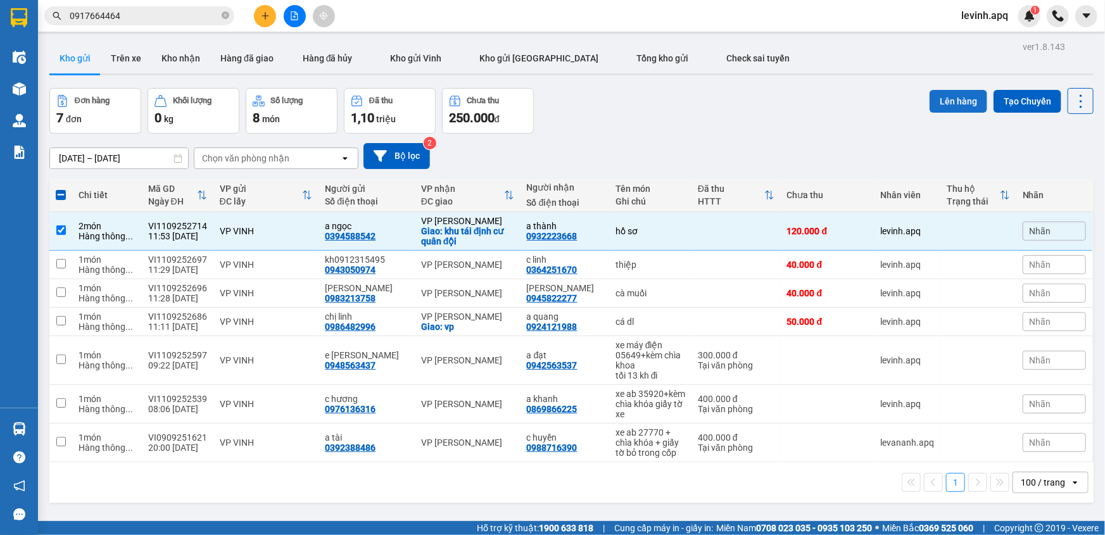
click at [949, 105] on button "Lên hàng" at bounding box center [959, 101] width 58 height 23
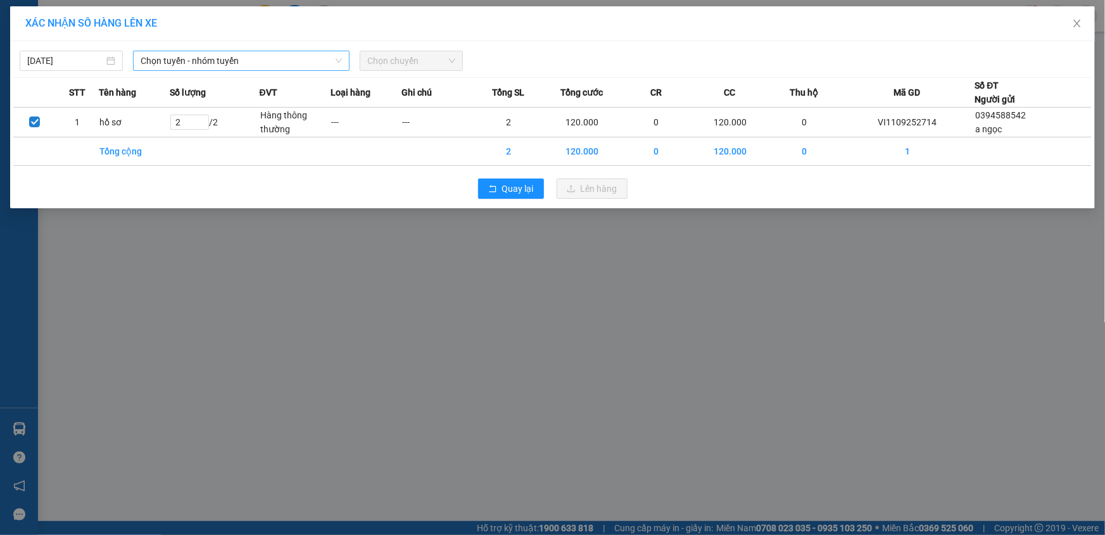
click at [275, 63] on span "Chọn tuyến - nhóm tuyến" at bounding box center [241, 60] width 201 height 19
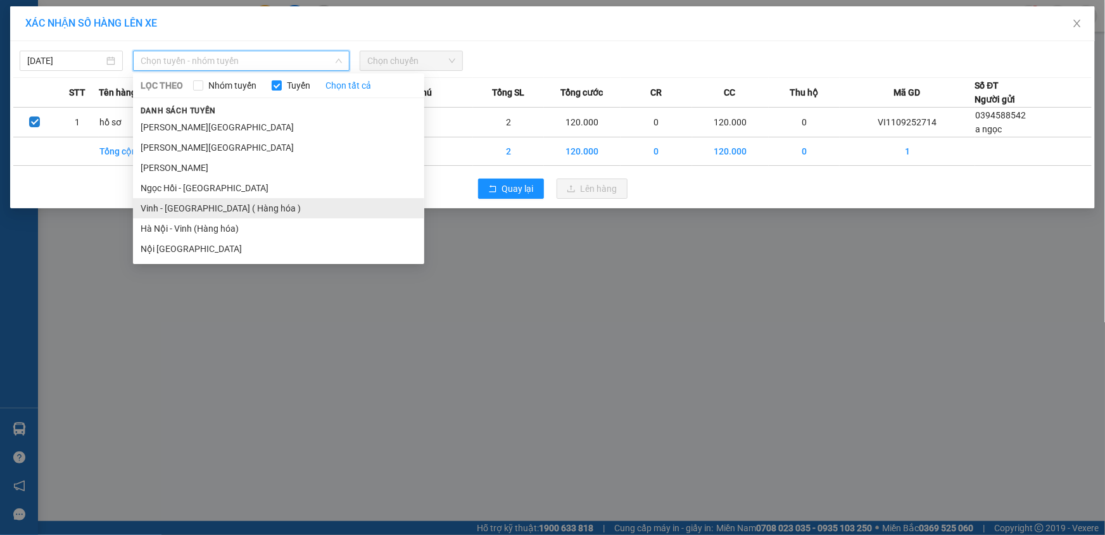
click at [248, 209] on li "Vinh - [GEOGRAPHIC_DATA] ( Hàng hóa )" at bounding box center [278, 208] width 291 height 20
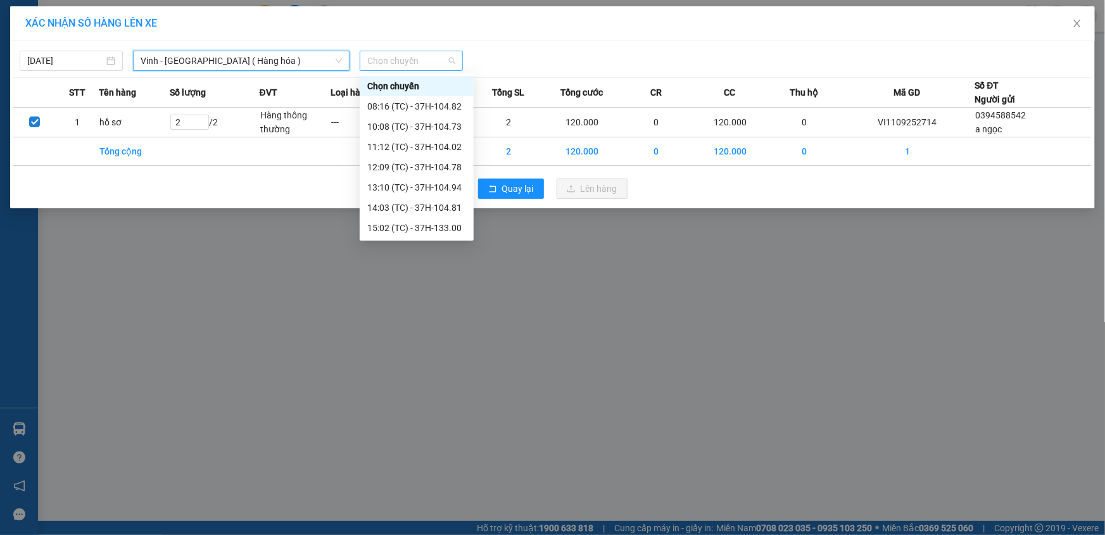
click at [412, 57] on span "Chọn chuyến" at bounding box center [411, 60] width 88 height 19
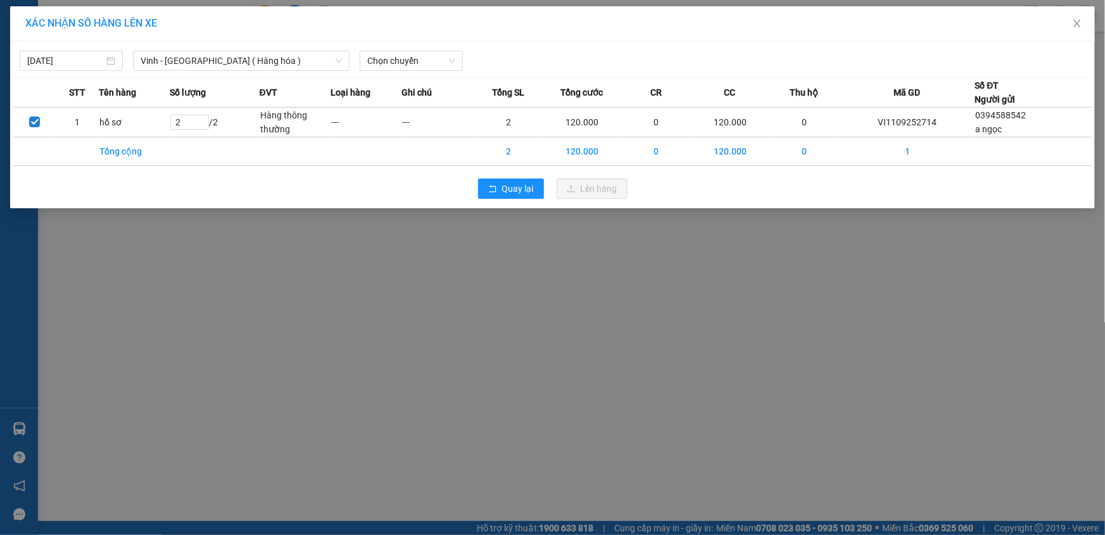
click at [243, 281] on div "XÁC NHẬN SỐ HÀNG LÊN XE [DATE] [GEOGRAPHIC_DATA] - [GEOGRAPHIC_DATA] ( [GEOGRAP…" at bounding box center [552, 267] width 1105 height 535
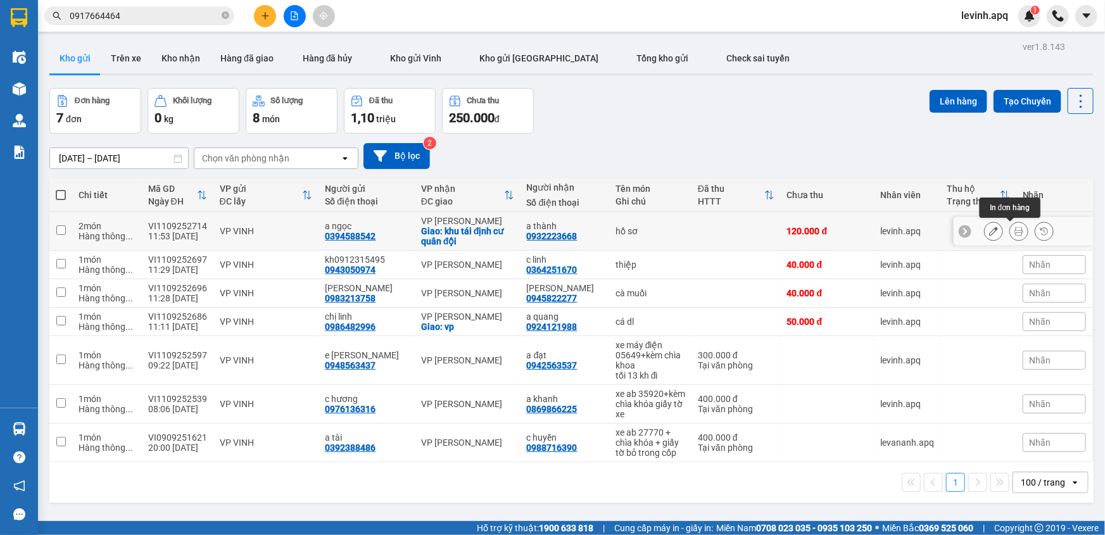
click at [1015, 234] on icon at bounding box center [1019, 231] width 9 height 9
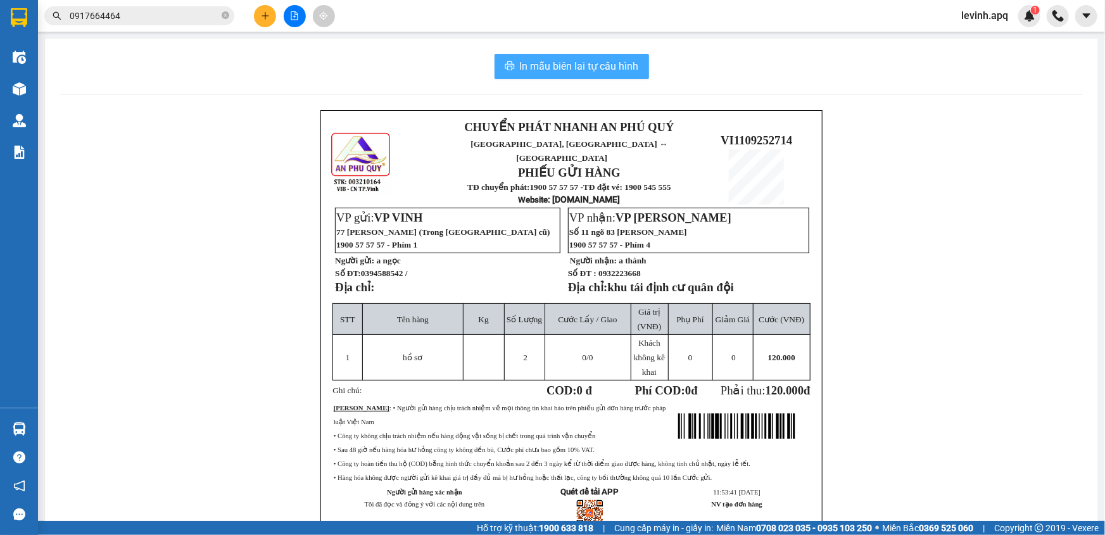
click at [545, 60] on span "In mẫu biên lai tự cấu hình" at bounding box center [579, 66] width 119 height 16
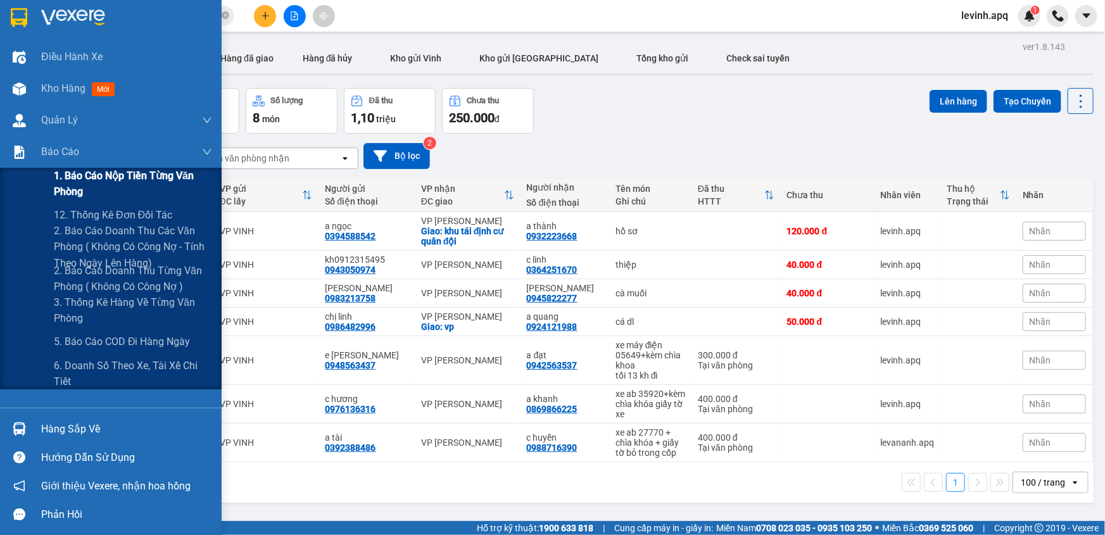
click at [96, 177] on span "1. Báo cáo nộp tiền từng văn phòng" at bounding box center [133, 184] width 158 height 32
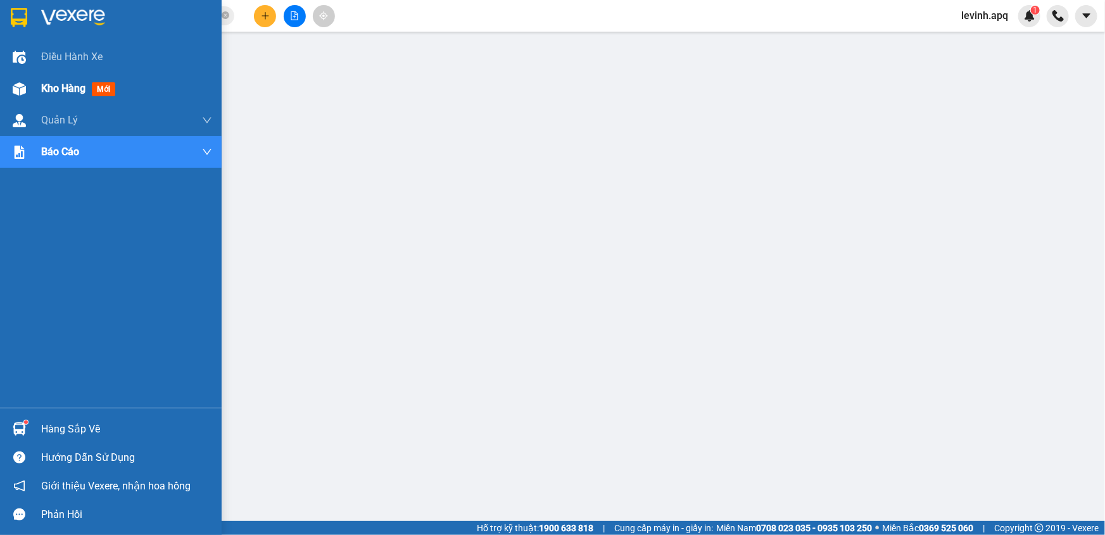
click at [29, 80] on div at bounding box center [19, 89] width 22 height 22
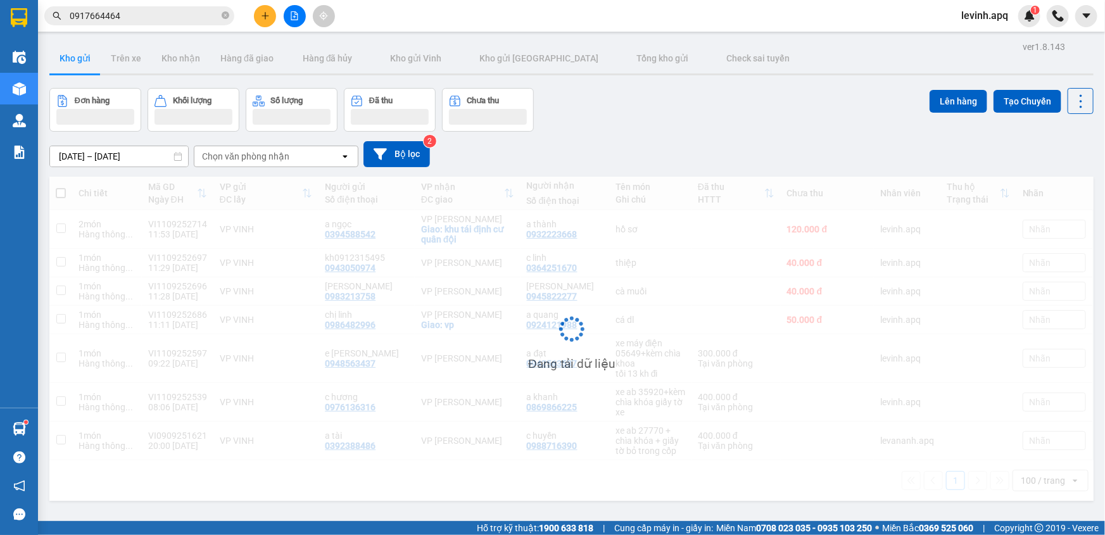
click at [637, 120] on div "Đơn hàng Khối lượng Số lượng Đã thu Chưa thu Lên hàng Tạo Chuyến" at bounding box center [571, 110] width 1044 height 44
click at [577, 120] on div "Đơn hàng Khối lượng Số lượng Đã thu Chưa thu Lên hàng Tạo Chuyến" at bounding box center [571, 110] width 1044 height 44
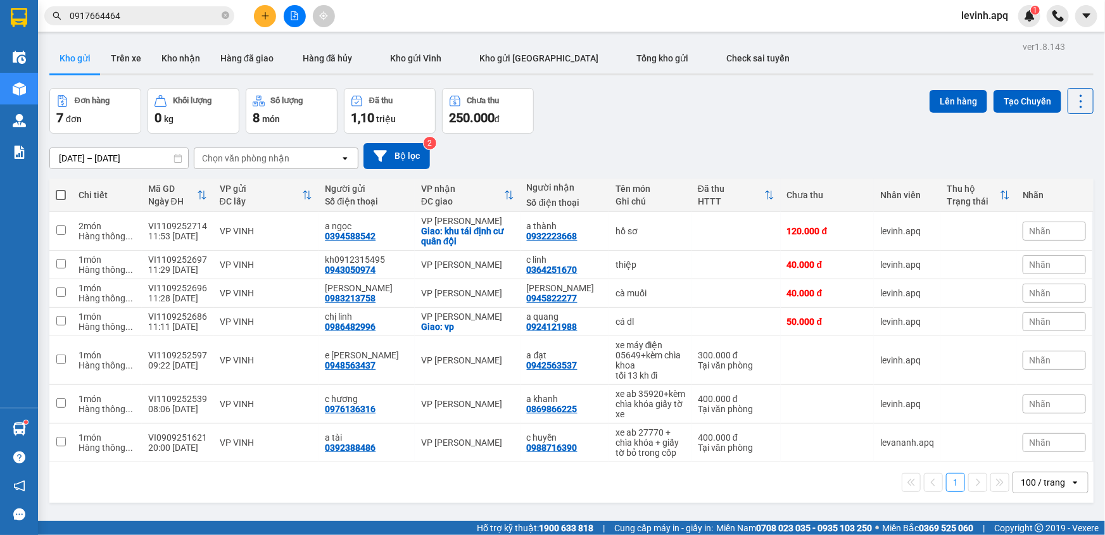
click at [975, 13] on span "levinh.apq" at bounding box center [984, 16] width 67 height 16
click at [993, 43] on span "Đăng xuất" at bounding box center [997, 39] width 53 height 14
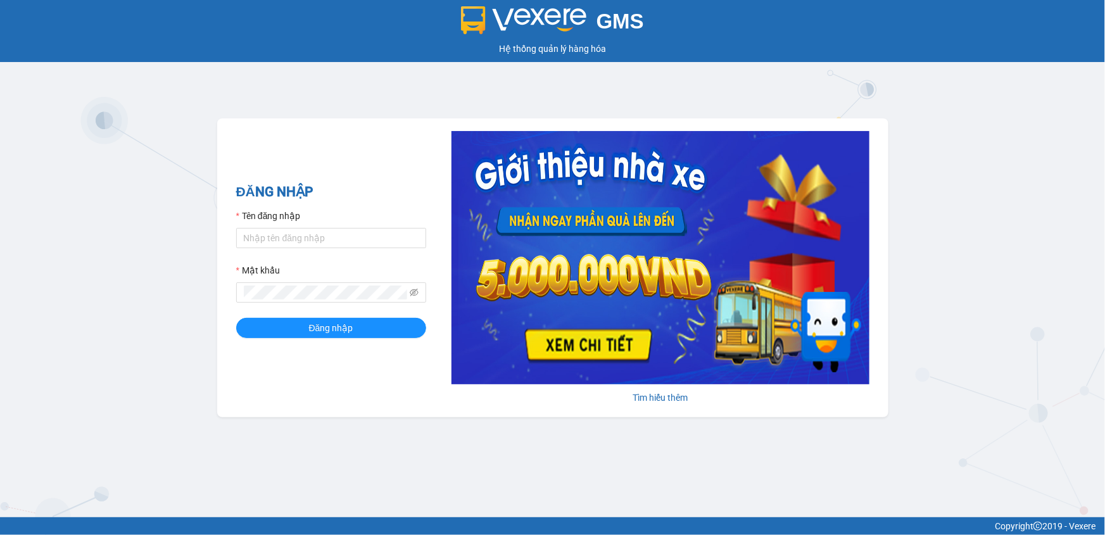
drag, startPoint x: 0, startPoint y: 0, endPoint x: 210, endPoint y: 113, distance: 238.9
click at [210, 113] on div "GMS Hệ thống quản lý hàng hóa ĐĂNG NHẬP Tên đăng nhập Mật khẩu Đăng nhập Tìm hi…" at bounding box center [552, 258] width 1105 height 517
